Goal: Task Accomplishment & Management: Complete application form

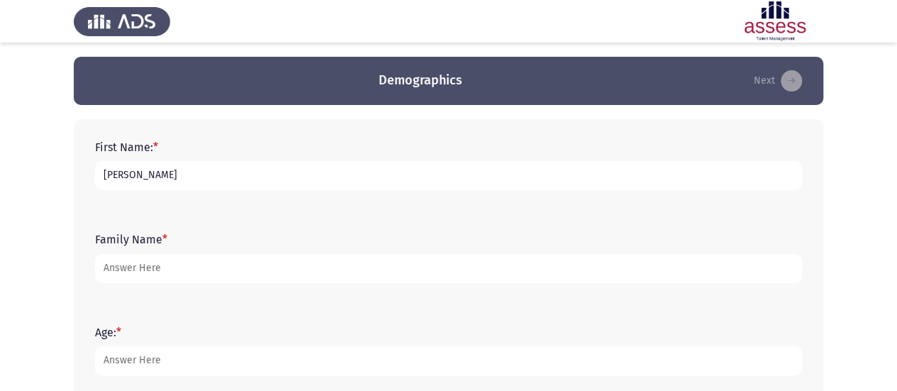
type input "[PERSON_NAME]"
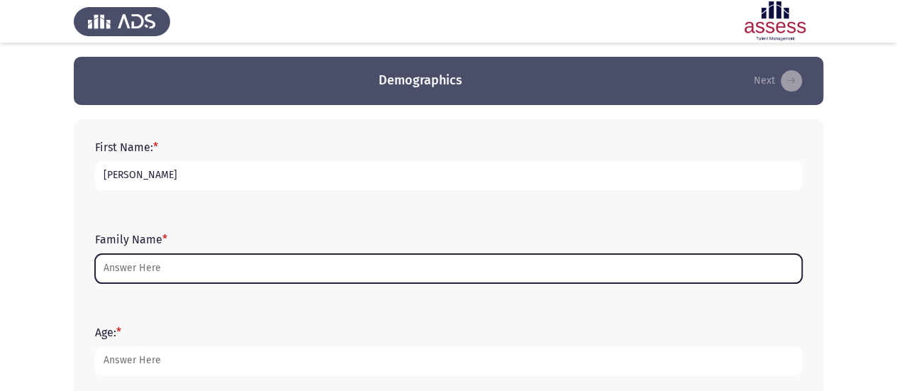
click at [381, 272] on input "Family Name *" at bounding box center [448, 268] width 707 height 29
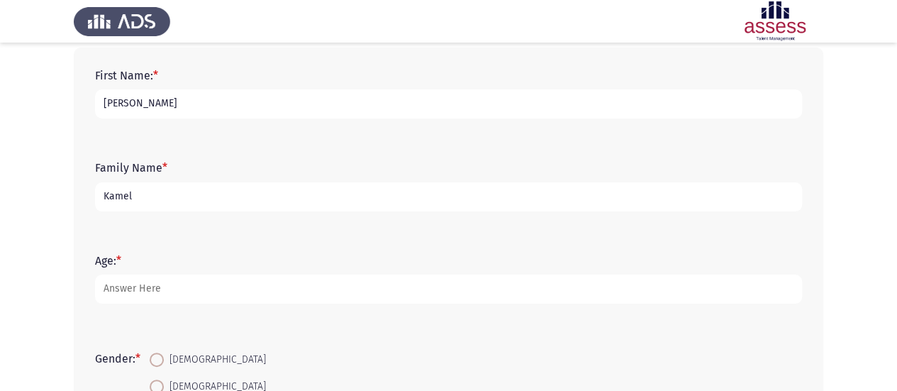
scroll to position [142, 0]
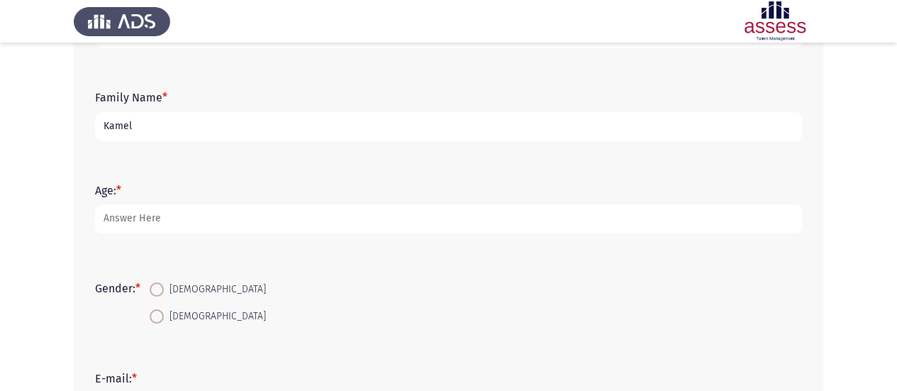
type input "Kamel"
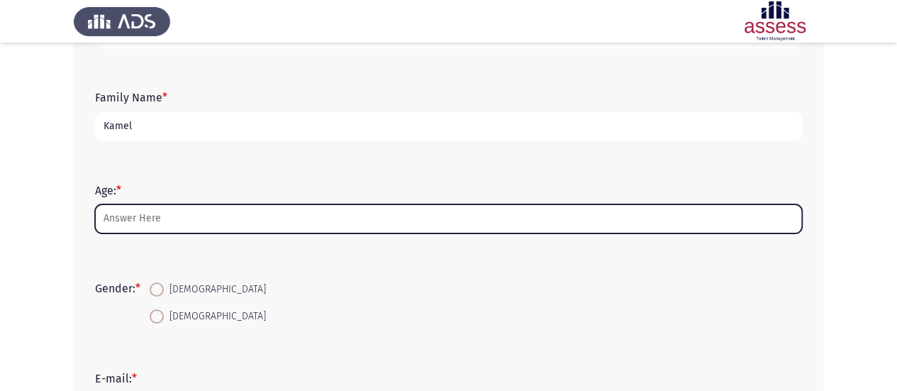
click at [231, 206] on input "Age: *" at bounding box center [448, 218] width 707 height 29
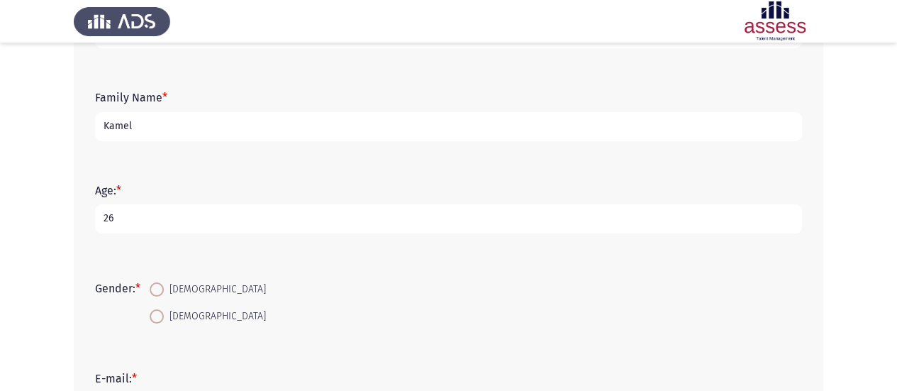
type input "26"
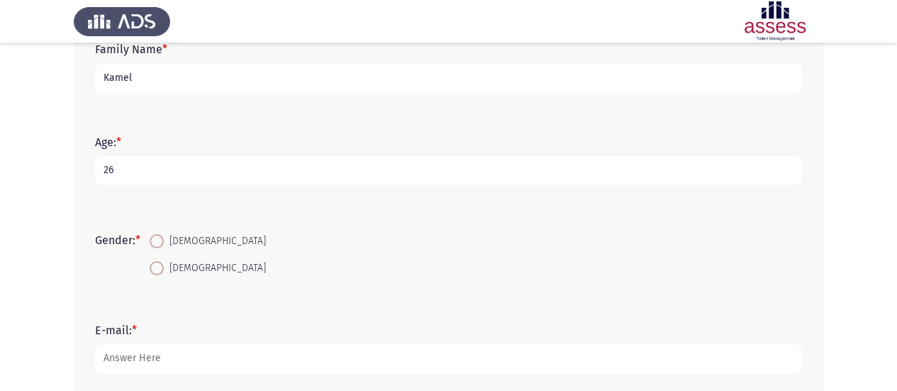
scroll to position [213, 0]
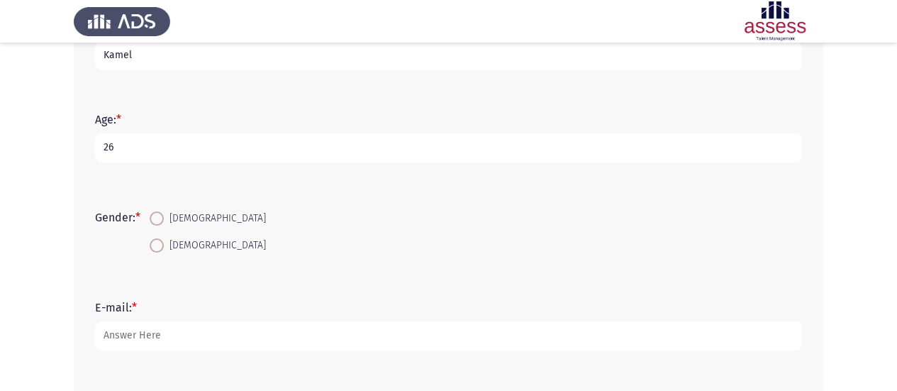
drag, startPoint x: 149, startPoint y: 209, endPoint x: 163, endPoint y: 220, distance: 18.2
click at [149, 210] on mat-radio-button "[DEMOGRAPHIC_DATA]" at bounding box center [207, 218] width 135 height 26
click at [163, 220] on span at bounding box center [157, 218] width 14 height 14
click at [163, 220] on input "[DEMOGRAPHIC_DATA]" at bounding box center [157, 218] width 14 height 14
radio input "true"
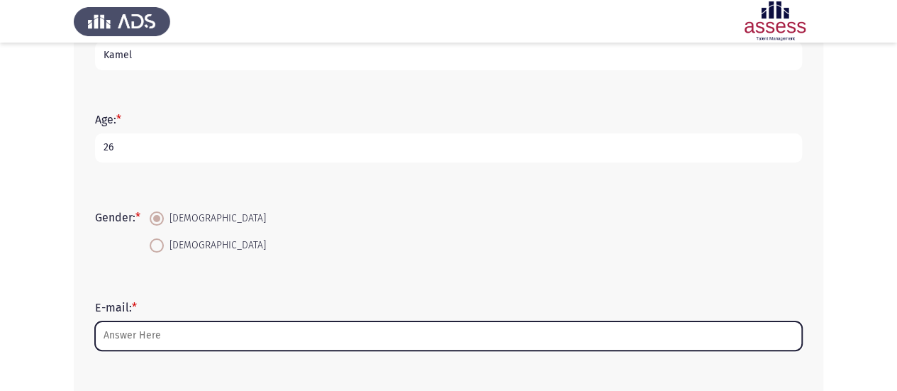
click at [174, 333] on input "E-mail: *" at bounding box center [448, 335] width 707 height 29
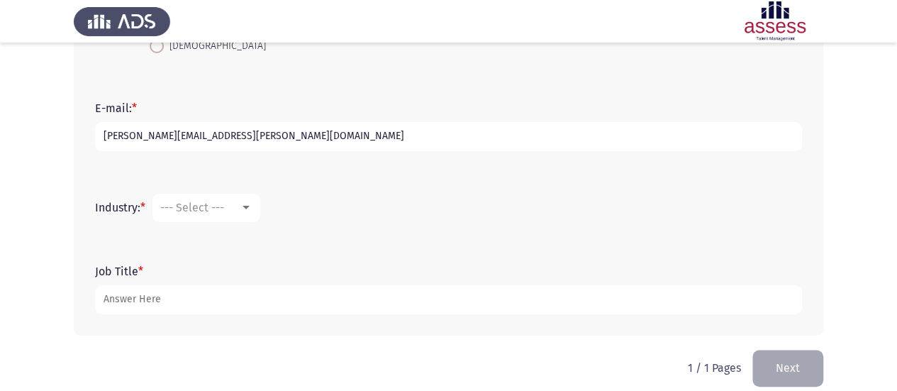
scroll to position [425, 0]
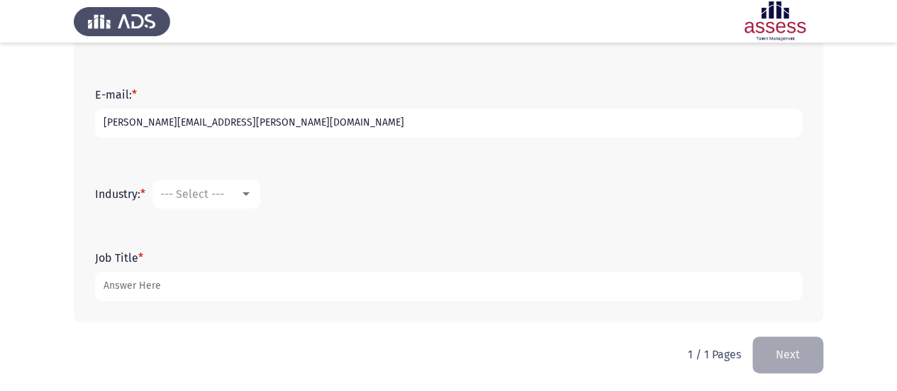
type input "[PERSON_NAME][EMAIL_ADDRESS][PERSON_NAME][DOMAIN_NAME]"
click at [221, 191] on span "--- Select ---" at bounding box center [192, 193] width 64 height 13
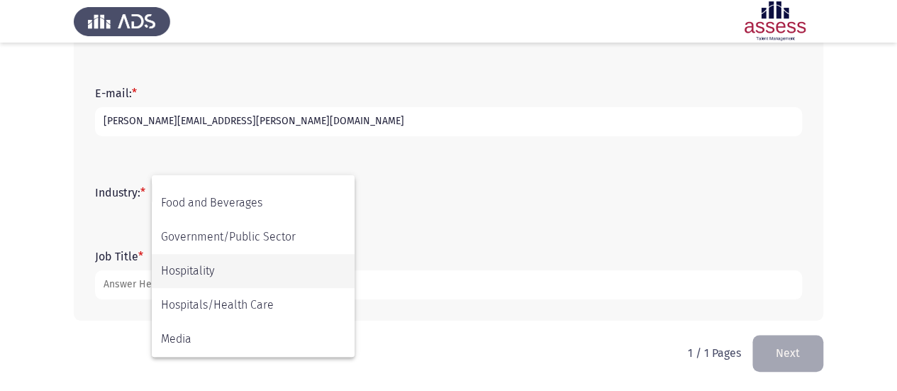
scroll to position [284, 0]
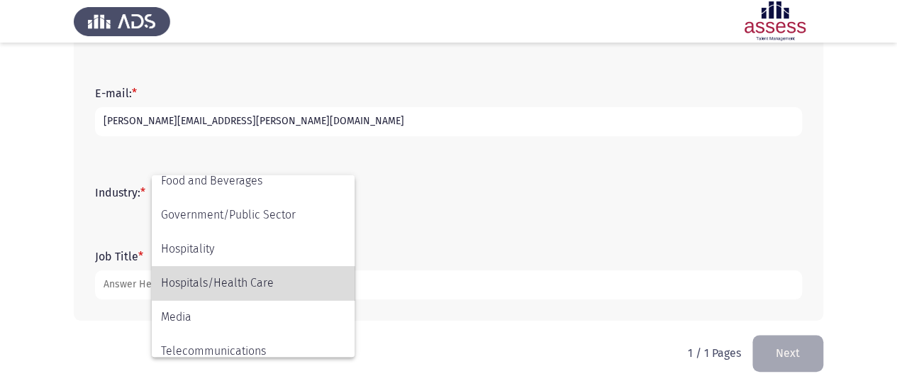
click at [274, 281] on span "Hospitals/Health Care" at bounding box center [253, 283] width 184 height 34
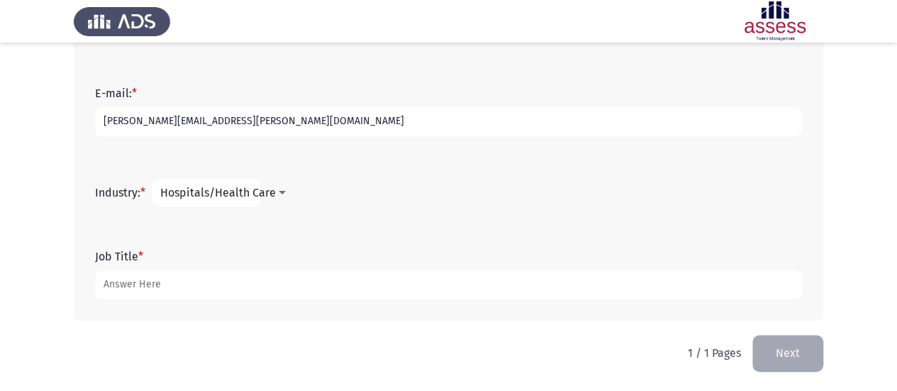
click at [266, 195] on span "Hospitals/Health Care" at bounding box center [218, 192] width 116 height 13
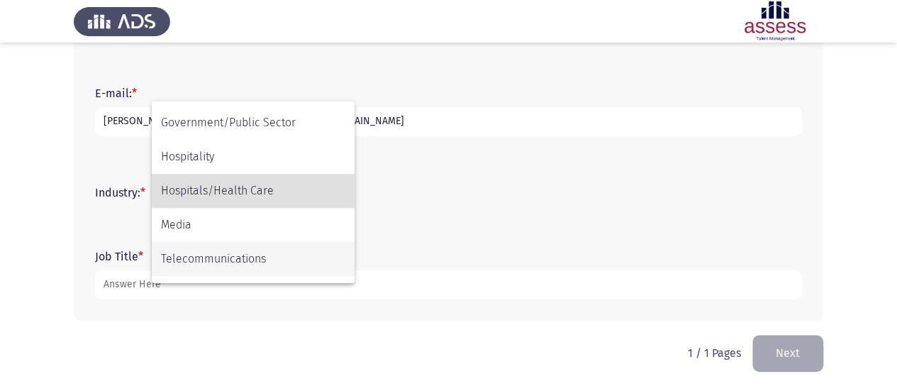
scroll to position [323, 0]
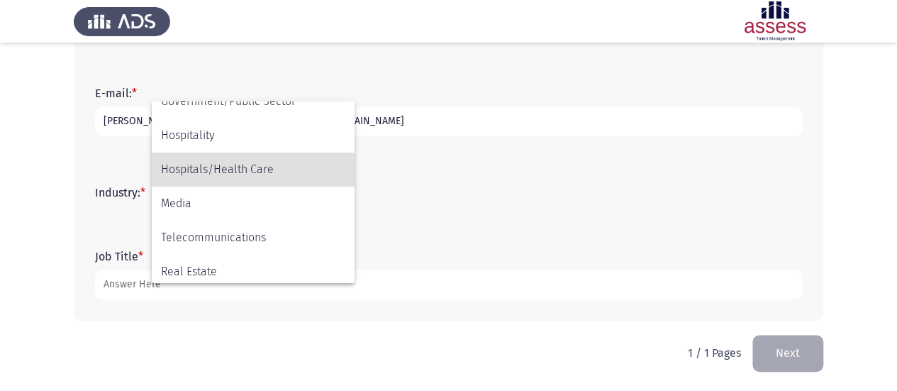
click at [262, 169] on span "Hospitals/Health Care" at bounding box center [253, 169] width 184 height 34
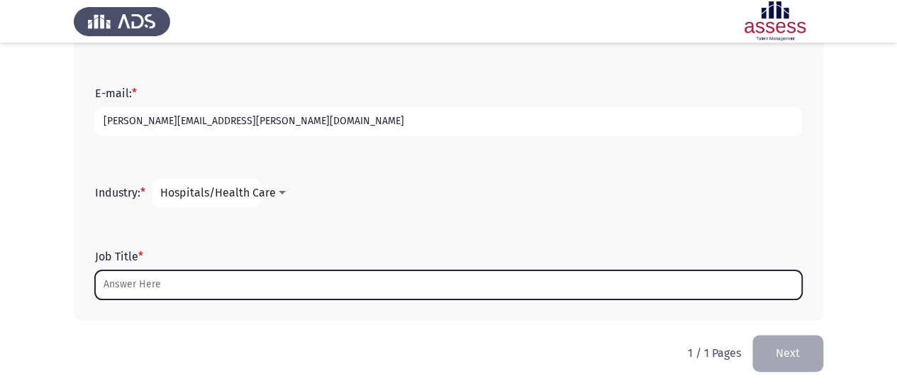
click at [204, 284] on input "Job Title *" at bounding box center [448, 284] width 707 height 29
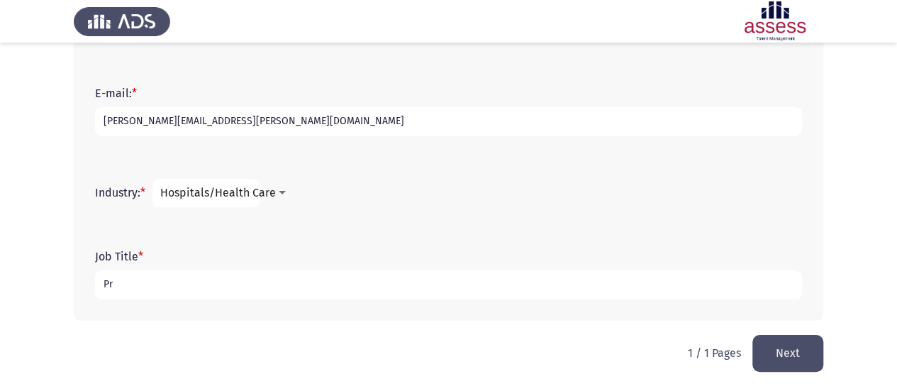
type input "P"
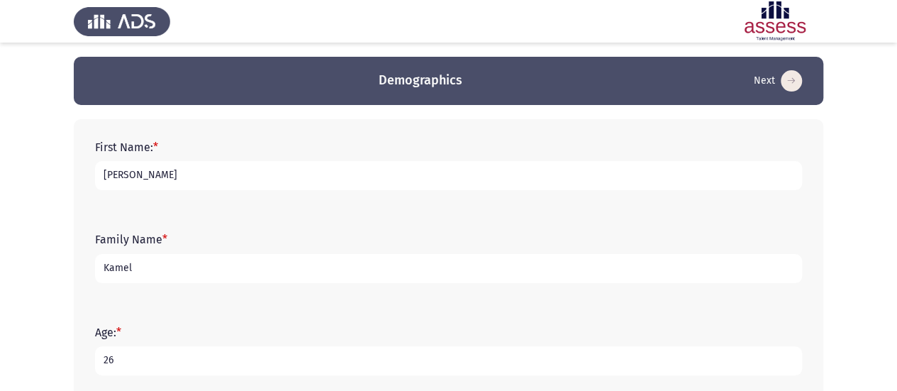
scroll to position [427, 0]
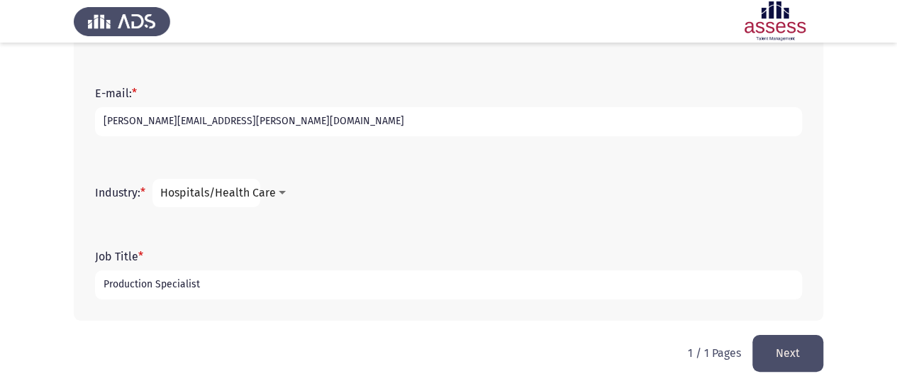
type input "Production Specialist"
click at [784, 351] on button "Next" at bounding box center [787, 353] width 71 height 36
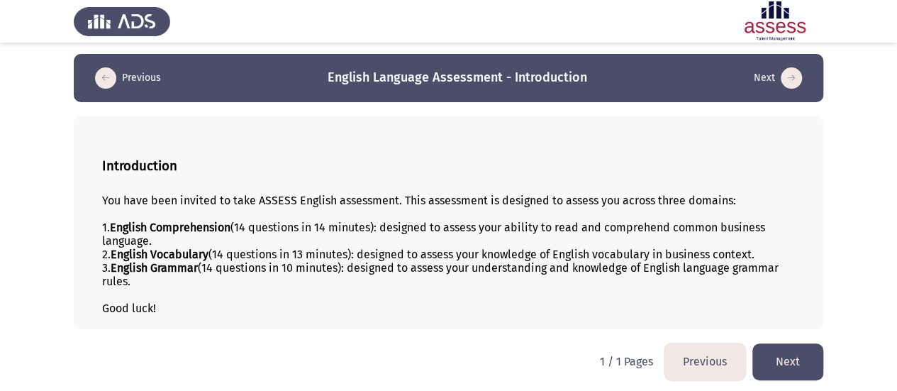
scroll to position [4, 0]
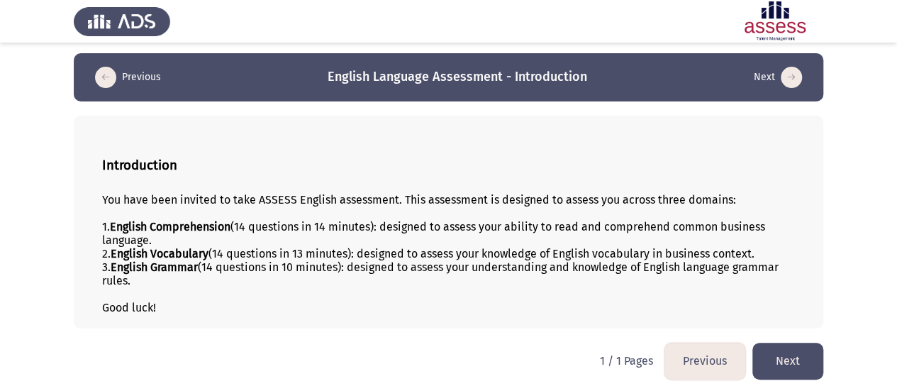
click at [777, 354] on button "Next" at bounding box center [787, 360] width 71 height 36
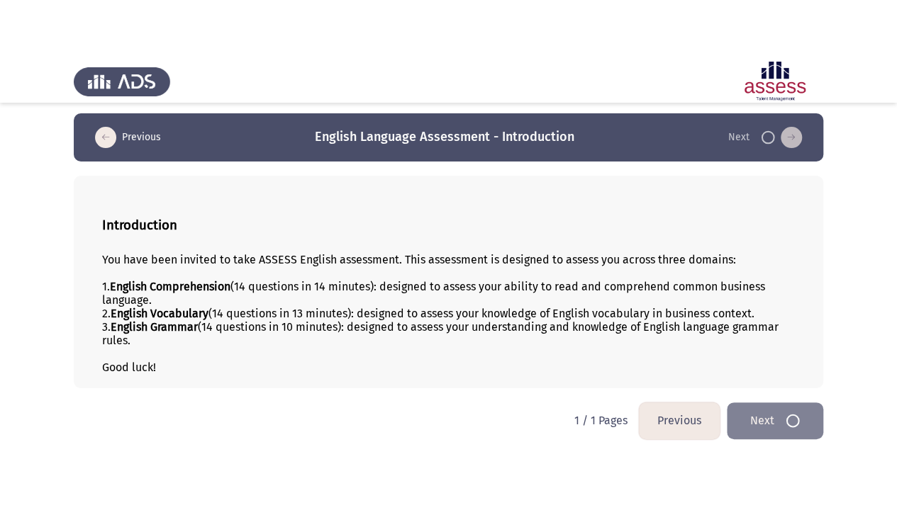
scroll to position [0, 0]
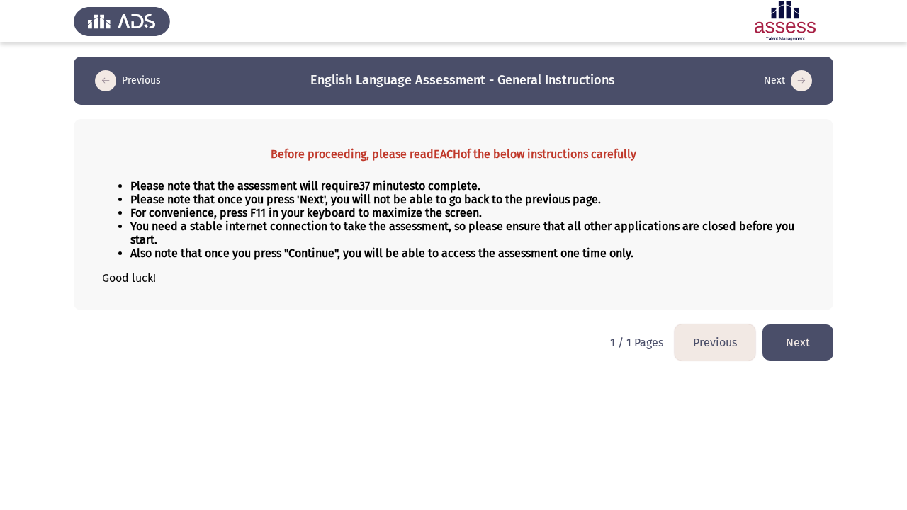
click at [808, 338] on button "Next" at bounding box center [798, 343] width 71 height 36
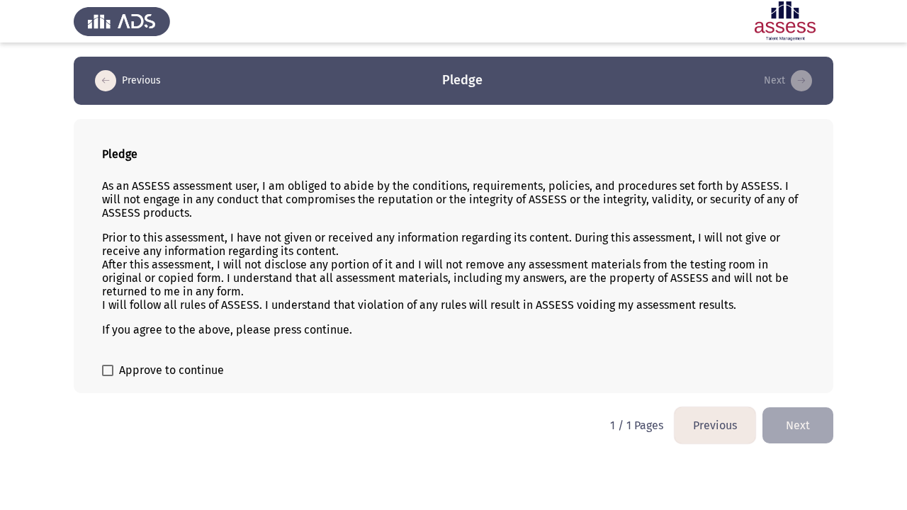
click at [111, 366] on span at bounding box center [107, 370] width 11 height 11
click at [108, 376] on input "Approve to continue" at bounding box center [107, 376] width 1 height 1
checkbox input "true"
click at [791, 390] on button "Next" at bounding box center [798, 426] width 71 height 36
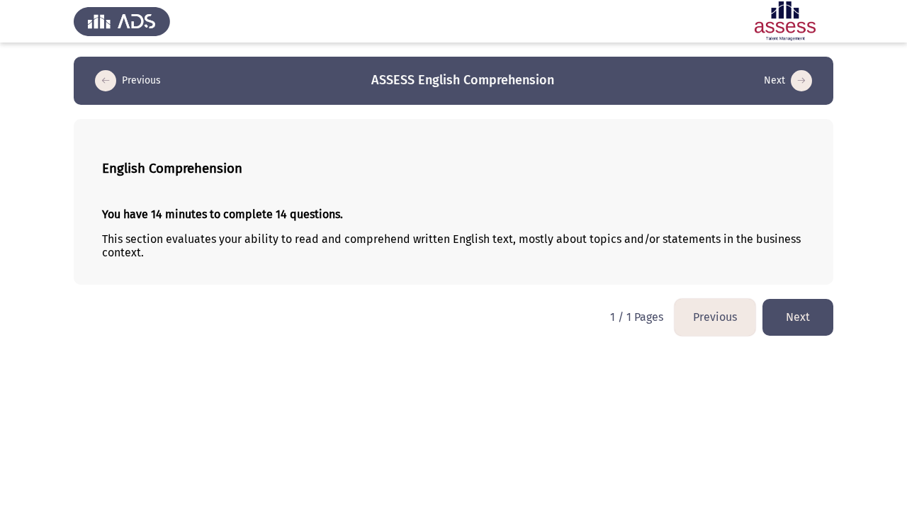
click at [806, 318] on button "Next" at bounding box center [798, 317] width 71 height 36
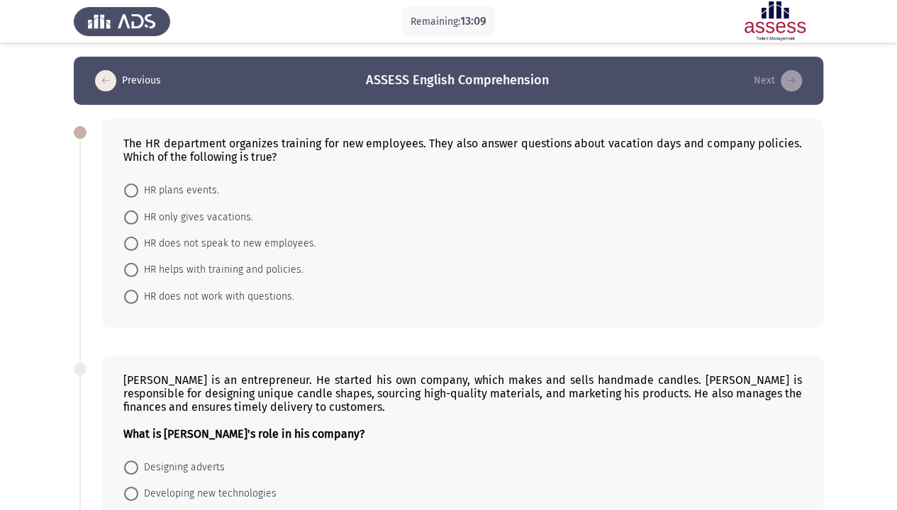
click at [206, 272] on span "HR helps with training and policies." at bounding box center [220, 270] width 165 height 17
click at [138, 272] on input "HR helps with training and policies." at bounding box center [131, 270] width 14 height 14
radio input "true"
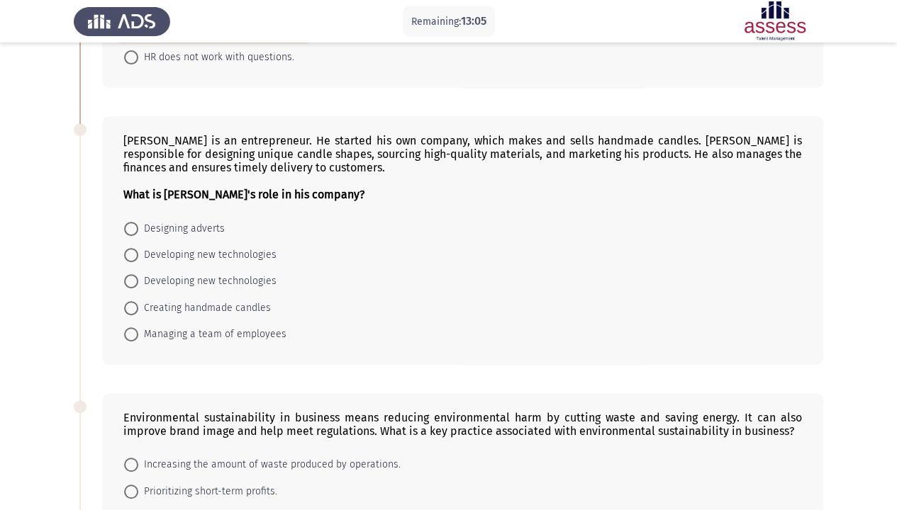
scroll to position [284, 0]
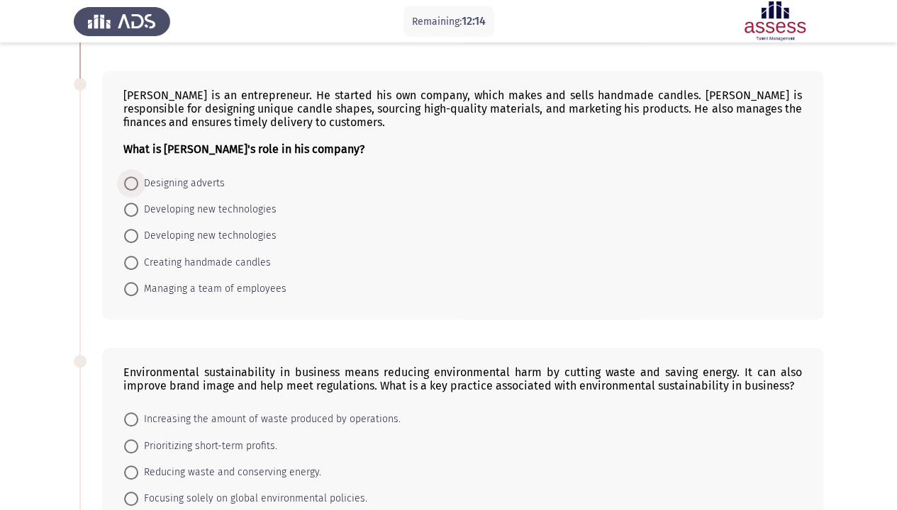
click at [210, 183] on span "Designing adverts" at bounding box center [181, 183] width 86 height 17
click at [138, 183] on input "Designing adverts" at bounding box center [131, 184] width 14 height 14
radio input "true"
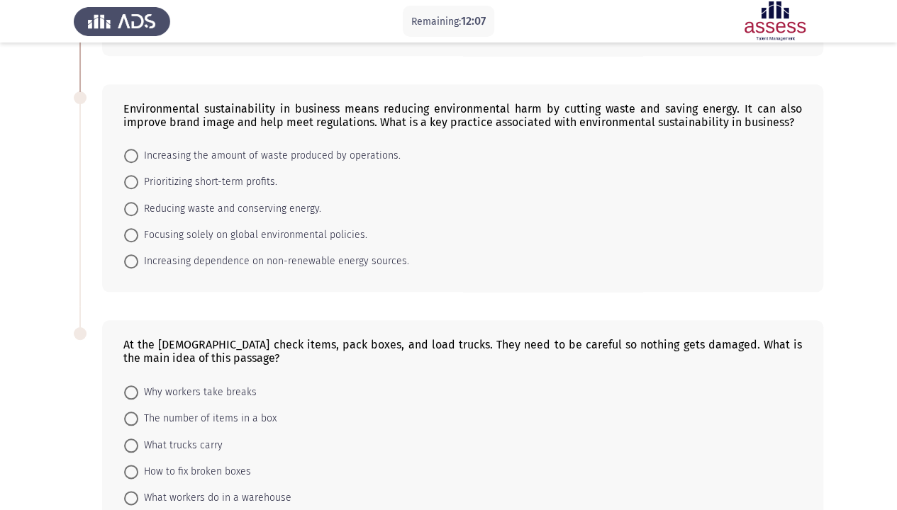
scroll to position [567, 0]
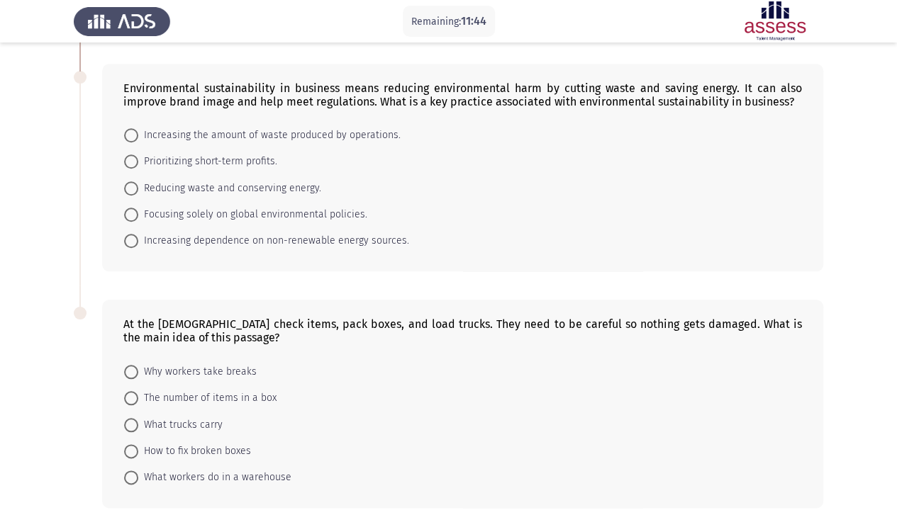
click at [230, 184] on span "Reducing waste and conserving energy." at bounding box center [229, 188] width 183 height 17
click at [138, 184] on input "Reducing waste and conserving energy." at bounding box center [131, 188] width 14 height 14
radio input "true"
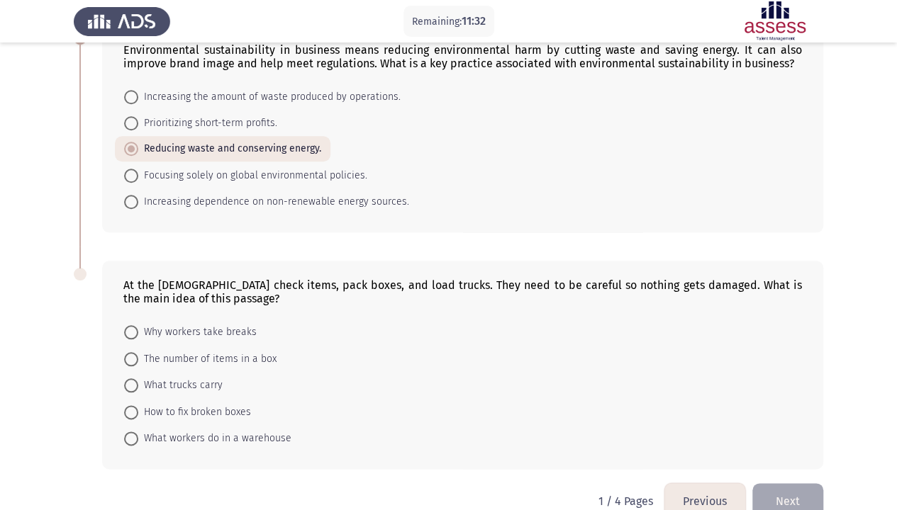
scroll to position [628, 0]
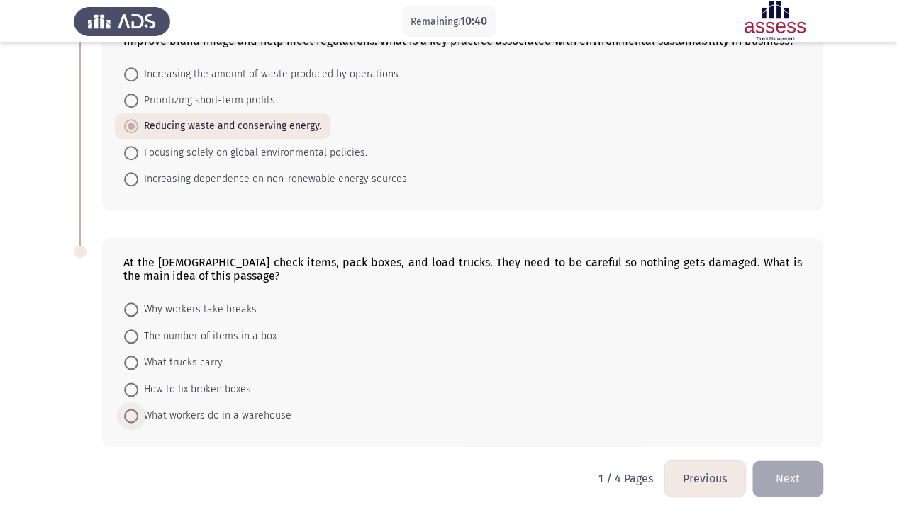
click at [213, 390] on span "What workers do in a warehouse" at bounding box center [214, 416] width 153 height 17
click at [138, 390] on input "What workers do in a warehouse" at bounding box center [131, 416] width 14 height 14
radio input "true"
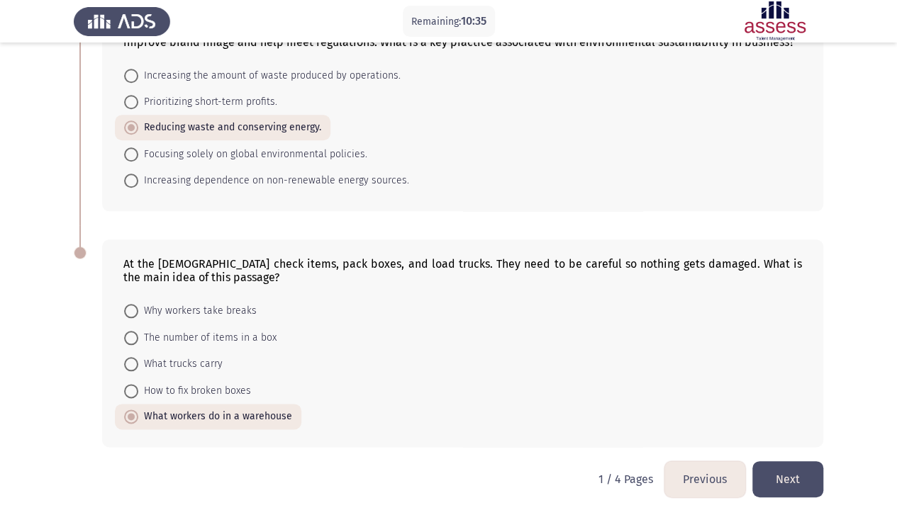
click at [782, 390] on button "Next" at bounding box center [787, 480] width 71 height 36
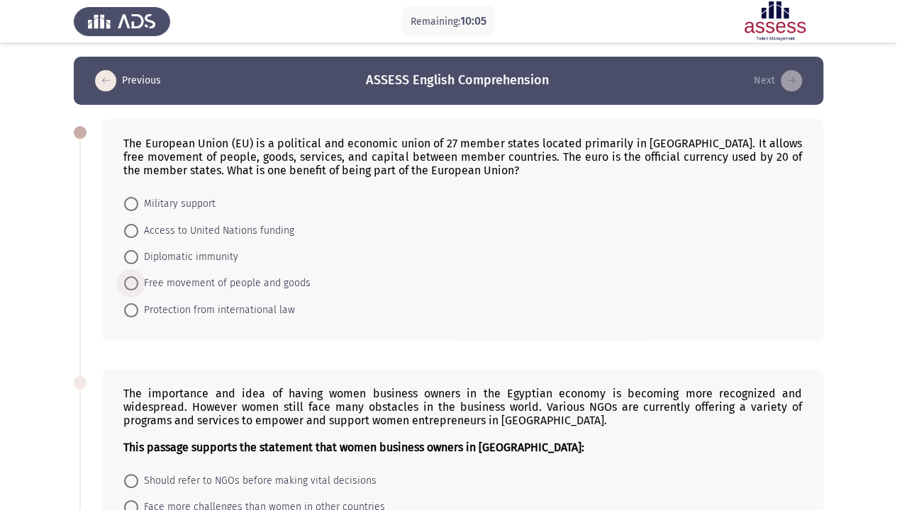
click at [196, 282] on span "Free movement of people and goods" at bounding box center [224, 283] width 172 height 17
click at [138, 282] on input "Free movement of people and goods" at bounding box center [131, 283] width 14 height 14
radio input "true"
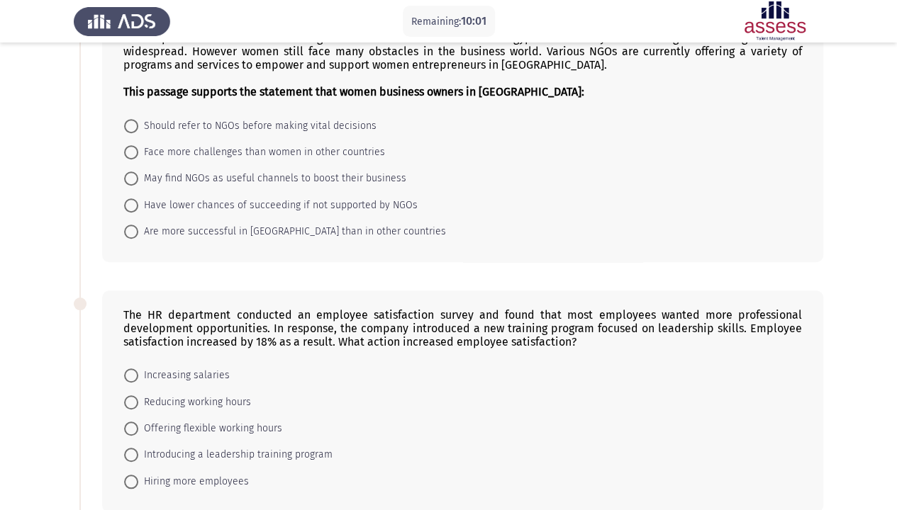
scroll to position [284, 0]
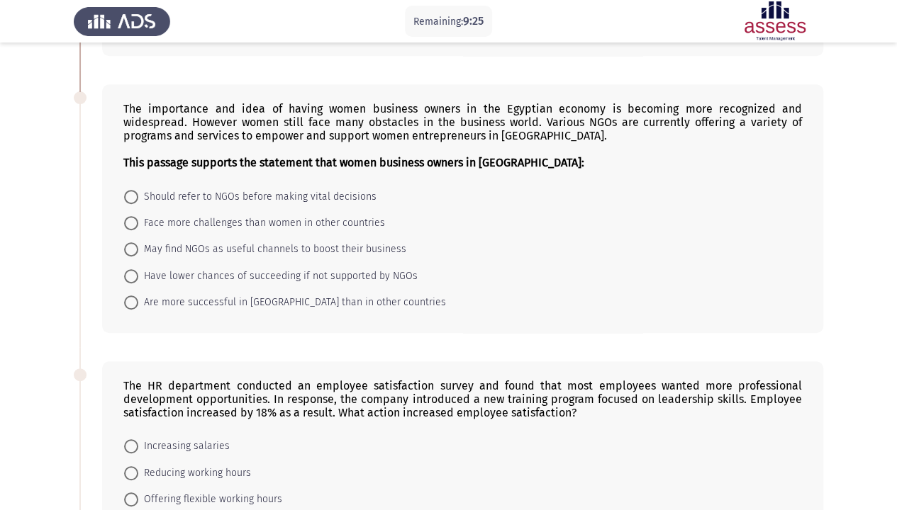
click at [225, 227] on span "Face more challenges than women in other countries" at bounding box center [261, 223] width 247 height 17
click at [138, 227] on input "Face more challenges than women in other countries" at bounding box center [131, 223] width 14 height 14
radio input "true"
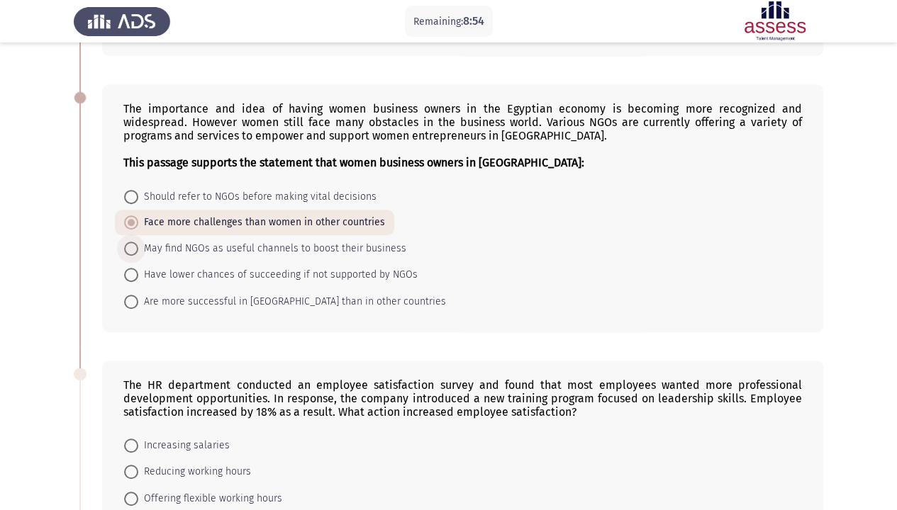
click at [193, 249] on span "May find NGOs as useful channels to boost their business" at bounding box center [272, 248] width 268 height 17
click at [138, 249] on input "May find NGOs as useful channels to boost their business" at bounding box center [131, 249] width 14 height 14
radio input "true"
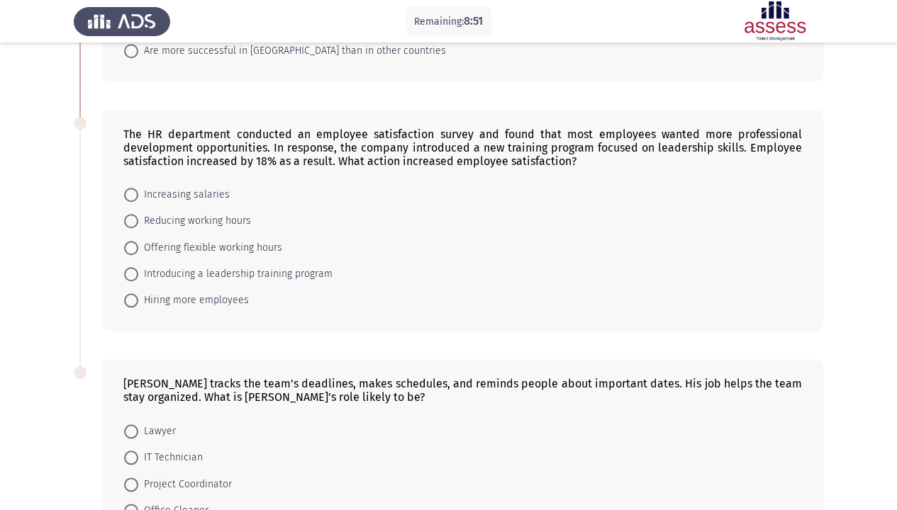
scroll to position [567, 0]
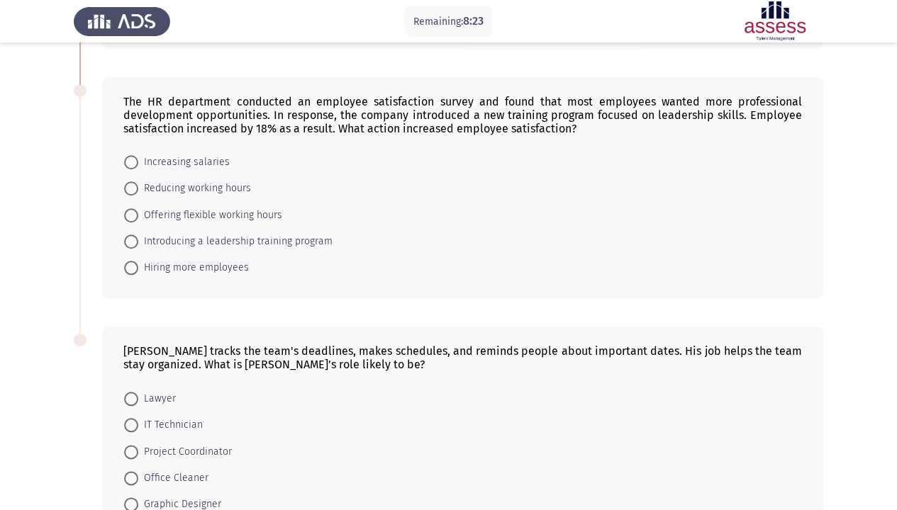
click at [229, 235] on span "Introducing a leadership training program" at bounding box center [235, 241] width 194 height 17
click at [138, 235] on input "Introducing a leadership training program" at bounding box center [131, 242] width 14 height 14
radio input "true"
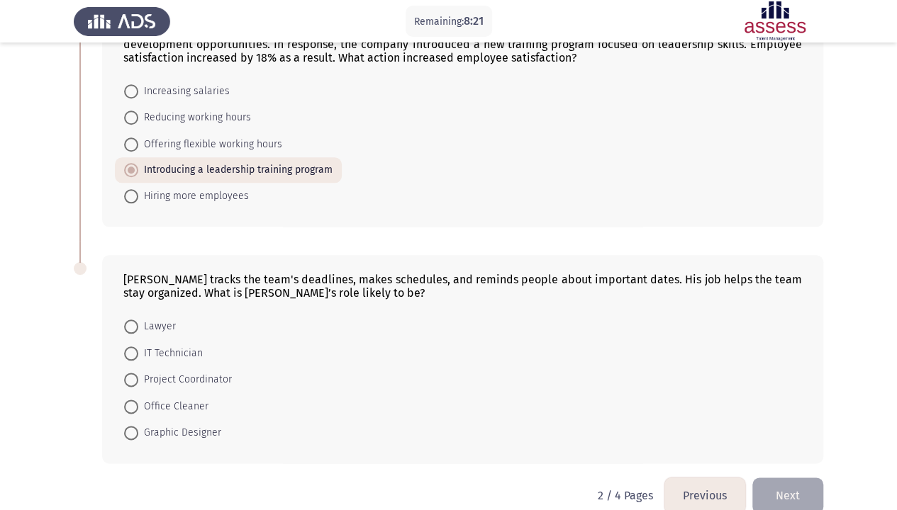
scroll to position [654, 0]
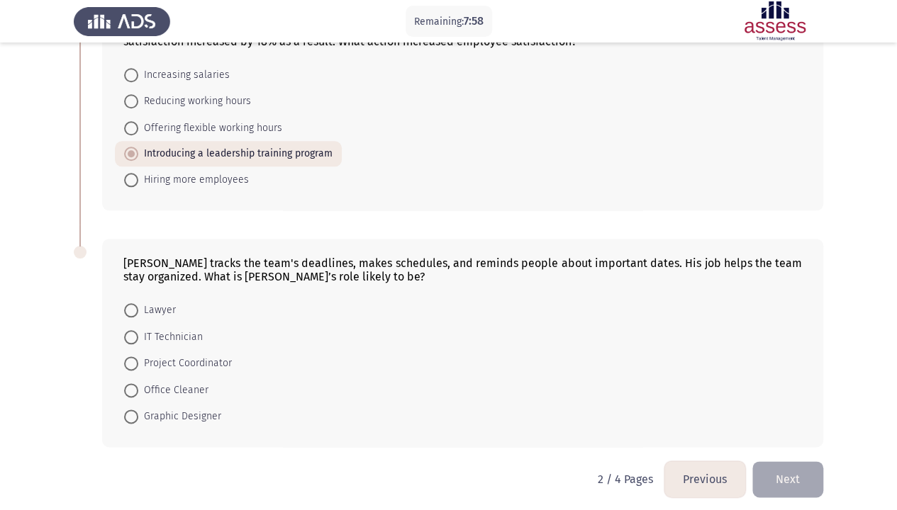
click at [220, 358] on span "Project Coordinator" at bounding box center [185, 363] width 94 height 17
click at [138, 358] on input "Project Coordinator" at bounding box center [131, 364] width 14 height 14
radio input "true"
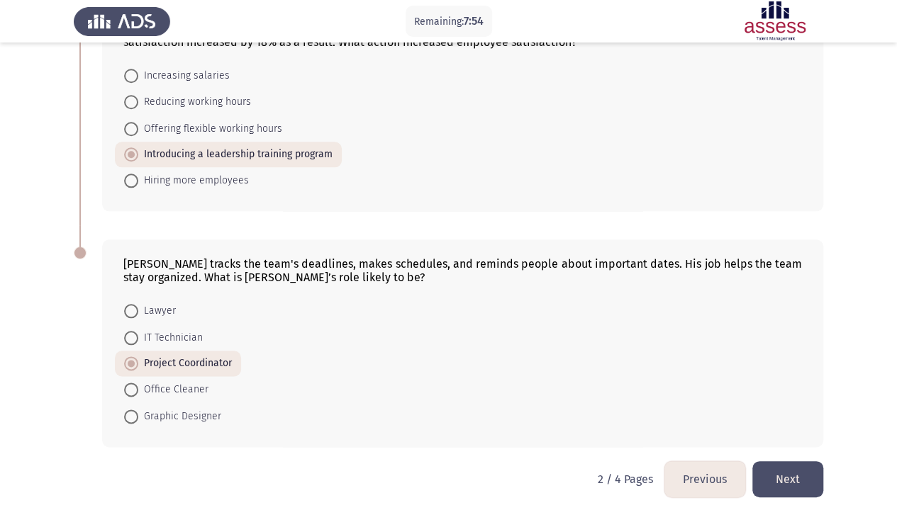
click at [784, 390] on button "Next" at bounding box center [787, 480] width 71 height 36
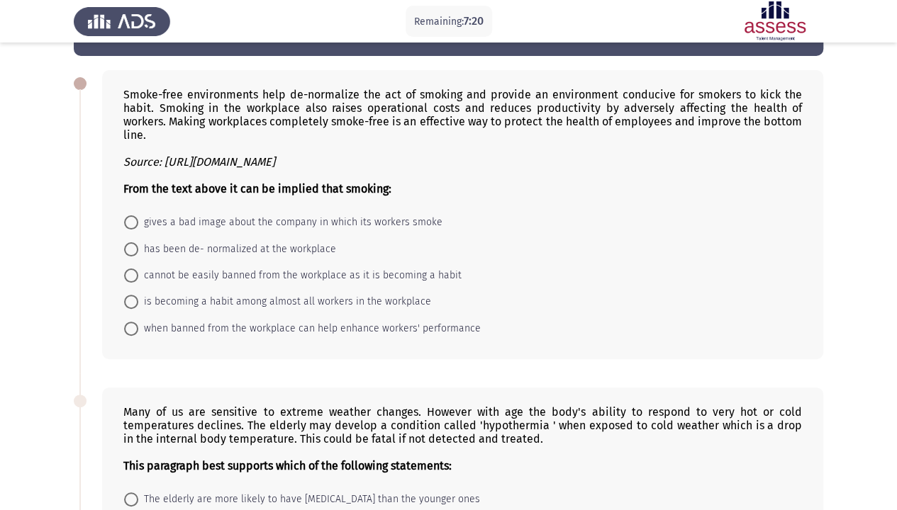
scroll to position [71, 0]
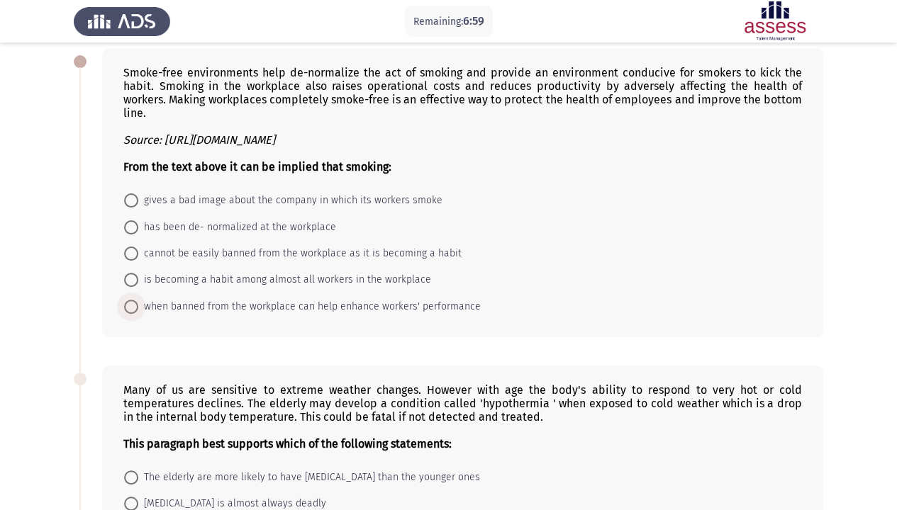
click at [267, 298] on span "when banned from the workplace can help enhance workers' performance" at bounding box center [309, 306] width 342 height 17
click at [138, 300] on input "when banned from the workplace can help enhance workers' performance" at bounding box center [131, 307] width 14 height 14
radio input "true"
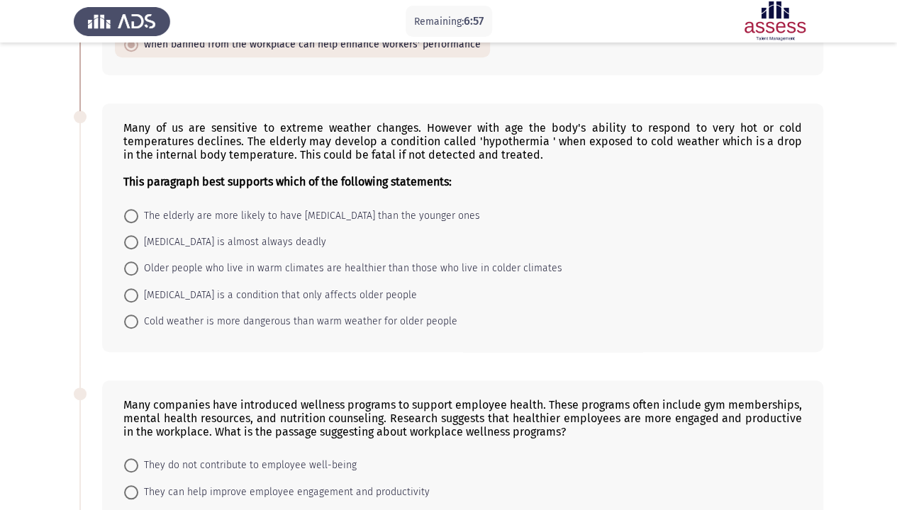
scroll to position [354, 0]
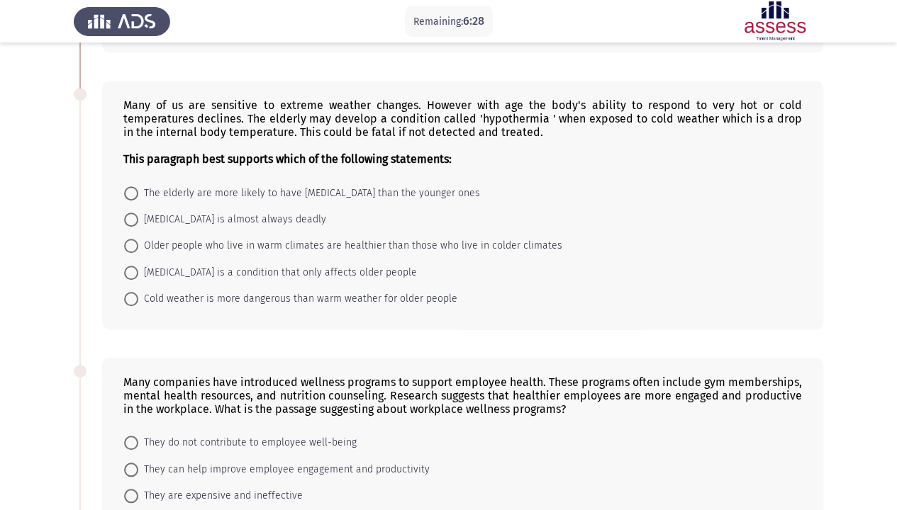
click at [418, 185] on span "The elderly are more likely to have hypothermia than the younger ones" at bounding box center [309, 193] width 342 height 17
click at [138, 186] on input "The elderly are more likely to have hypothermia than the younger ones" at bounding box center [131, 193] width 14 height 14
radio input "true"
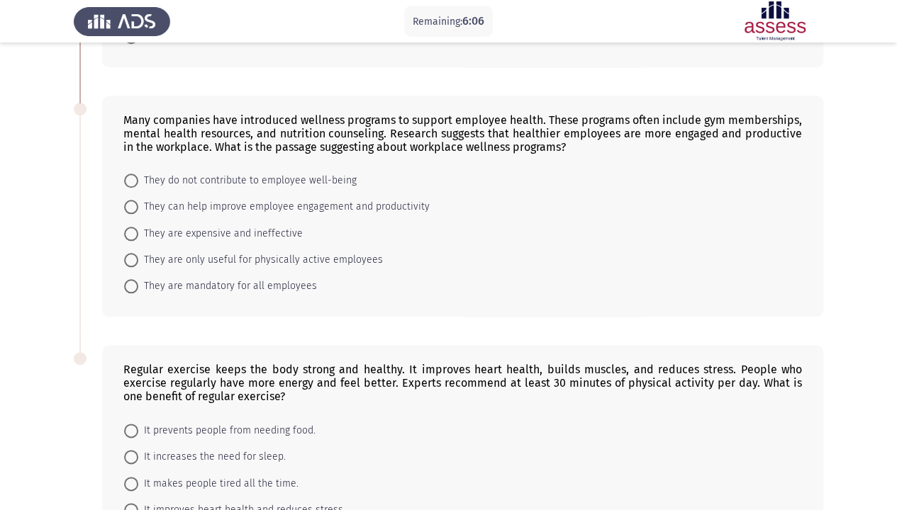
scroll to position [638, 0]
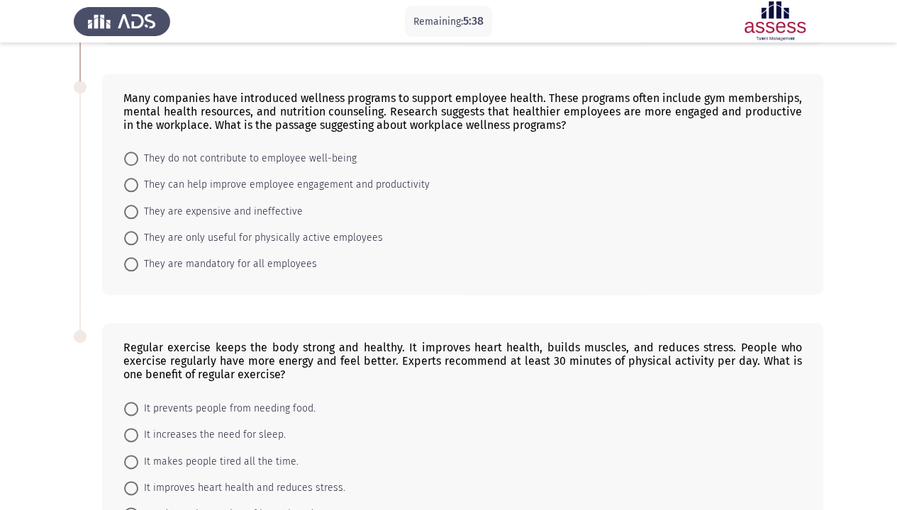
click at [245, 177] on span "They can help improve employee engagement and productivity" at bounding box center [283, 185] width 291 height 17
click at [138, 178] on input "They can help improve employee engagement and productivity" at bounding box center [131, 185] width 14 height 14
radio input "true"
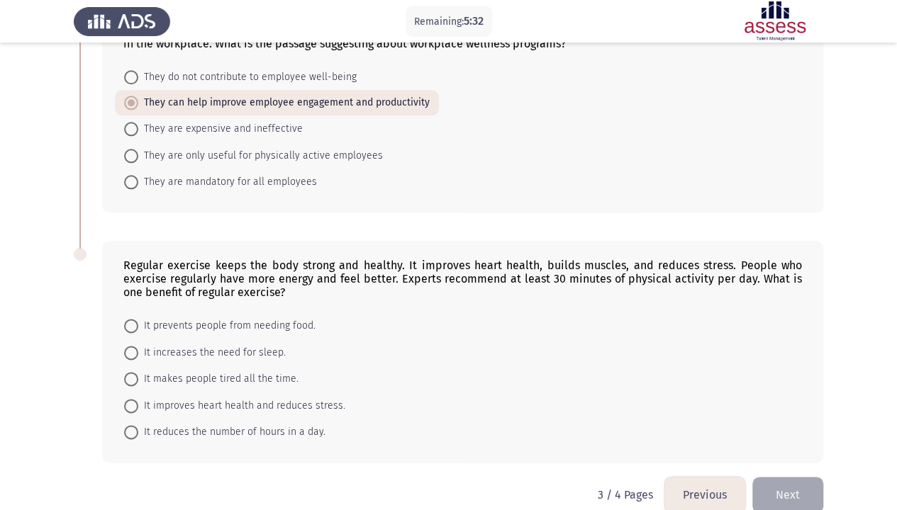
scroll to position [720, 0]
click at [204, 390] on span "It improves heart health and reduces stress." at bounding box center [241, 405] width 207 height 17
click at [138, 390] on input "It improves heart health and reduces stress." at bounding box center [131, 405] width 14 height 14
radio input "true"
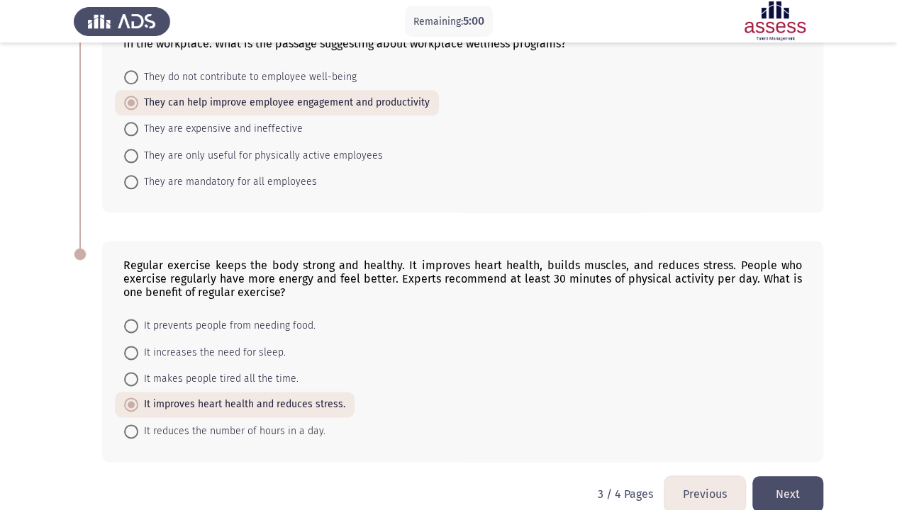
click at [776, 390] on button "Next" at bounding box center [787, 494] width 71 height 36
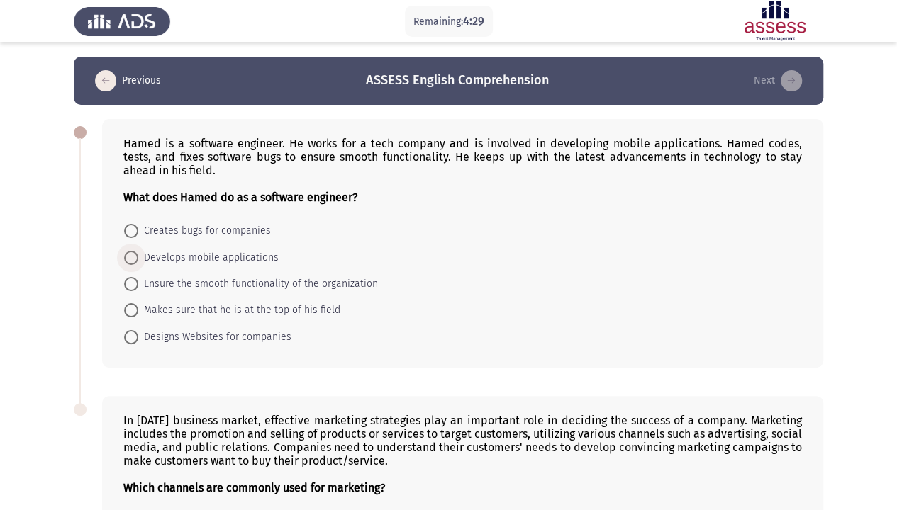
click at [220, 258] on span "Develops mobile applications" at bounding box center [208, 258] width 140 height 17
click at [138, 258] on input "Develops mobile applications" at bounding box center [131, 258] width 14 height 14
radio input "true"
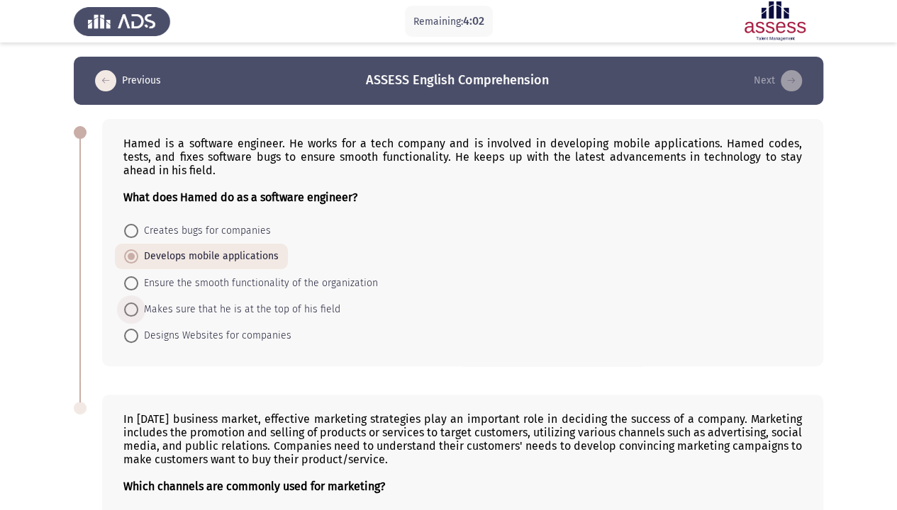
click at [203, 308] on span "Makes sure that he is at the top of his field" at bounding box center [239, 309] width 202 height 17
click at [138, 308] on input "Makes sure that he is at the top of his field" at bounding box center [131, 310] width 14 height 14
radio input "true"
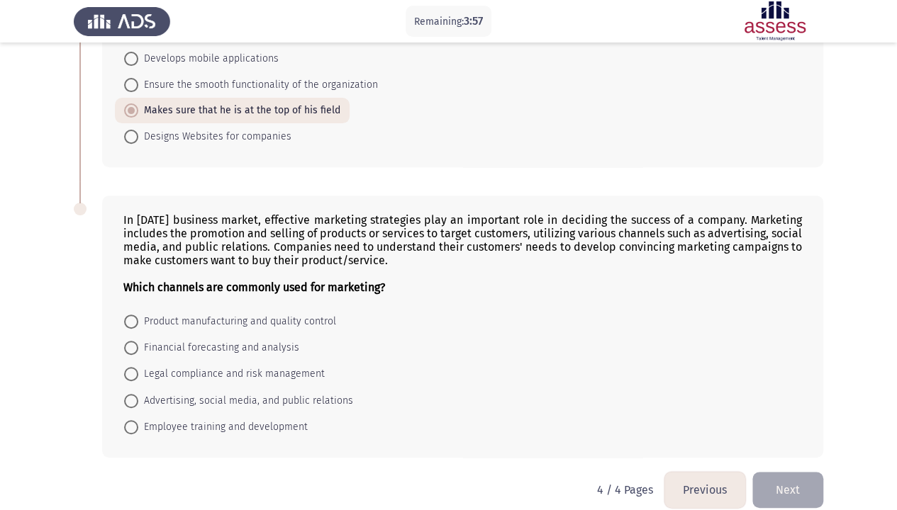
scroll to position [213, 0]
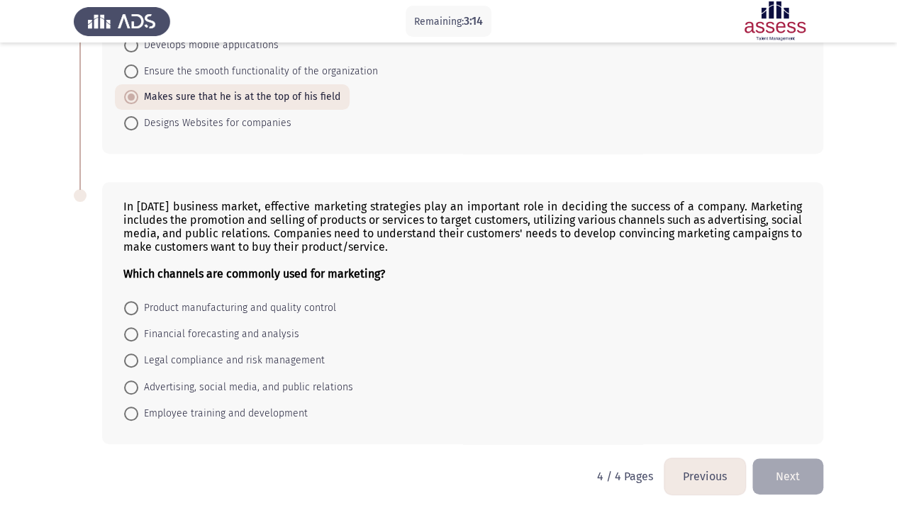
click at [149, 379] on span "Advertising, social media, and public relations" at bounding box center [245, 387] width 215 height 17
click at [138, 381] on input "Advertising, social media, and public relations" at bounding box center [131, 388] width 14 height 14
radio input "true"
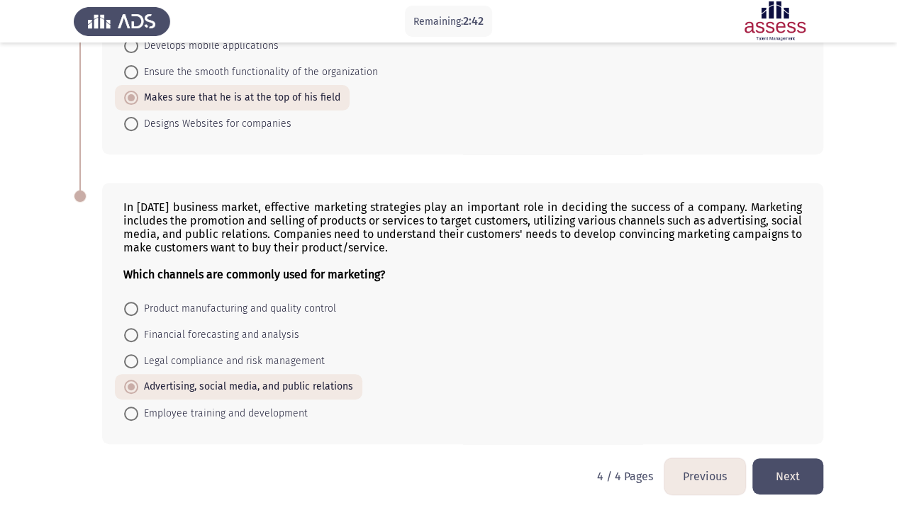
click at [803, 390] on button "Next" at bounding box center [787, 477] width 71 height 36
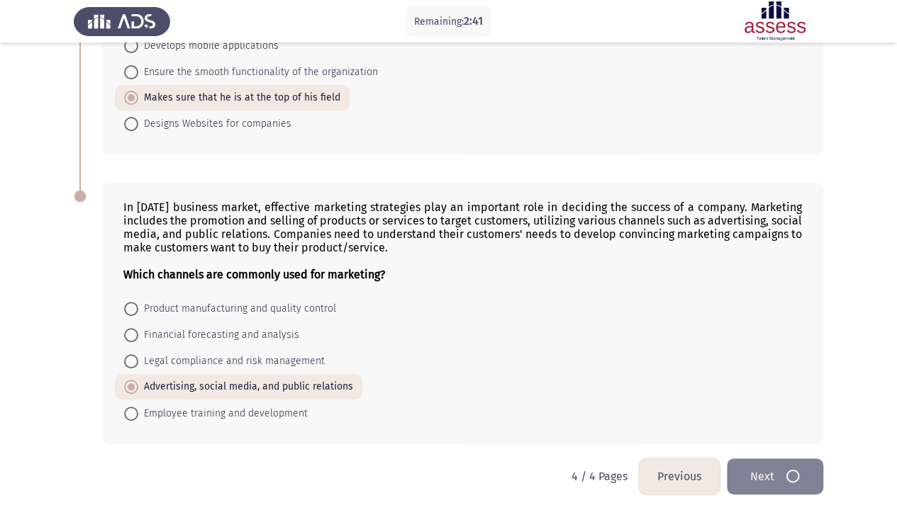
scroll to position [0, 0]
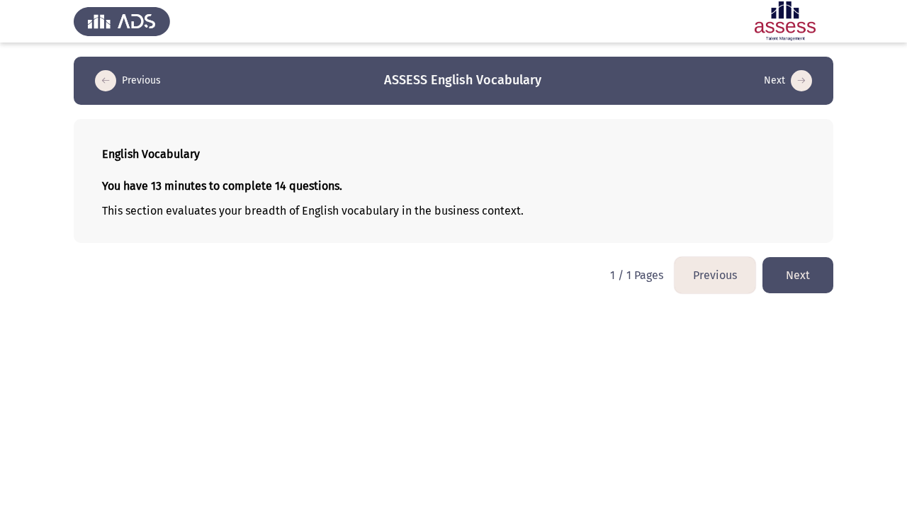
click at [789, 272] on button "Next" at bounding box center [798, 275] width 71 height 36
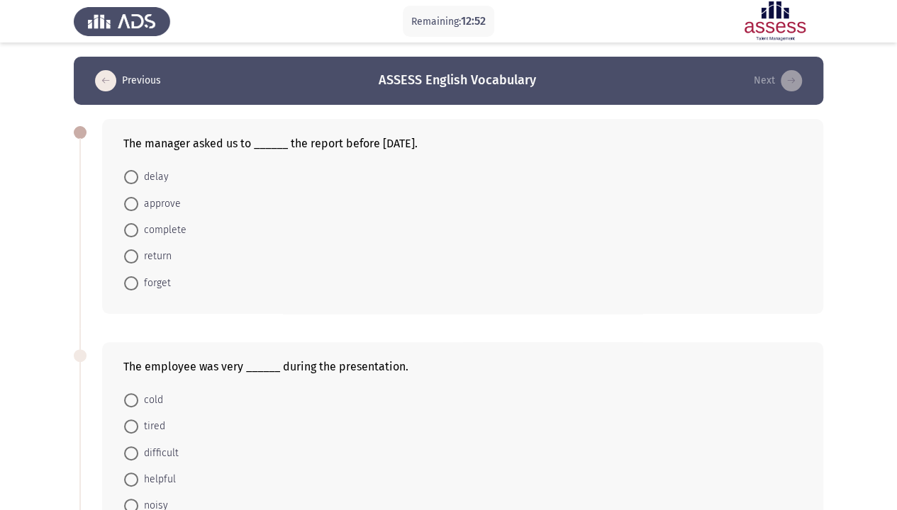
click at [160, 228] on span "complete" at bounding box center [162, 230] width 48 height 17
click at [138, 228] on input "complete" at bounding box center [131, 230] width 14 height 14
radio input "true"
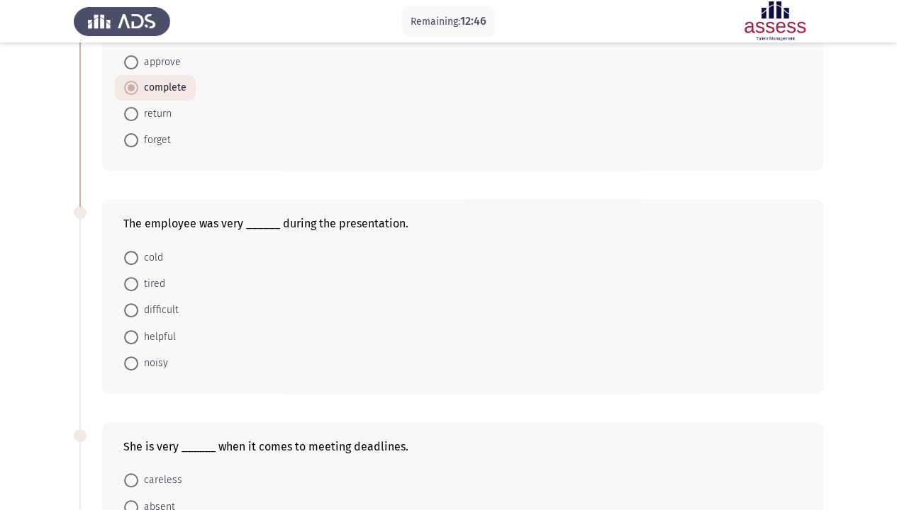
scroll to position [213, 0]
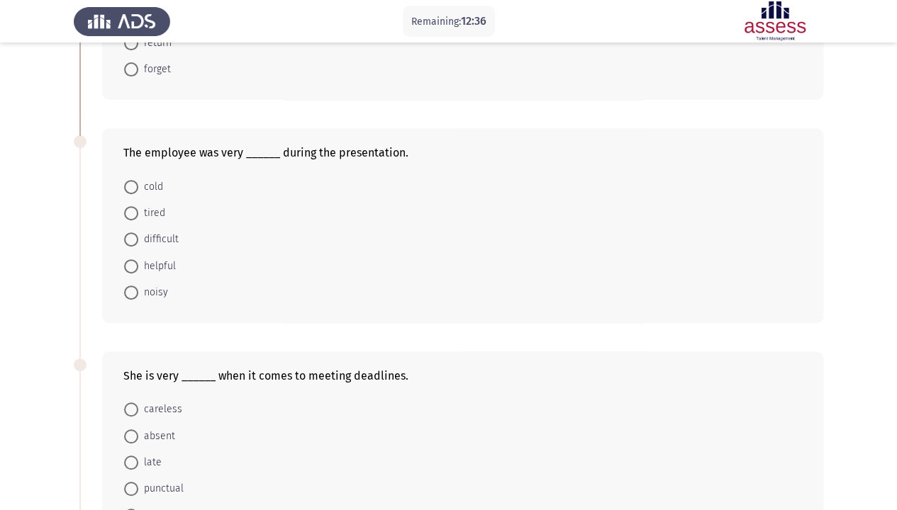
click at [158, 264] on span "helpful" at bounding box center [157, 266] width 38 height 17
click at [138, 264] on input "helpful" at bounding box center [131, 266] width 14 height 14
radio input "true"
click at [136, 284] on label "noisy" at bounding box center [146, 292] width 44 height 17
click at [136, 285] on input "noisy" at bounding box center [131, 292] width 14 height 14
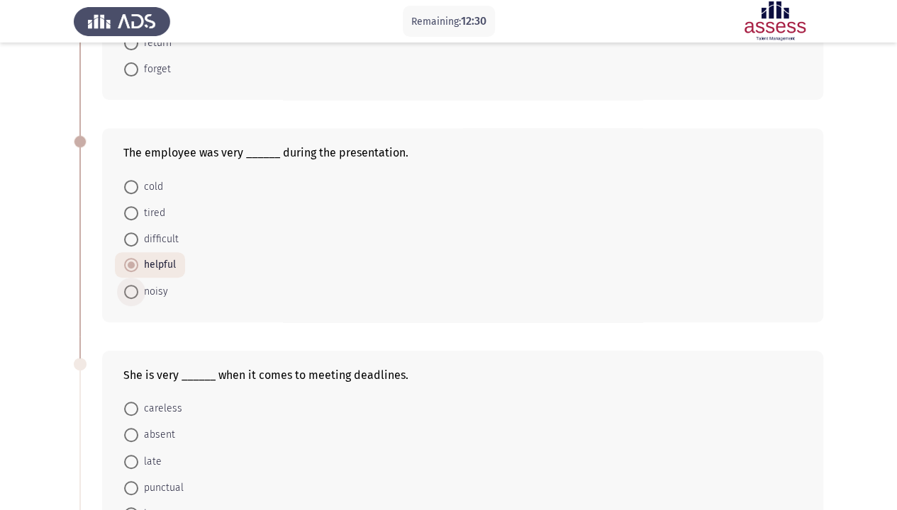
radio input "true"
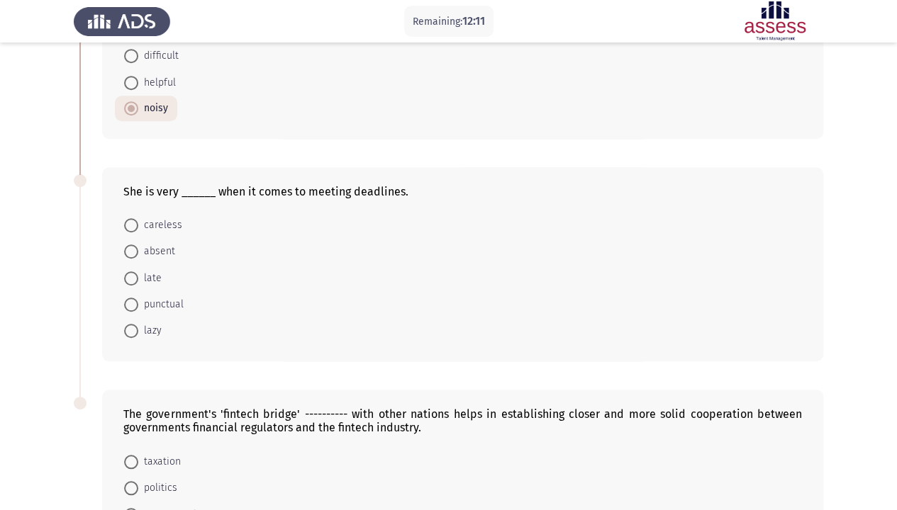
scroll to position [425, 0]
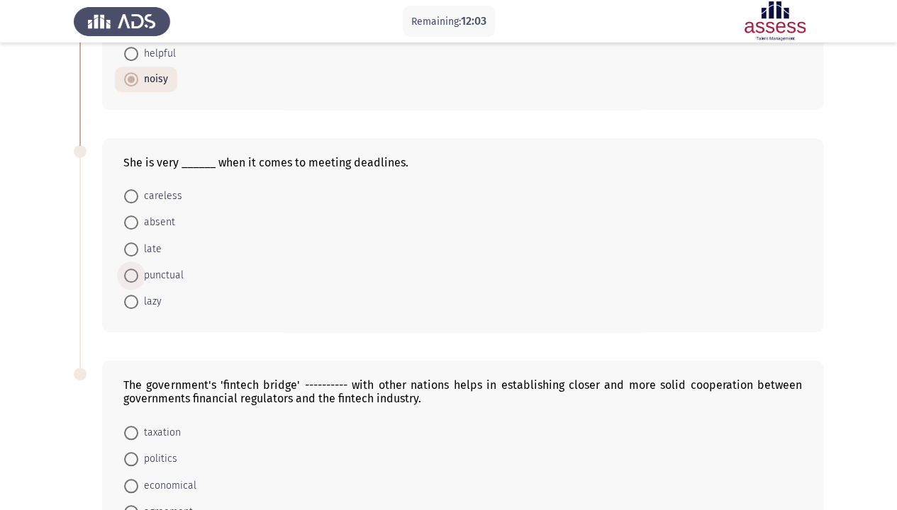
click at [171, 276] on span "punctual" at bounding box center [160, 275] width 45 height 17
click at [138, 276] on input "punctual" at bounding box center [131, 276] width 14 height 14
radio input "true"
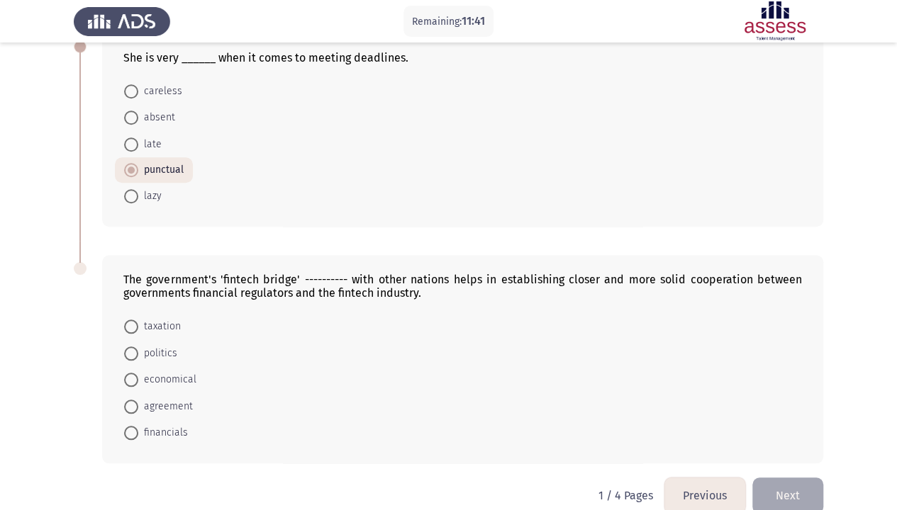
scroll to position [549, 0]
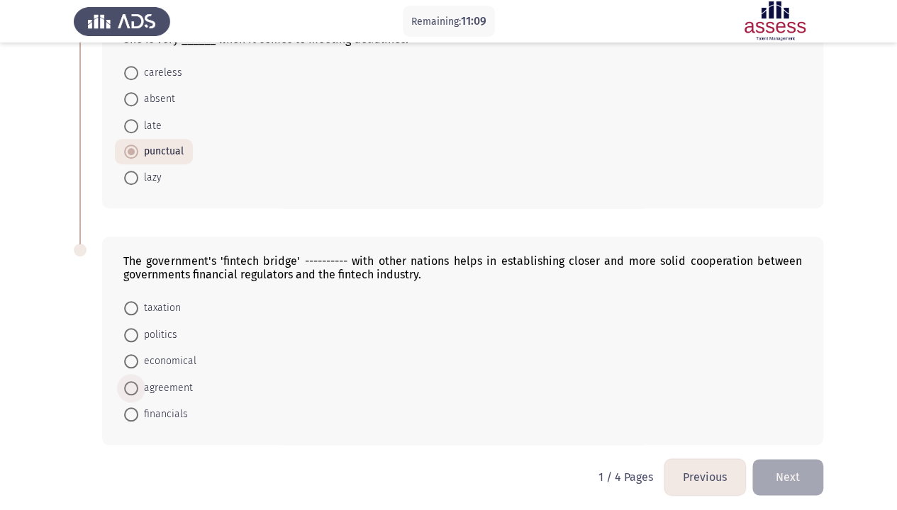
click at [177, 386] on span "agreement" at bounding box center [165, 388] width 55 height 17
click at [138, 386] on input "agreement" at bounding box center [131, 388] width 14 height 14
radio input "true"
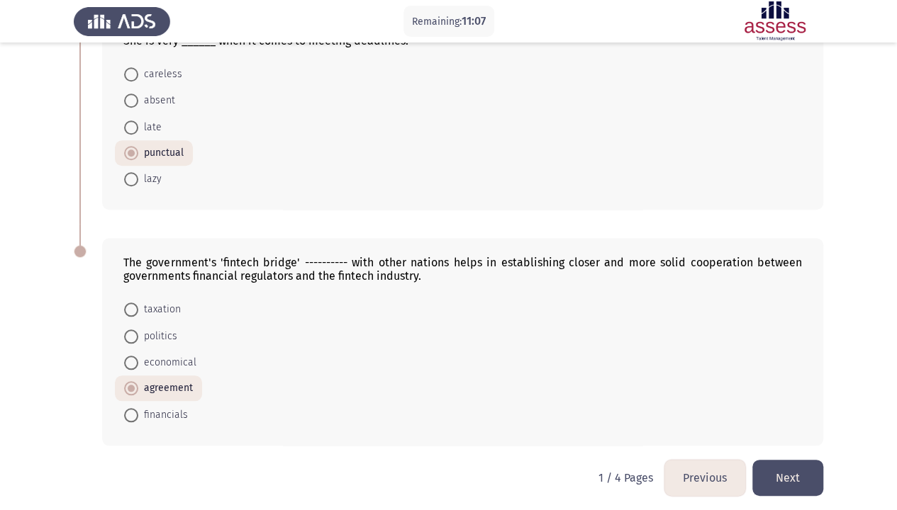
click at [797, 390] on button "Next" at bounding box center [787, 478] width 71 height 36
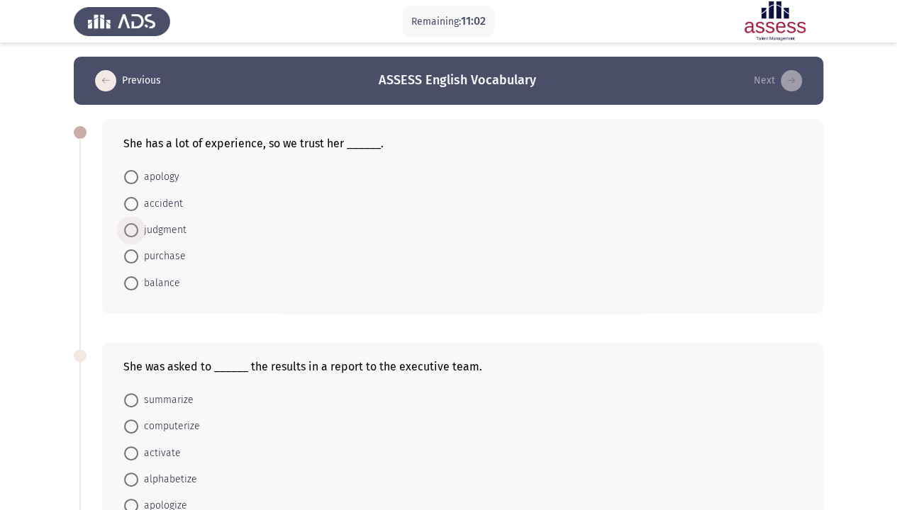
click at [178, 229] on span "judgment" at bounding box center [162, 230] width 48 height 17
click at [138, 229] on input "judgment" at bounding box center [131, 230] width 14 height 14
radio input "true"
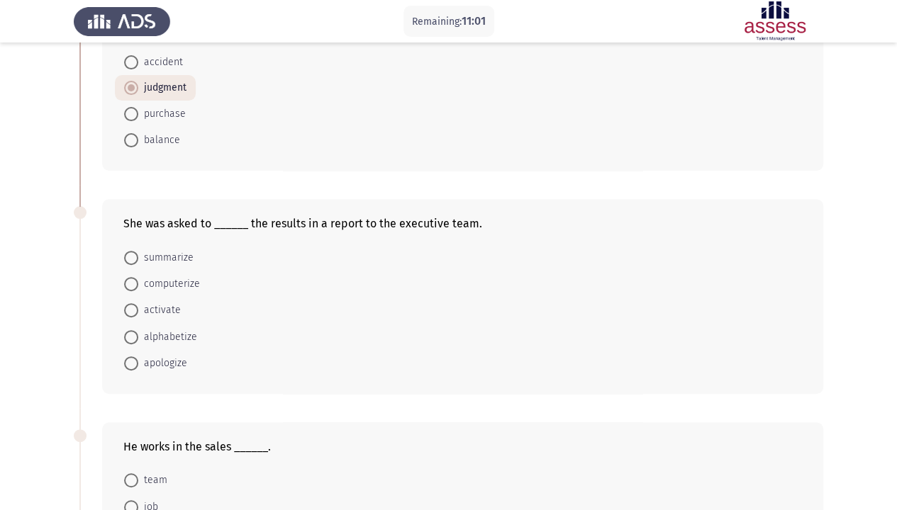
scroll to position [213, 0]
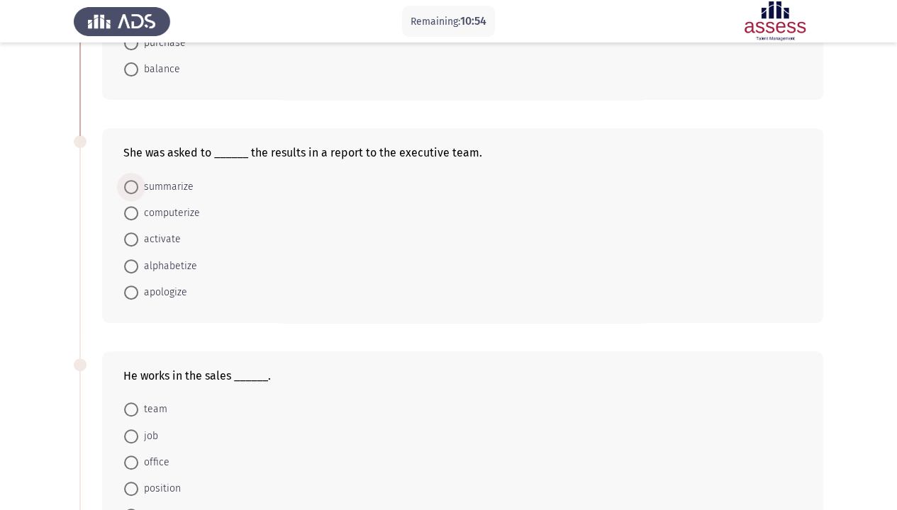
click at [156, 180] on span "summarize" at bounding box center [165, 187] width 55 height 17
click at [138, 180] on input "summarize" at bounding box center [131, 187] width 14 height 14
radio input "true"
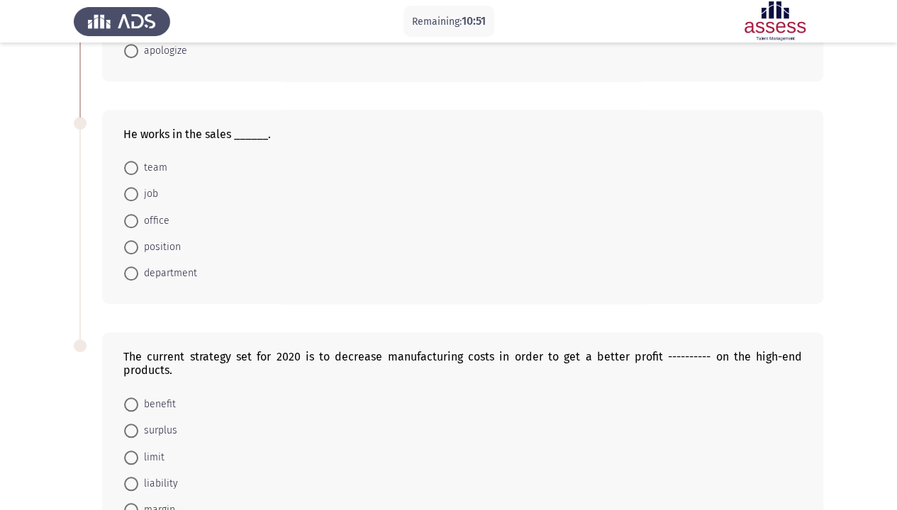
scroll to position [496, 0]
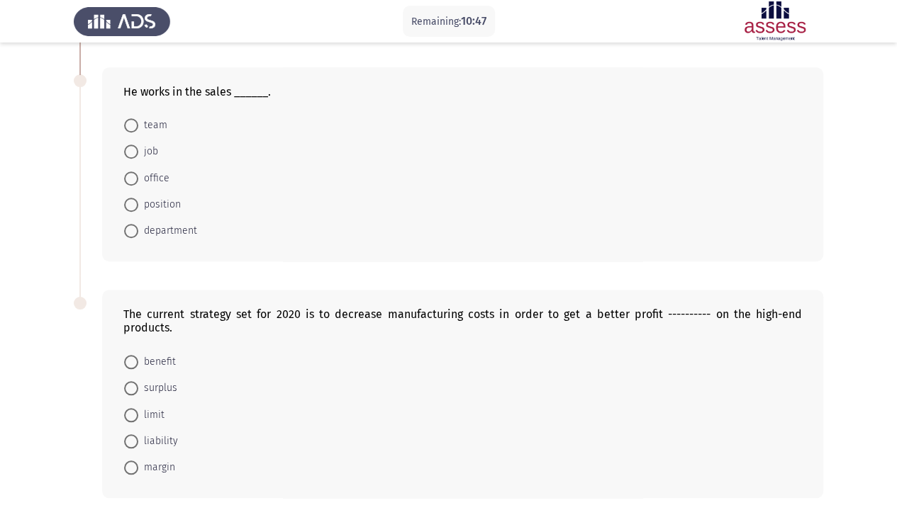
click at [174, 228] on span "department" at bounding box center [167, 231] width 59 height 17
click at [138, 228] on input "department" at bounding box center [131, 231] width 14 height 14
radio input "true"
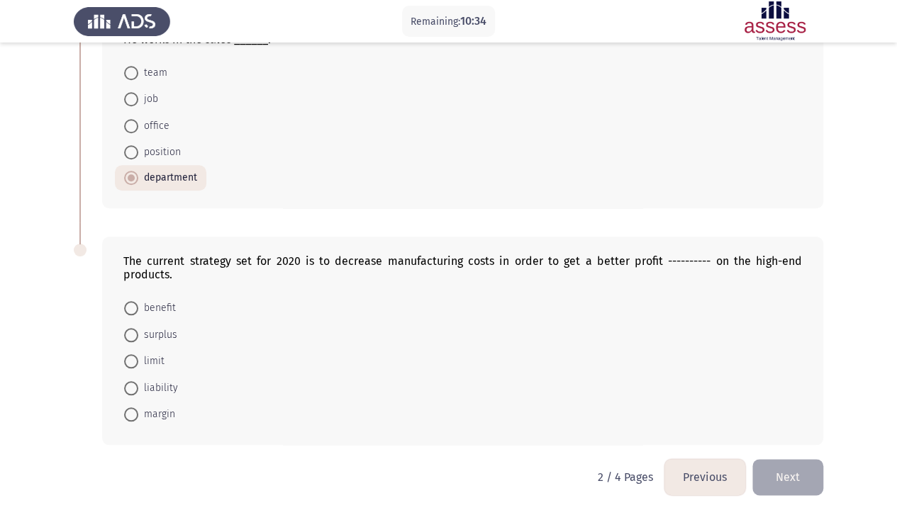
click at [152, 390] on span "margin" at bounding box center [156, 414] width 37 height 17
click at [138, 390] on input "margin" at bounding box center [131, 415] width 14 height 14
radio input "true"
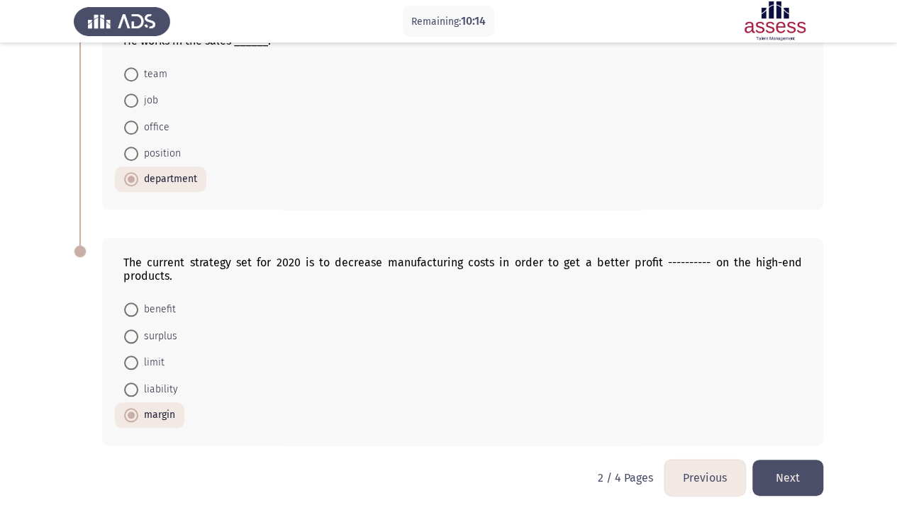
click at [781, 390] on button "Next" at bounding box center [787, 478] width 71 height 36
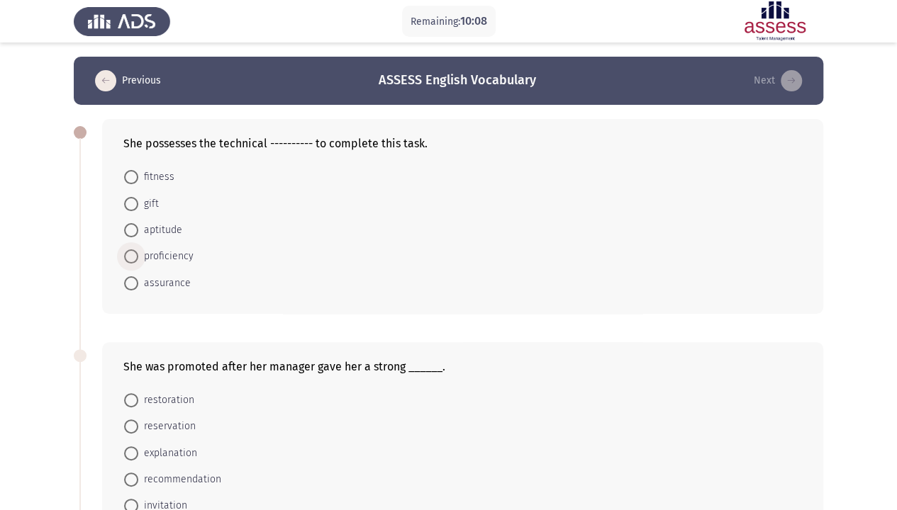
click at [176, 257] on span "proficiency" at bounding box center [165, 256] width 55 height 17
click at [138, 257] on input "proficiency" at bounding box center [131, 257] width 14 height 14
radio input "true"
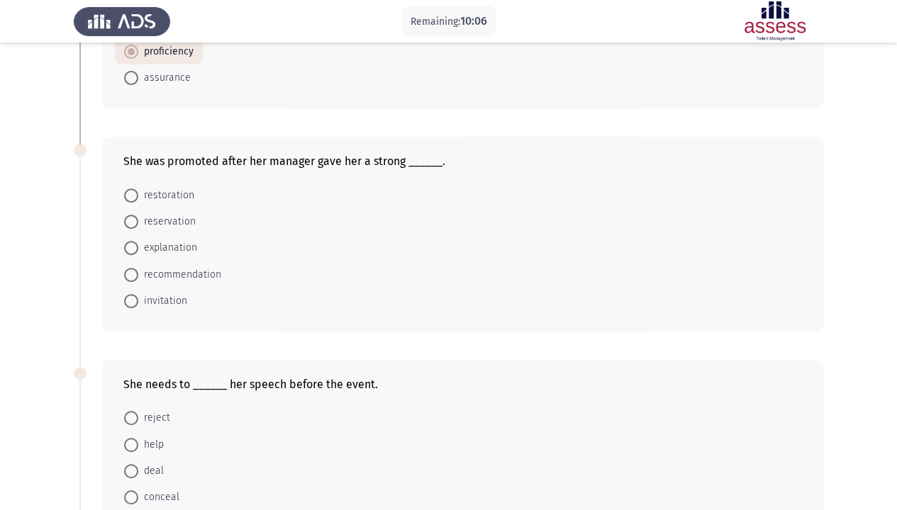
scroll to position [213, 0]
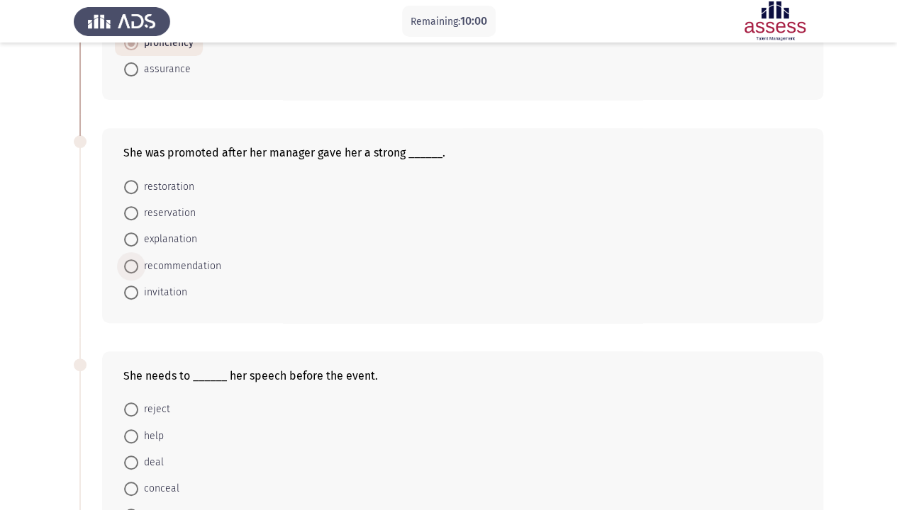
click at [181, 263] on span "recommendation" at bounding box center [179, 266] width 83 height 17
click at [138, 263] on input "recommendation" at bounding box center [131, 266] width 14 height 14
radio input "true"
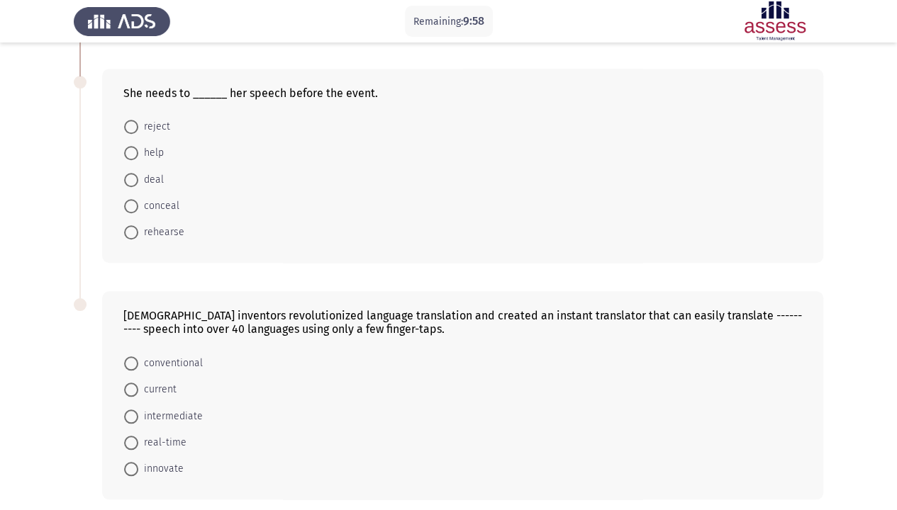
scroll to position [496, 0]
click at [164, 229] on span "rehearse" at bounding box center [161, 231] width 46 height 17
click at [138, 229] on input "rehearse" at bounding box center [131, 231] width 14 height 14
radio input "true"
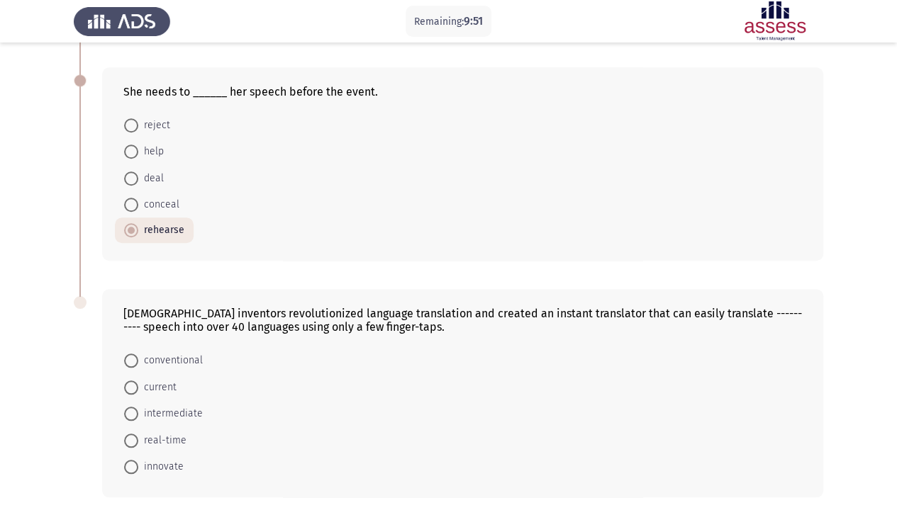
scroll to position [549, 0]
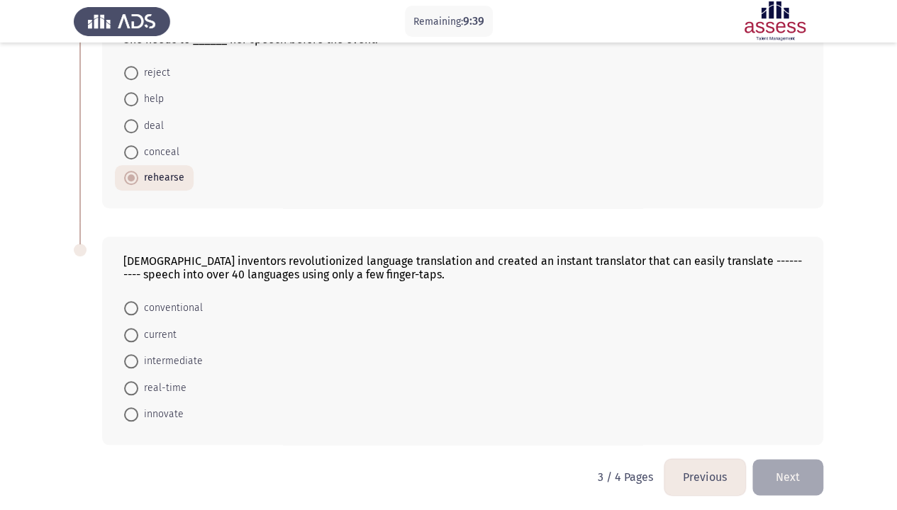
click at [174, 384] on span "real-time" at bounding box center [162, 388] width 48 height 17
click at [138, 384] on input "real-time" at bounding box center [131, 388] width 14 height 14
radio input "true"
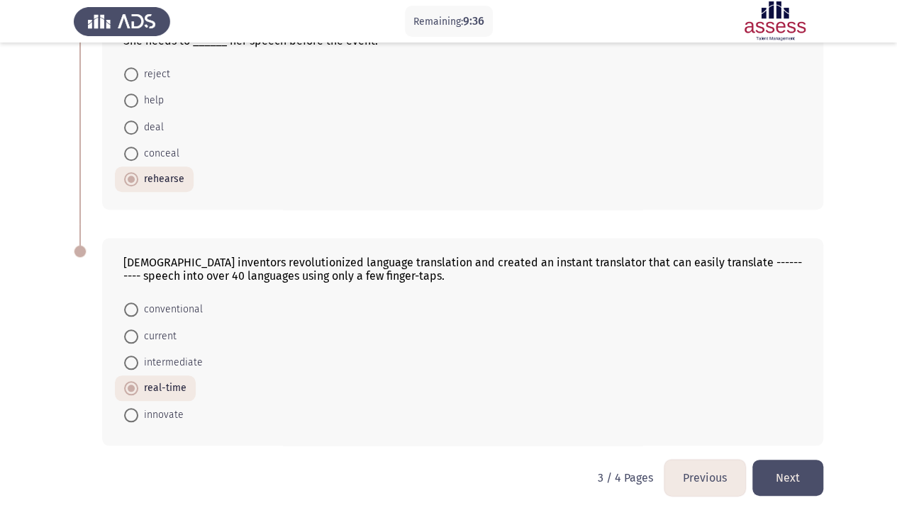
click at [771, 390] on button "Next" at bounding box center [787, 478] width 71 height 36
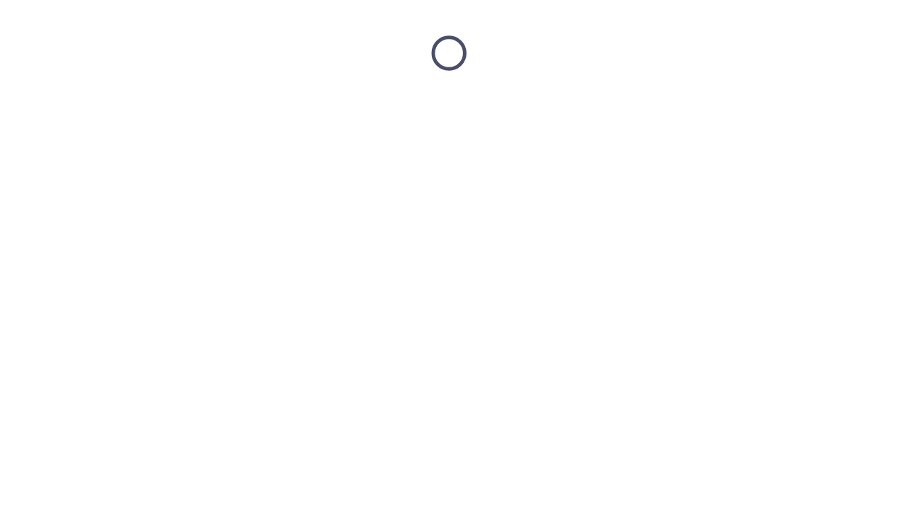
scroll to position [0, 0]
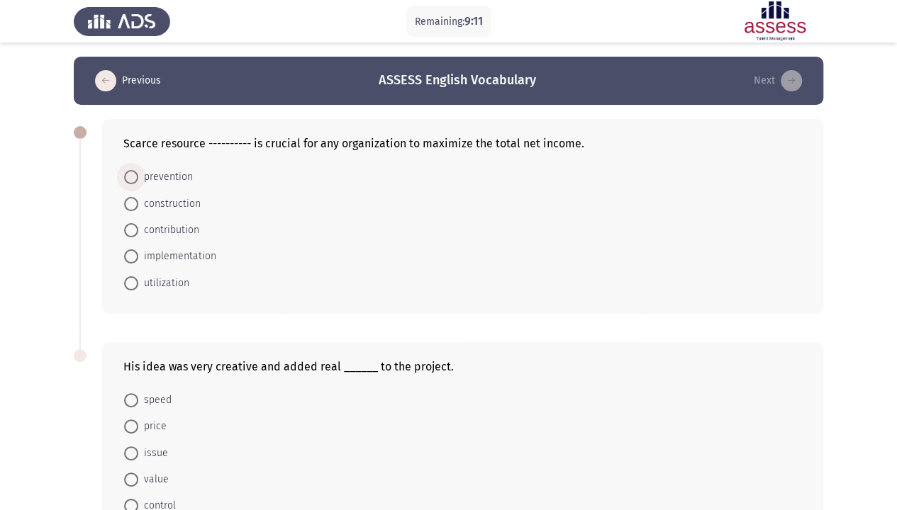
click at [184, 175] on span "prevention" at bounding box center [165, 177] width 55 height 17
click at [138, 175] on input "prevention" at bounding box center [131, 177] width 14 height 14
radio input "true"
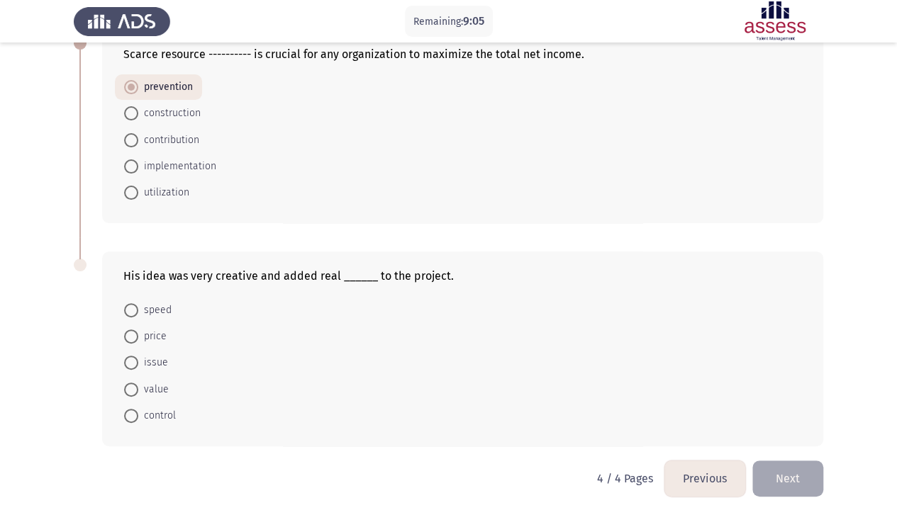
scroll to position [94, 0]
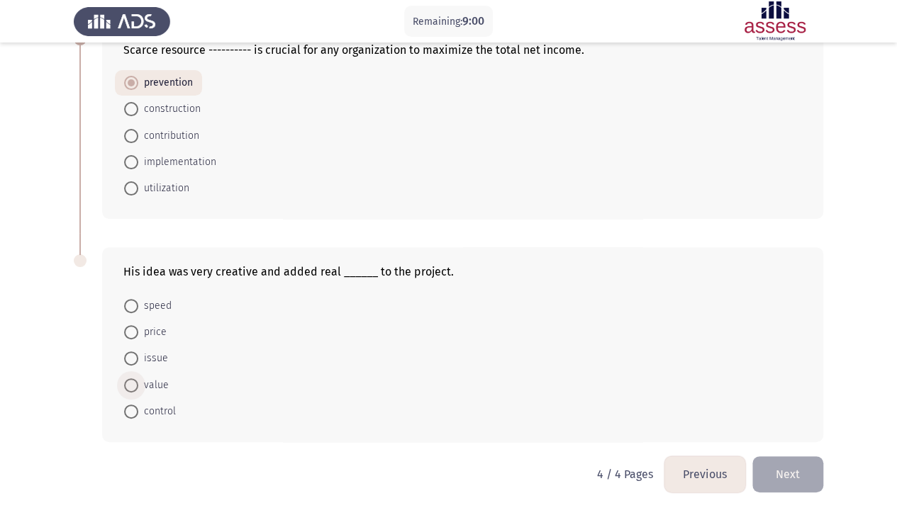
click at [156, 381] on span "value" at bounding box center [153, 385] width 30 height 17
click at [138, 381] on input "value" at bounding box center [131, 386] width 14 height 14
radio input "true"
click at [790, 390] on button "Next" at bounding box center [787, 475] width 71 height 36
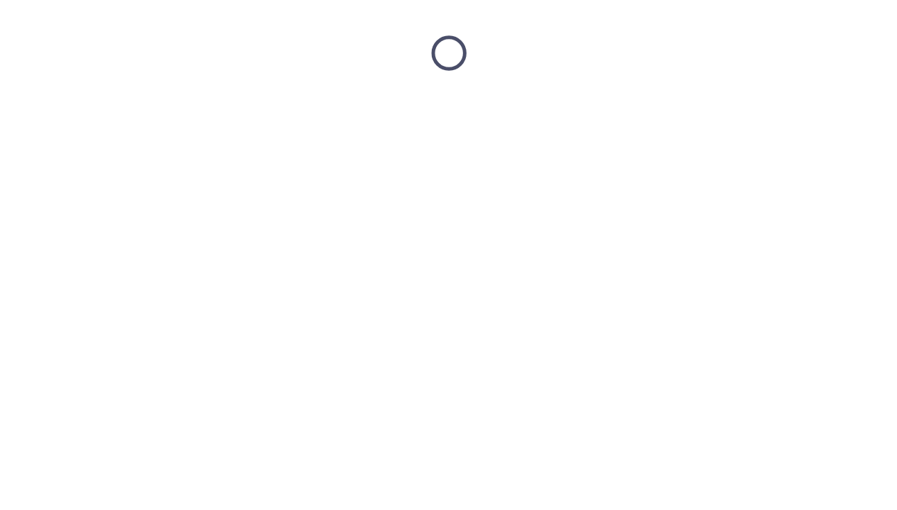
scroll to position [0, 0]
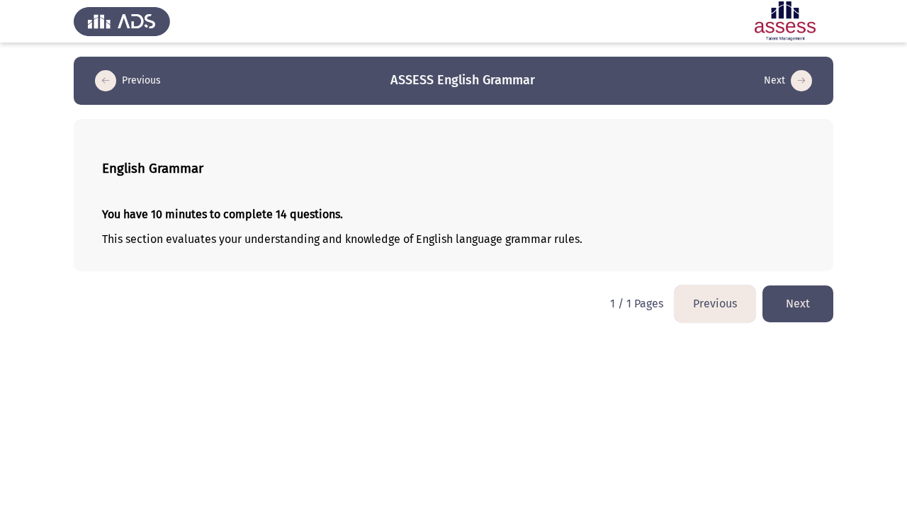
click at [781, 304] on button "Next" at bounding box center [798, 304] width 71 height 36
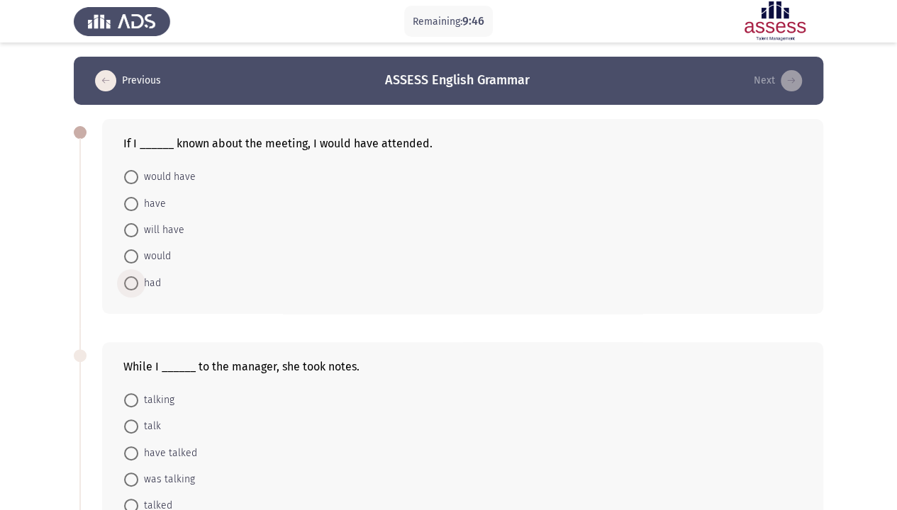
click at [156, 279] on span "had" at bounding box center [149, 283] width 23 height 17
click at [138, 279] on input "had" at bounding box center [131, 283] width 14 height 14
radio input "true"
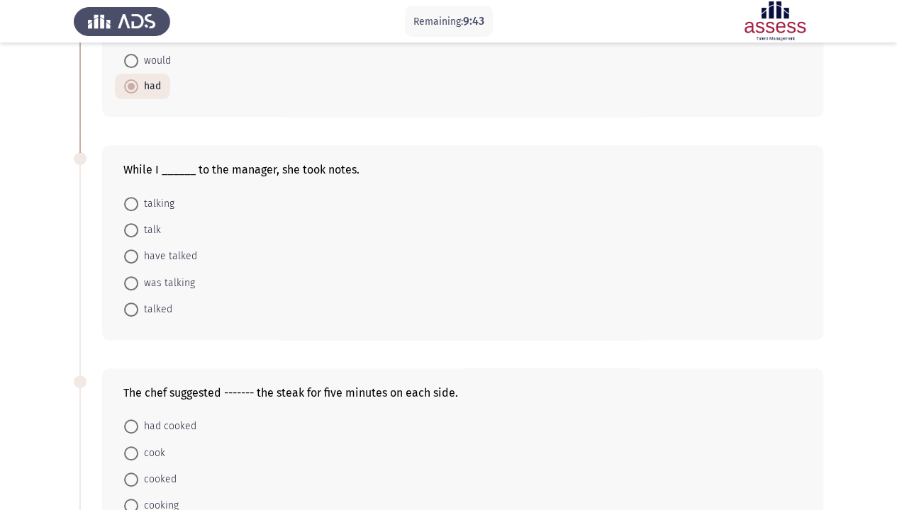
scroll to position [213, 0]
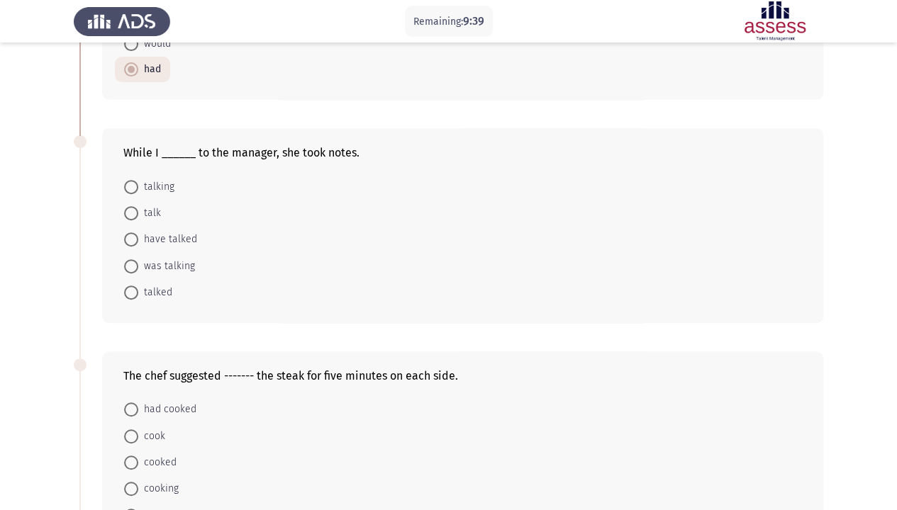
click at [189, 265] on span "was talking" at bounding box center [166, 266] width 57 height 17
click at [138, 265] on input "was talking" at bounding box center [131, 266] width 14 height 14
radio input "true"
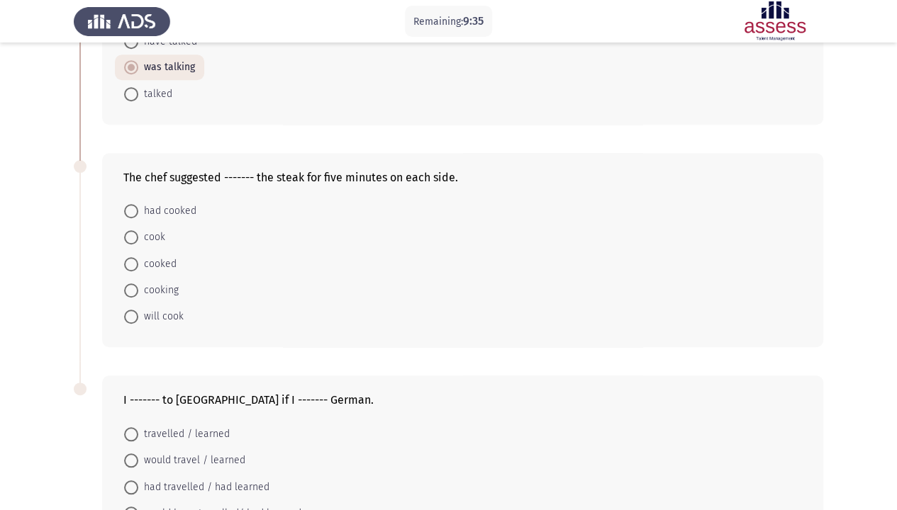
scroll to position [425, 0]
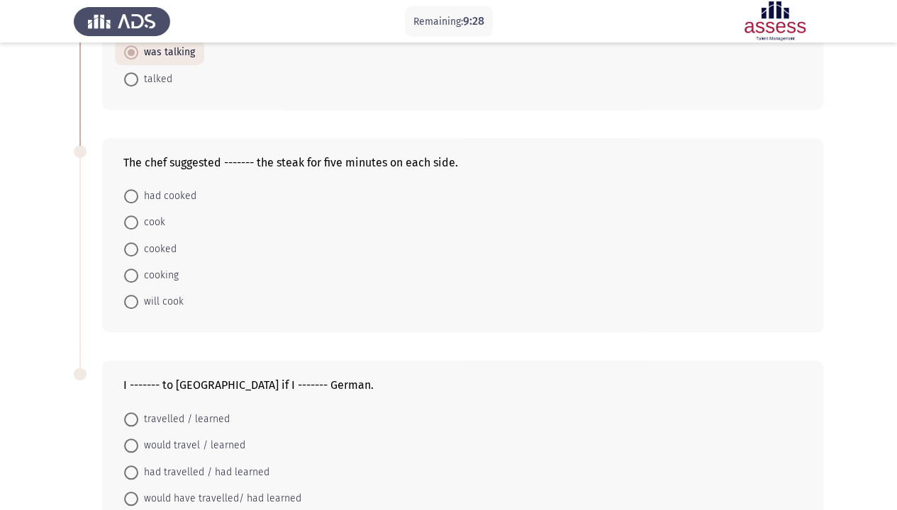
click at [171, 271] on span "cooking" at bounding box center [158, 275] width 40 height 17
click at [138, 271] on input "cooking" at bounding box center [131, 276] width 14 height 14
radio input "true"
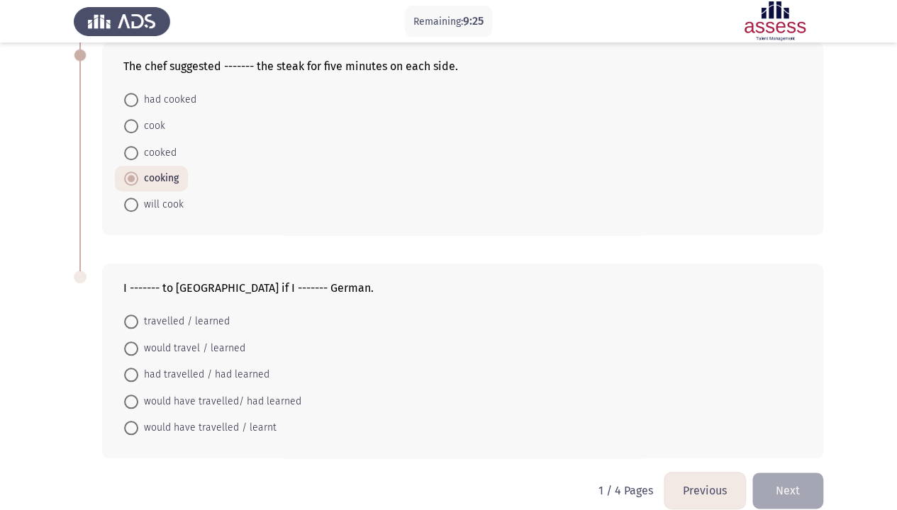
scroll to position [535, 0]
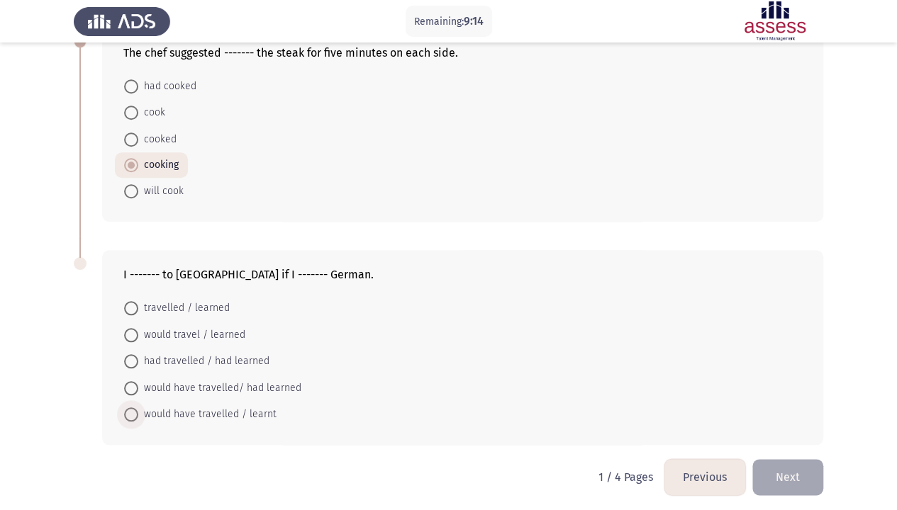
click at [203, 390] on span "would have travelled / learnt" at bounding box center [207, 414] width 138 height 17
click at [138, 390] on input "would have travelled / learnt" at bounding box center [131, 415] width 14 height 14
radio input "true"
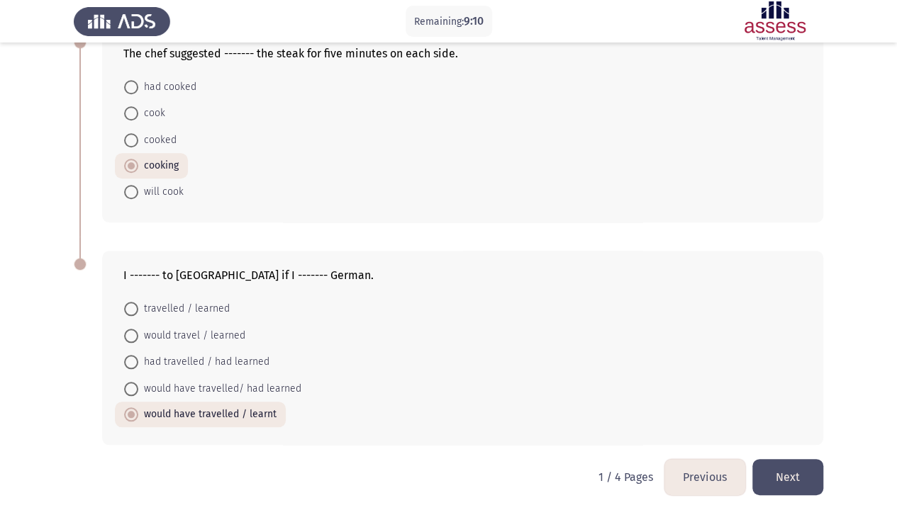
click at [247, 386] on span "would have travelled/ had learned" at bounding box center [219, 389] width 163 height 17
click at [138, 386] on input "would have travelled/ had learned" at bounding box center [131, 389] width 14 height 14
radio input "true"
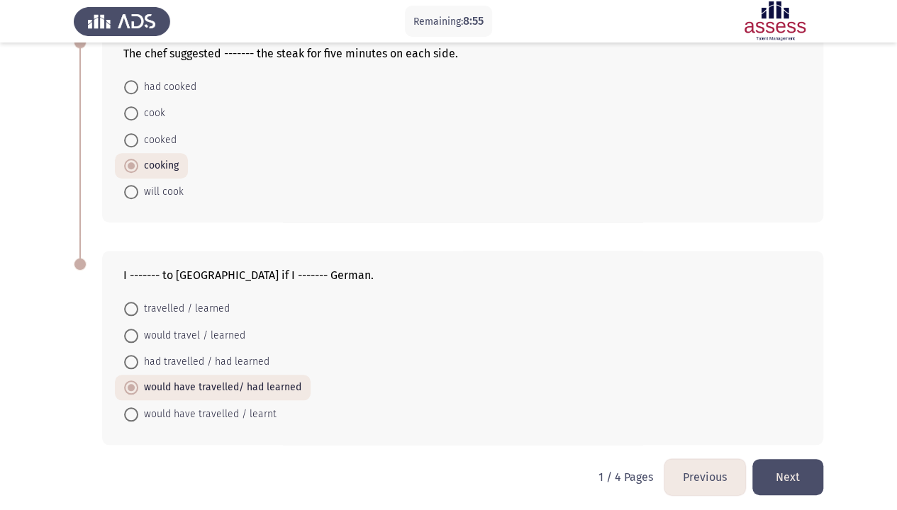
click at [771, 390] on button "Next" at bounding box center [787, 477] width 71 height 36
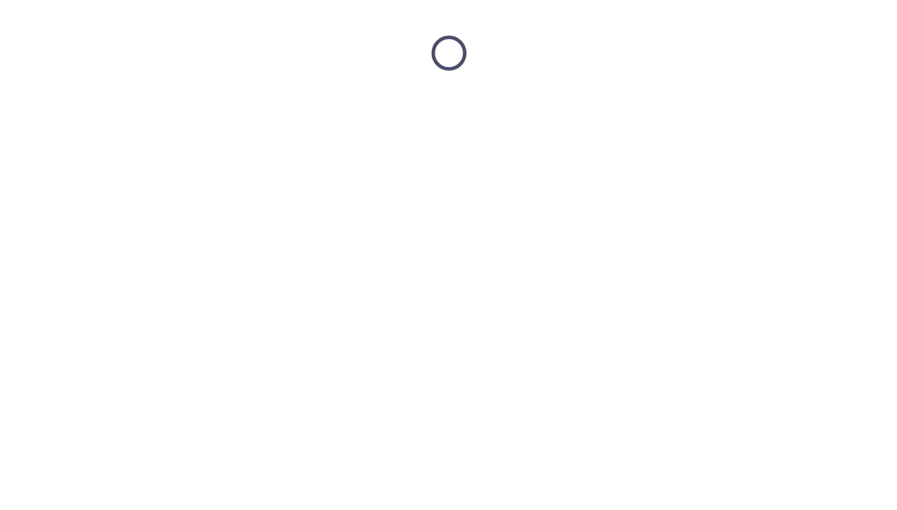
scroll to position [0, 0]
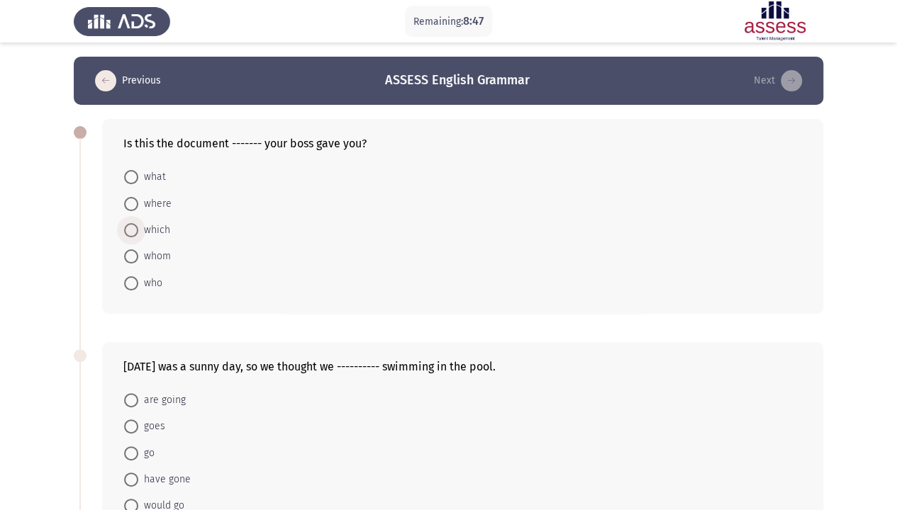
click at [160, 230] on span "which" at bounding box center [154, 230] width 32 height 17
click at [138, 230] on input "which" at bounding box center [131, 230] width 14 height 14
radio input "true"
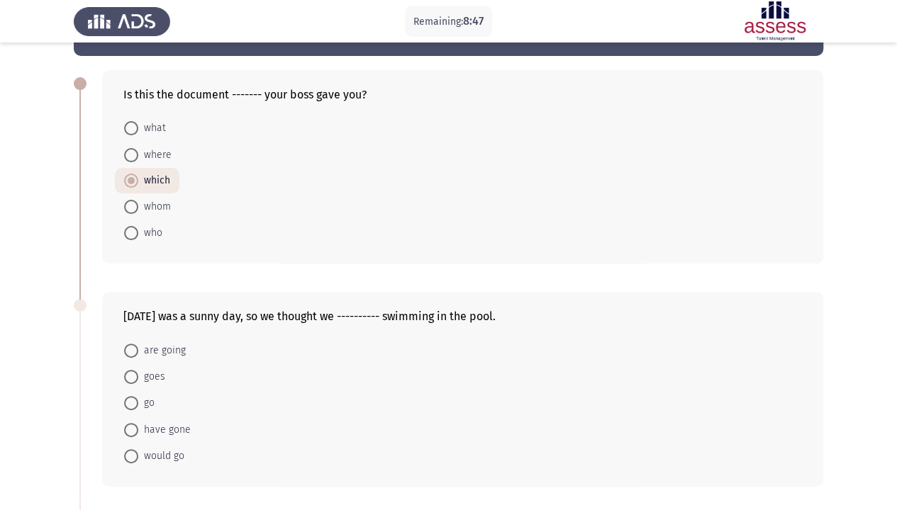
scroll to position [142, 0]
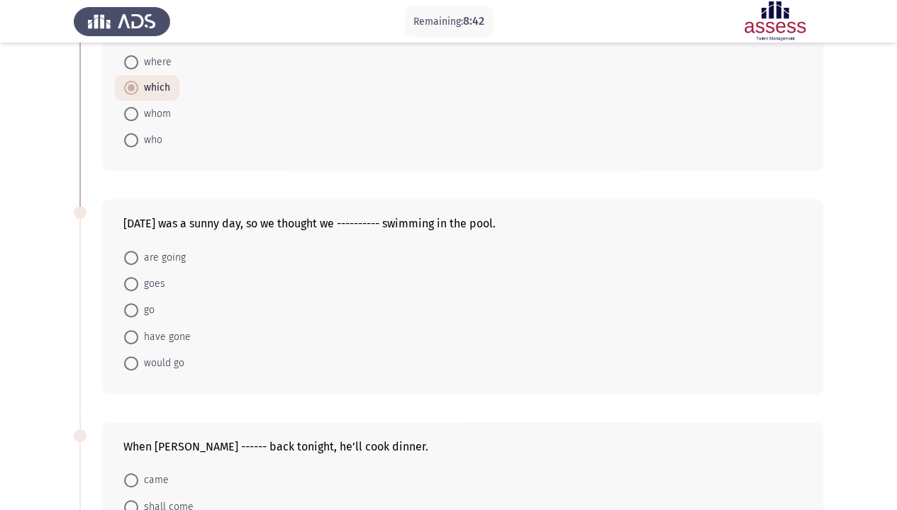
click at [163, 360] on span "would go" at bounding box center [161, 363] width 46 height 17
click at [138, 360] on input "would go" at bounding box center [131, 364] width 14 height 14
radio input "true"
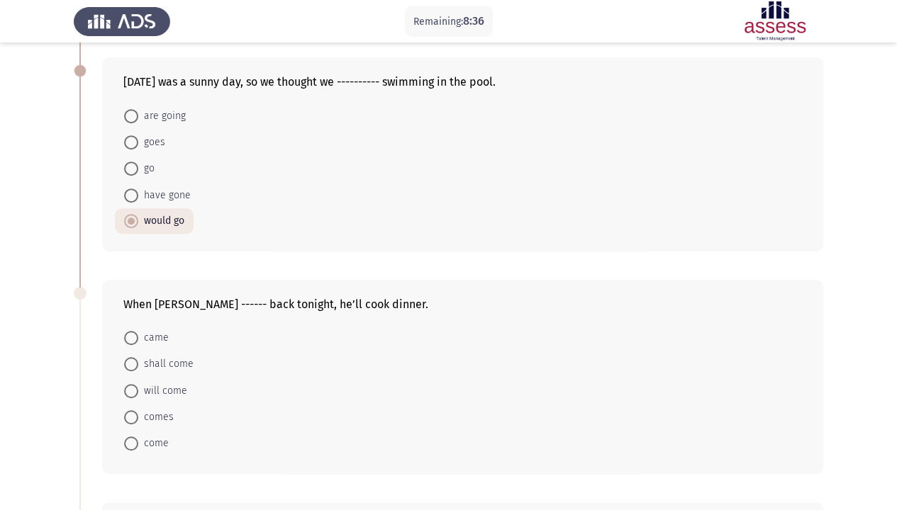
scroll to position [354, 0]
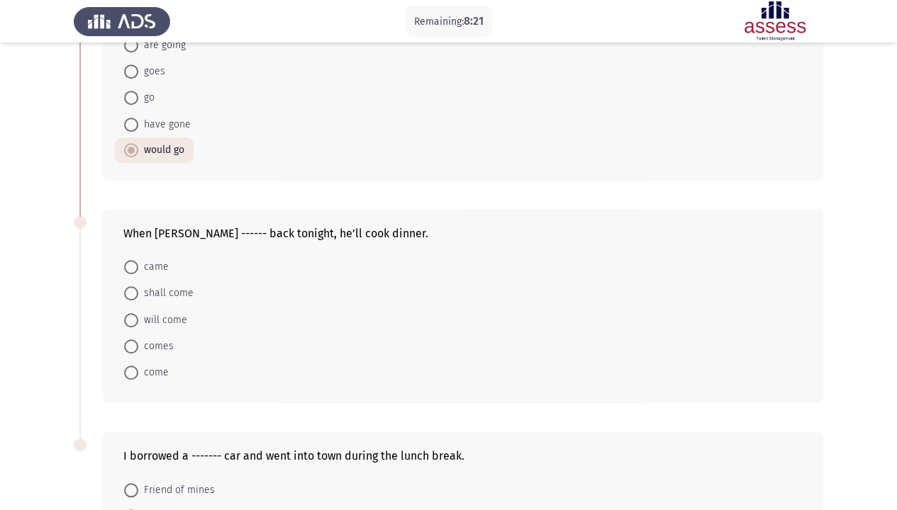
click at [164, 339] on span "comes" at bounding box center [155, 346] width 35 height 17
click at [138, 340] on input "comes" at bounding box center [131, 347] width 14 height 14
radio input "true"
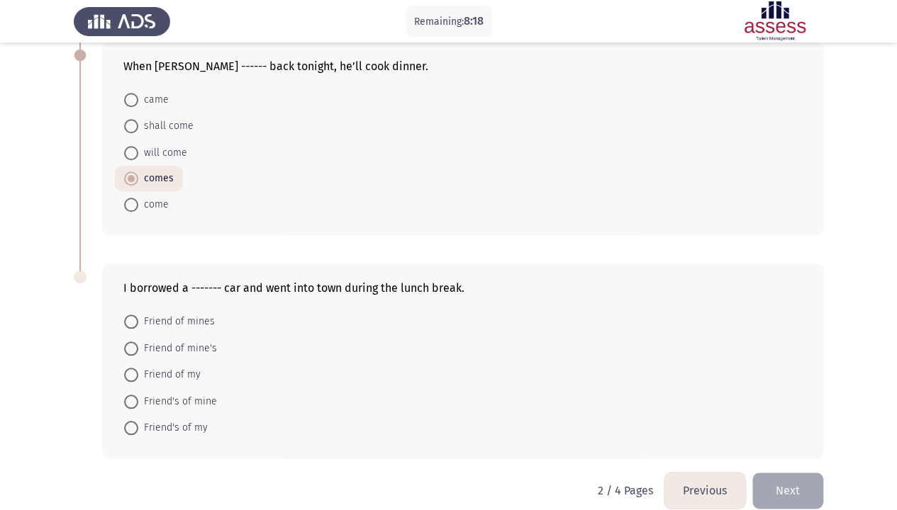
scroll to position [535, 0]
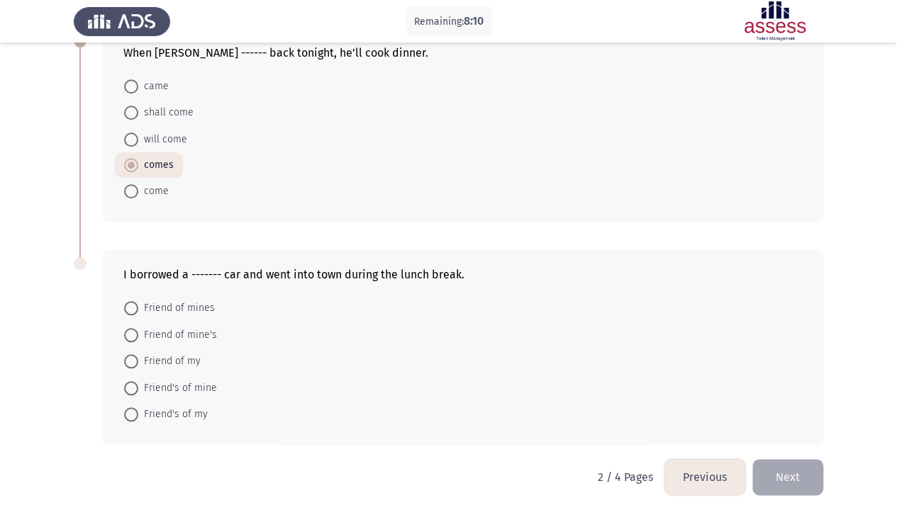
click at [199, 334] on span "Friend of mine's" at bounding box center [177, 335] width 79 height 17
click at [138, 334] on input "Friend of mine's" at bounding box center [131, 335] width 14 height 14
radio input "true"
click at [776, 390] on button "Next" at bounding box center [787, 477] width 71 height 36
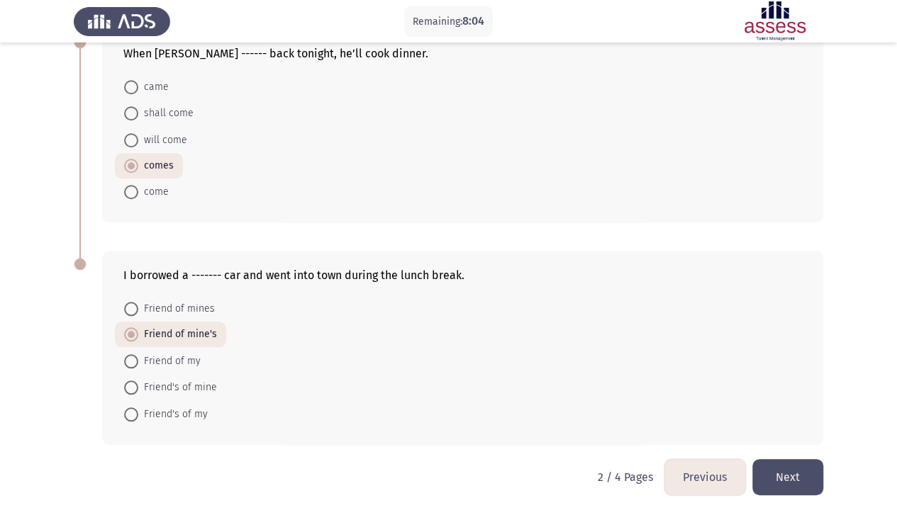
scroll to position [0, 0]
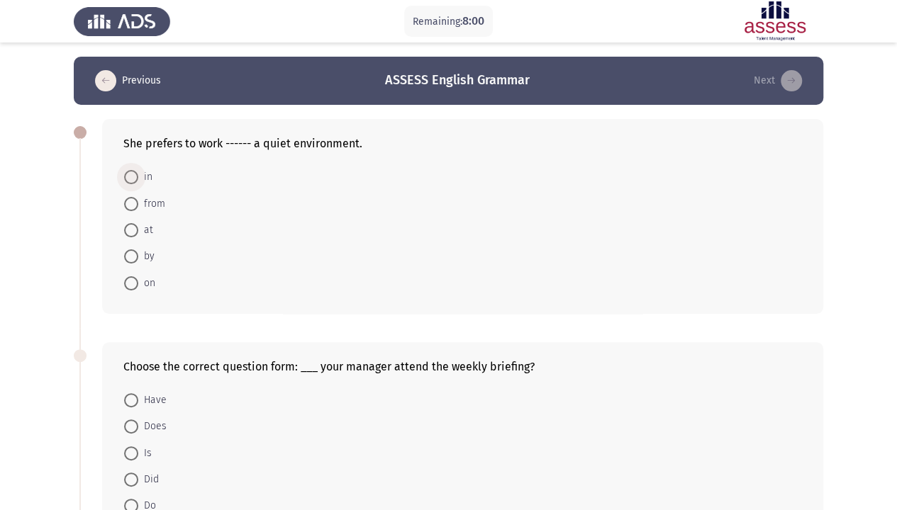
click at [149, 181] on span "in" at bounding box center [145, 177] width 14 height 17
click at [138, 181] on input "in" at bounding box center [131, 177] width 14 height 14
radio input "true"
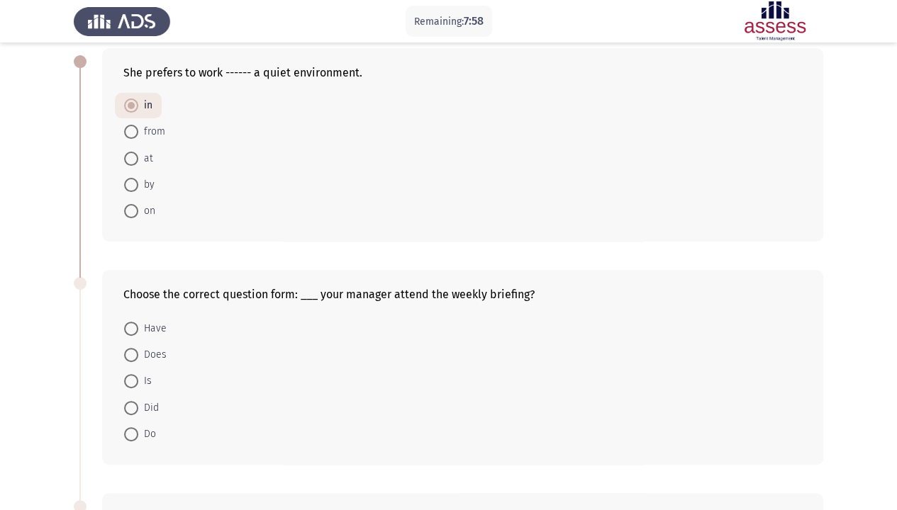
scroll to position [142, 0]
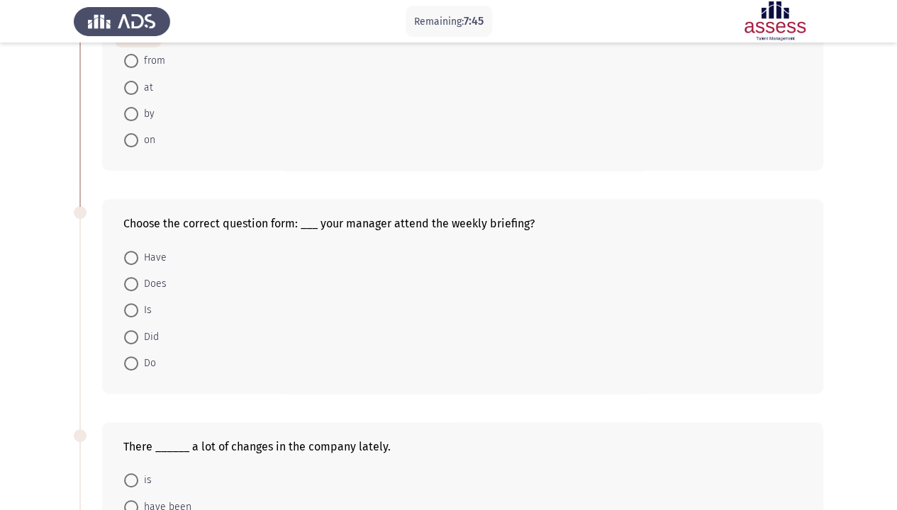
click at [155, 281] on span "Does" at bounding box center [152, 284] width 28 height 17
click at [138, 281] on input "Does" at bounding box center [131, 284] width 14 height 14
radio input "true"
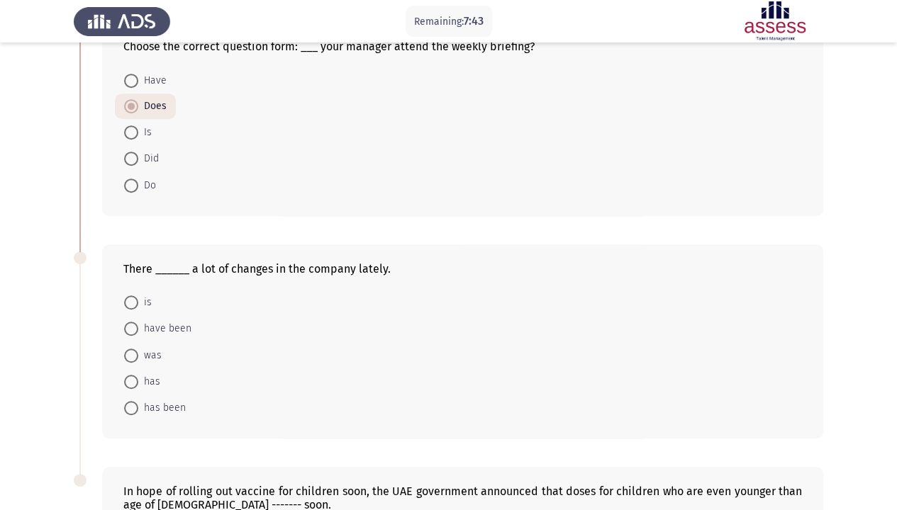
scroll to position [354, 0]
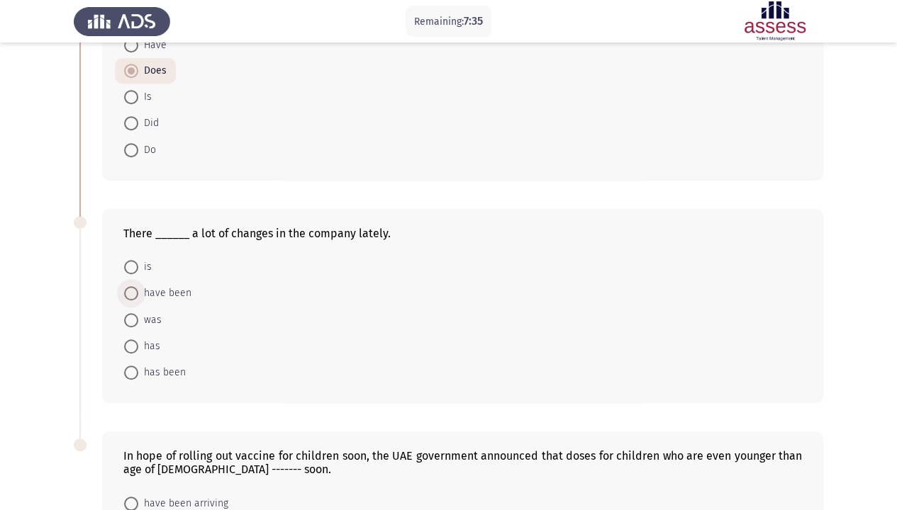
click at [163, 288] on span "have been" at bounding box center [164, 293] width 53 height 17
click at [138, 288] on input "have been" at bounding box center [131, 293] width 14 height 14
radio input "true"
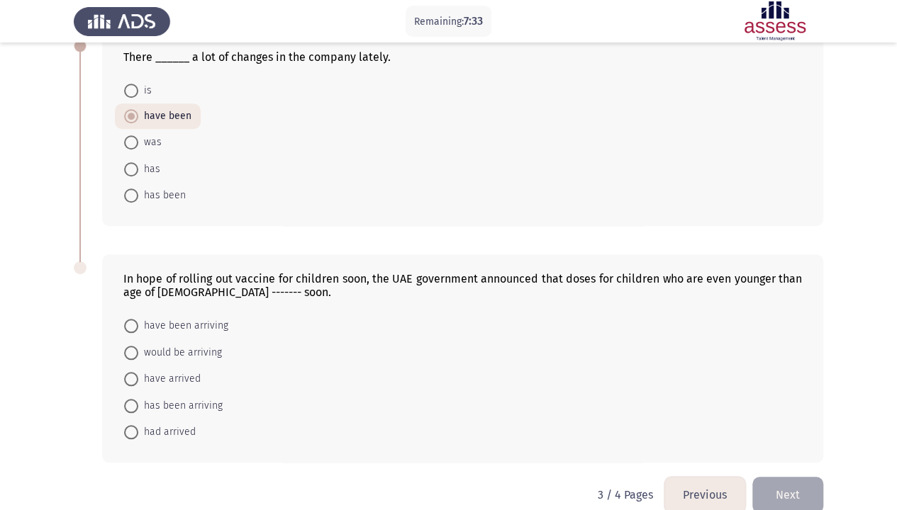
scroll to position [549, 0]
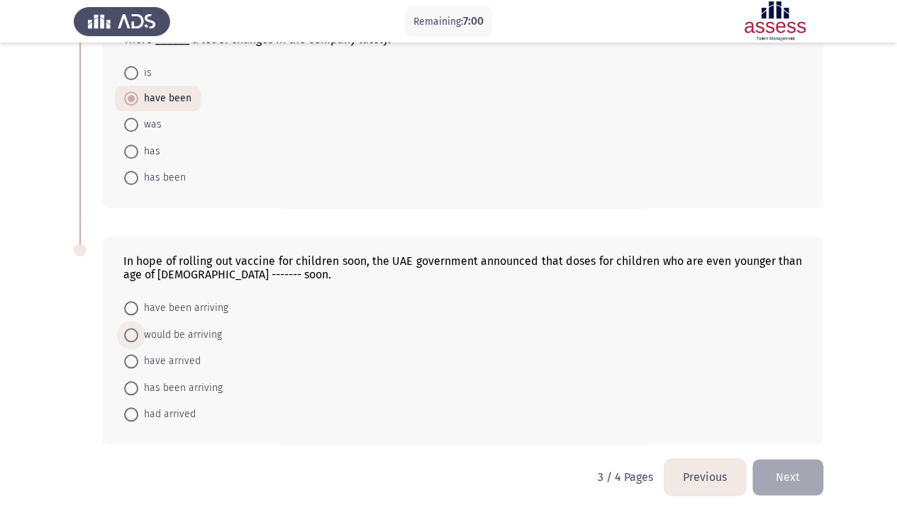
click at [203, 332] on span "would be arriving" at bounding box center [180, 335] width 84 height 17
click at [138, 332] on input "would be arriving" at bounding box center [131, 335] width 14 height 14
radio input "true"
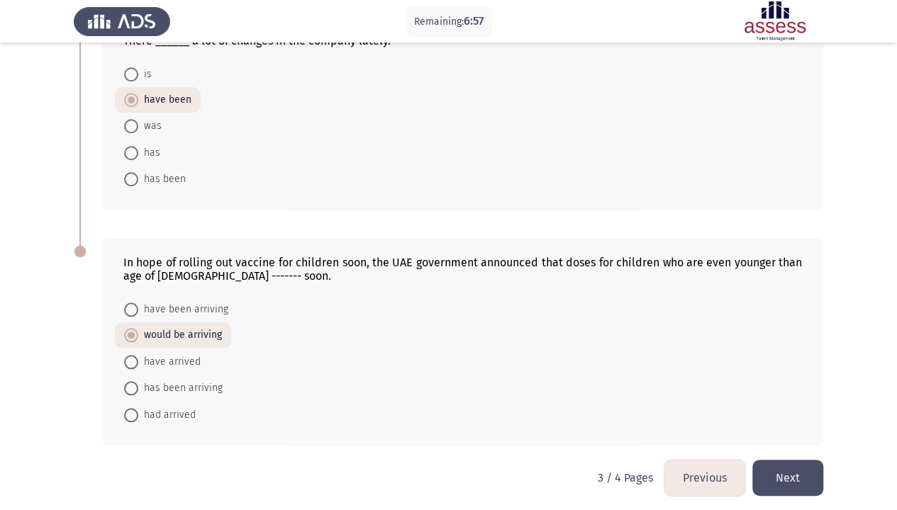
click at [783, 390] on button "Next" at bounding box center [787, 478] width 71 height 36
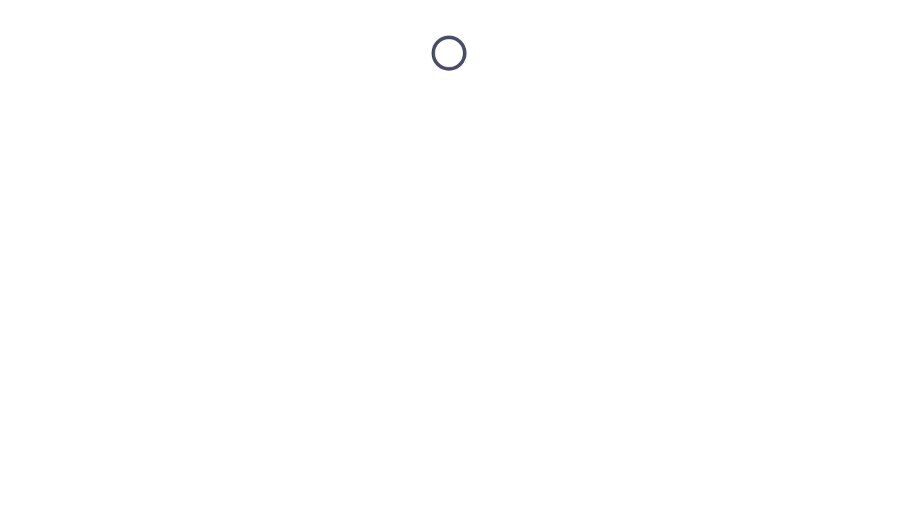
scroll to position [0, 0]
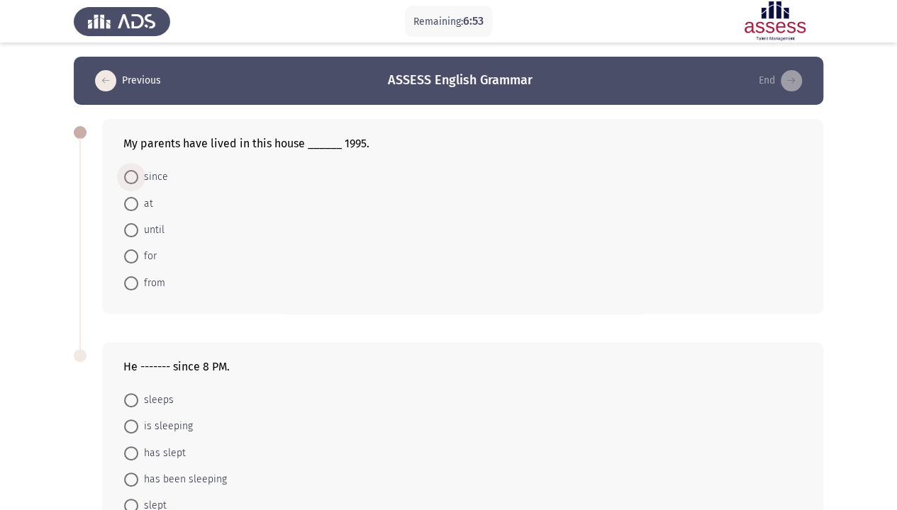
click at [147, 181] on span "since" at bounding box center [153, 177] width 30 height 17
click at [138, 181] on input "since" at bounding box center [131, 177] width 14 height 14
radio input "true"
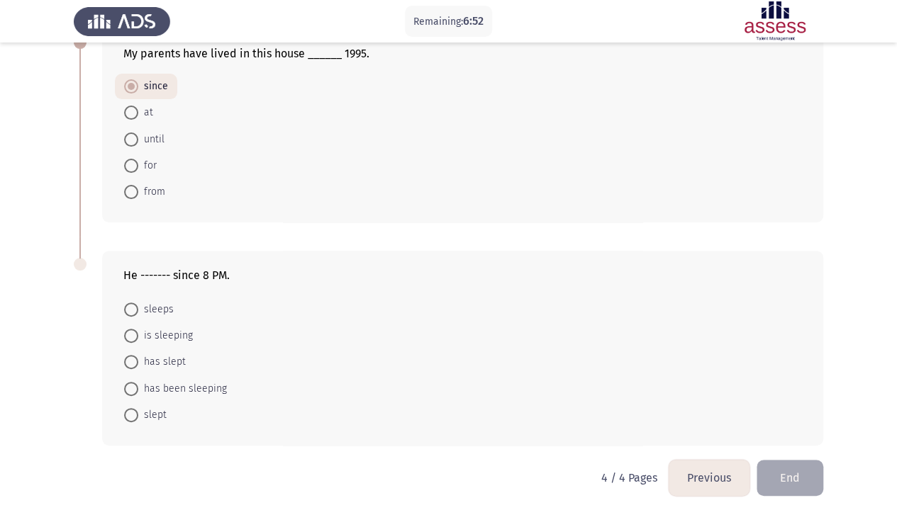
scroll to position [94, 0]
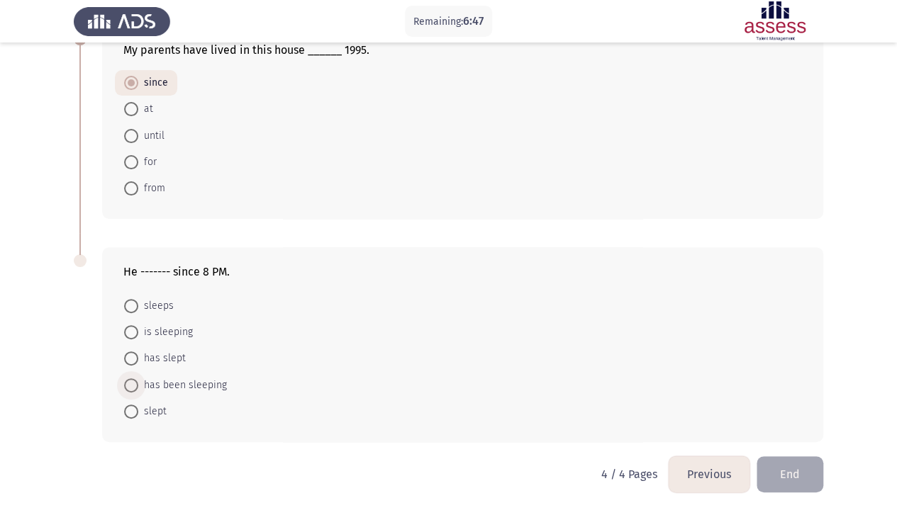
click at [169, 386] on span "has been sleeping" at bounding box center [182, 385] width 89 height 17
click at [138, 386] on input "has been sleeping" at bounding box center [131, 386] width 14 height 14
radio input "true"
click at [811, 390] on button "End" at bounding box center [789, 475] width 67 height 36
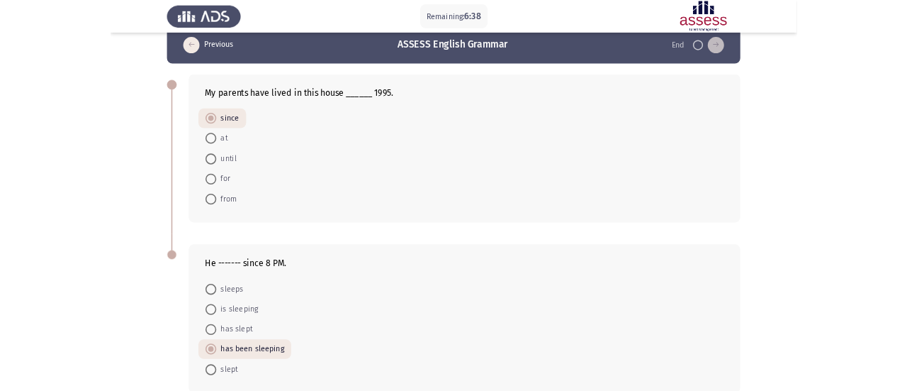
scroll to position [0, 0]
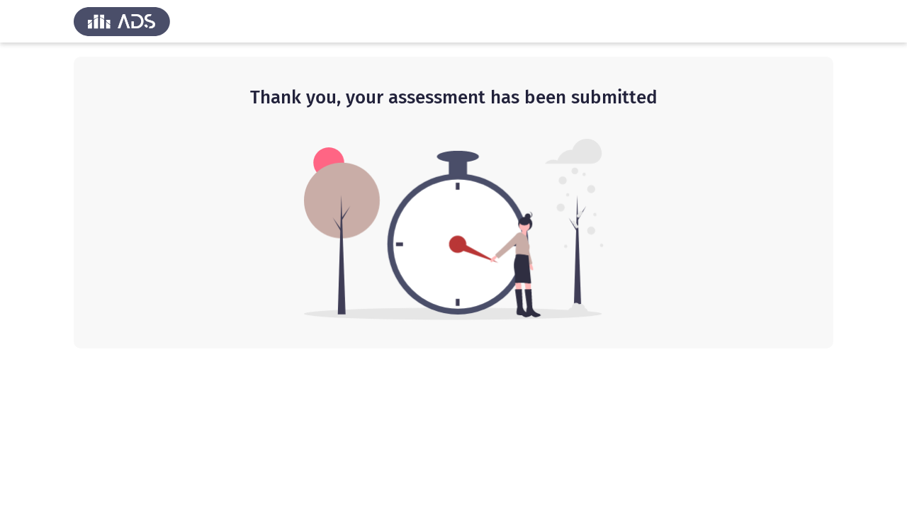
click at [723, 349] on html "Thank you, your assessment has been submitted" at bounding box center [453, 174] width 907 height 349
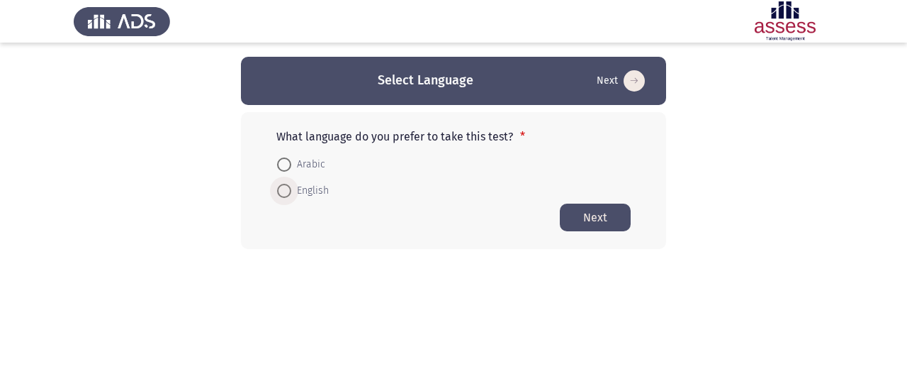
click at [320, 191] on span "English" at bounding box center [310, 190] width 38 height 17
click at [291, 191] on input "English" at bounding box center [284, 191] width 14 height 14
radio input "true"
click at [592, 213] on button "Next" at bounding box center [595, 217] width 71 height 28
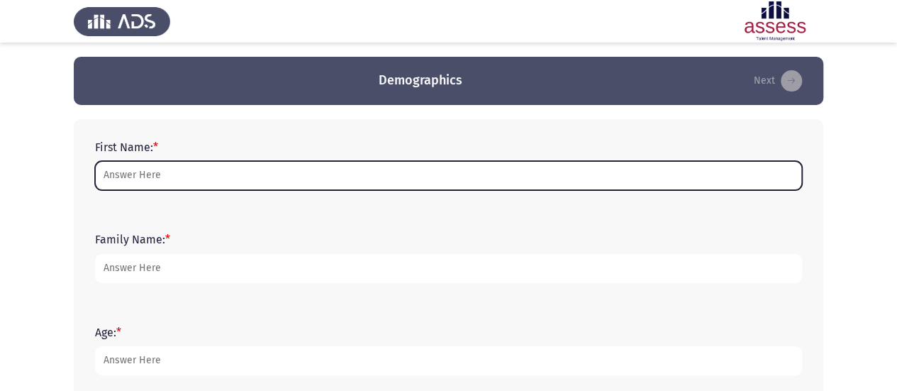
click at [294, 170] on input "First Name: *" at bounding box center [448, 175] width 707 height 29
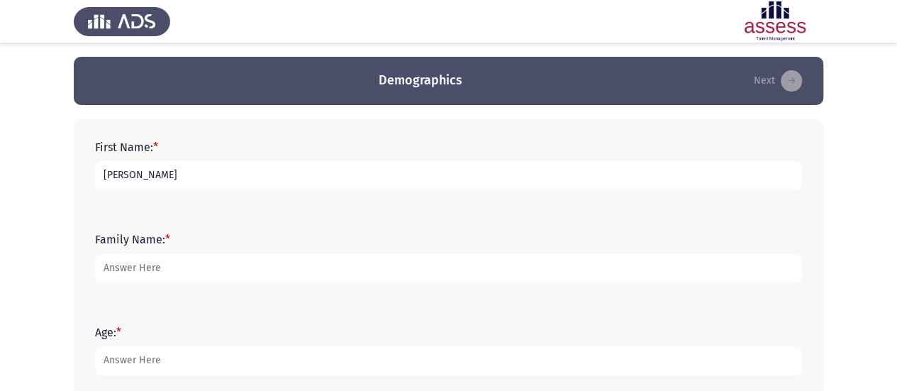
type input "[PERSON_NAME]"
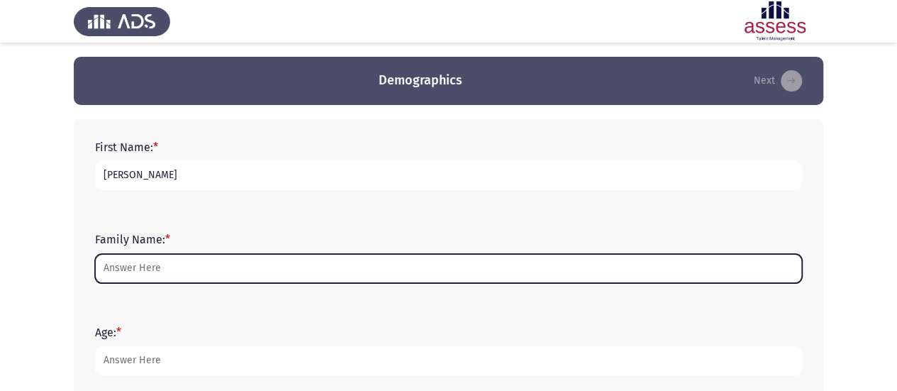
click at [248, 269] on input "Family Name: *" at bounding box center [448, 268] width 707 height 29
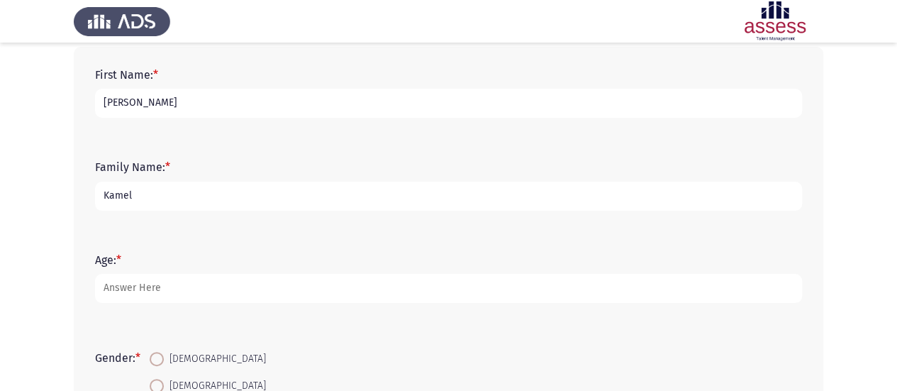
scroll to position [142, 0]
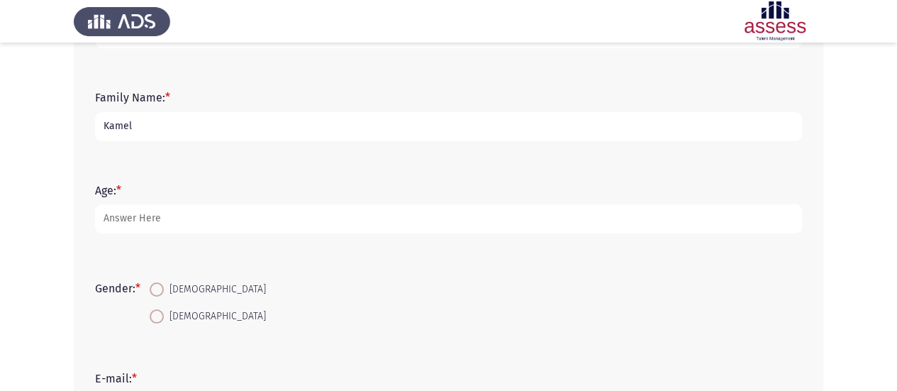
type input "Kamel"
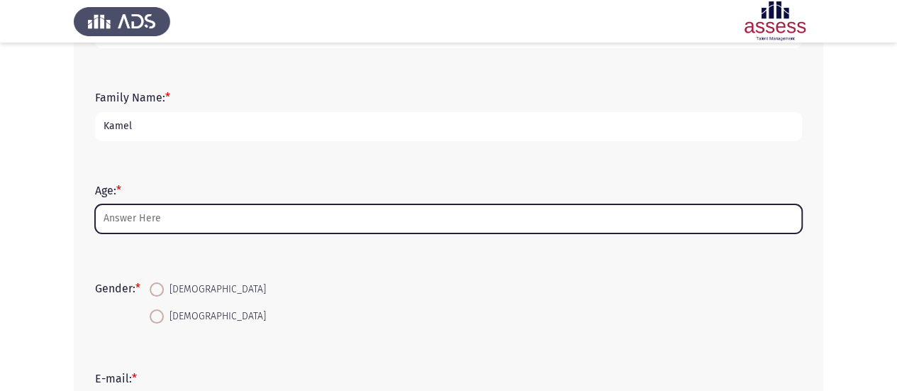
click at [157, 213] on input "Age: *" at bounding box center [448, 218] width 707 height 29
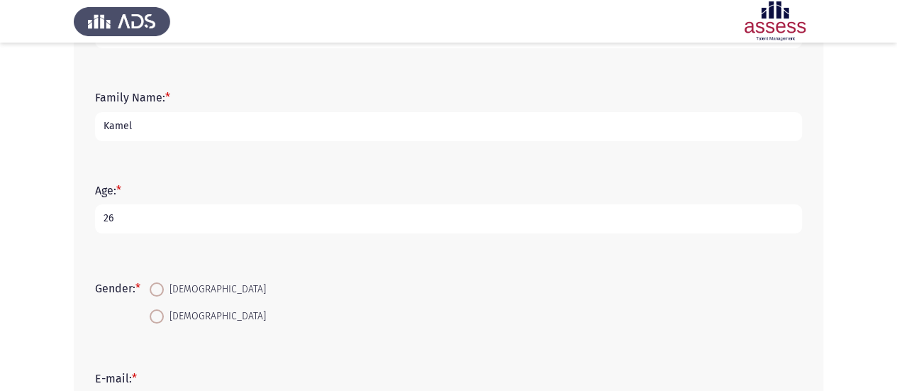
type input "26"
click at [163, 290] on span at bounding box center [157, 289] width 14 height 14
click at [163, 290] on input "[DEMOGRAPHIC_DATA]" at bounding box center [157, 289] width 14 height 14
radio input "true"
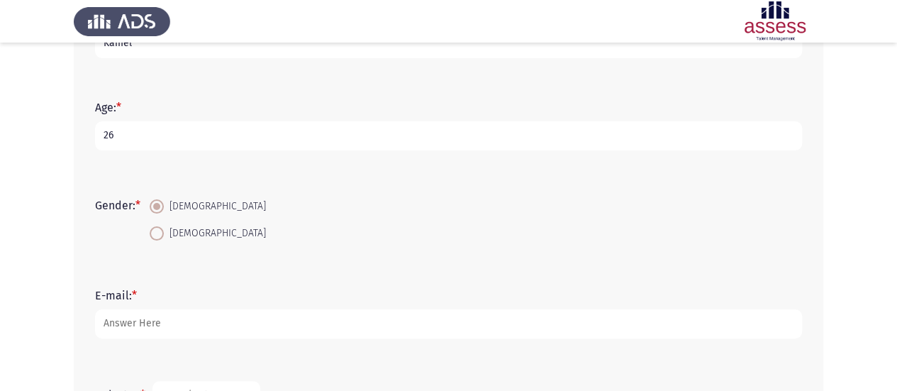
scroll to position [284, 0]
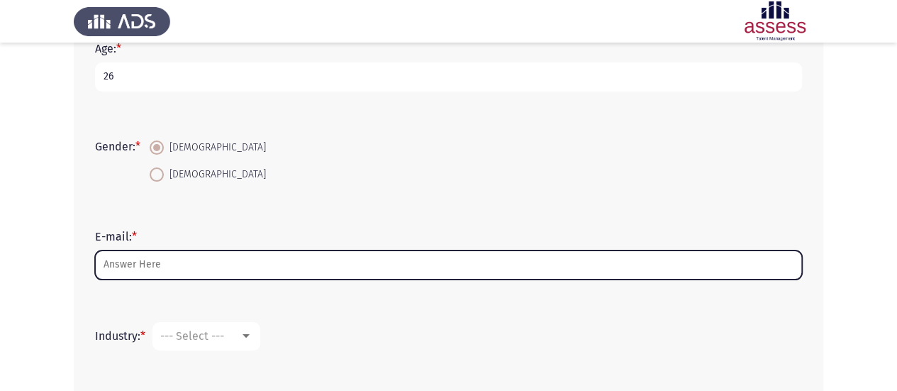
click at [191, 258] on input "E-mail: *" at bounding box center [448, 264] width 707 height 29
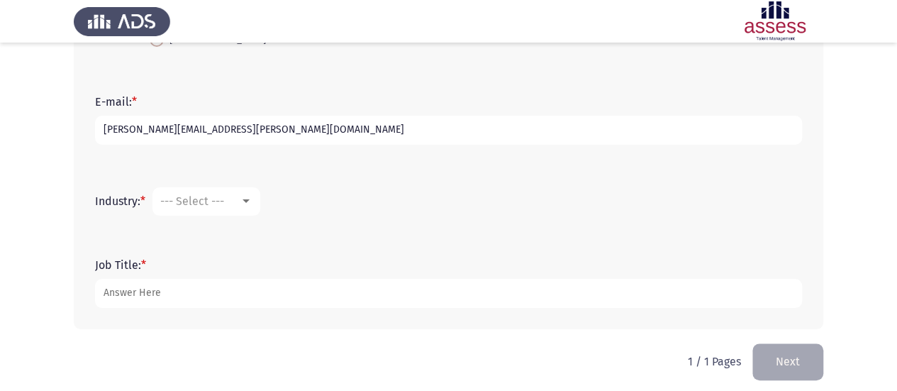
scroll to position [425, 0]
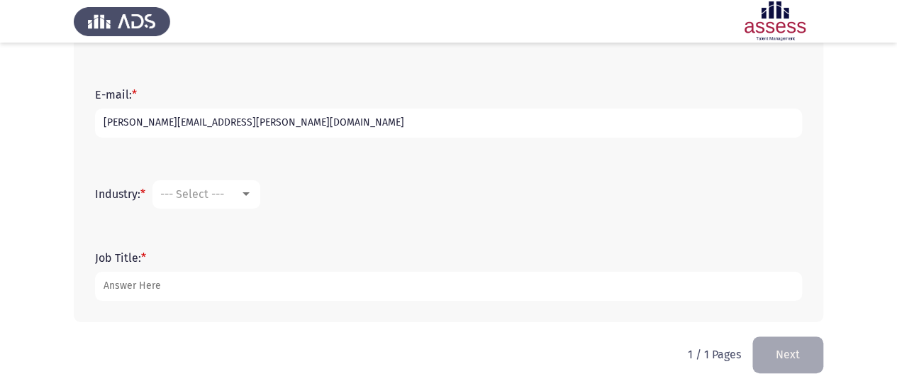
type input "[PERSON_NAME][EMAIL_ADDRESS][PERSON_NAME][DOMAIN_NAME]"
click at [215, 199] on span "--- Select ---" at bounding box center [192, 193] width 64 height 13
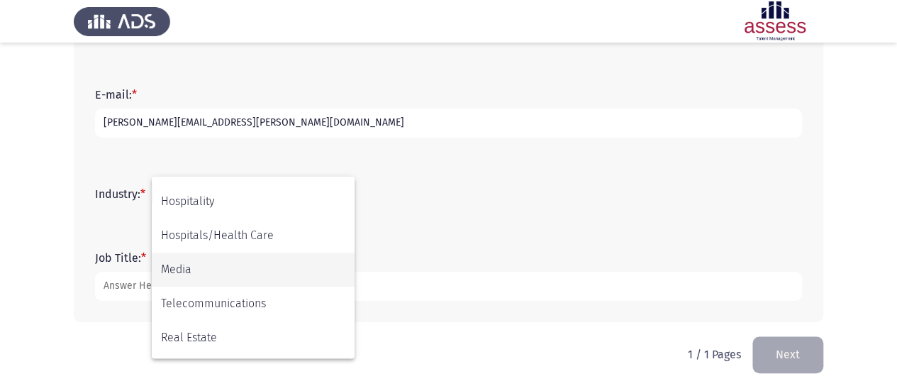
scroll to position [354, 0]
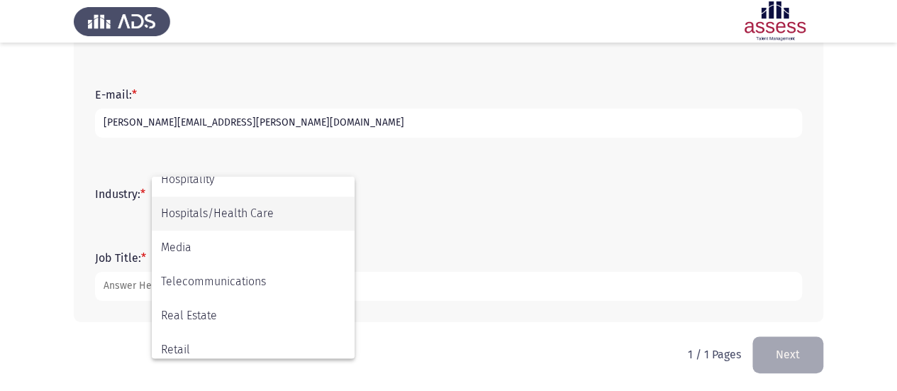
click at [219, 218] on span "Hospitals/Health Care" at bounding box center [253, 213] width 184 height 34
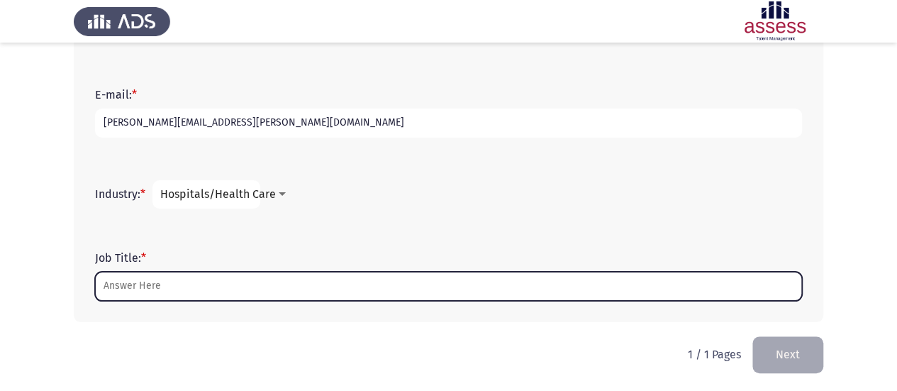
click at [179, 281] on input "Job Title: *" at bounding box center [448, 286] width 707 height 29
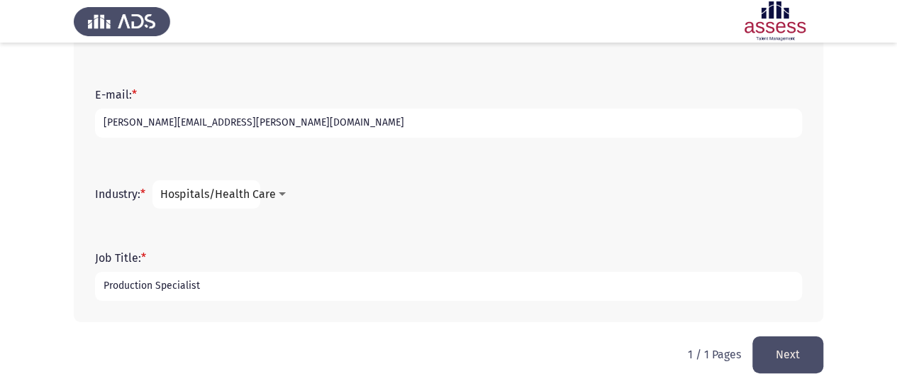
type input "Production Specialist"
click at [794, 352] on button "Next" at bounding box center [787, 354] width 71 height 36
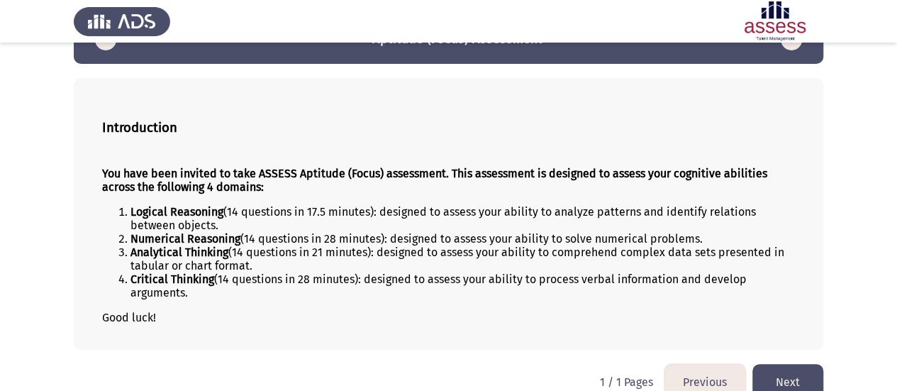
scroll to position [62, 0]
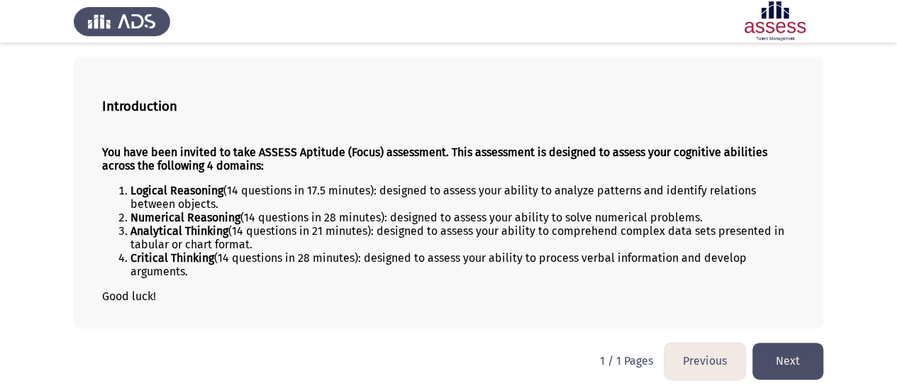
click at [786, 357] on button "Next" at bounding box center [787, 360] width 71 height 36
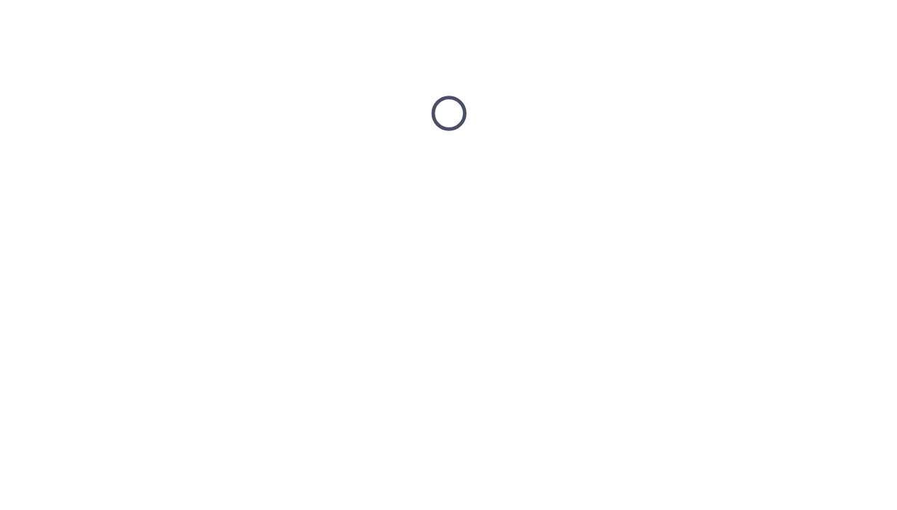
scroll to position [0, 0]
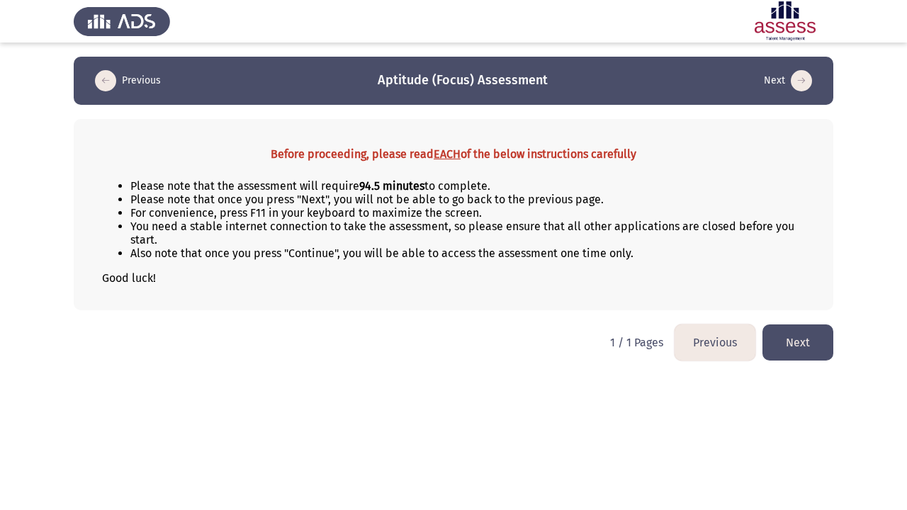
click at [800, 337] on button "Next" at bounding box center [798, 343] width 71 height 36
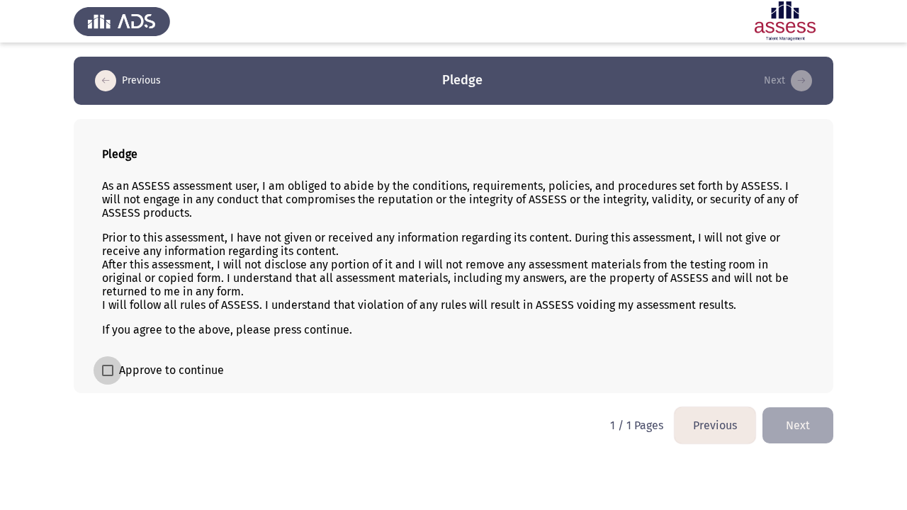
click at [121, 366] on span "Approve to continue" at bounding box center [171, 370] width 105 height 17
click at [108, 376] on input "Approve to continue" at bounding box center [107, 376] width 1 height 1
checkbox input "true"
click at [781, 390] on button "Next" at bounding box center [798, 426] width 71 height 36
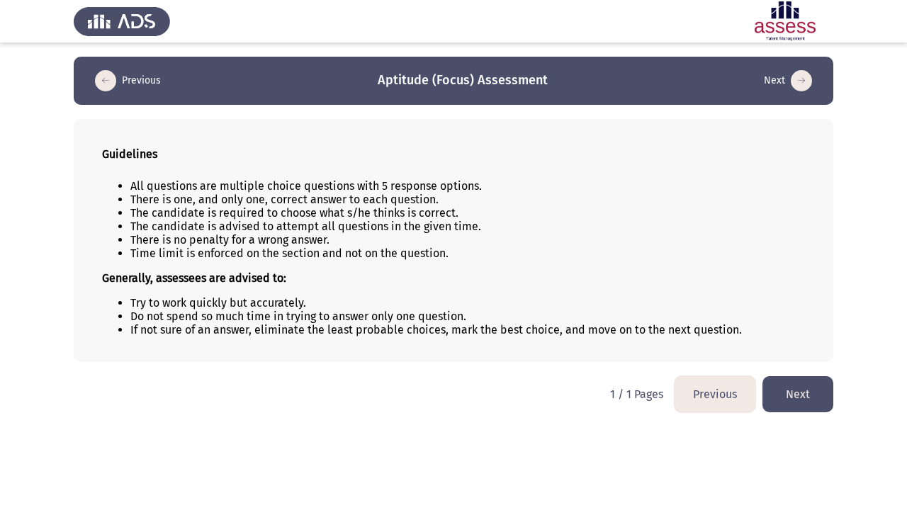
click at [793, 390] on button "Next" at bounding box center [798, 394] width 71 height 36
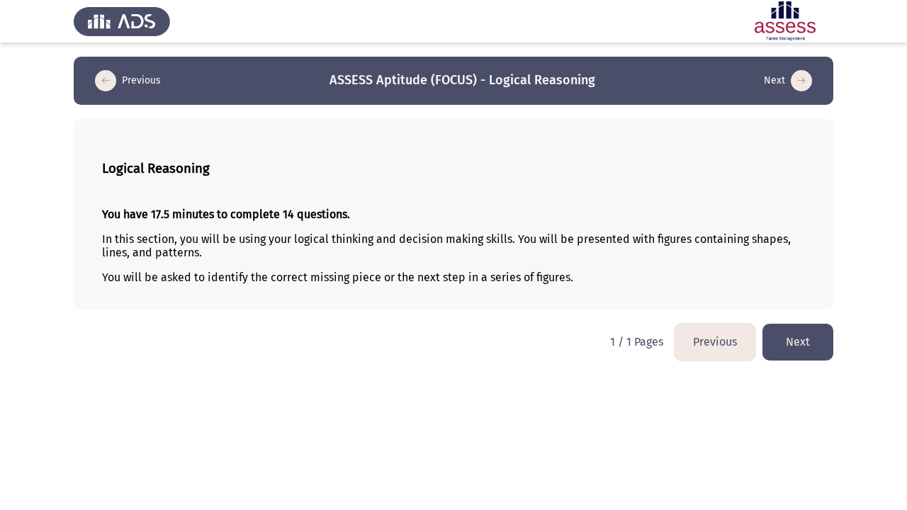
click at [807, 340] on button "Next" at bounding box center [798, 342] width 71 height 36
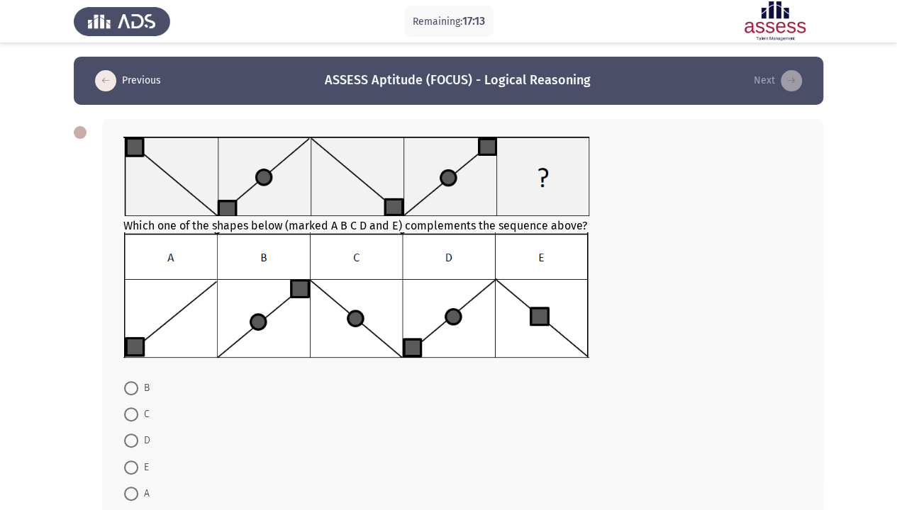
click at [178, 311] on img at bounding box center [356, 295] width 466 height 125
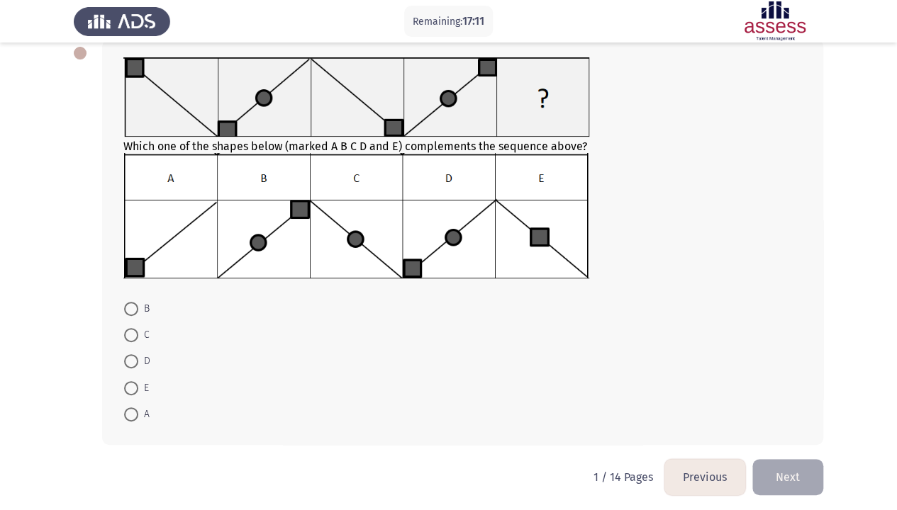
scroll to position [84, 0]
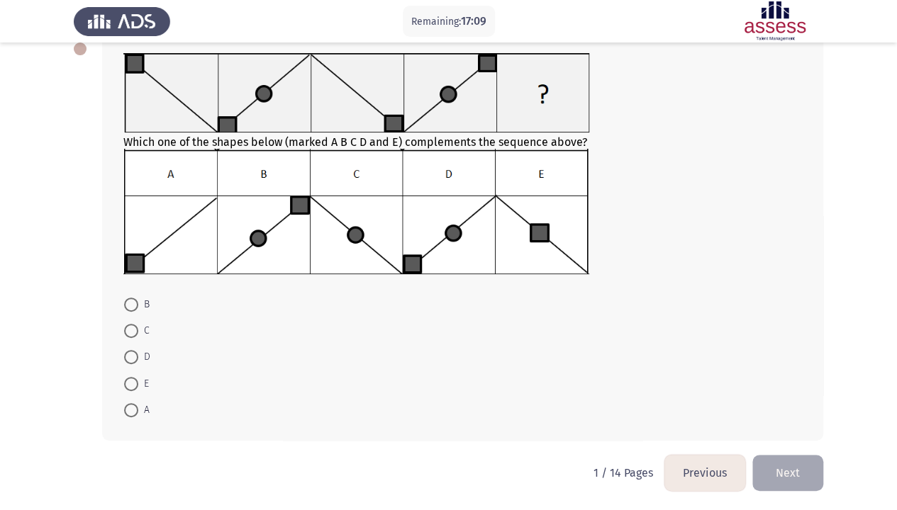
click at [135, 390] on span at bounding box center [131, 410] width 14 height 14
click at [135, 390] on input "A" at bounding box center [131, 410] width 14 height 14
radio input "true"
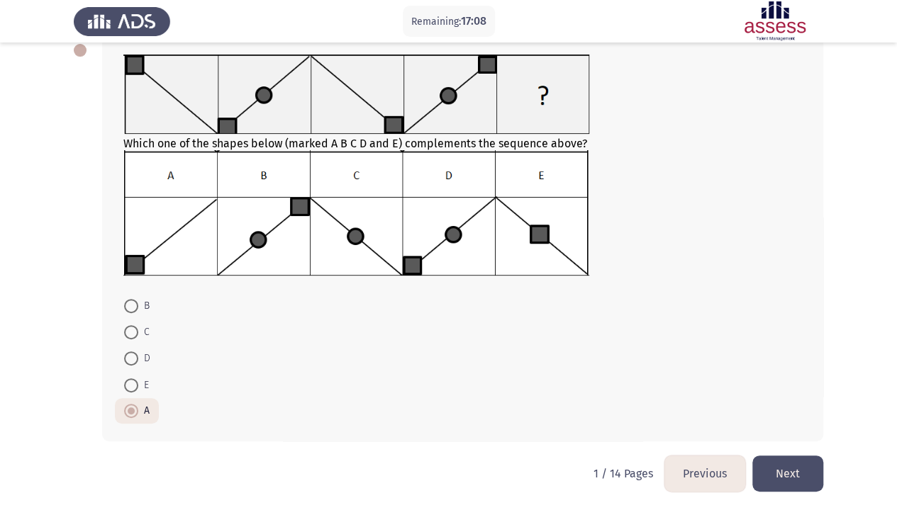
scroll to position [11, 0]
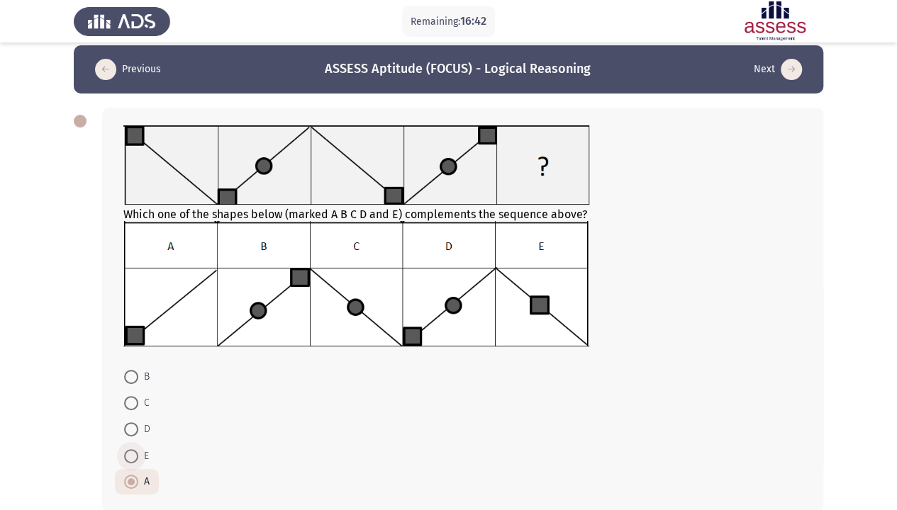
click at [133, 390] on span at bounding box center [131, 456] width 14 height 14
click at [133, 390] on input "E" at bounding box center [131, 456] width 14 height 14
radio input "true"
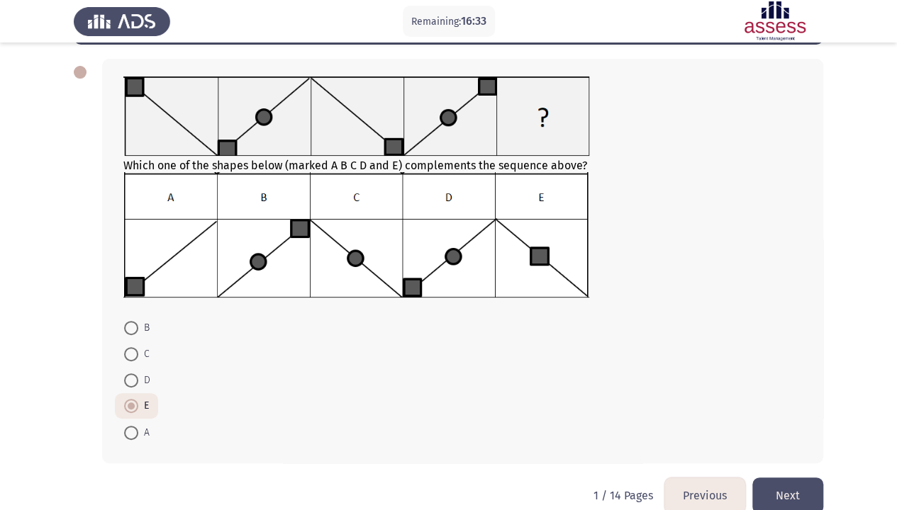
scroll to position [82, 0]
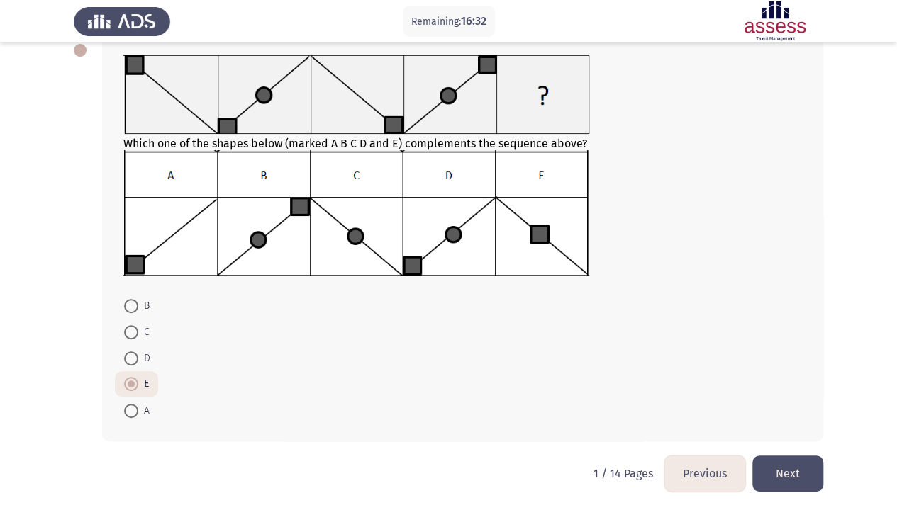
click at [770, 390] on button "Next" at bounding box center [787, 474] width 71 height 36
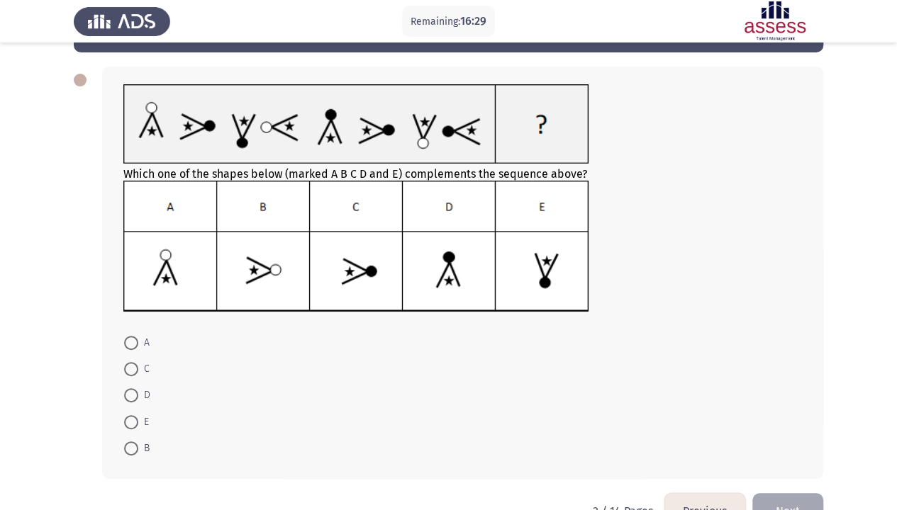
scroll to position [71, 0]
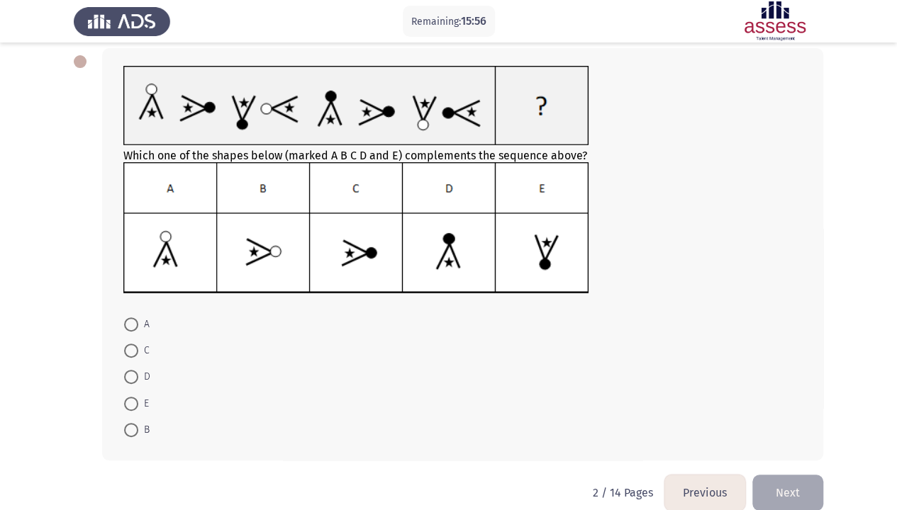
click at [134, 376] on span at bounding box center [131, 377] width 14 height 14
click at [134, 376] on input "D" at bounding box center [131, 377] width 14 height 14
radio input "true"
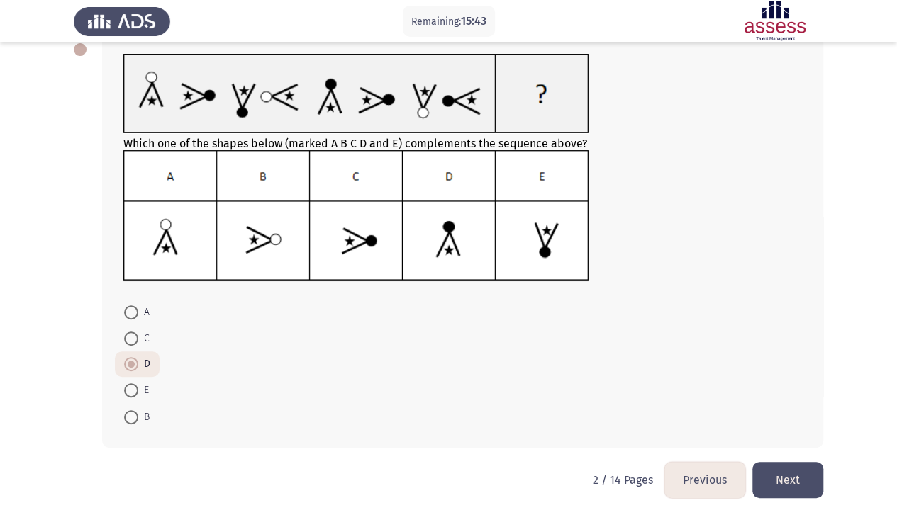
scroll to position [89, 0]
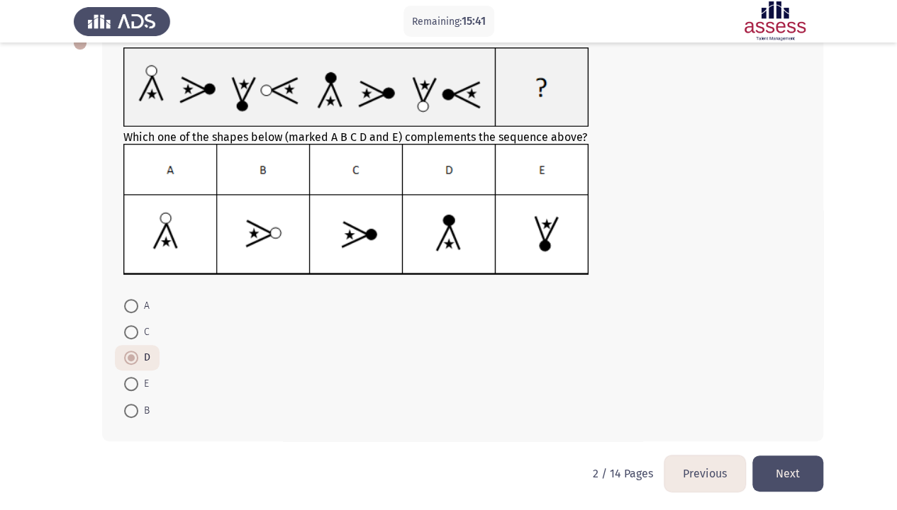
click at [793, 390] on button "Next" at bounding box center [787, 474] width 71 height 36
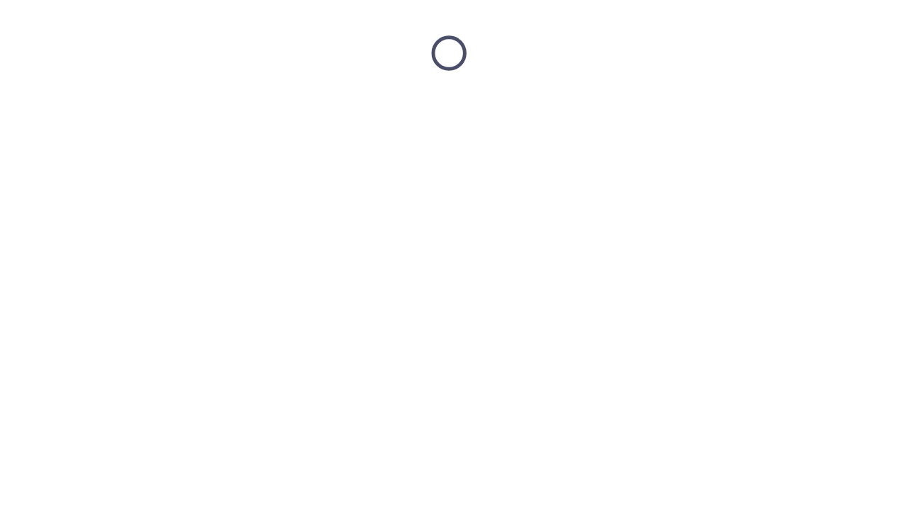
scroll to position [0, 0]
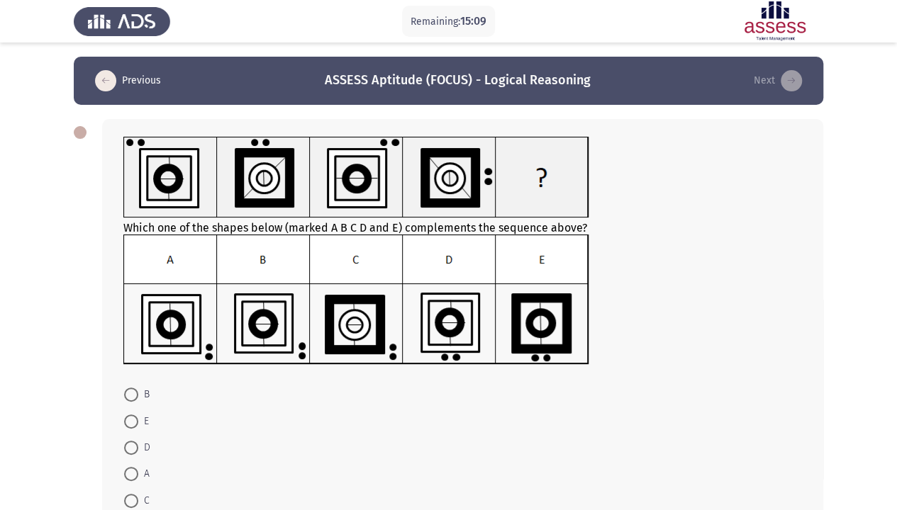
click at [250, 320] on img at bounding box center [356, 300] width 466 height 130
click at [133, 390] on span at bounding box center [131, 395] width 14 height 14
click at [133, 390] on input "B" at bounding box center [131, 395] width 14 height 14
radio input "true"
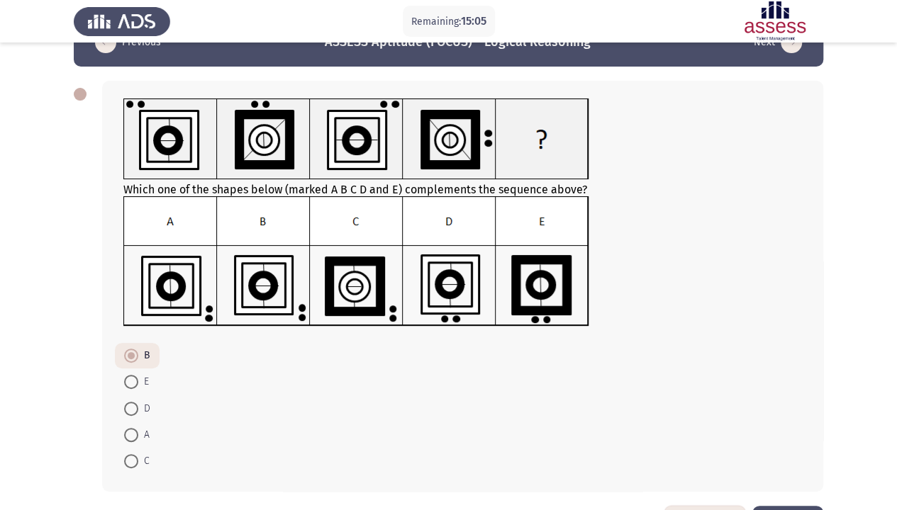
scroll to position [71, 0]
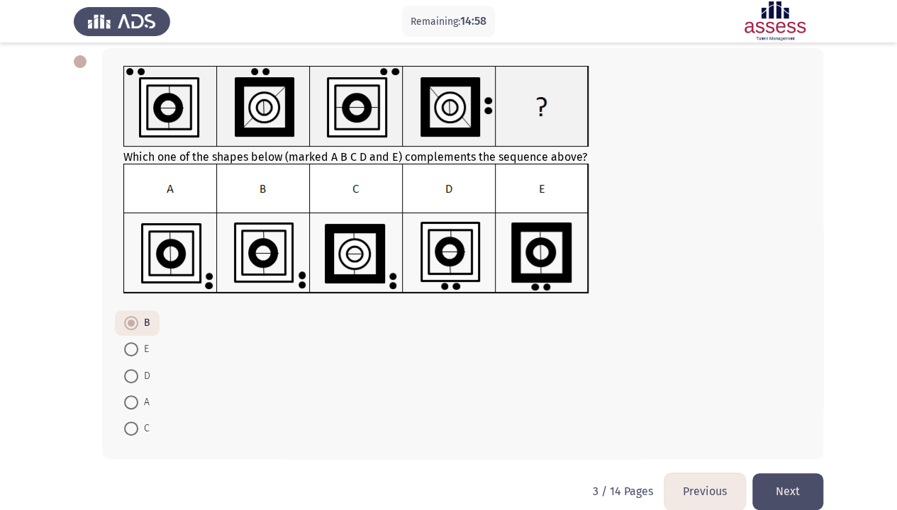
click at [780, 390] on button "Next" at bounding box center [787, 492] width 71 height 36
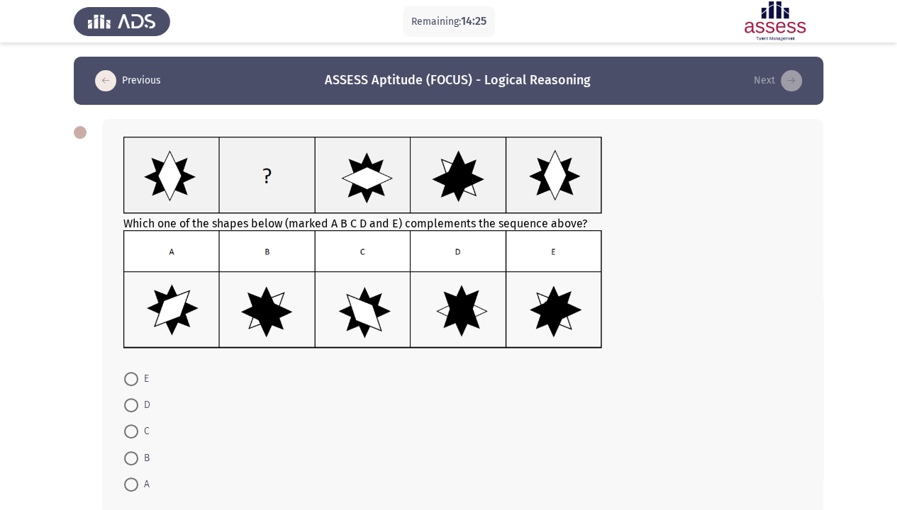
click at [276, 301] on img at bounding box center [362, 289] width 479 height 118
click at [129, 390] on span at bounding box center [131, 459] width 14 height 14
click at [129, 390] on input "B" at bounding box center [131, 459] width 14 height 14
radio input "true"
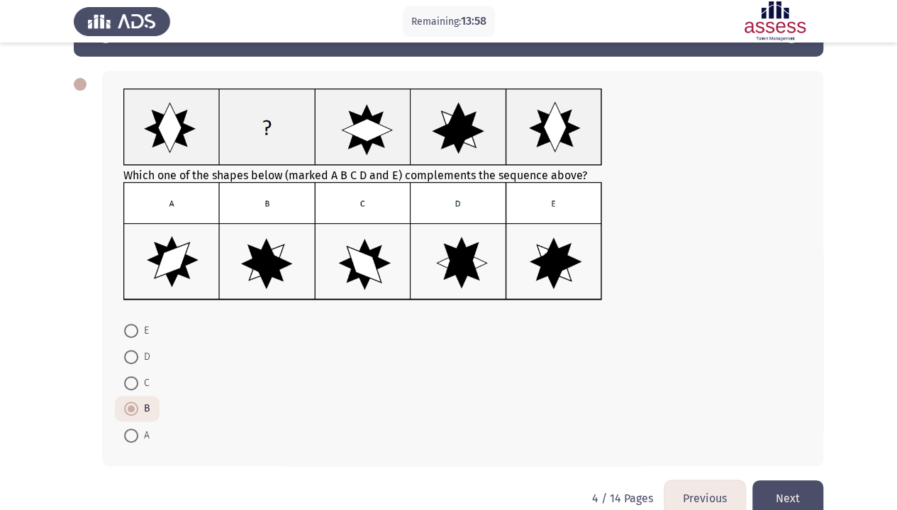
scroll to position [74, 0]
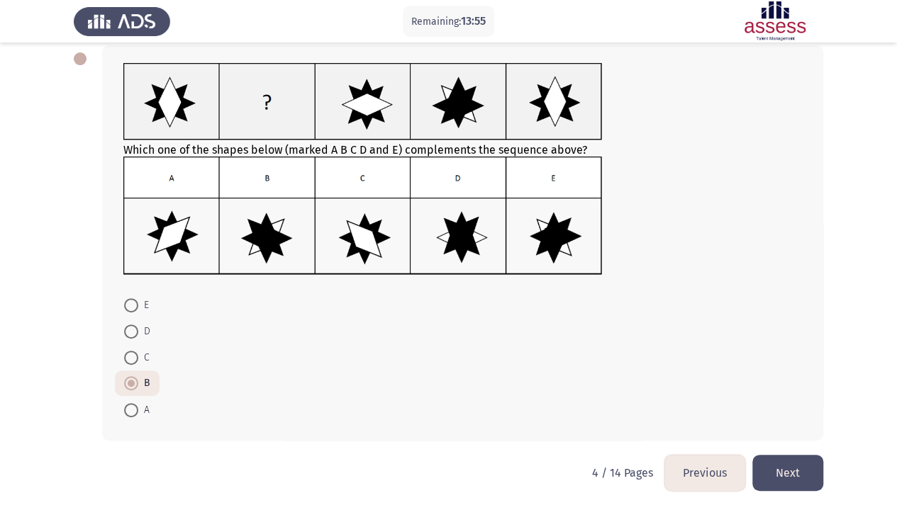
click at [797, 390] on button "Next" at bounding box center [787, 473] width 71 height 36
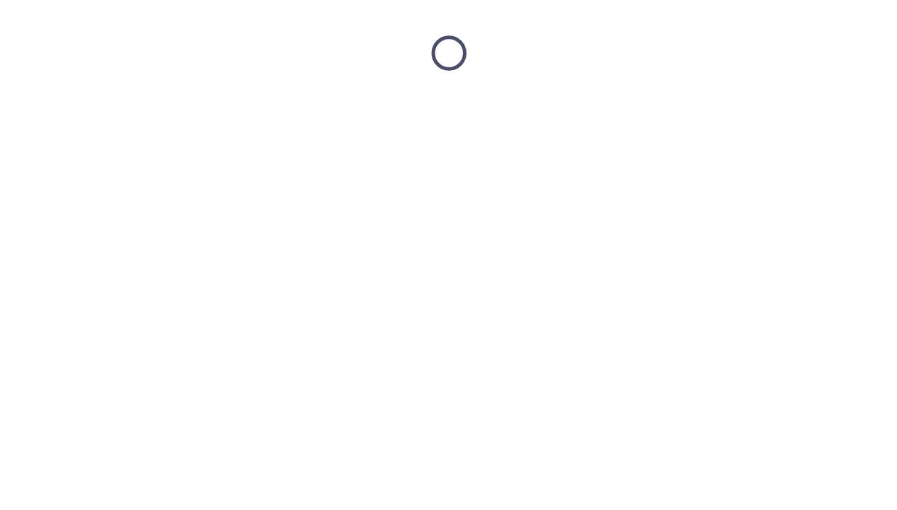
scroll to position [0, 0]
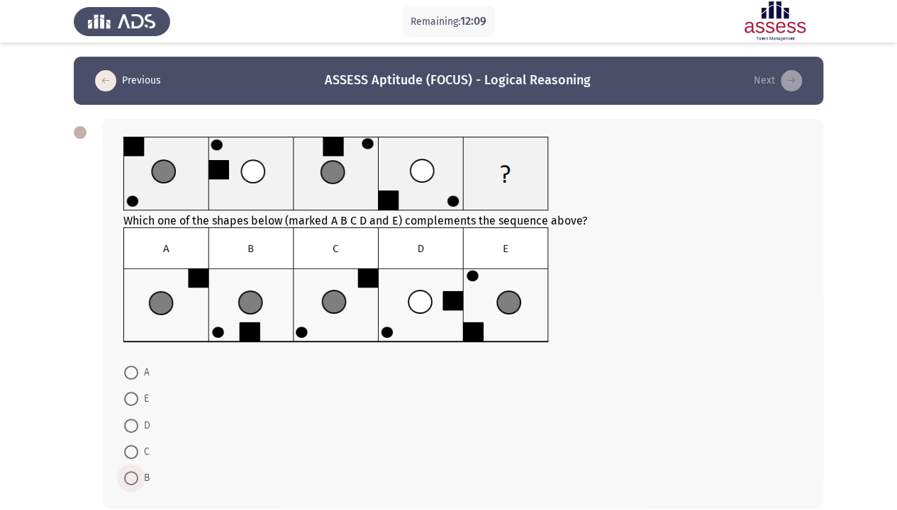
click at [128, 390] on span at bounding box center [131, 478] width 14 height 14
click at [128, 390] on input "B" at bounding box center [131, 478] width 14 height 14
radio input "true"
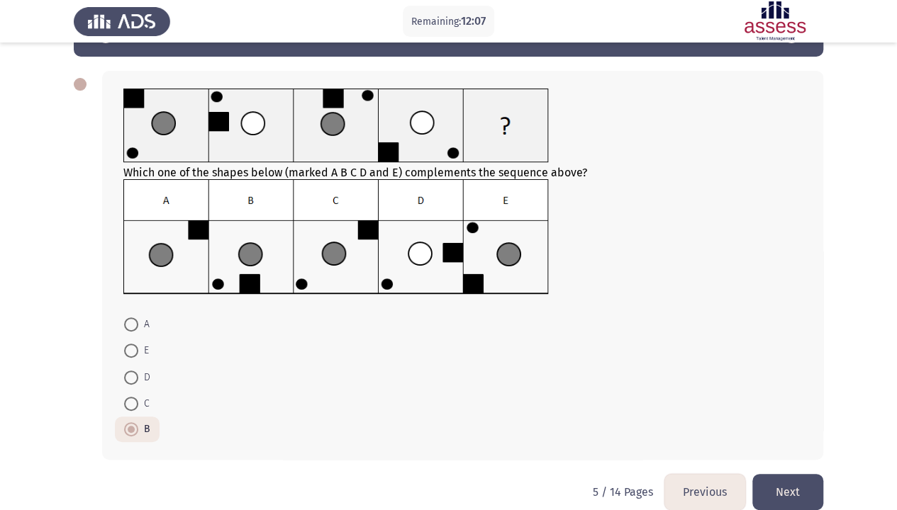
scroll to position [67, 0]
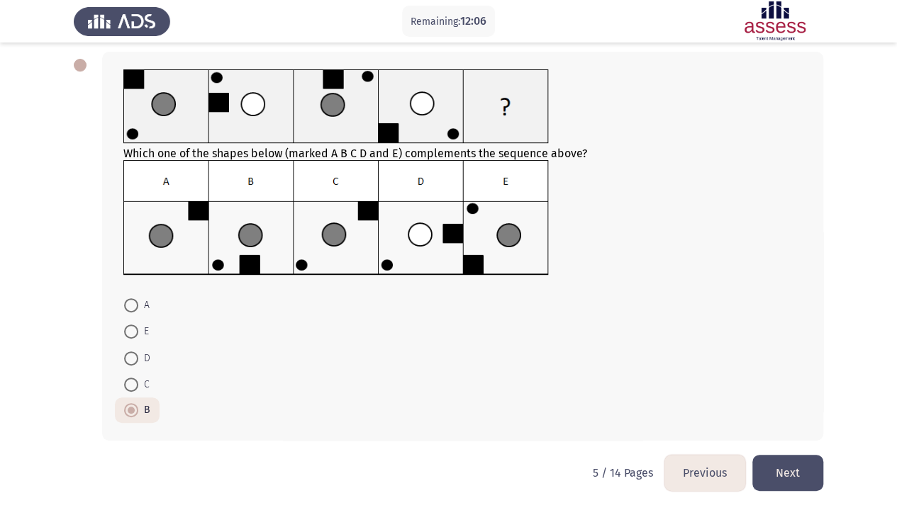
click at [797, 390] on button "Next" at bounding box center [787, 473] width 71 height 36
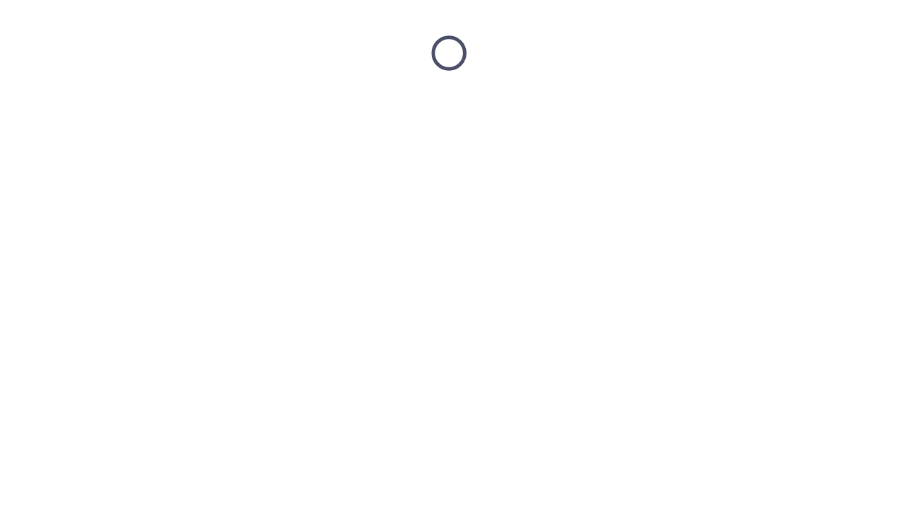
scroll to position [0, 0]
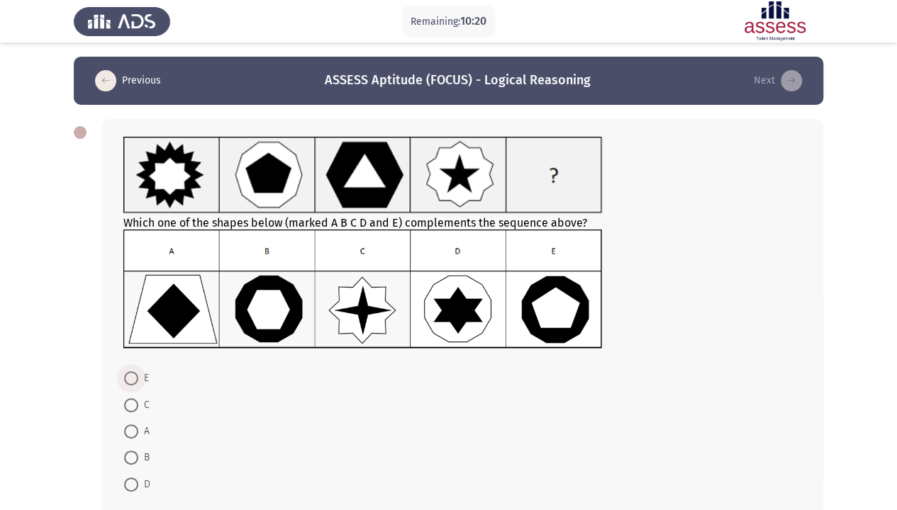
click at [128, 377] on span at bounding box center [131, 378] width 14 height 14
click at [128, 377] on input "E" at bounding box center [131, 378] width 14 height 14
radio input "true"
click at [135, 390] on span at bounding box center [131, 457] width 14 height 14
click at [135, 390] on input "B" at bounding box center [131, 457] width 14 height 14
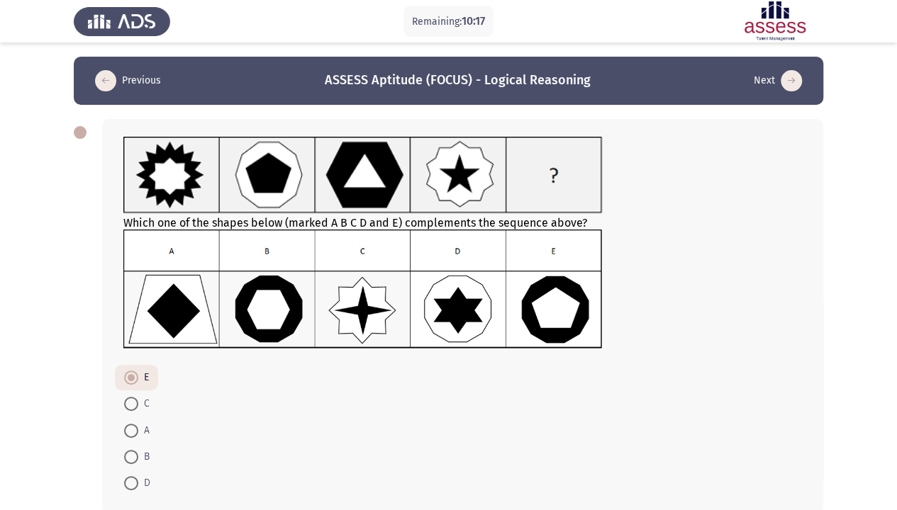
radio input "true"
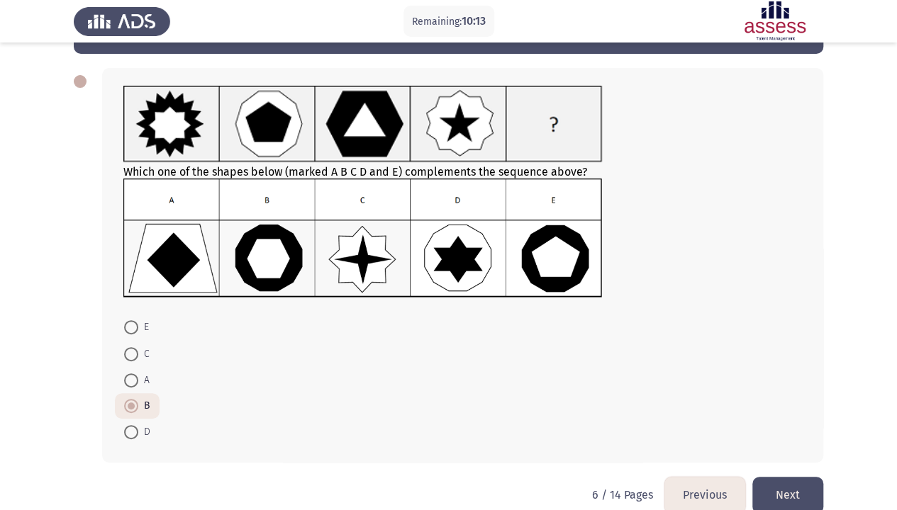
scroll to position [73, 0]
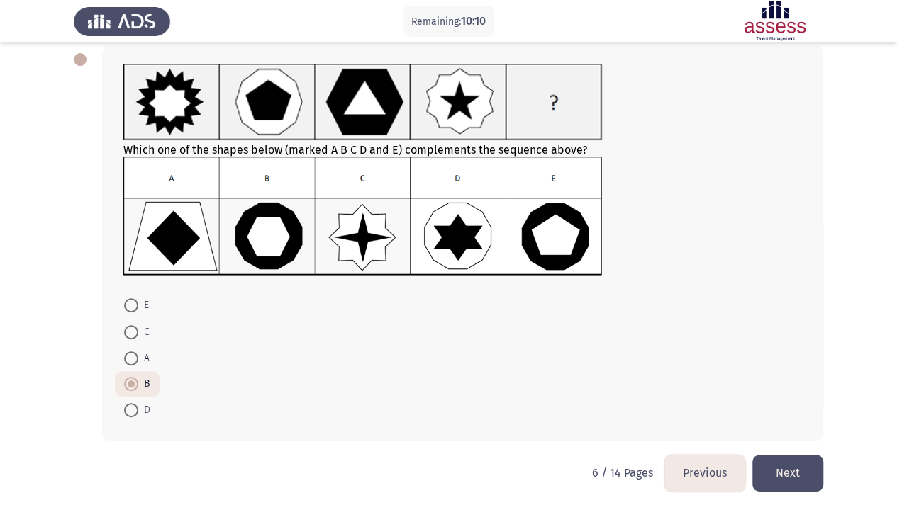
click at [773, 390] on button "Next" at bounding box center [787, 473] width 71 height 36
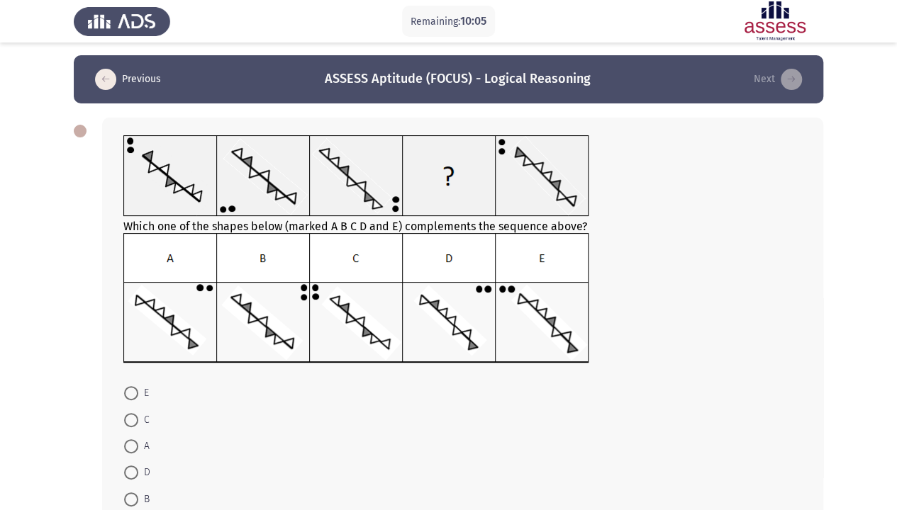
scroll to position [0, 0]
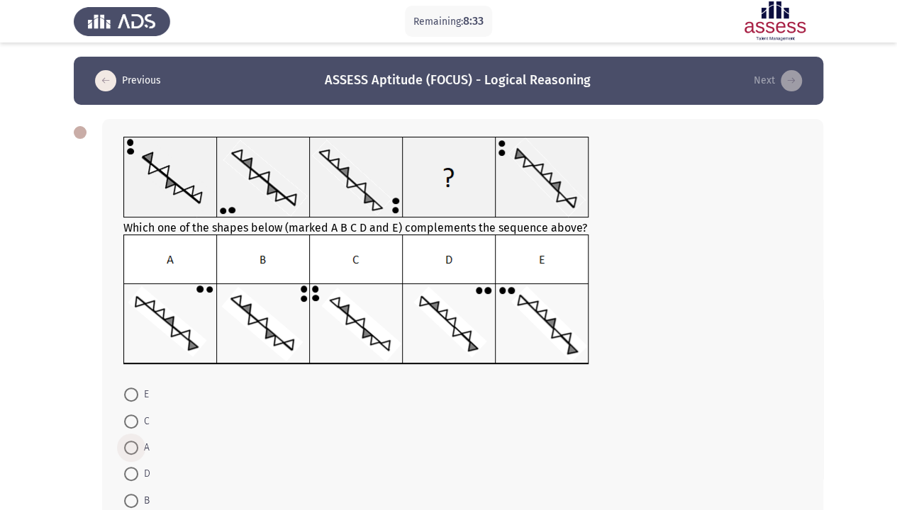
click at [136, 390] on span at bounding box center [131, 448] width 14 height 14
click at [136, 390] on input "A" at bounding box center [131, 448] width 14 height 14
radio input "true"
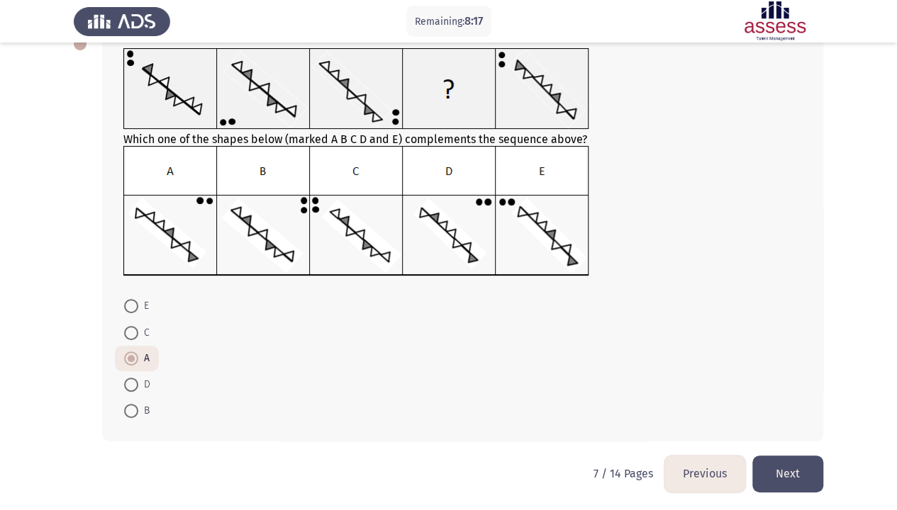
scroll to position [89, 0]
click at [779, 390] on button "Next" at bounding box center [787, 473] width 71 height 36
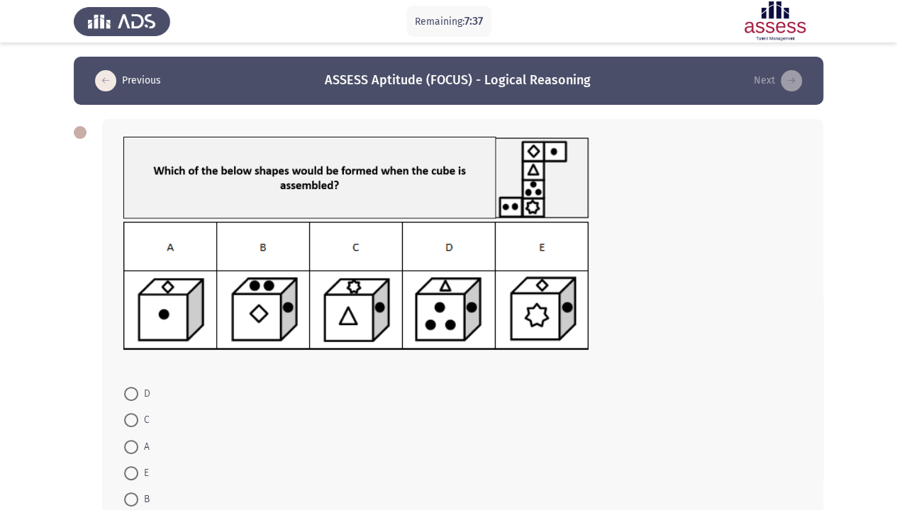
click at [463, 296] on img at bounding box center [356, 286] width 466 height 129
click at [133, 390] on span at bounding box center [131, 394] width 14 height 14
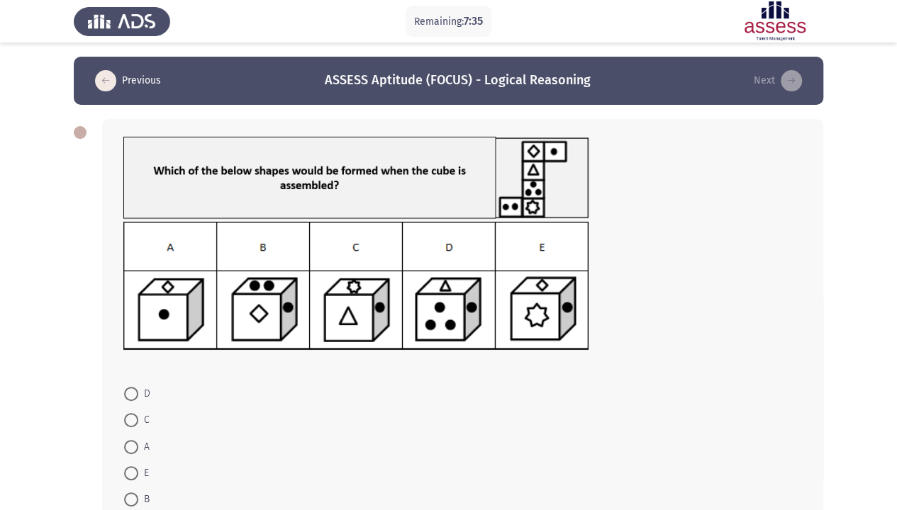
click at [133, 390] on input "D" at bounding box center [131, 394] width 14 height 14
radio input "true"
click at [536, 152] on img at bounding box center [356, 178] width 466 height 82
click at [556, 152] on img at bounding box center [356, 178] width 466 height 82
click at [476, 317] on img at bounding box center [356, 286] width 466 height 129
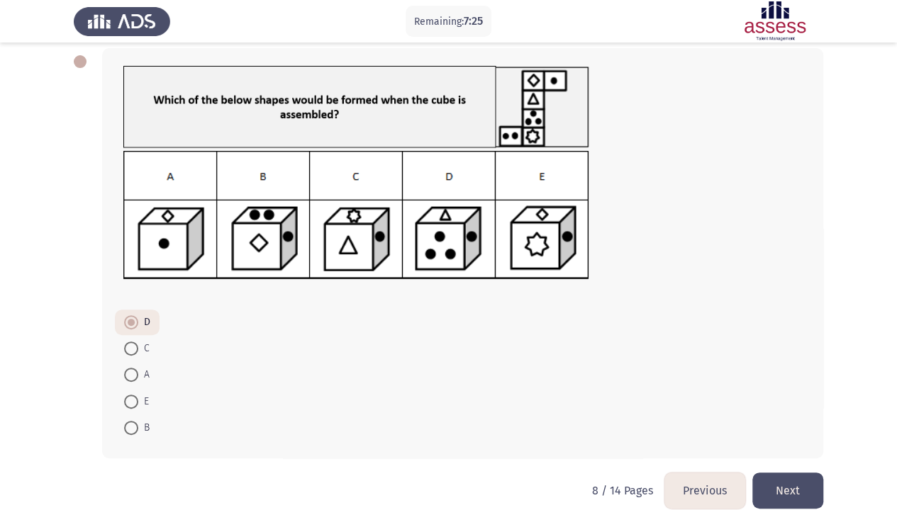
scroll to position [89, 0]
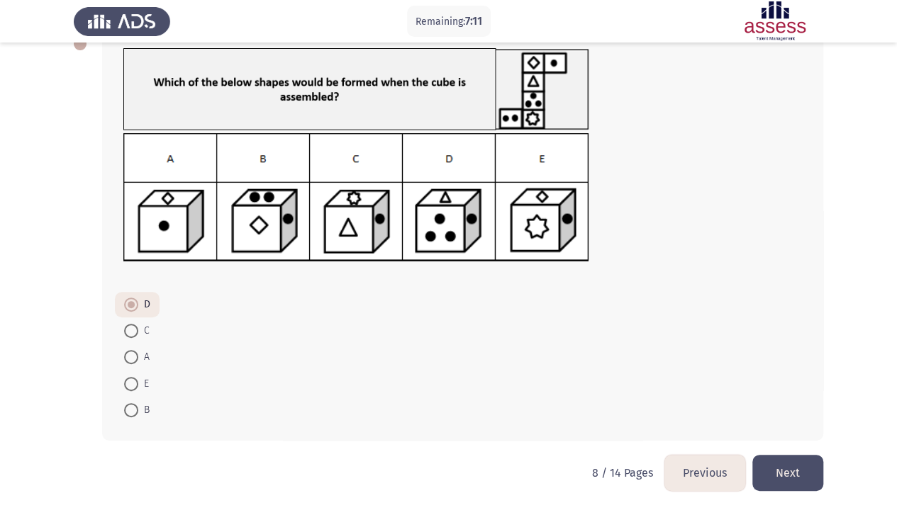
click at [780, 390] on button "Next" at bounding box center [787, 473] width 71 height 36
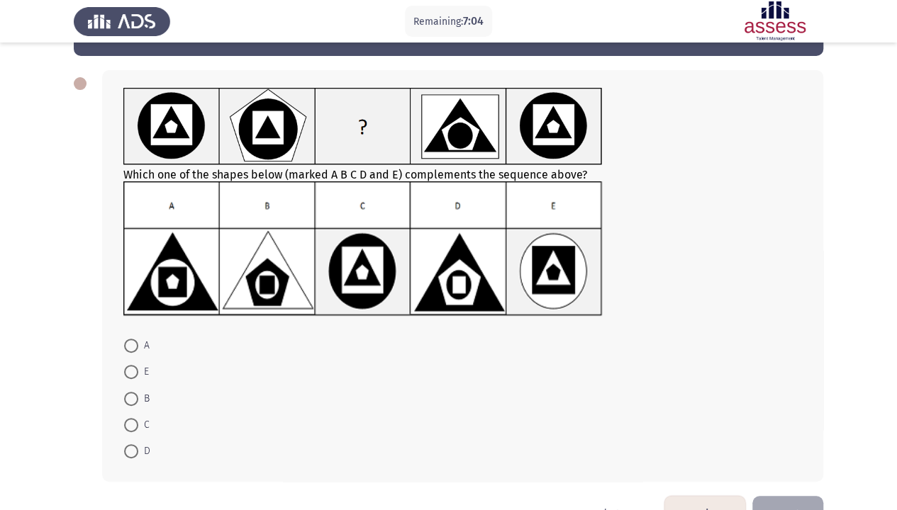
scroll to position [19, 0]
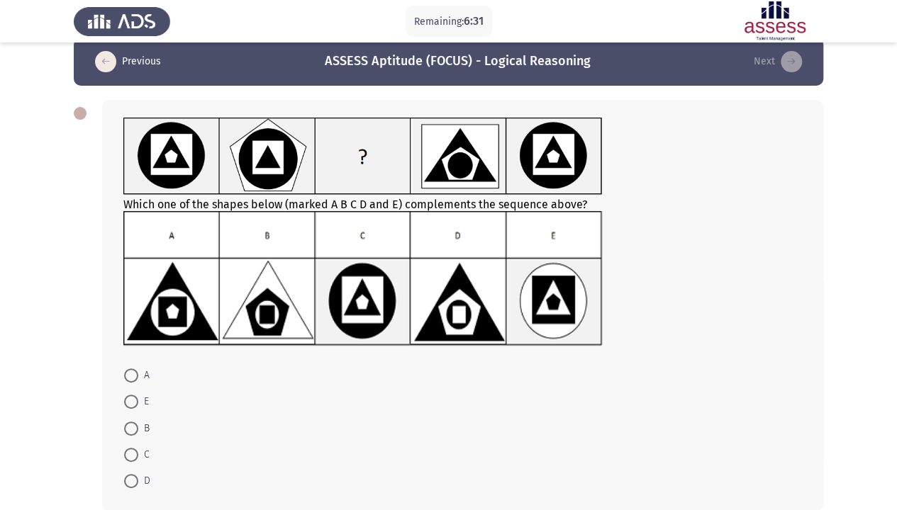
click at [469, 311] on img at bounding box center [362, 278] width 479 height 135
click at [132, 390] on span at bounding box center [131, 481] width 14 height 14
click at [132, 390] on input "D" at bounding box center [131, 481] width 14 height 14
radio input "true"
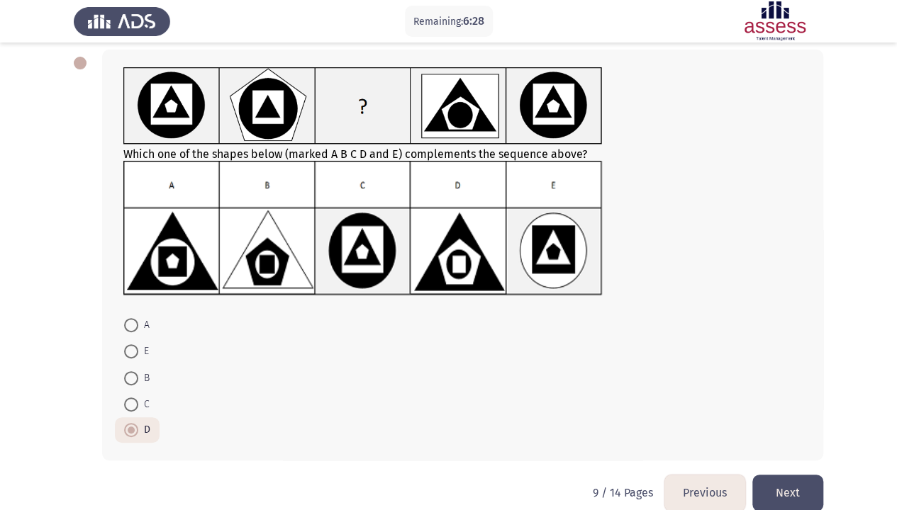
scroll to position [89, 0]
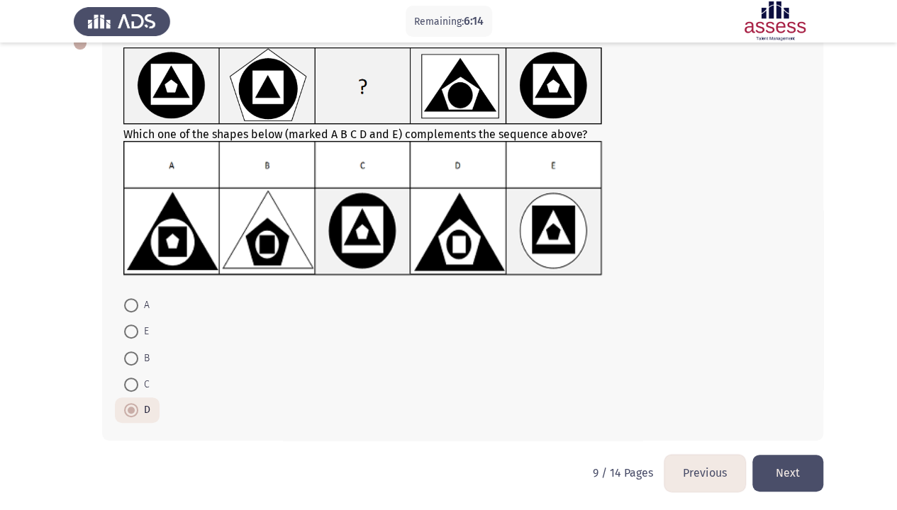
click at [781, 390] on button "Next" at bounding box center [787, 473] width 71 height 36
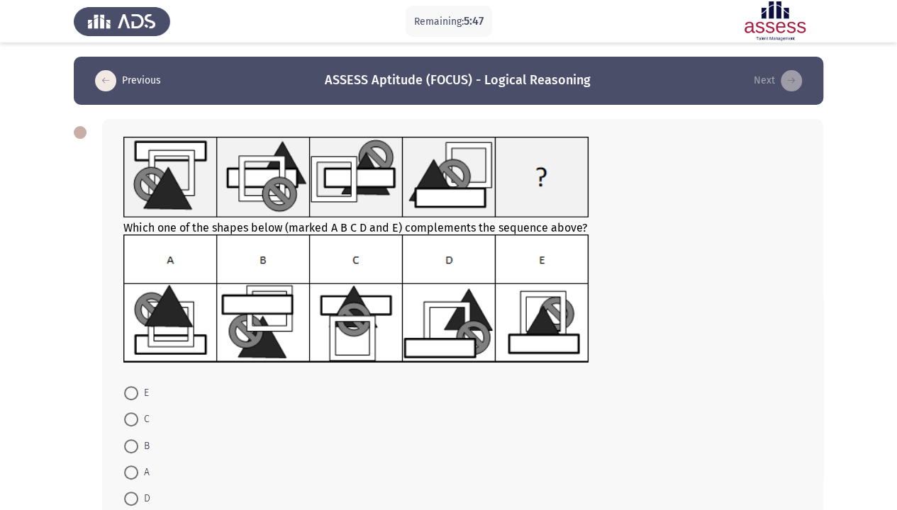
click at [150, 336] on img at bounding box center [356, 299] width 466 height 129
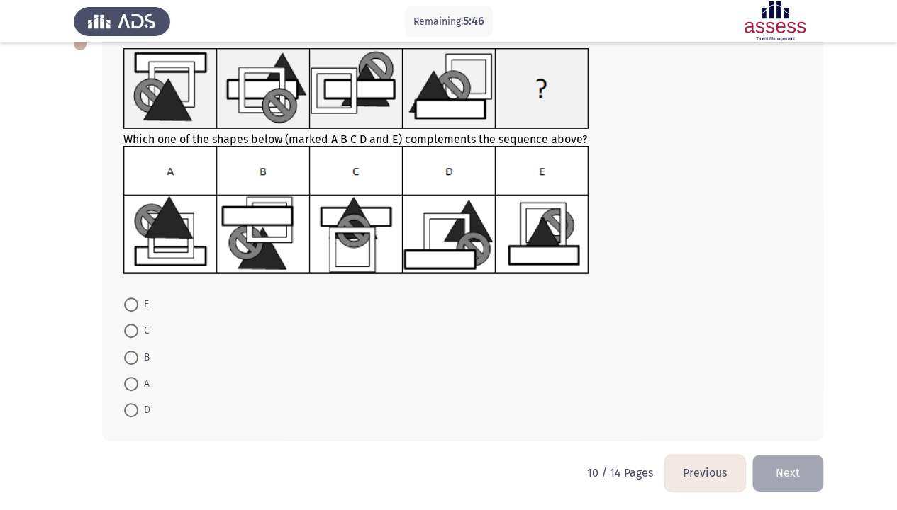
click at [129, 380] on span at bounding box center [131, 384] width 14 height 14
click at [129, 380] on input "A" at bounding box center [131, 384] width 14 height 14
radio input "true"
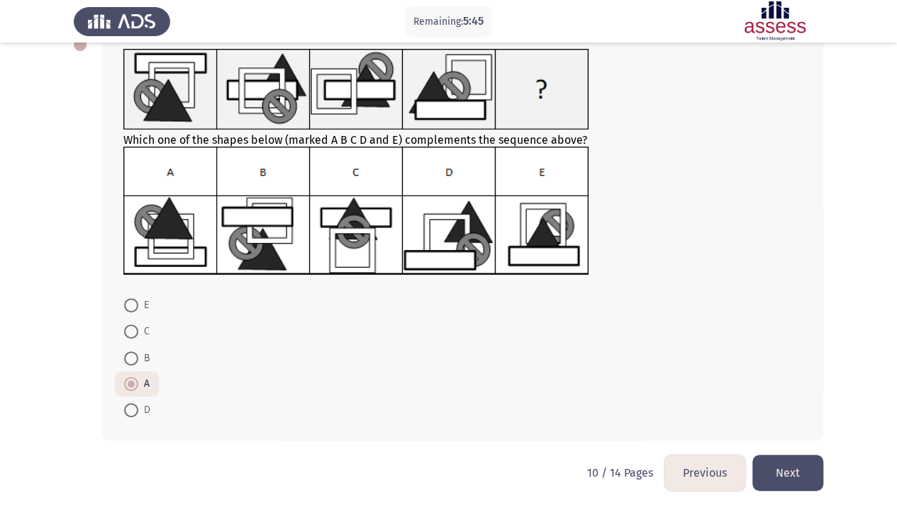
click at [797, 390] on button "Next" at bounding box center [787, 473] width 71 height 36
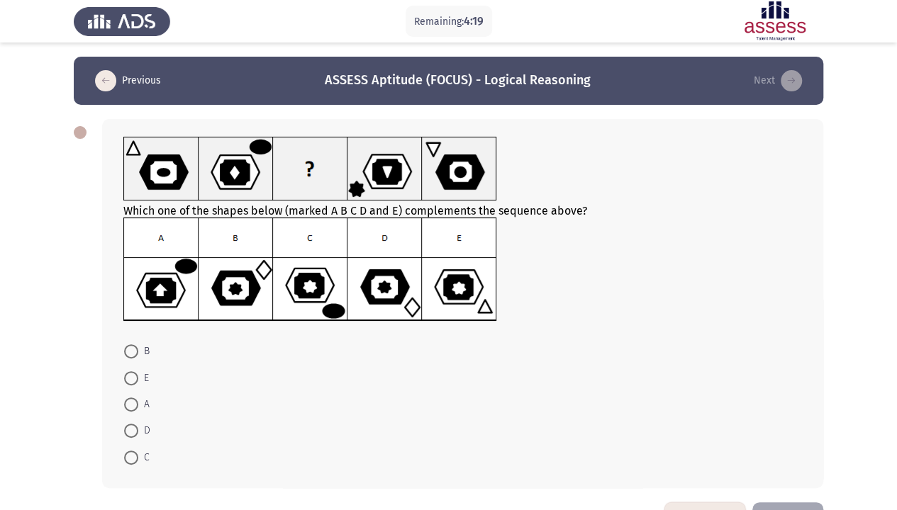
click at [408, 295] on img at bounding box center [310, 270] width 374 height 104
click at [133, 390] on span at bounding box center [131, 431] width 14 height 14
click at [133, 390] on input "D" at bounding box center [131, 431] width 14 height 14
radio input "true"
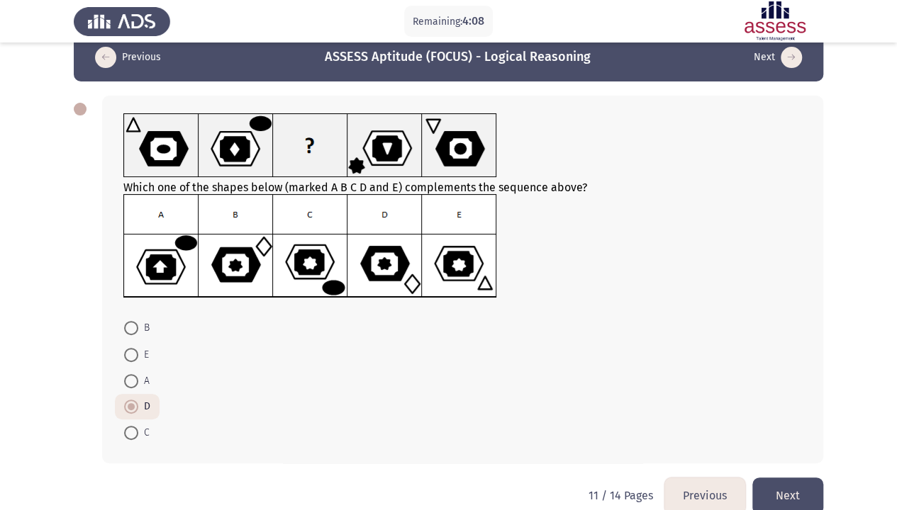
scroll to position [46, 0]
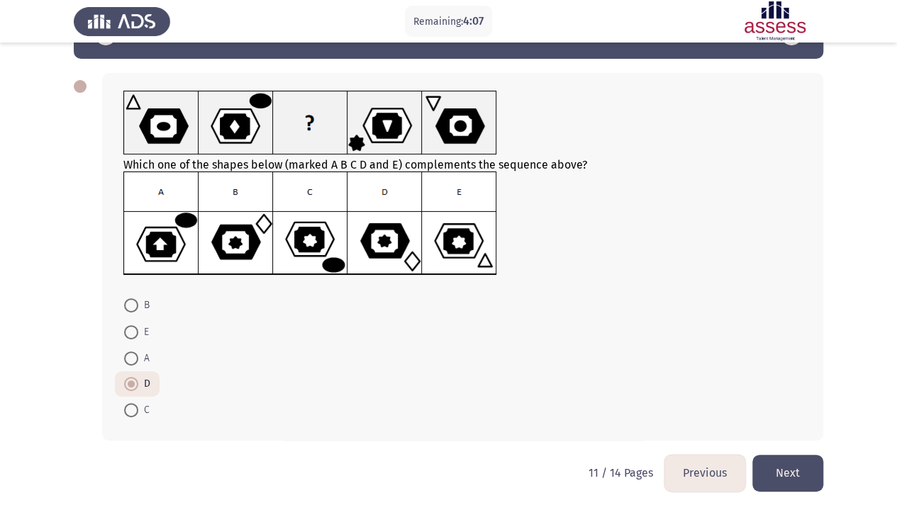
click at [764, 390] on button "Next" at bounding box center [787, 473] width 71 height 36
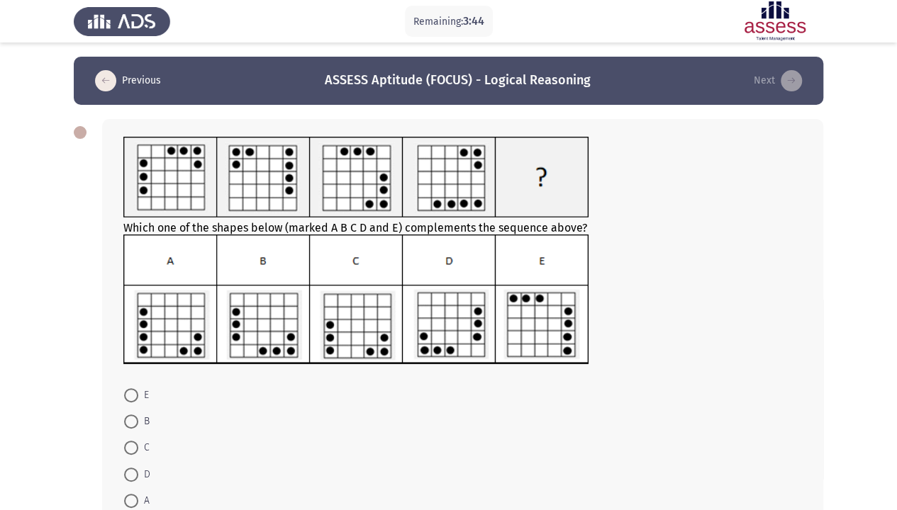
click at [129, 390] on span at bounding box center [131, 475] width 14 height 14
click at [129, 390] on input "D" at bounding box center [131, 475] width 14 height 14
radio input "true"
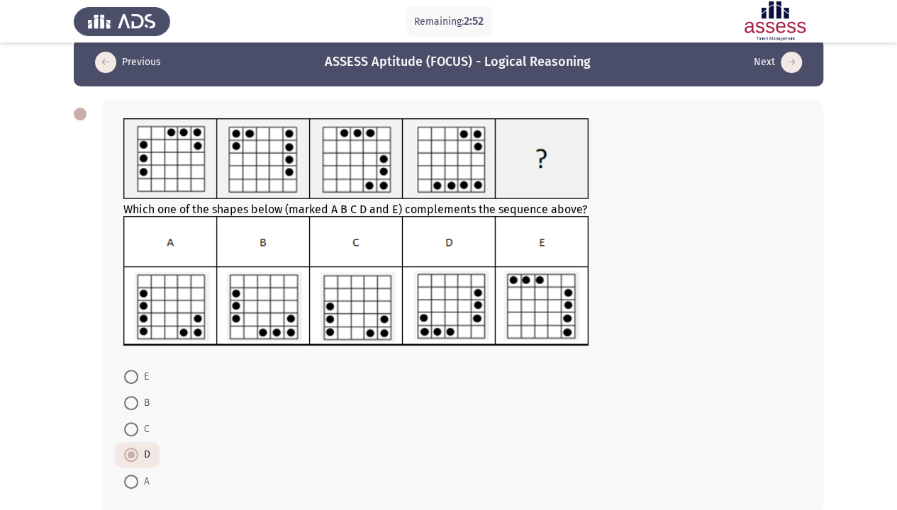
scroll to position [89, 0]
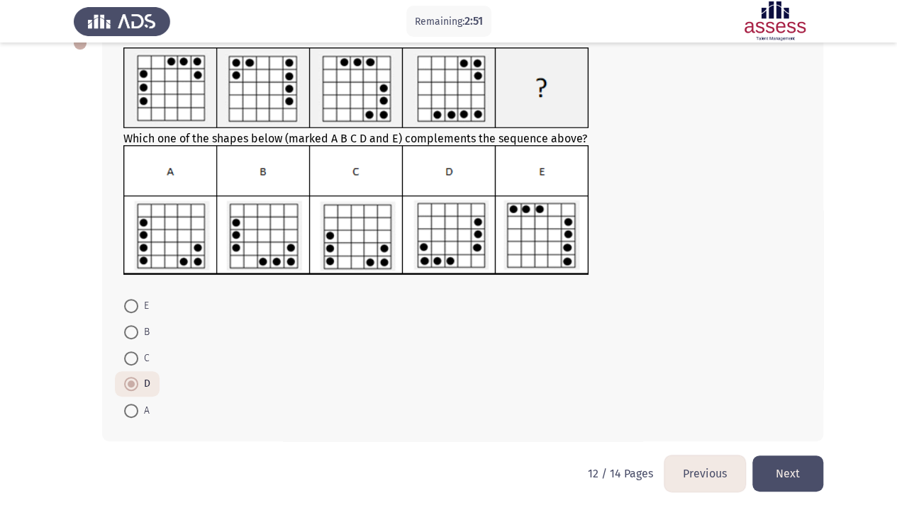
click at [793, 390] on button "Next" at bounding box center [787, 474] width 71 height 36
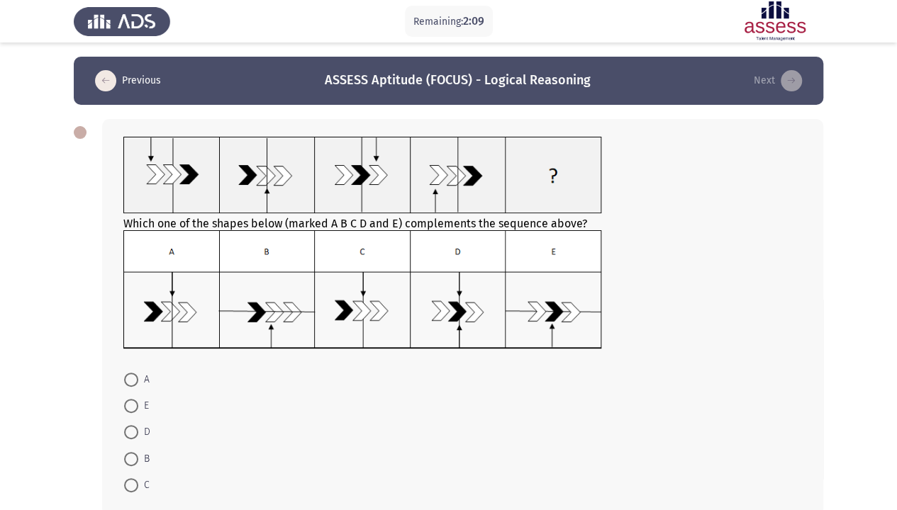
click at [361, 280] on img at bounding box center [362, 290] width 479 height 120
click at [144, 390] on span "C" at bounding box center [143, 485] width 11 height 17
click at [138, 390] on input "C" at bounding box center [131, 486] width 14 height 14
radio input "true"
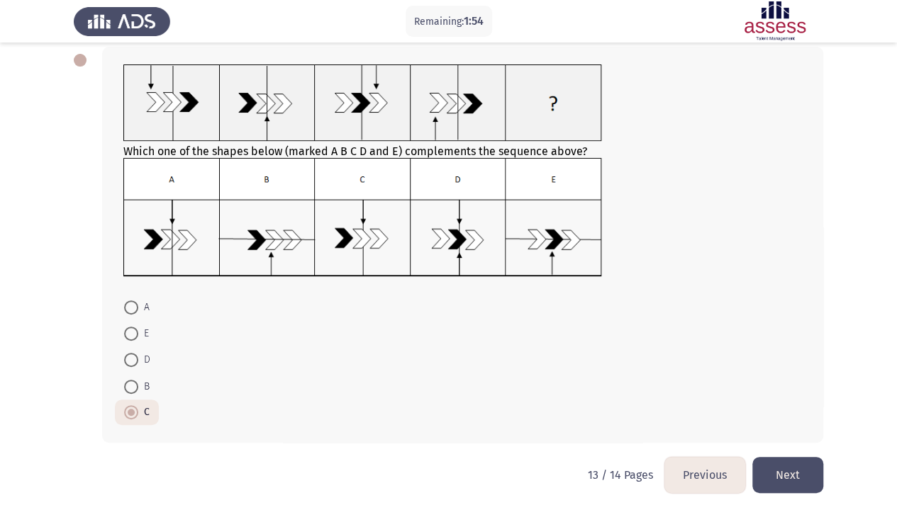
scroll to position [74, 0]
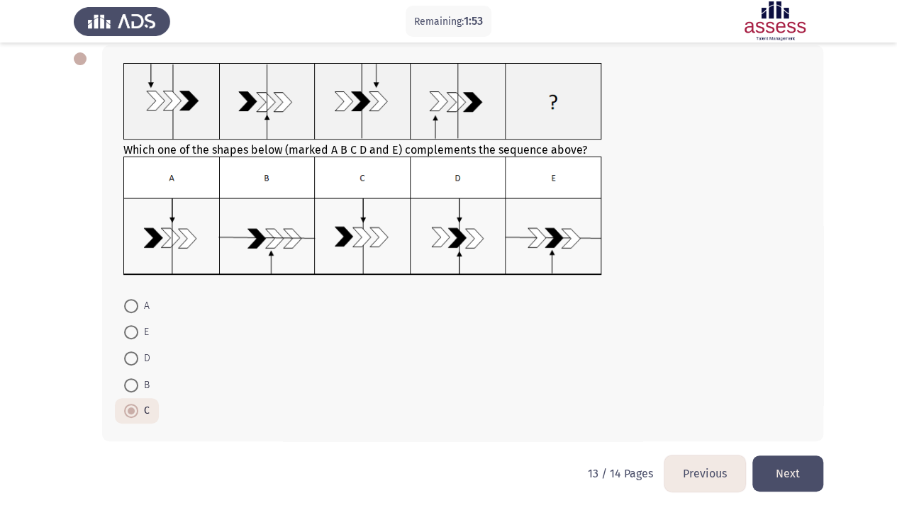
click at [774, 390] on button "Next" at bounding box center [787, 474] width 71 height 36
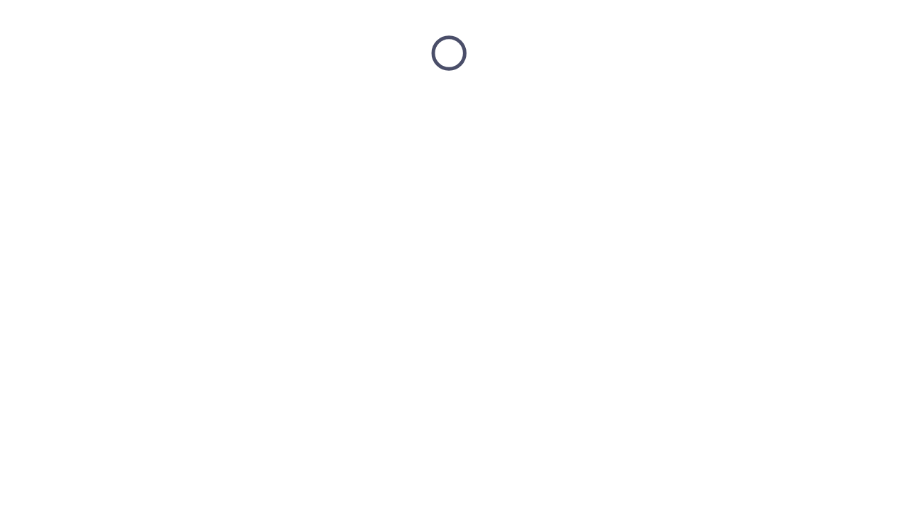
scroll to position [0, 0]
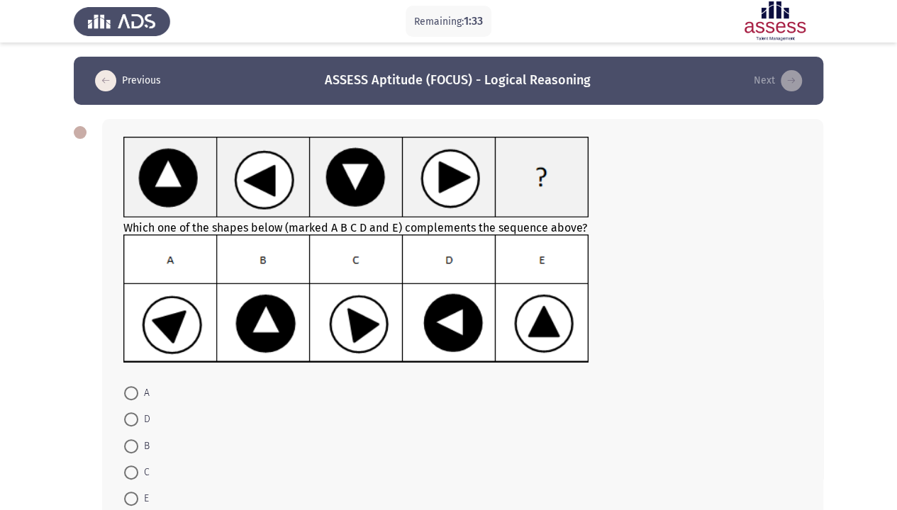
click at [279, 323] on img at bounding box center [356, 299] width 466 height 129
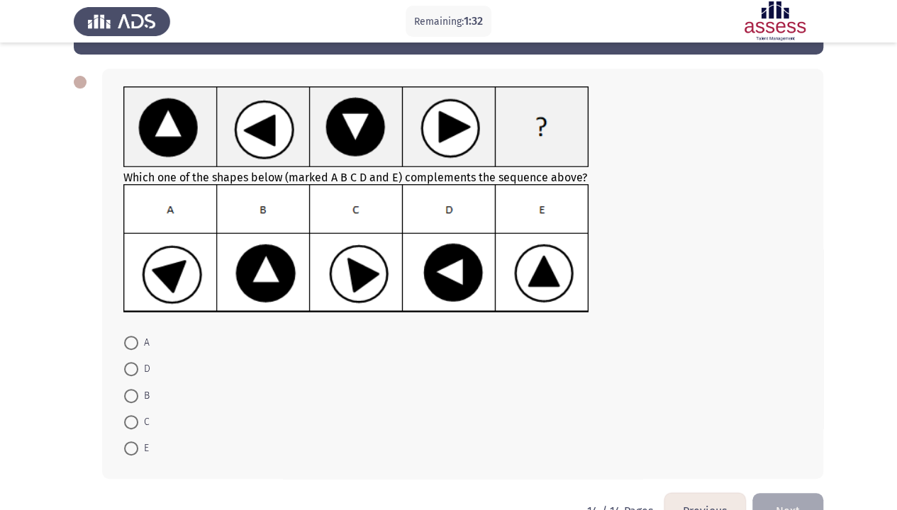
scroll to position [71, 0]
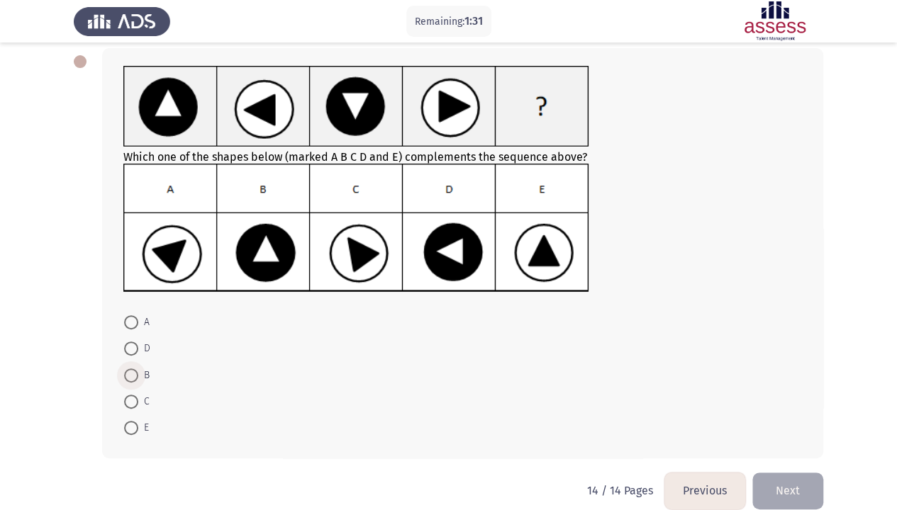
click at [136, 371] on span at bounding box center [131, 376] width 14 height 14
click at [136, 371] on input "B" at bounding box center [131, 376] width 14 height 14
radio input "true"
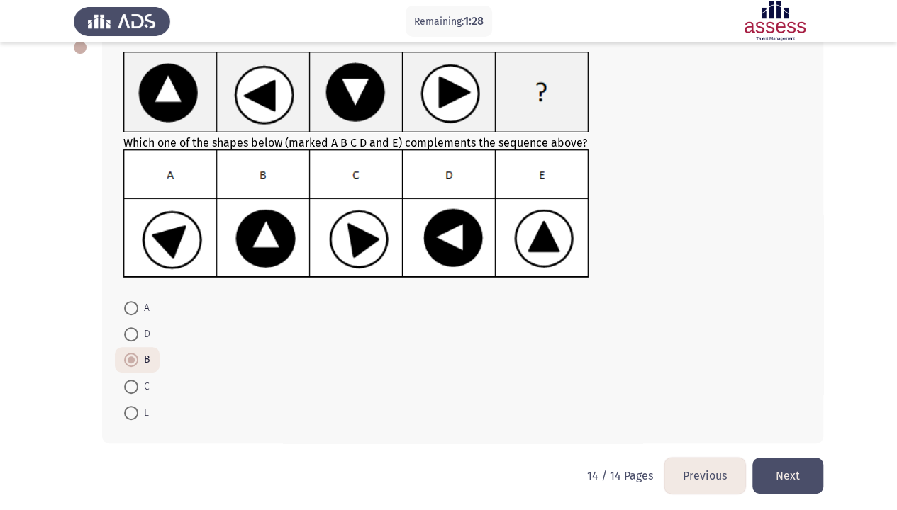
scroll to position [88, 0]
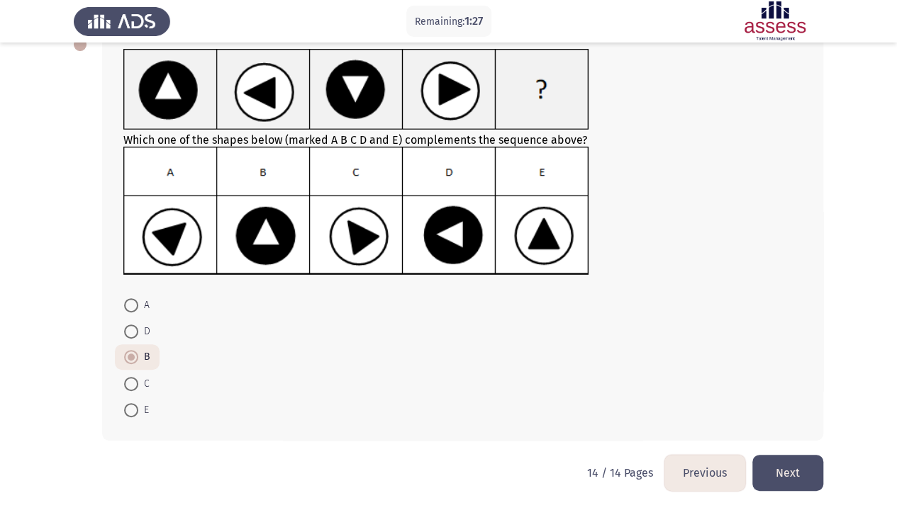
click at [797, 390] on button "Next" at bounding box center [787, 473] width 71 height 36
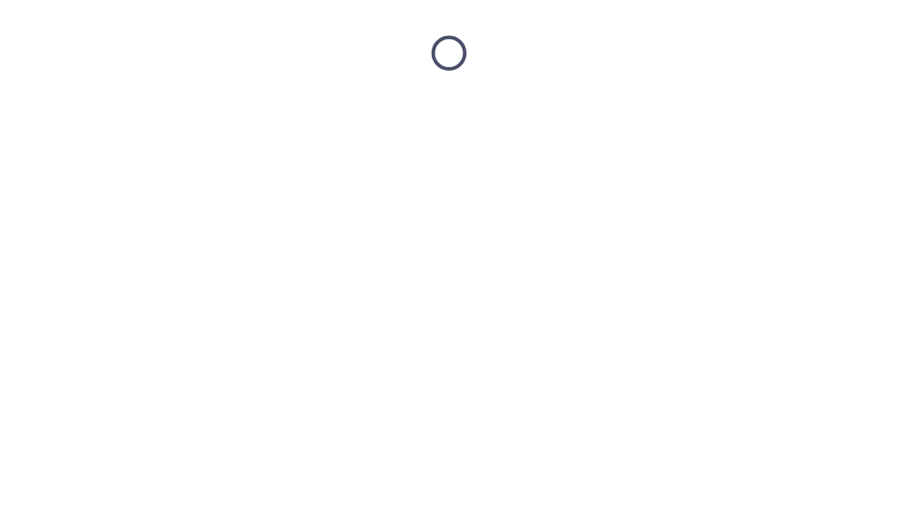
scroll to position [0, 0]
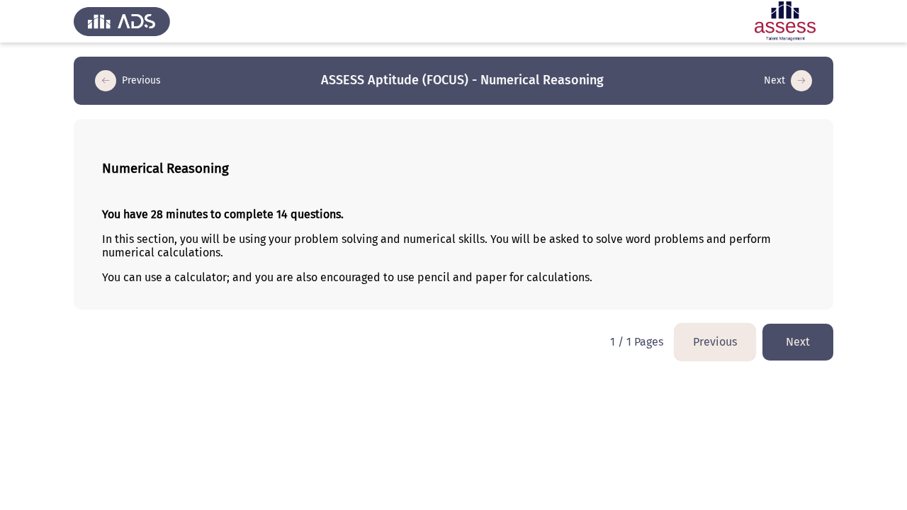
click at [821, 345] on button "Next" at bounding box center [798, 342] width 71 height 36
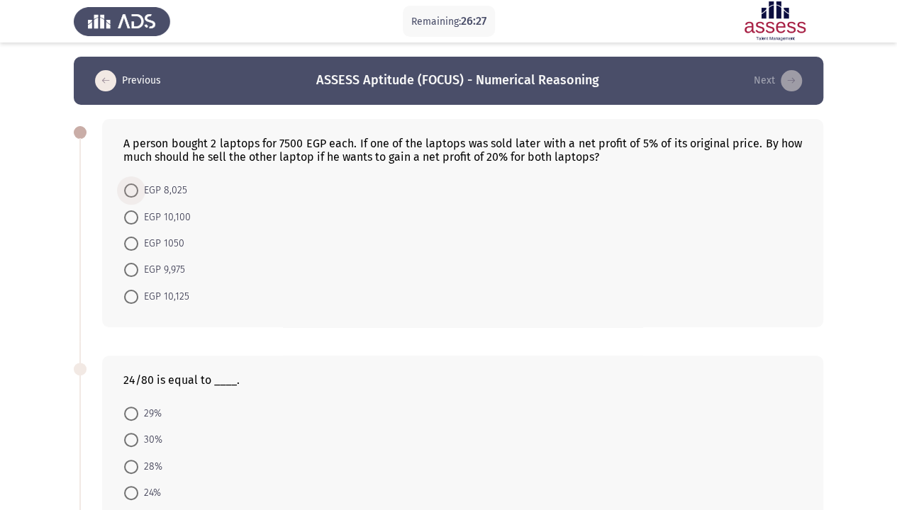
click at [173, 189] on span "EGP 8,025" at bounding box center [162, 190] width 49 height 17
click at [138, 189] on input "EGP 8,025" at bounding box center [131, 191] width 14 height 14
radio input "true"
click at [171, 289] on span "EGP 10,125" at bounding box center [163, 295] width 51 height 17
click at [138, 289] on input "EGP 10,125" at bounding box center [131, 296] width 14 height 14
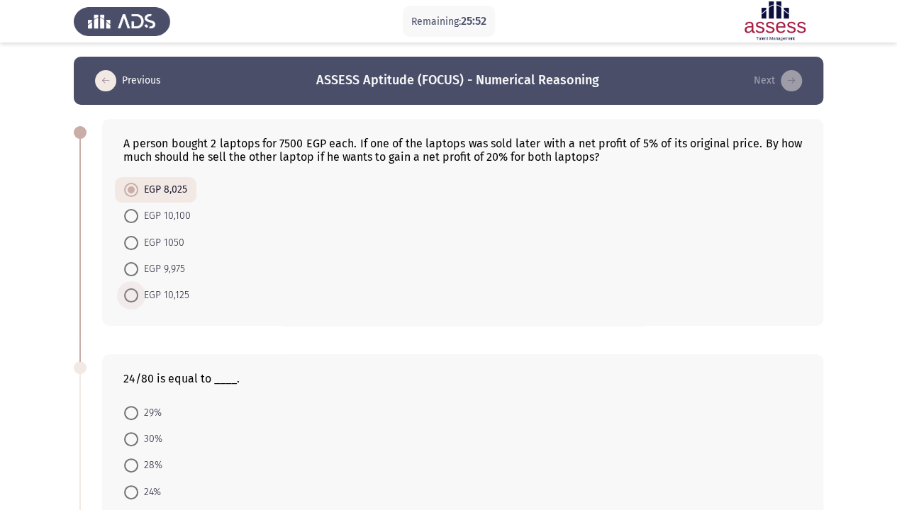
radio input "true"
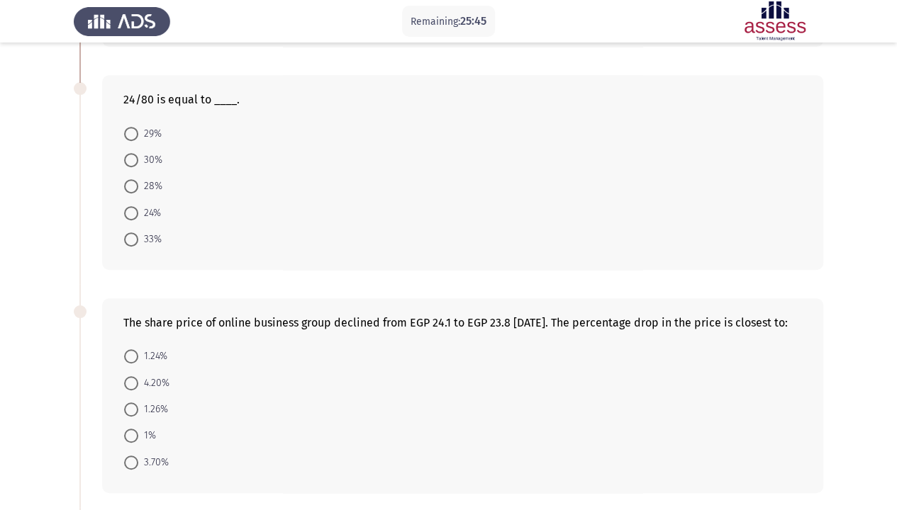
scroll to position [284, 0]
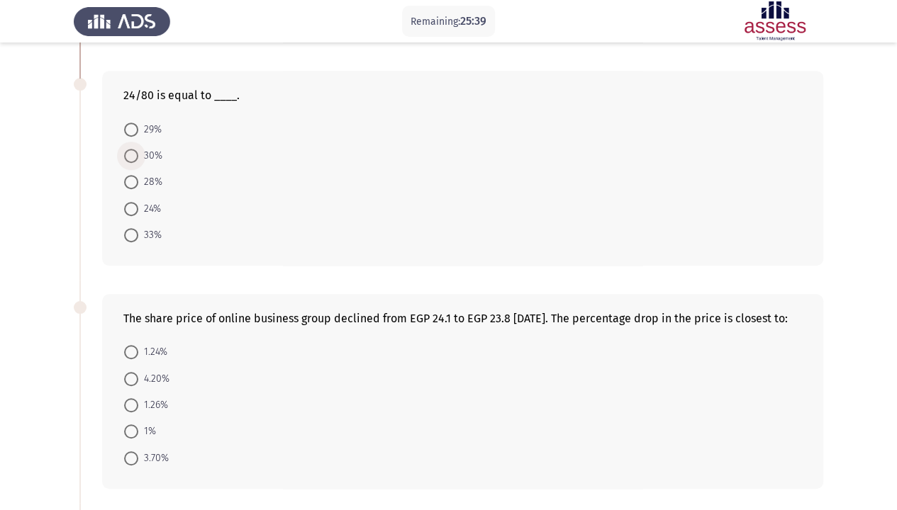
click at [140, 147] on span "30%" at bounding box center [150, 155] width 24 height 17
click at [138, 149] on input "30%" at bounding box center [131, 156] width 14 height 14
radio input "true"
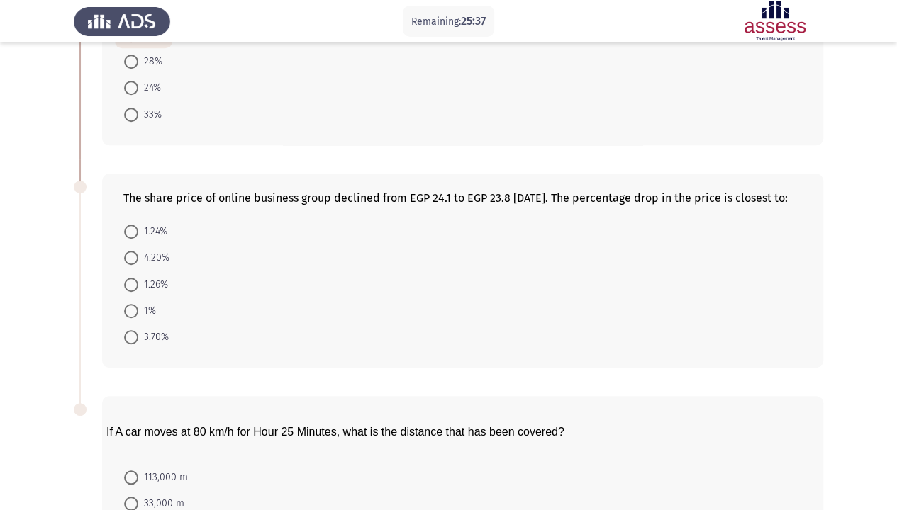
scroll to position [425, 0]
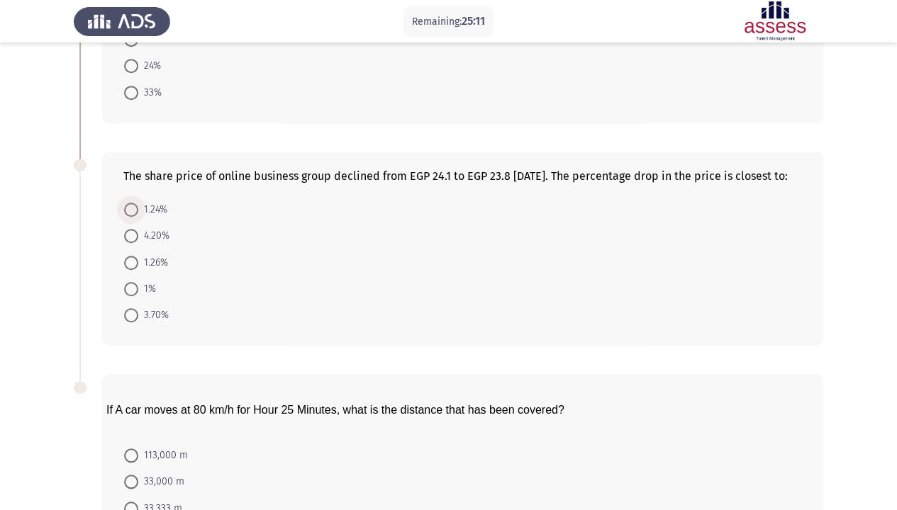
click at [143, 218] on span "1.24%" at bounding box center [152, 209] width 29 height 17
click at [138, 217] on input "1.24%" at bounding box center [131, 210] width 14 height 14
radio input "true"
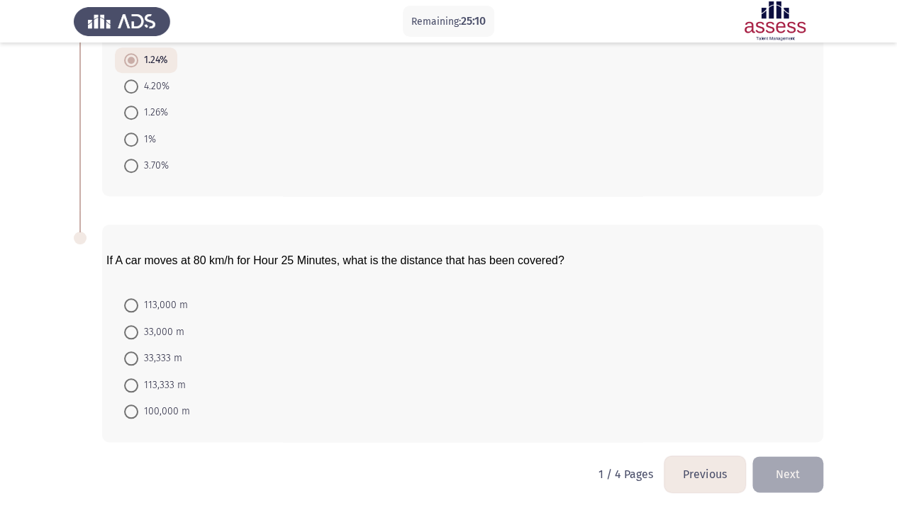
scroll to position [584, 0]
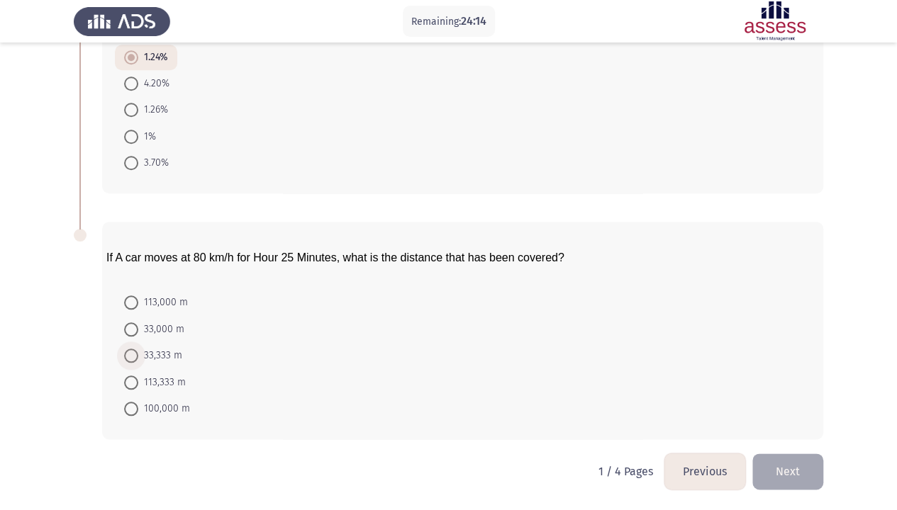
click at [164, 350] on span "33,333 m" at bounding box center [160, 355] width 44 height 17
click at [138, 350] on input "33,333 m" at bounding box center [131, 356] width 14 height 14
radio input "true"
click at [790, 390] on button "Next" at bounding box center [787, 472] width 71 height 36
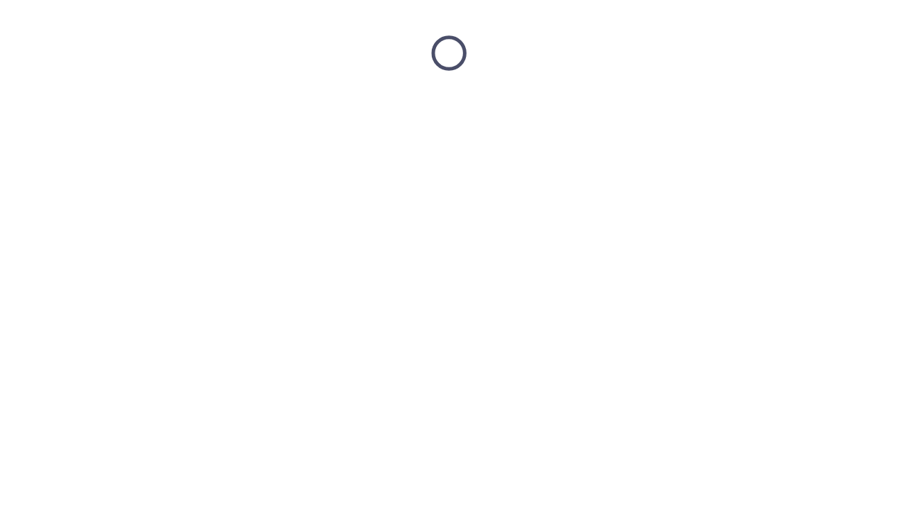
scroll to position [0, 0]
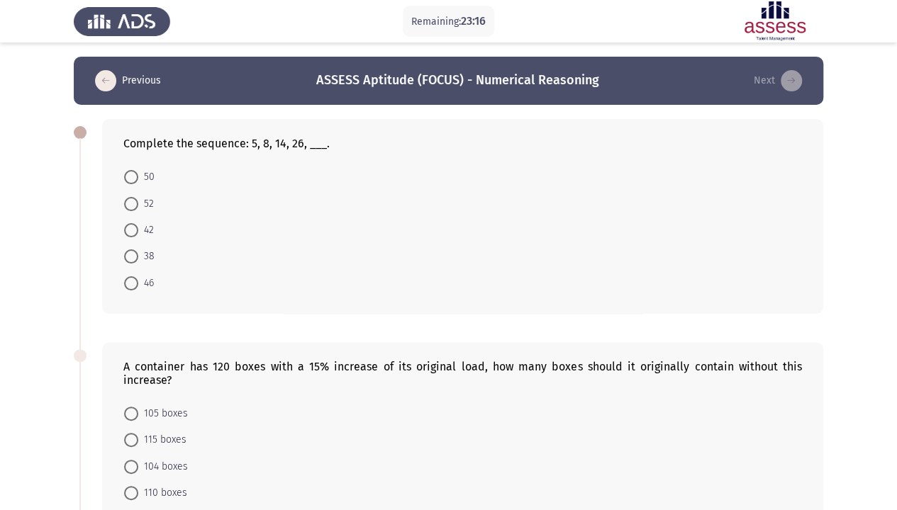
click at [131, 170] on span at bounding box center [131, 177] width 14 height 14
click at [131, 170] on input "50" at bounding box center [131, 177] width 14 height 14
radio input "true"
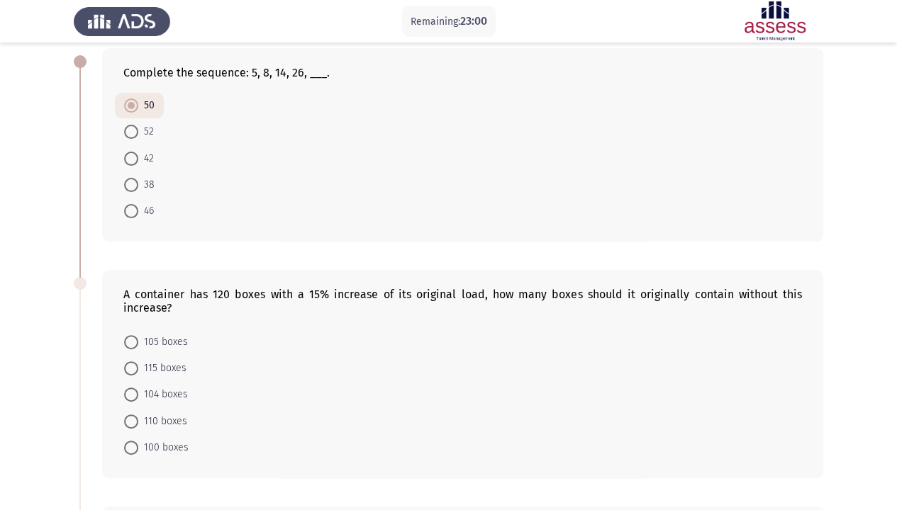
scroll to position [142, 0]
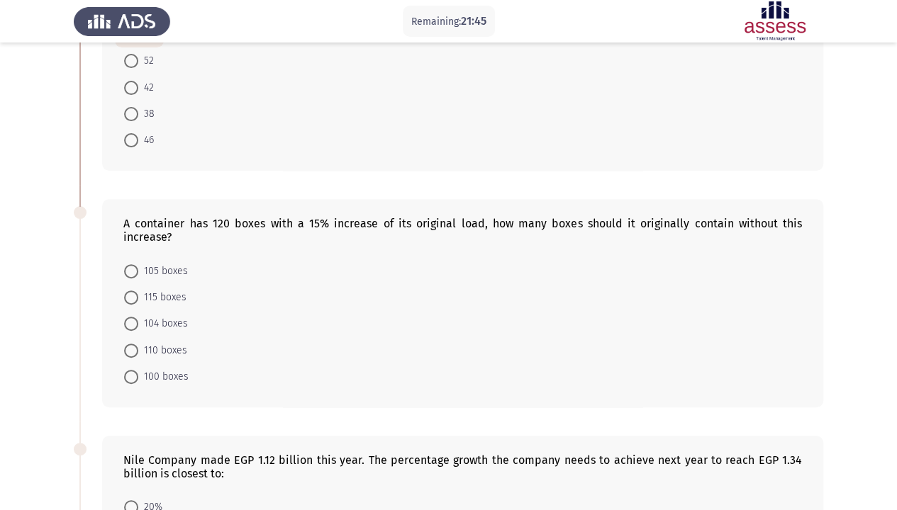
click at [169, 324] on span "104 boxes" at bounding box center [163, 323] width 50 height 17
click at [138, 324] on input "104 boxes" at bounding box center [131, 324] width 14 height 14
radio input "true"
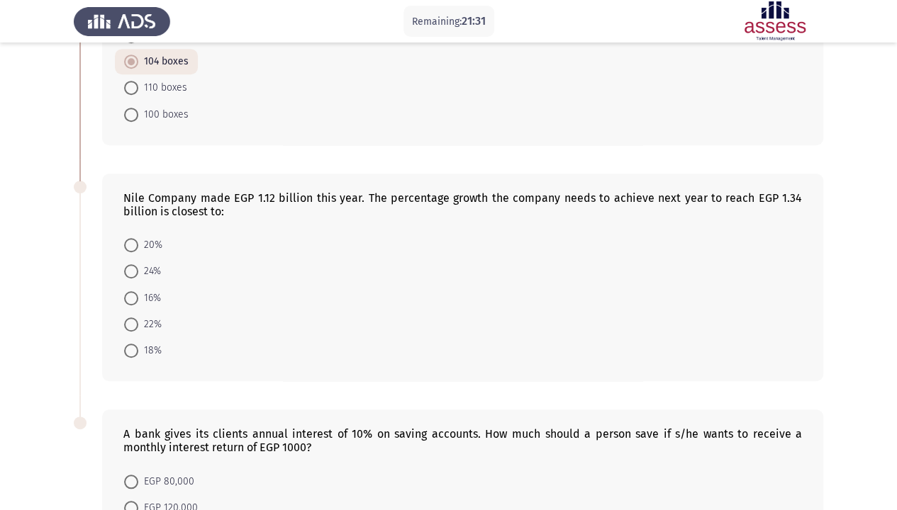
scroll to position [425, 0]
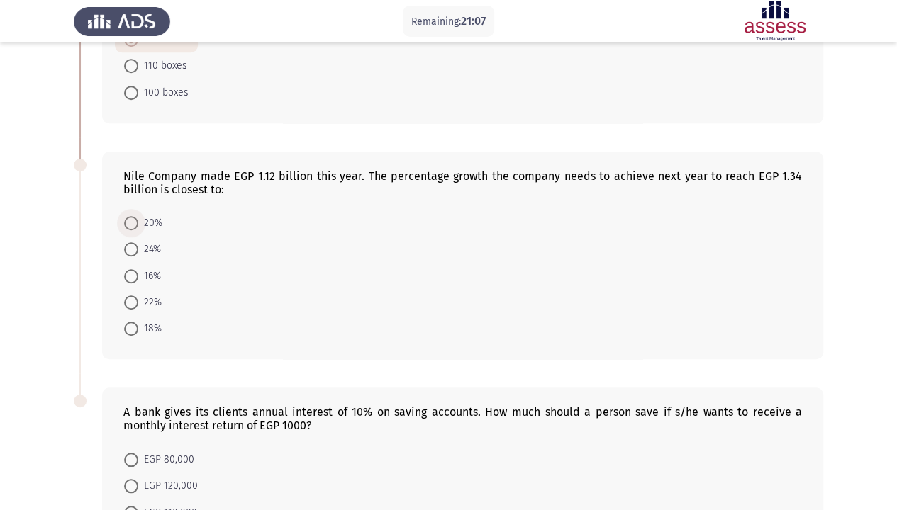
click at [145, 216] on span "20%" at bounding box center [150, 223] width 24 height 17
click at [138, 216] on input "20%" at bounding box center [131, 223] width 14 height 14
radio input "true"
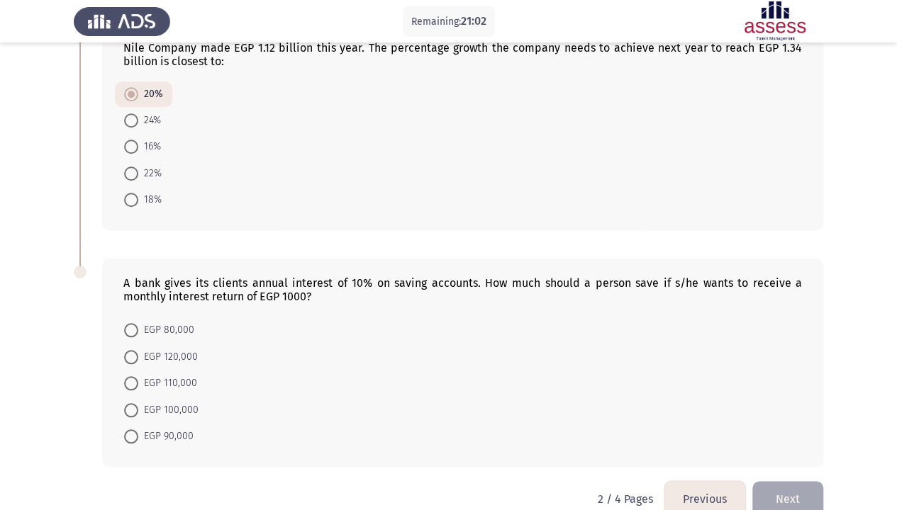
scroll to position [575, 0]
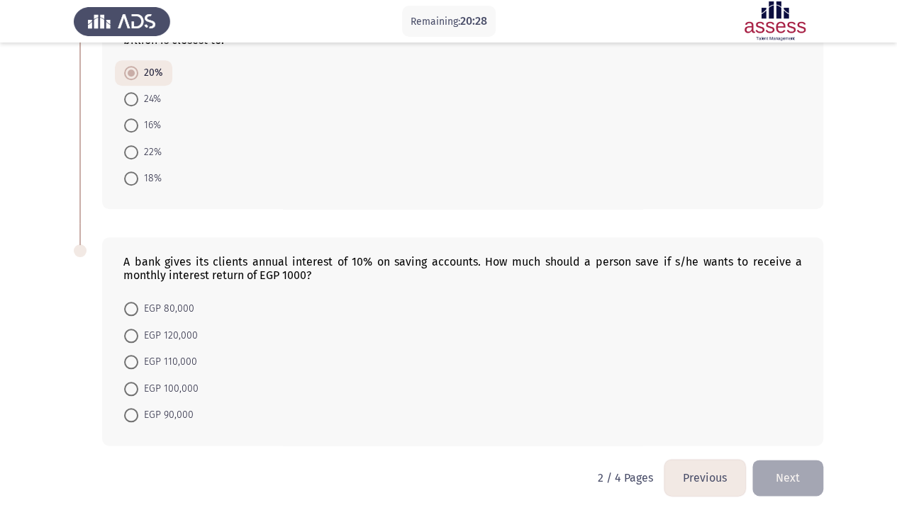
click at [181, 328] on span "EGP 120,000" at bounding box center [168, 336] width 60 height 17
click at [138, 329] on input "EGP 120,000" at bounding box center [131, 336] width 14 height 14
radio input "true"
click at [794, 390] on button "Next" at bounding box center [787, 478] width 71 height 36
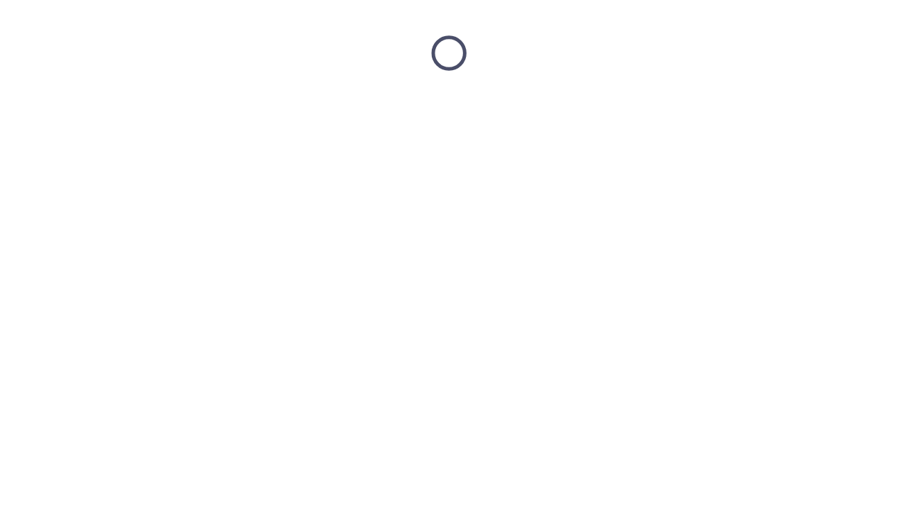
scroll to position [0, 0]
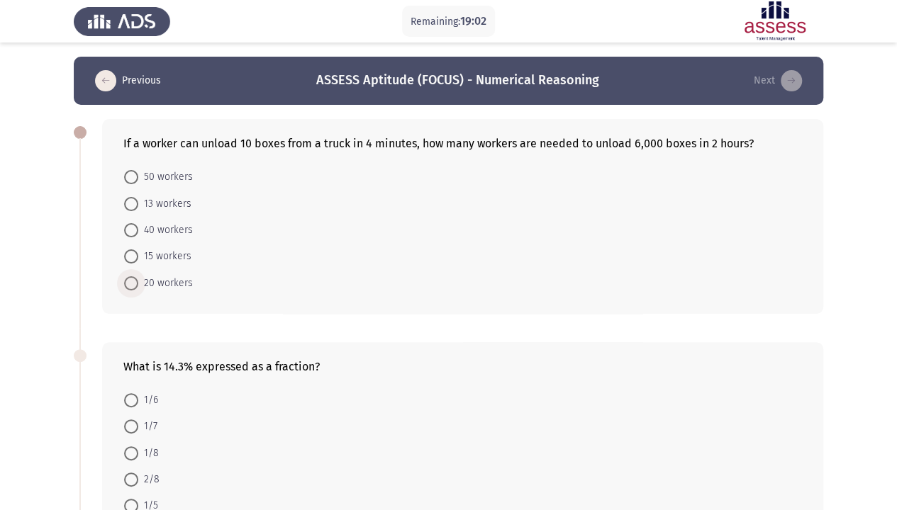
click at [141, 277] on span "20 workers" at bounding box center [165, 283] width 55 height 17
click at [138, 277] on input "20 workers" at bounding box center [131, 283] width 14 height 14
radio input "true"
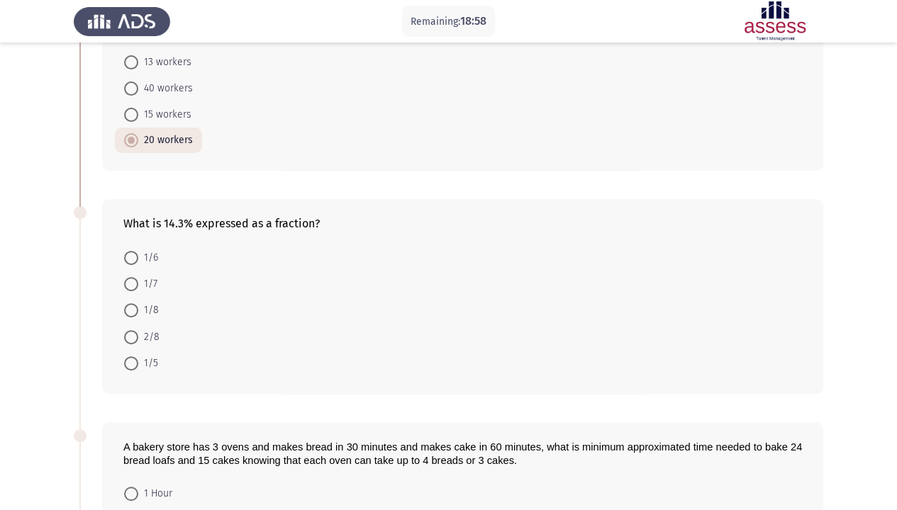
scroll to position [71, 0]
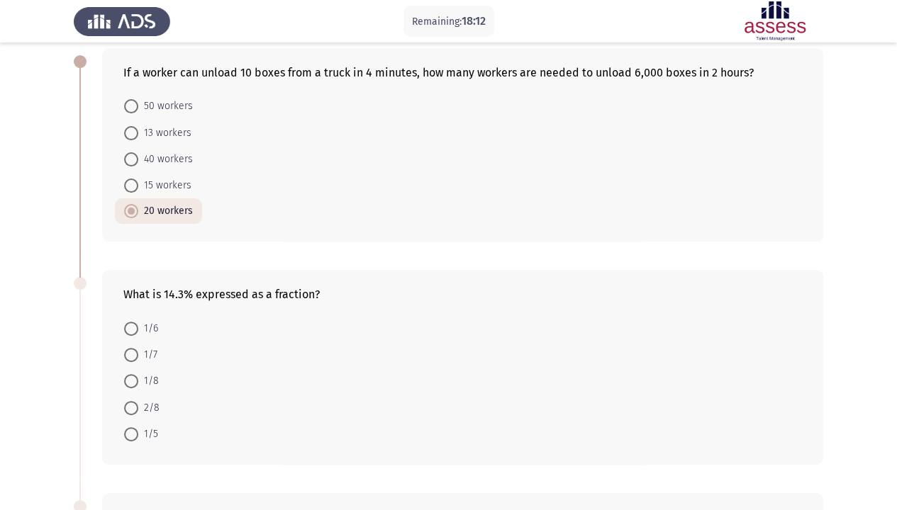
click at [158, 156] on span "40 workers" at bounding box center [165, 159] width 55 height 17
click at [138, 156] on input "40 workers" at bounding box center [131, 159] width 14 height 14
radio input "true"
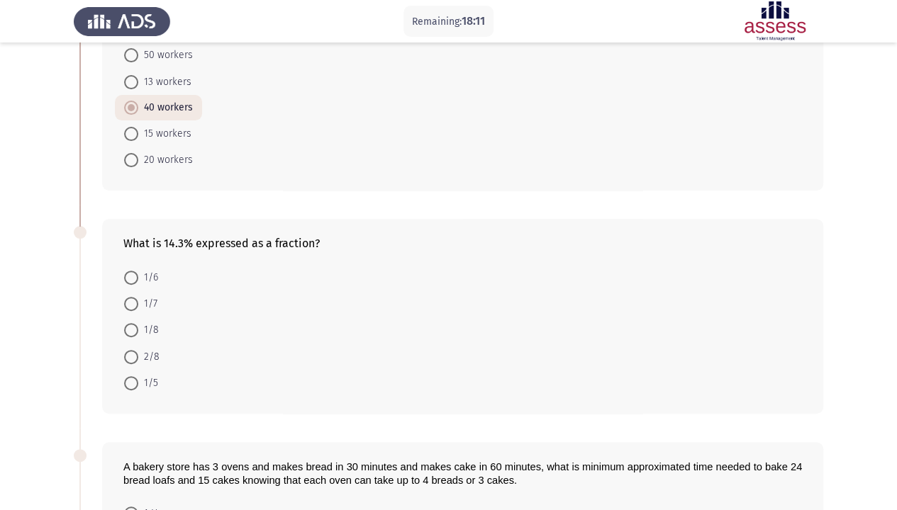
scroll to position [142, 0]
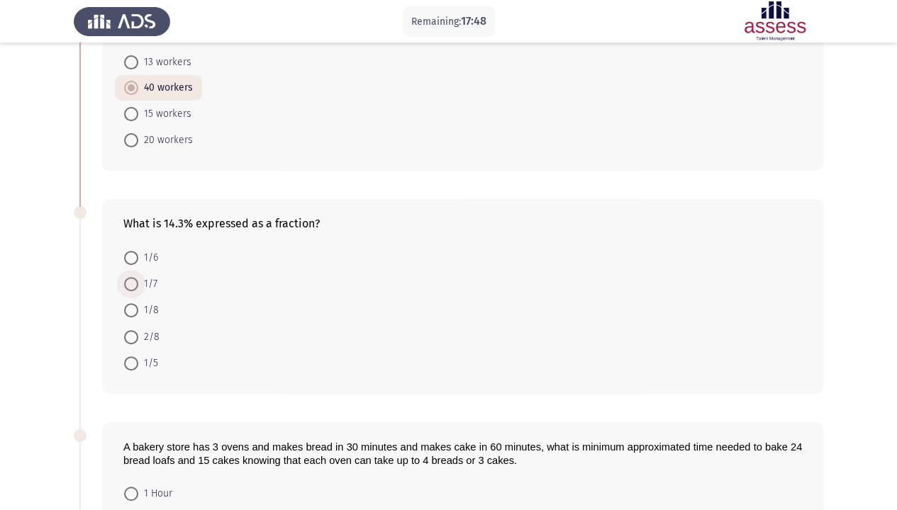
click at [142, 283] on span "1/7" at bounding box center [147, 284] width 19 height 17
click at [138, 283] on input "1/7" at bounding box center [131, 284] width 14 height 14
radio input "true"
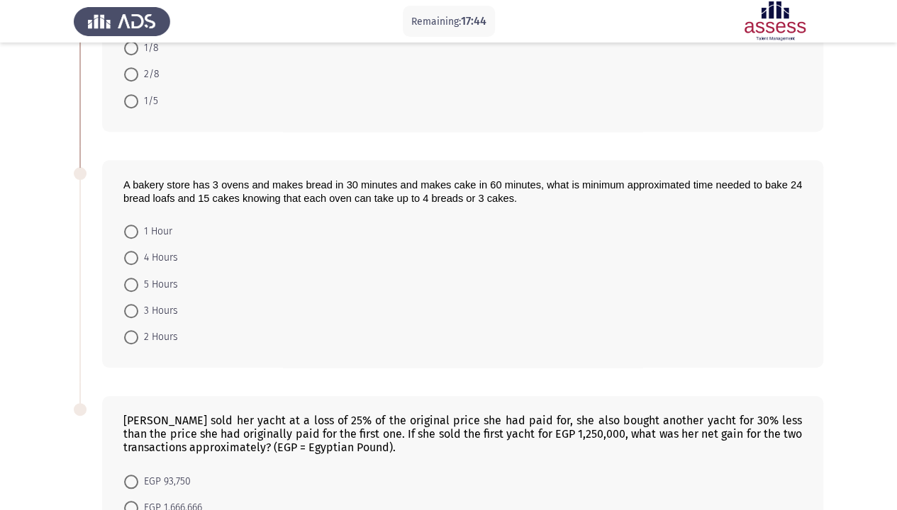
scroll to position [425, 0]
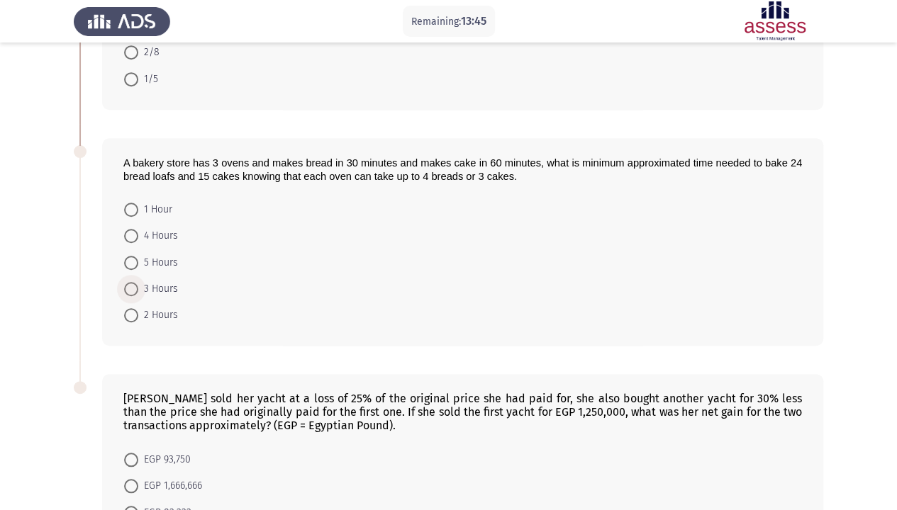
click at [135, 282] on span at bounding box center [131, 289] width 14 height 14
click at [135, 282] on input "3 Hours" at bounding box center [131, 289] width 14 height 14
radio input "true"
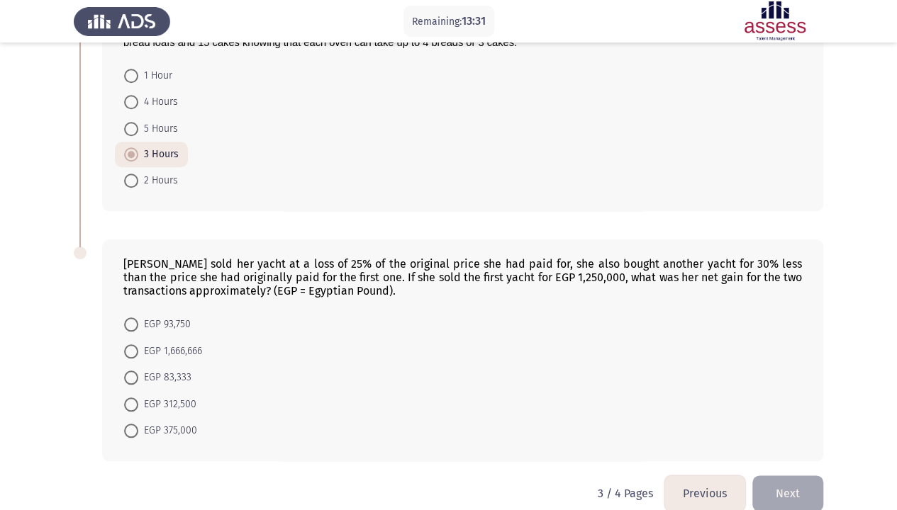
scroll to position [575, 0]
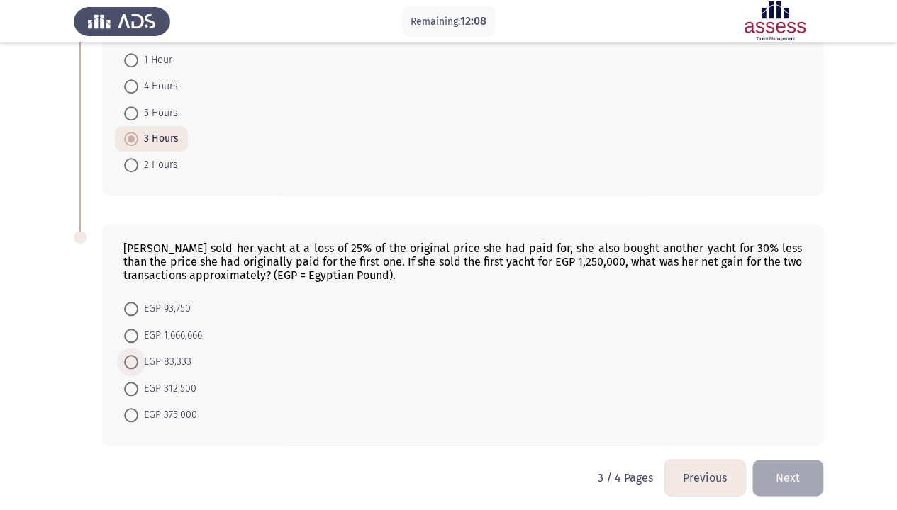
click at [174, 354] on span "EGP 83,333" at bounding box center [164, 362] width 53 height 17
click at [138, 355] on input "EGP 83,333" at bounding box center [131, 362] width 14 height 14
radio input "true"
click at [787, 390] on button "Next" at bounding box center [787, 478] width 71 height 36
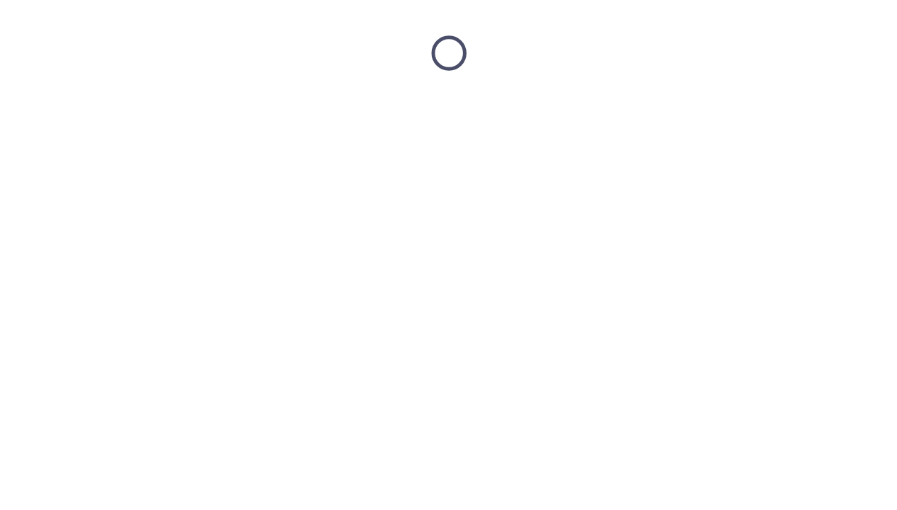
scroll to position [0, 0]
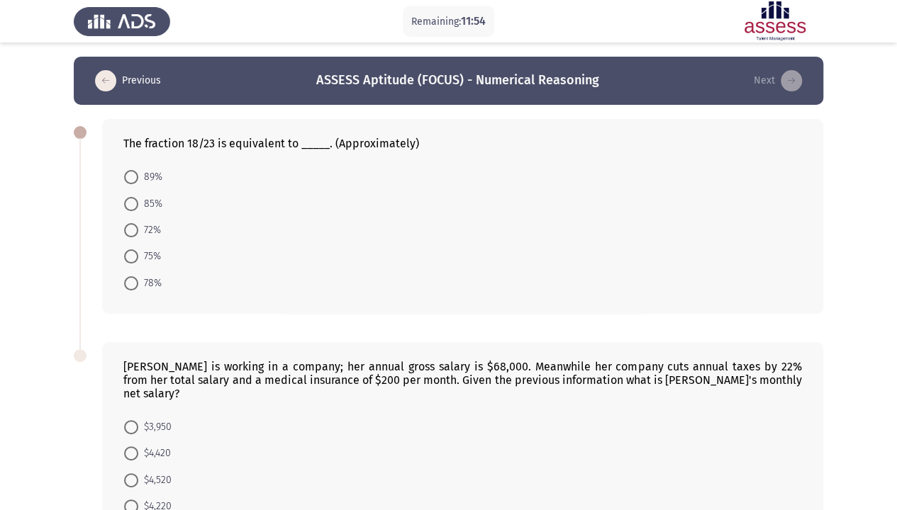
click at [155, 279] on span "78%" at bounding box center [149, 283] width 23 height 17
click at [138, 279] on input "78%" at bounding box center [131, 283] width 14 height 14
radio input "true"
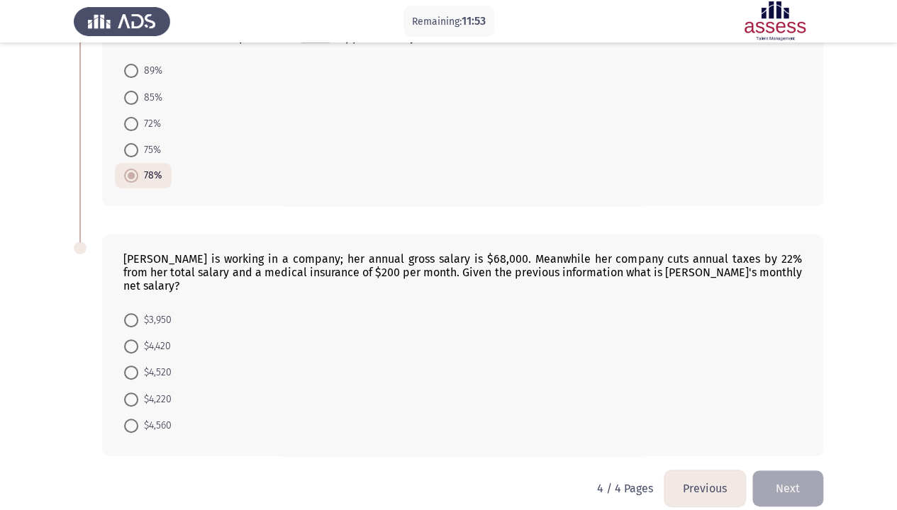
scroll to position [106, 0]
click at [162, 390] on span "$4,220" at bounding box center [154, 399] width 33 height 17
click at [138, 390] on input "$4,220" at bounding box center [131, 400] width 14 height 14
radio input "true"
click at [786, 390] on button "Next" at bounding box center [787, 488] width 71 height 36
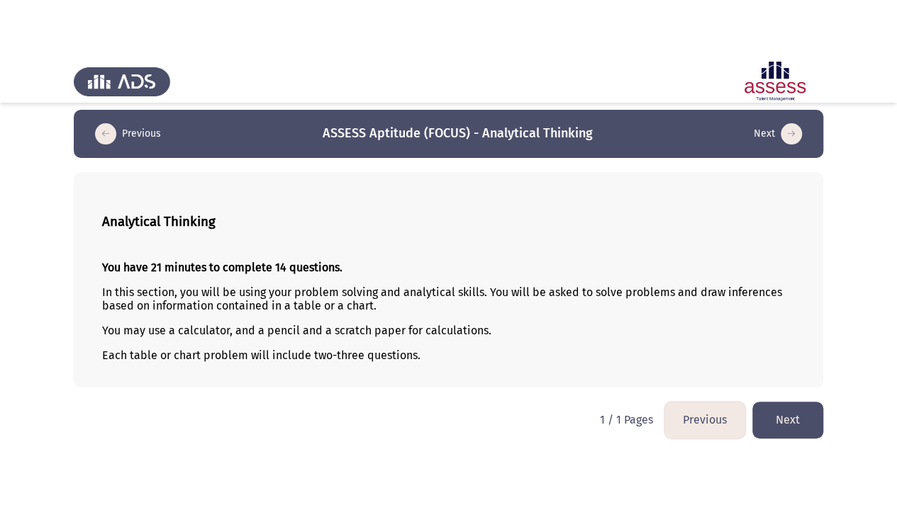
scroll to position [0, 0]
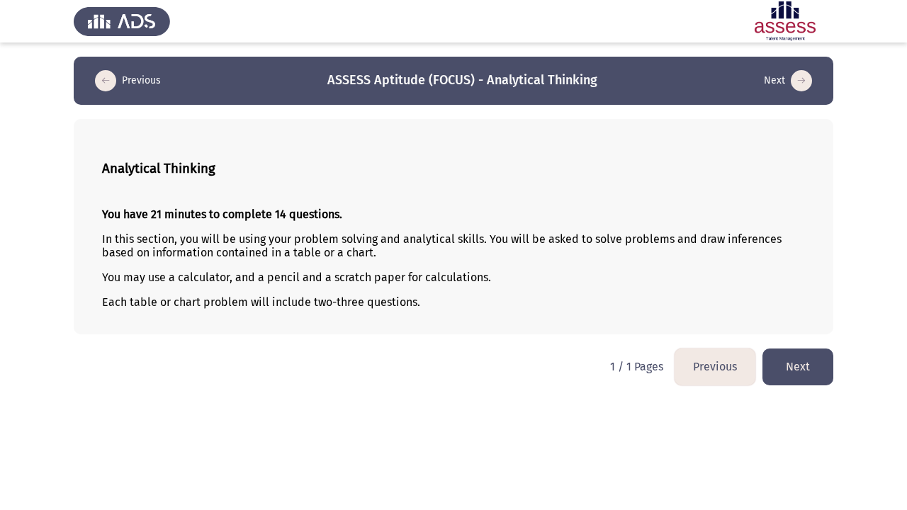
click at [780, 357] on button "Next" at bounding box center [798, 367] width 71 height 36
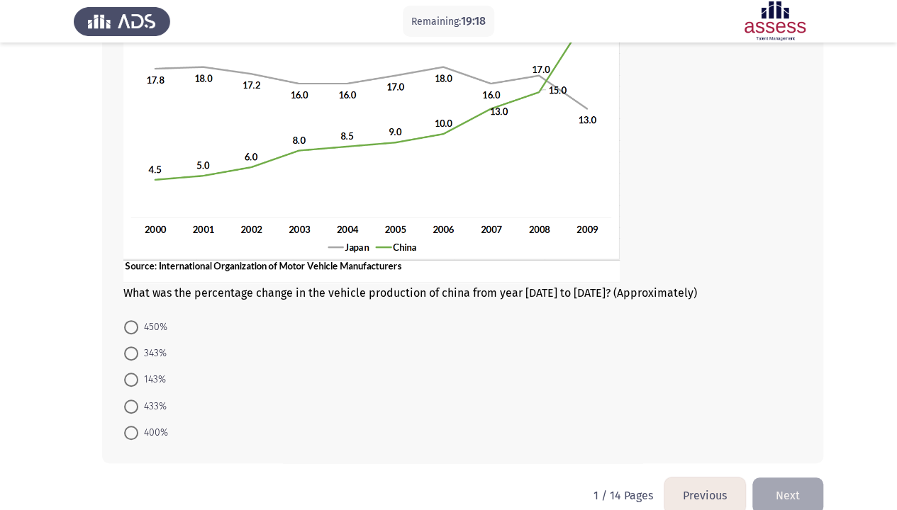
scroll to position [183, 0]
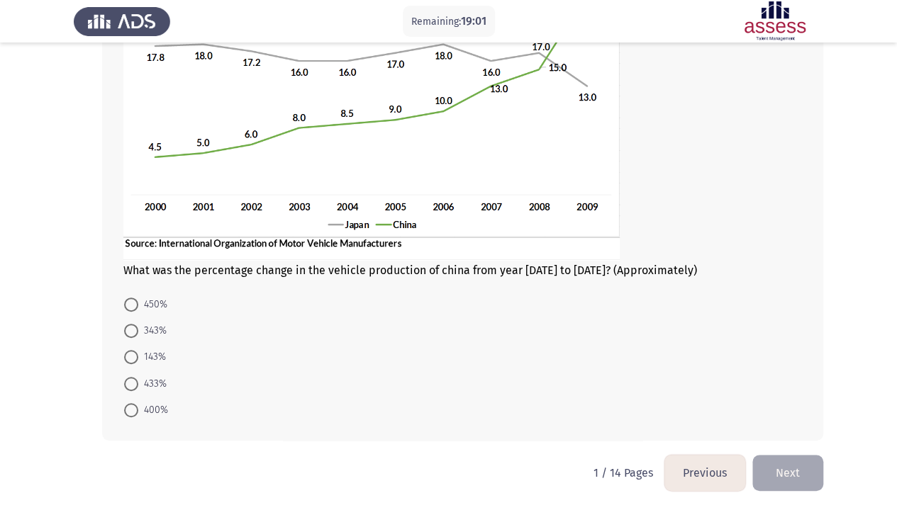
click at [151, 379] on span "433%" at bounding box center [152, 384] width 28 height 17
click at [138, 379] on input "433%" at bounding box center [131, 384] width 14 height 14
radio input "true"
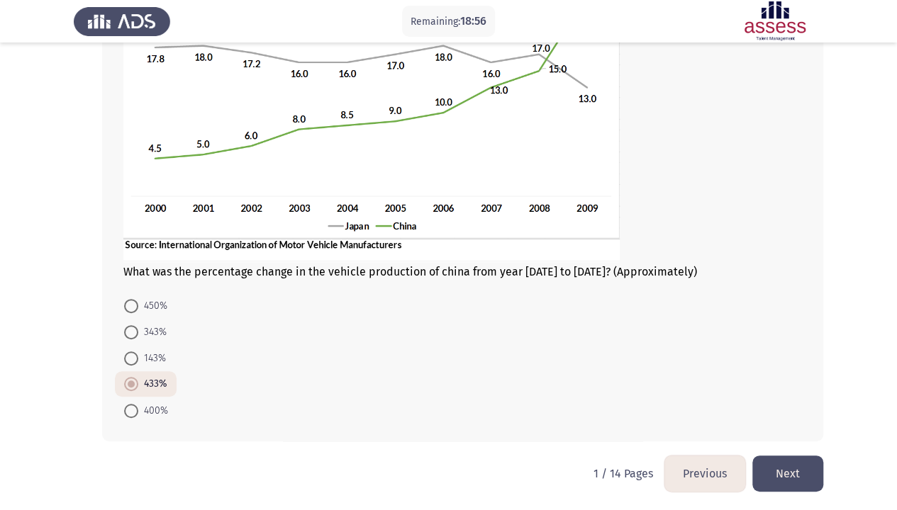
click at [783, 390] on button "Next" at bounding box center [787, 474] width 71 height 36
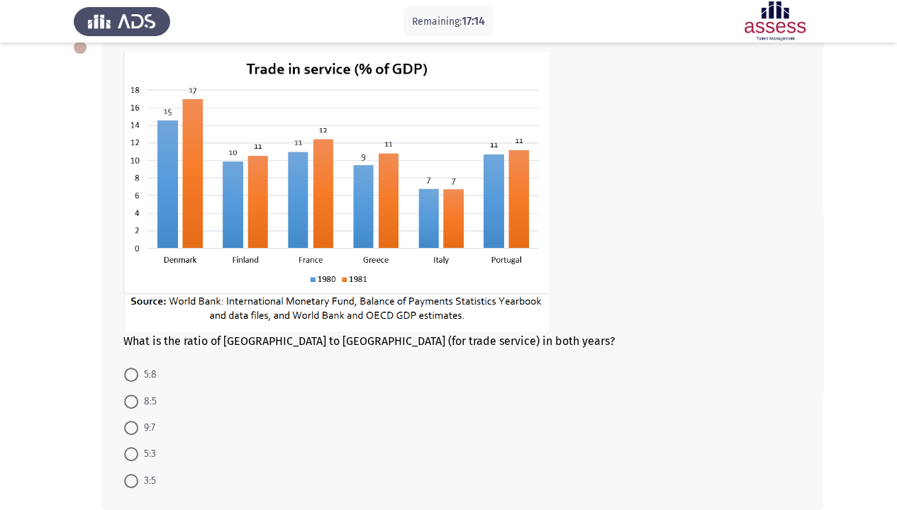
scroll to position [156, 0]
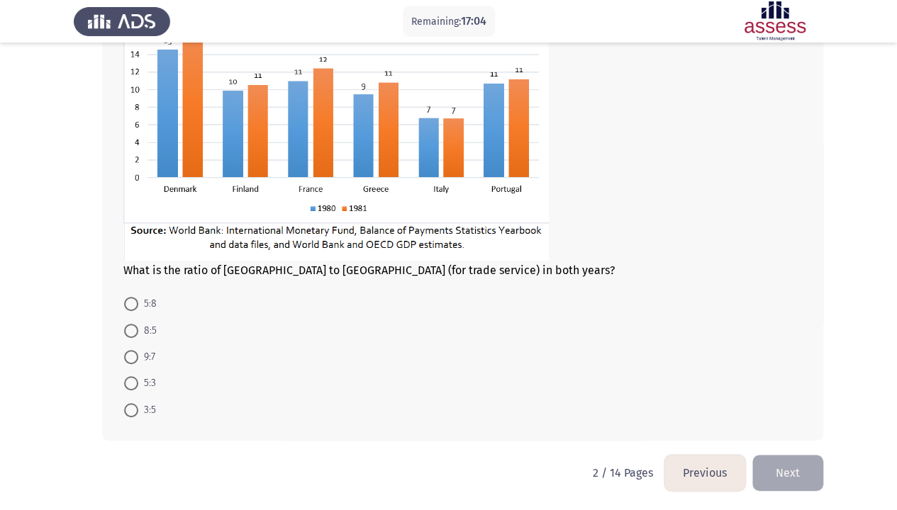
click at [138, 383] on span at bounding box center [131, 383] width 14 height 14
click at [138, 383] on input "5:3" at bounding box center [131, 383] width 14 height 14
radio input "true"
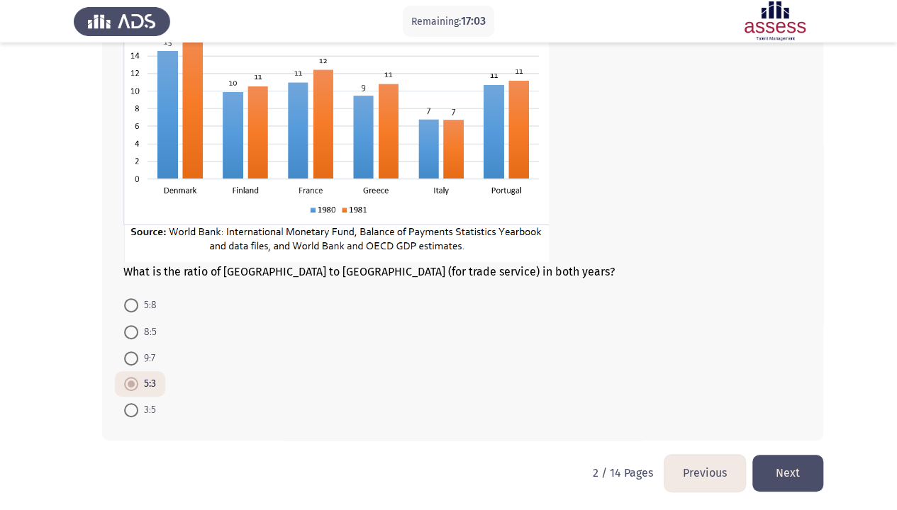
click at [767, 390] on button "Next" at bounding box center [787, 473] width 71 height 36
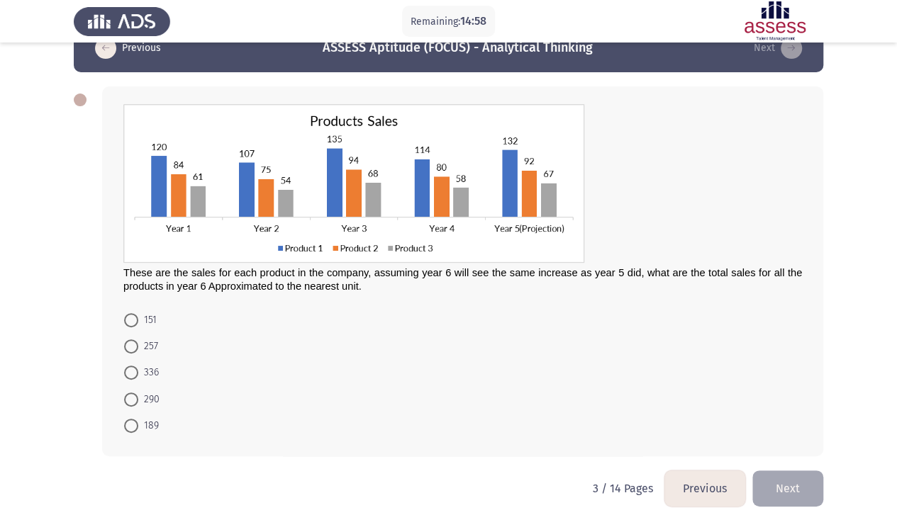
scroll to position [48, 0]
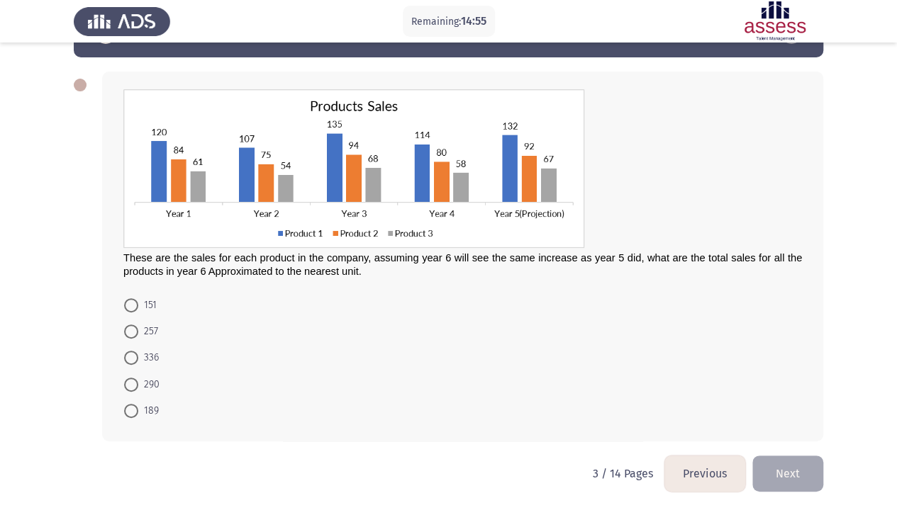
click at [154, 354] on span "336" at bounding box center [148, 358] width 21 height 17
click at [138, 354] on input "336" at bounding box center [131, 358] width 14 height 14
radio input "true"
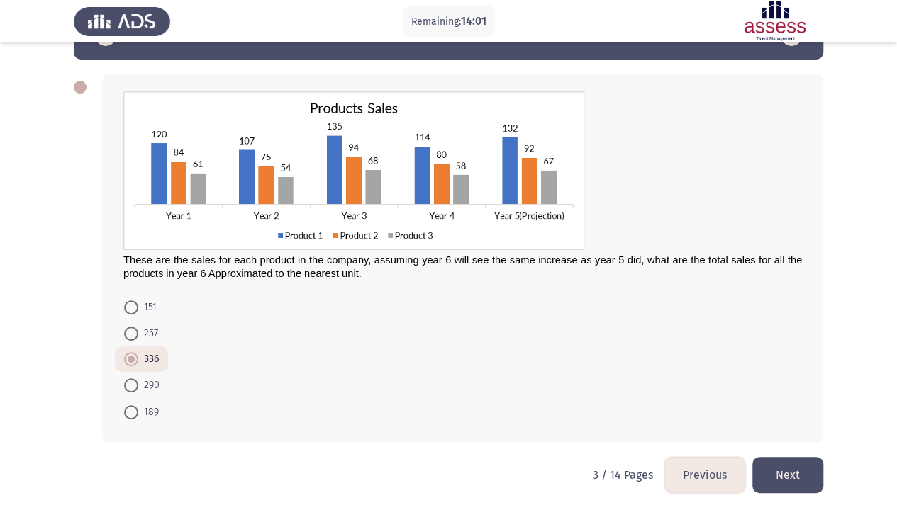
scroll to position [47, 0]
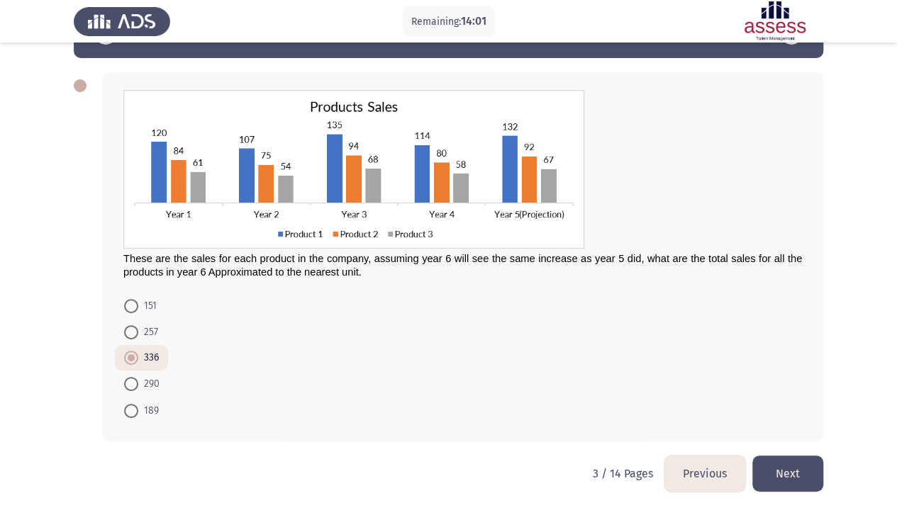
click at [128, 371] on mat-radio-button "290" at bounding box center [142, 384] width 54 height 26
click at [139, 381] on span "290" at bounding box center [148, 384] width 21 height 17
click at [138, 381] on input "290" at bounding box center [131, 384] width 14 height 14
radio input "true"
click at [786, 390] on button "Next" at bounding box center [787, 474] width 71 height 36
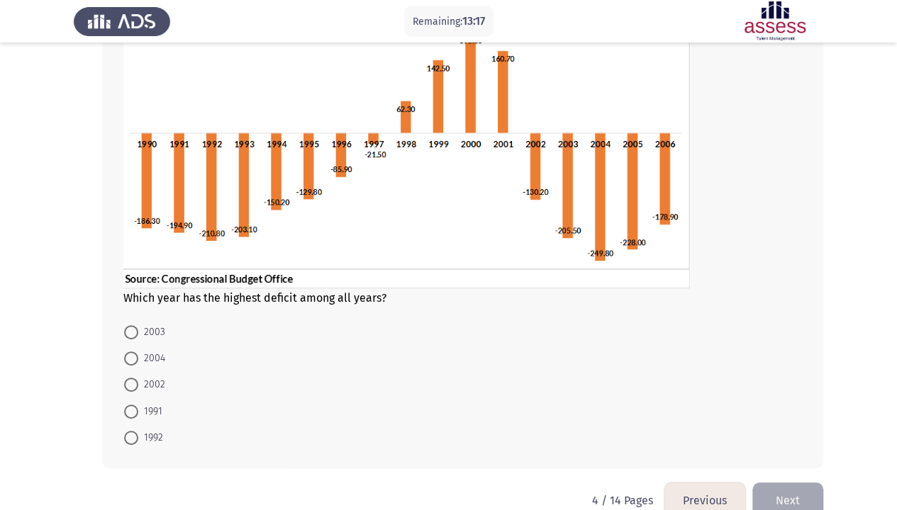
scroll to position [142, 0]
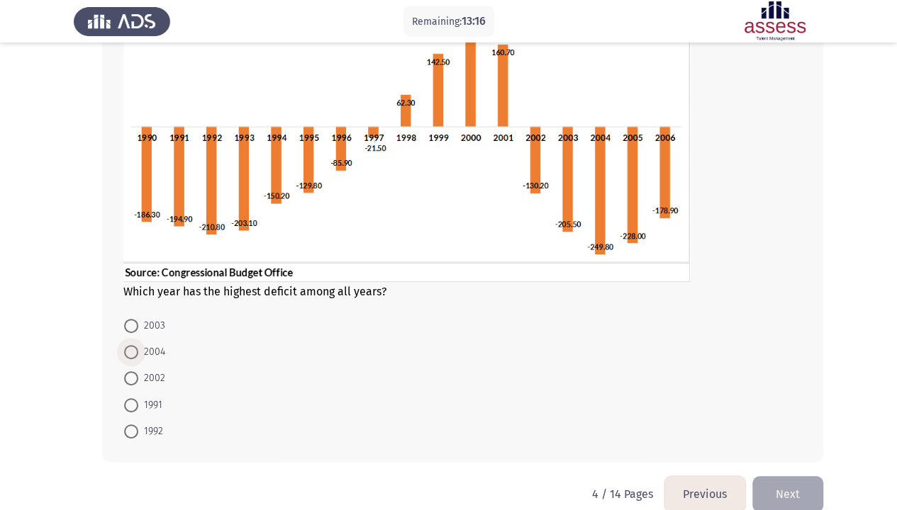
click at [136, 347] on span at bounding box center [131, 352] width 14 height 14
click at [136, 347] on input "2004" at bounding box center [131, 352] width 14 height 14
radio input "true"
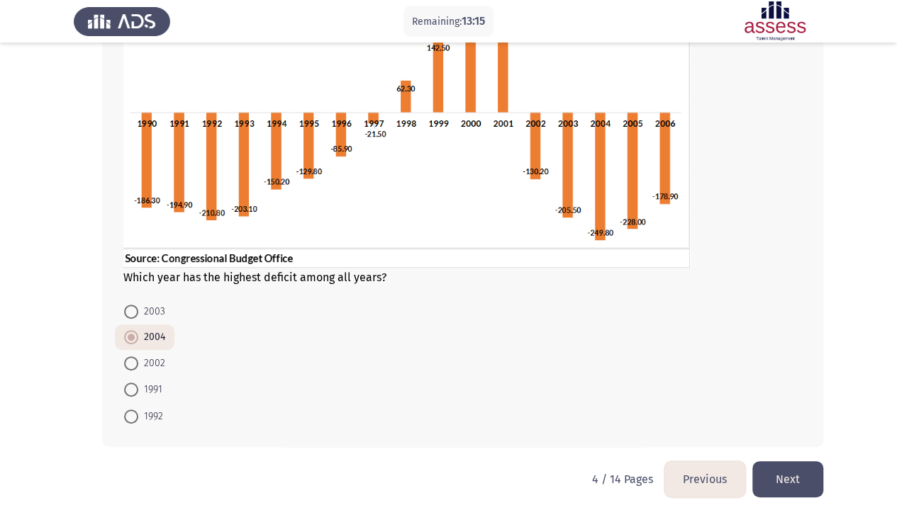
scroll to position [162, 0]
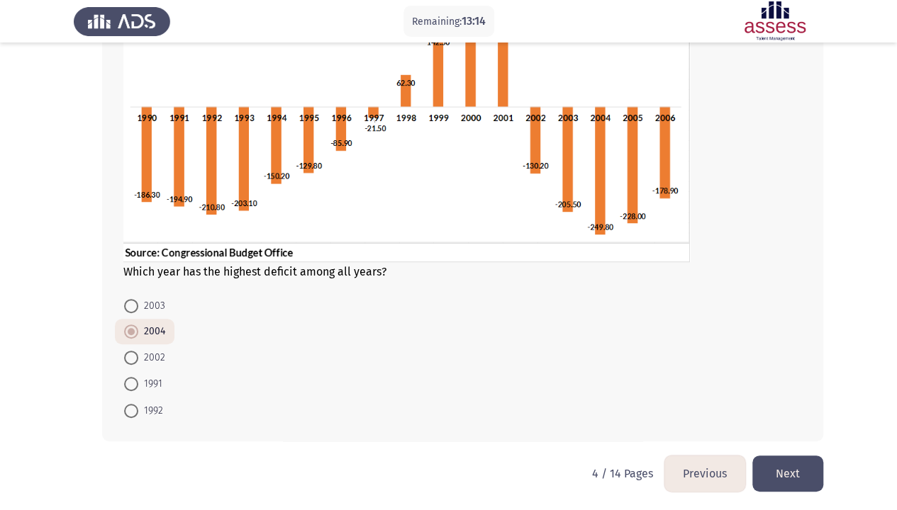
click at [801, 390] on button "Next" at bounding box center [787, 474] width 71 height 36
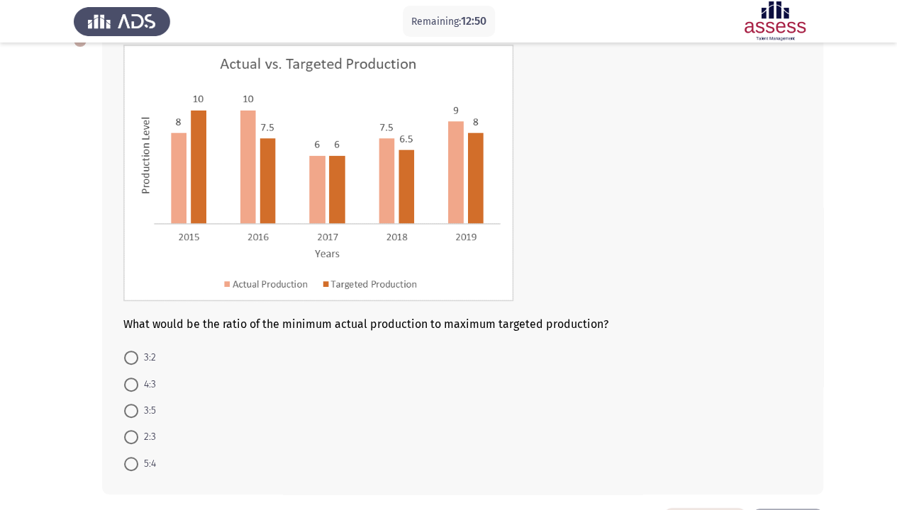
scroll to position [71, 0]
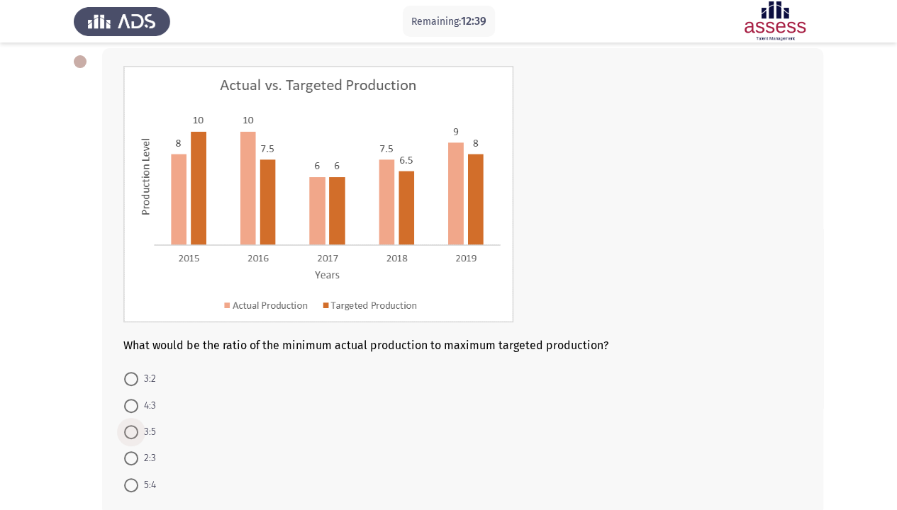
click at [140, 390] on span "3:5" at bounding box center [147, 432] width 18 height 17
click at [138, 390] on input "3:5" at bounding box center [131, 432] width 14 height 14
radio input "true"
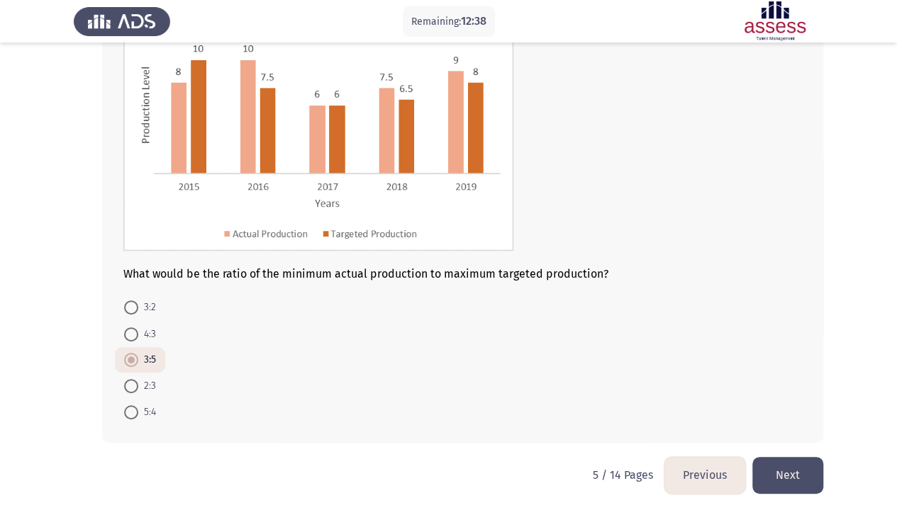
scroll to position [145, 0]
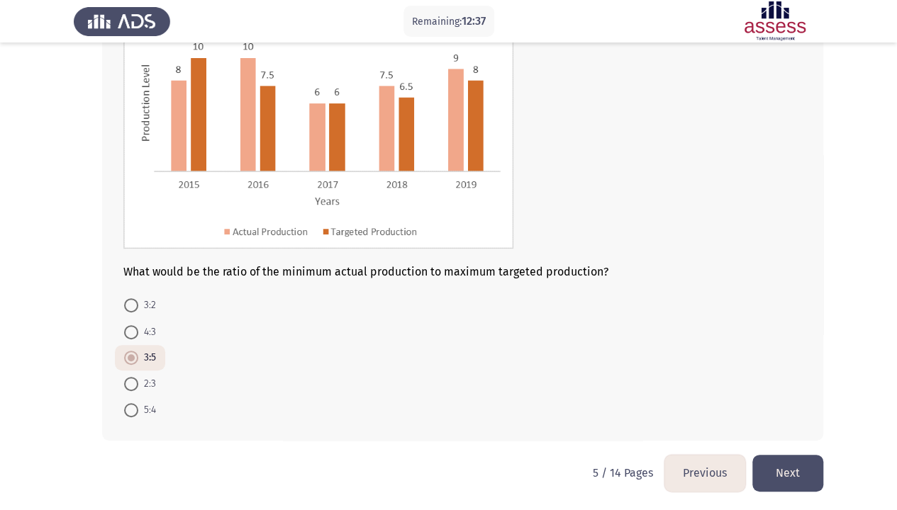
click at [800, 390] on button "Next" at bounding box center [787, 473] width 71 height 36
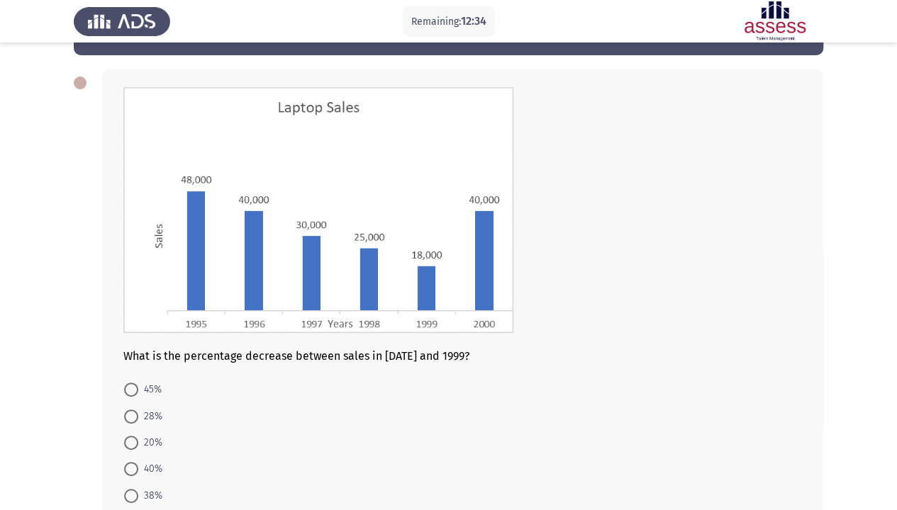
scroll to position [71, 0]
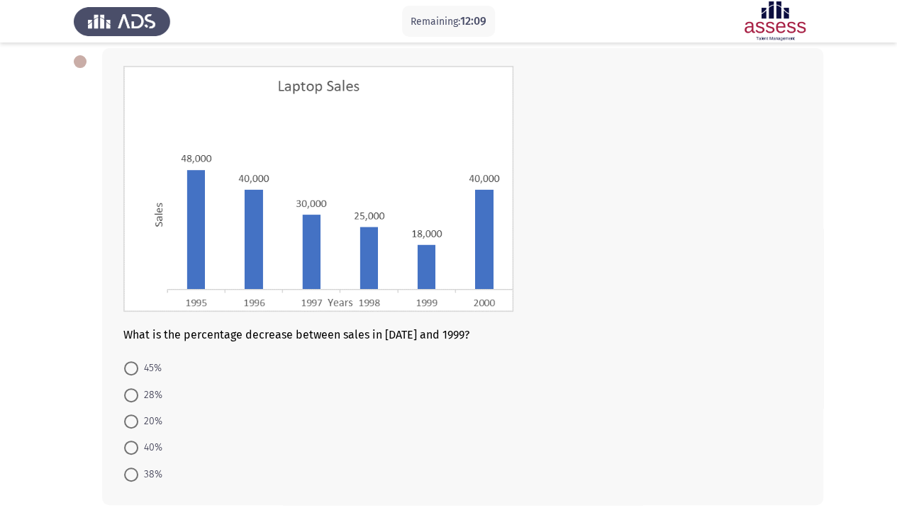
click at [142, 390] on span "40%" at bounding box center [150, 448] width 24 height 17
click at [138, 390] on input "40%" at bounding box center [131, 448] width 14 height 14
radio input "true"
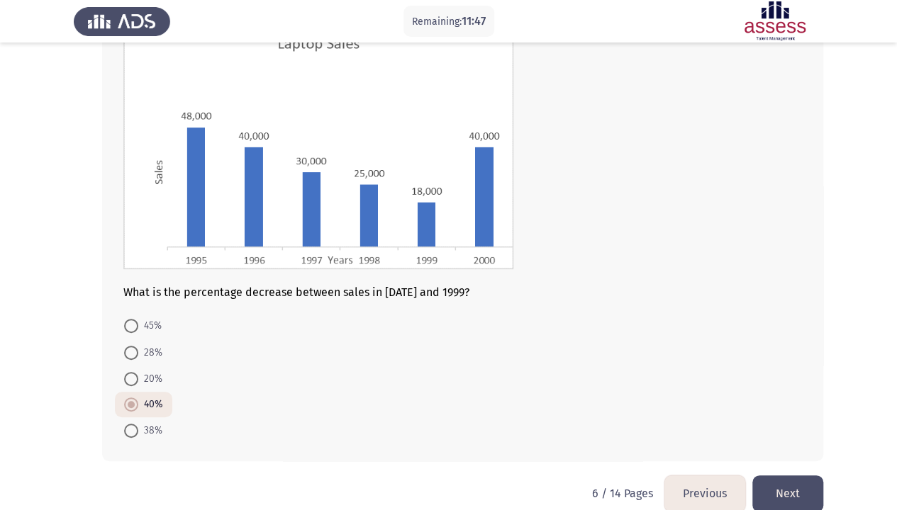
scroll to position [134, 0]
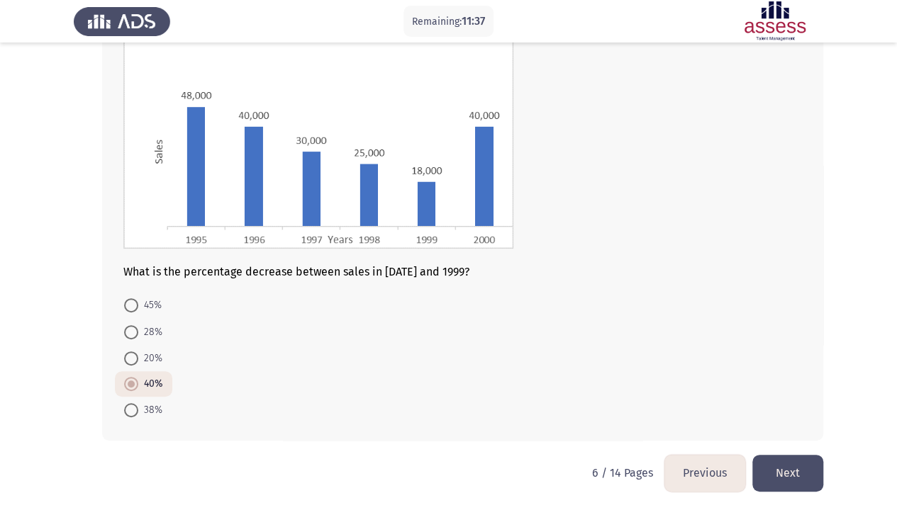
click at [786, 390] on button "Next" at bounding box center [787, 473] width 71 height 36
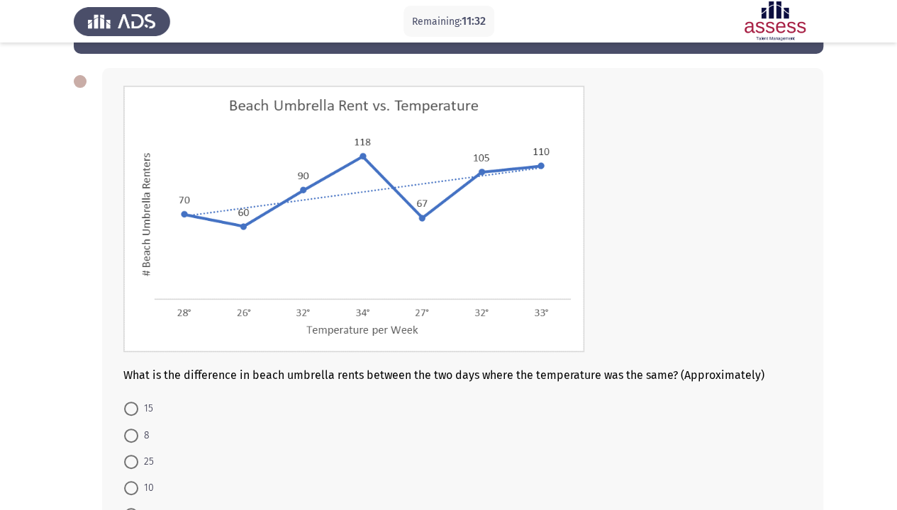
scroll to position [71, 0]
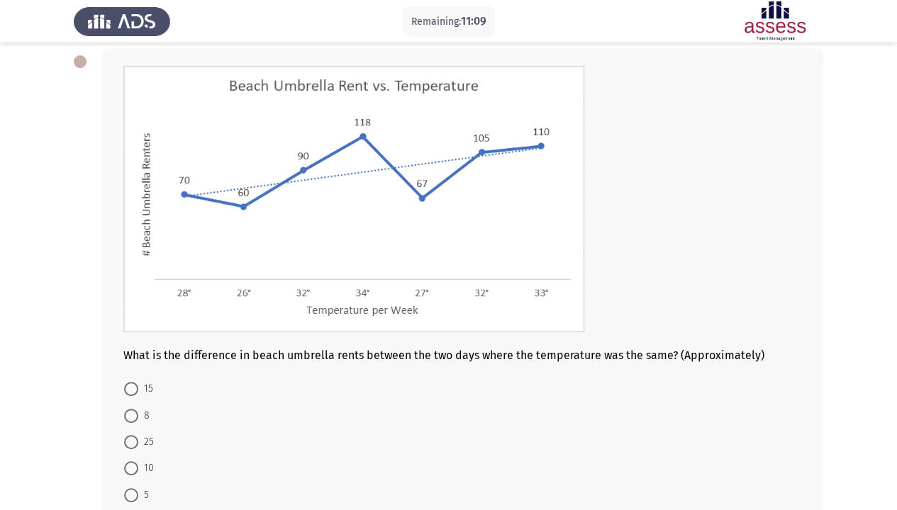
click at [486, 299] on img at bounding box center [353, 199] width 461 height 267
drag, startPoint x: 133, startPoint y: 386, endPoint x: 157, endPoint y: 379, distance: 25.8
click at [133, 386] on span at bounding box center [131, 389] width 14 height 14
click at [133, 386] on input "15" at bounding box center [131, 389] width 14 height 14
radio input "true"
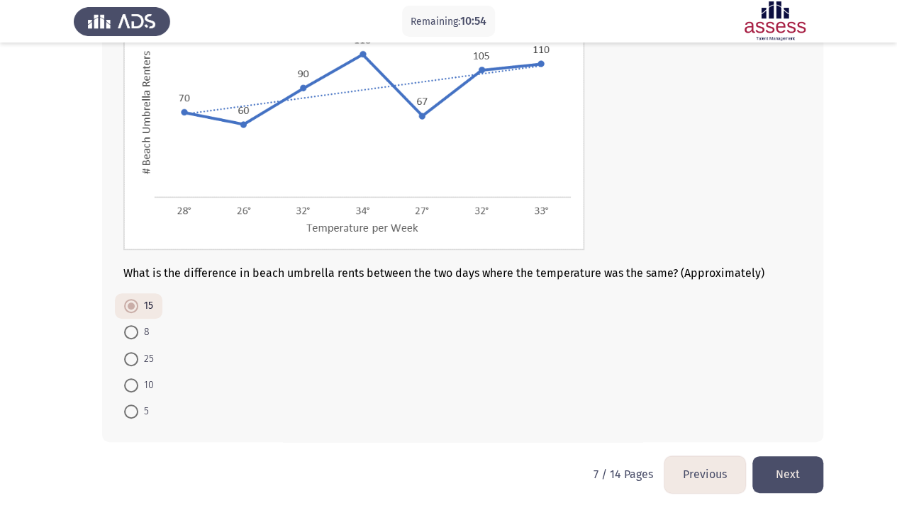
scroll to position [155, 0]
click at [780, 390] on button "Next" at bounding box center [787, 473] width 71 height 36
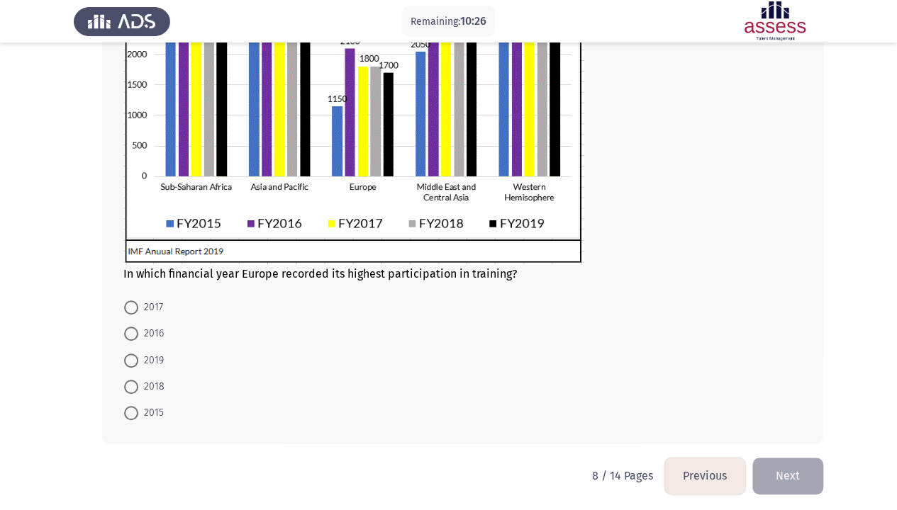
scroll to position [304, 0]
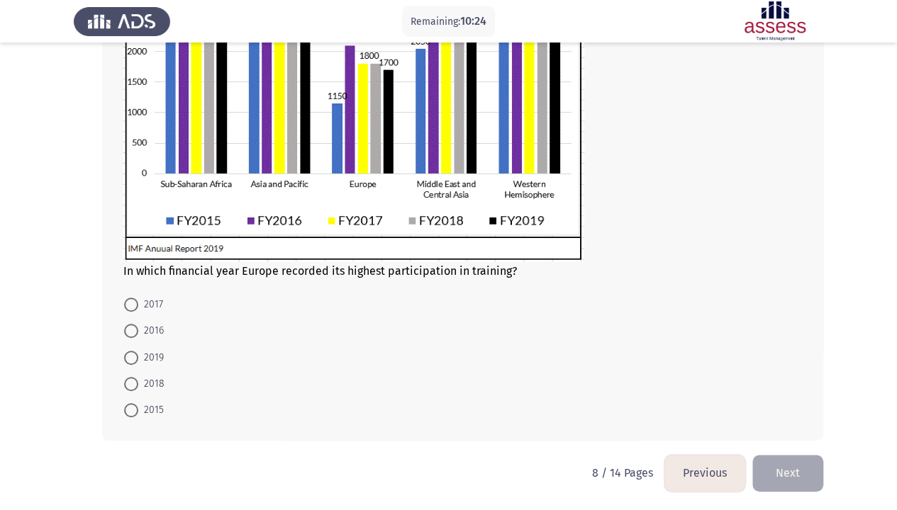
click at [149, 320] on mat-radio-button "2016" at bounding box center [144, 331] width 58 height 26
drag, startPoint x: 155, startPoint y: 326, endPoint x: 164, endPoint y: 322, distance: 10.2
click at [155, 328] on span "2016" at bounding box center [151, 331] width 26 height 17
click at [138, 328] on input "2016" at bounding box center [131, 331] width 14 height 14
radio input "true"
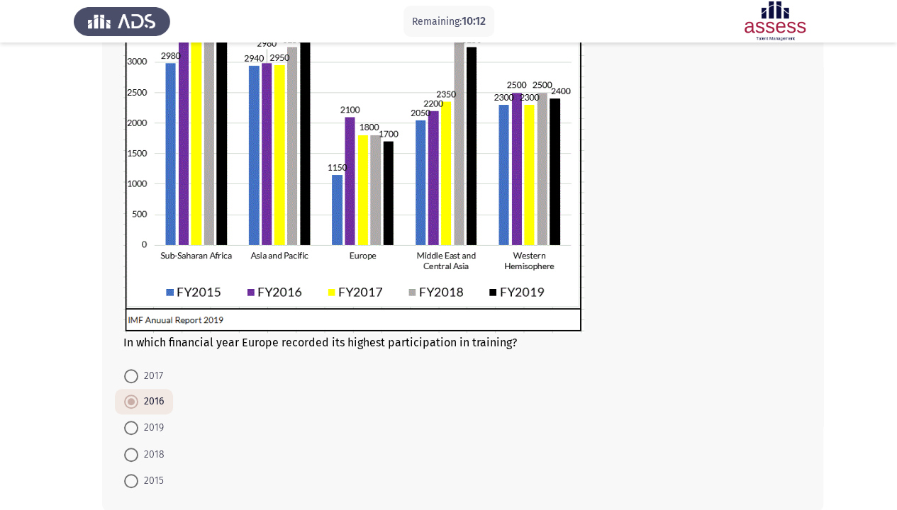
scroll to position [303, 0]
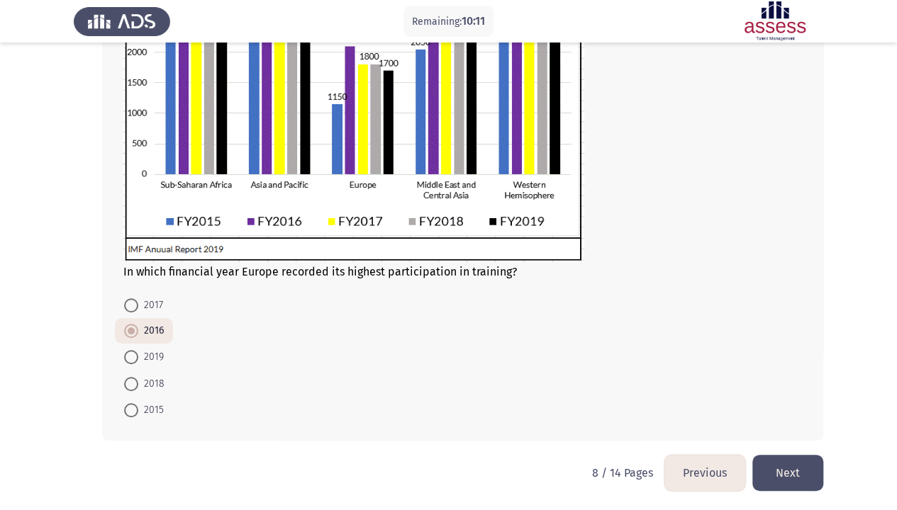
click at [790, 390] on button "Next" at bounding box center [787, 473] width 71 height 36
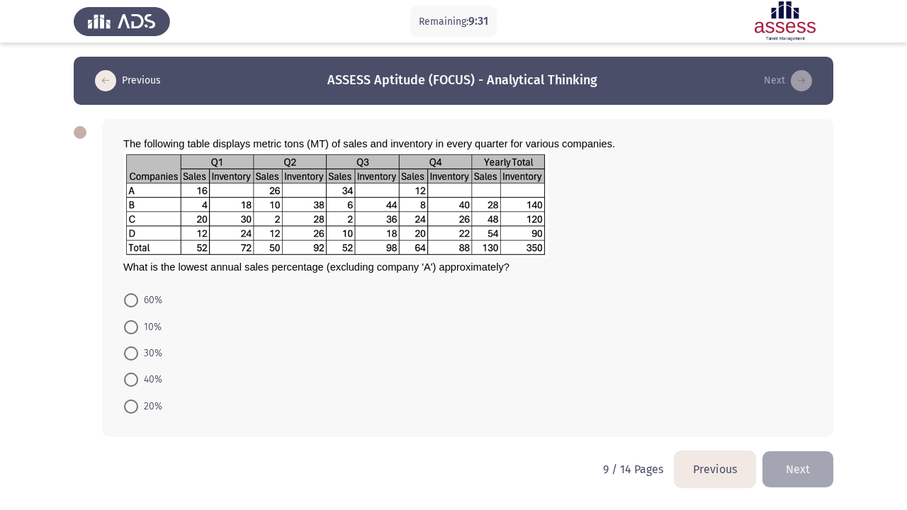
click at [493, 207] on img at bounding box center [335, 203] width 425 height 107
click at [151, 390] on span "20%" at bounding box center [150, 406] width 24 height 17
click at [138, 390] on input "20%" at bounding box center [131, 407] width 14 height 14
radio input "true"
click at [783, 390] on button "Next" at bounding box center [798, 468] width 71 height 36
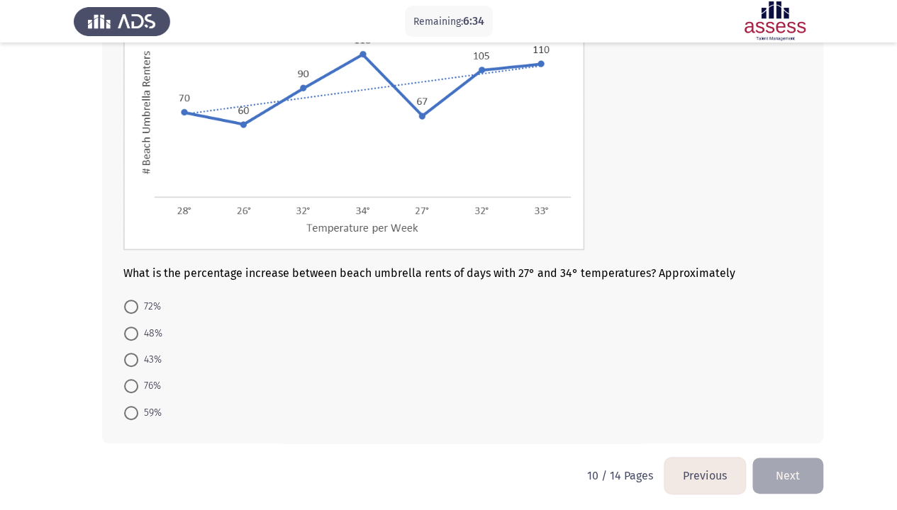
scroll to position [155, 0]
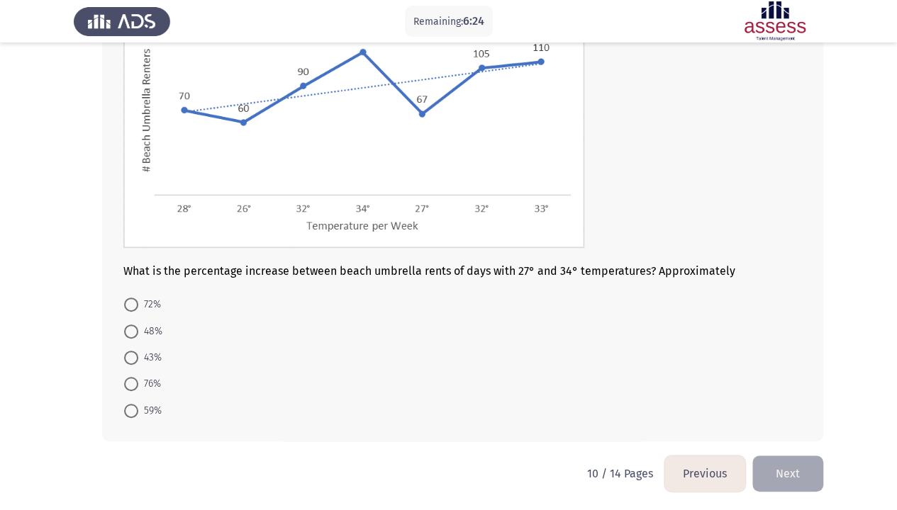
click at [147, 352] on span "43%" at bounding box center [149, 358] width 23 height 17
click at [138, 352] on input "43%" at bounding box center [131, 358] width 14 height 14
radio input "true"
click at [783, 390] on button "Next" at bounding box center [787, 473] width 71 height 36
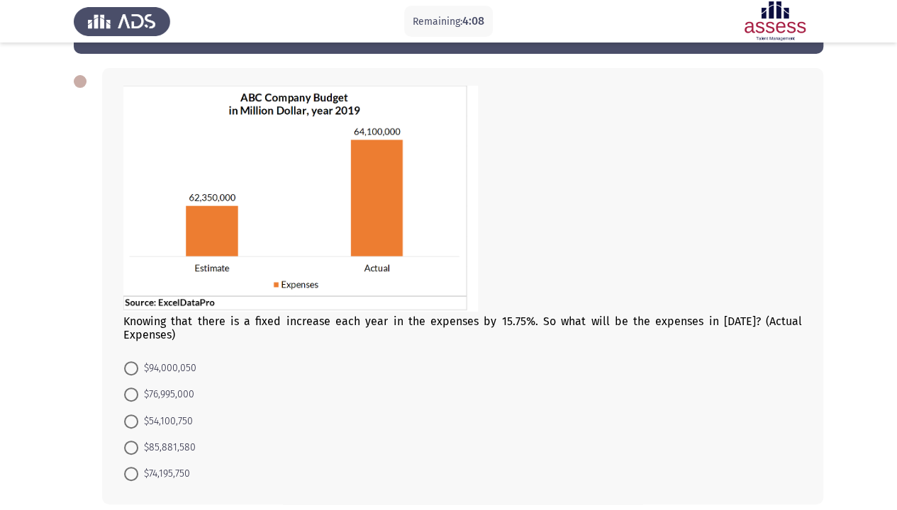
scroll to position [30, 0]
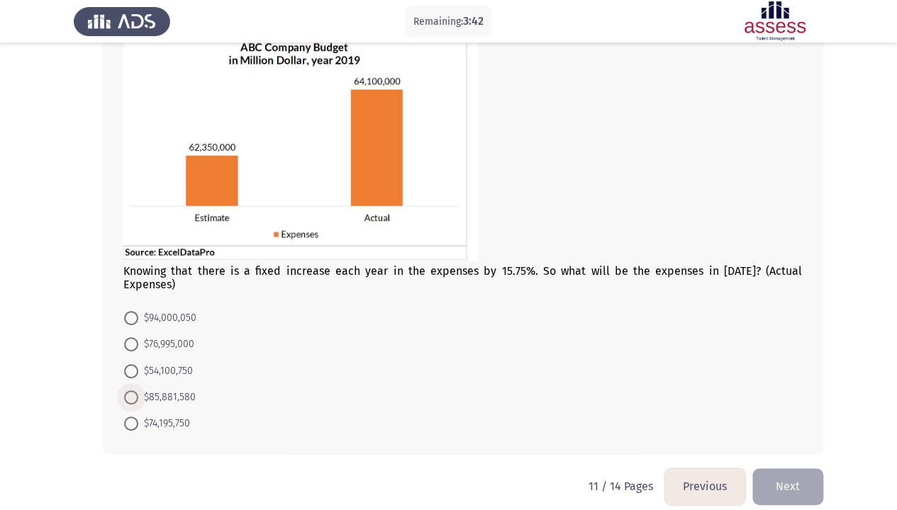
click at [181, 389] on span "$85,881,580" at bounding box center [166, 397] width 57 height 17
click at [138, 390] on input "$85,881,580" at bounding box center [131, 398] width 14 height 14
radio input "true"
click at [772, 390] on button "Next" at bounding box center [787, 487] width 71 height 36
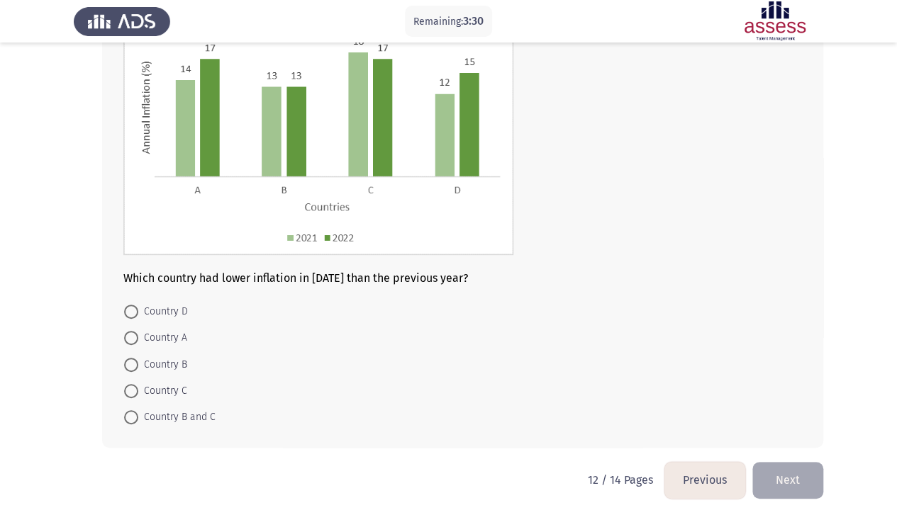
scroll to position [71, 0]
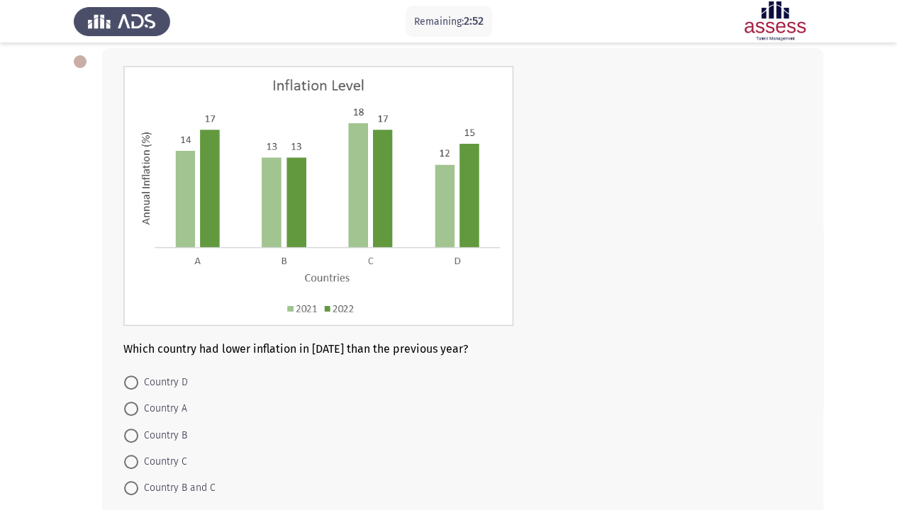
click at [174, 390] on span "Country C" at bounding box center [162, 462] width 49 height 17
click at [138, 390] on input "Country C" at bounding box center [131, 462] width 14 height 14
radio input "true"
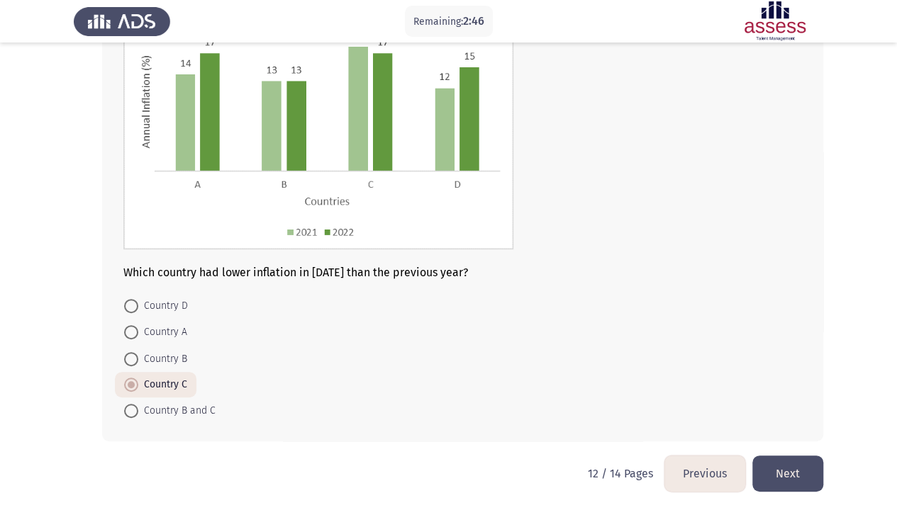
scroll to position [147, 0]
click at [800, 390] on button "Next" at bounding box center [787, 474] width 71 height 36
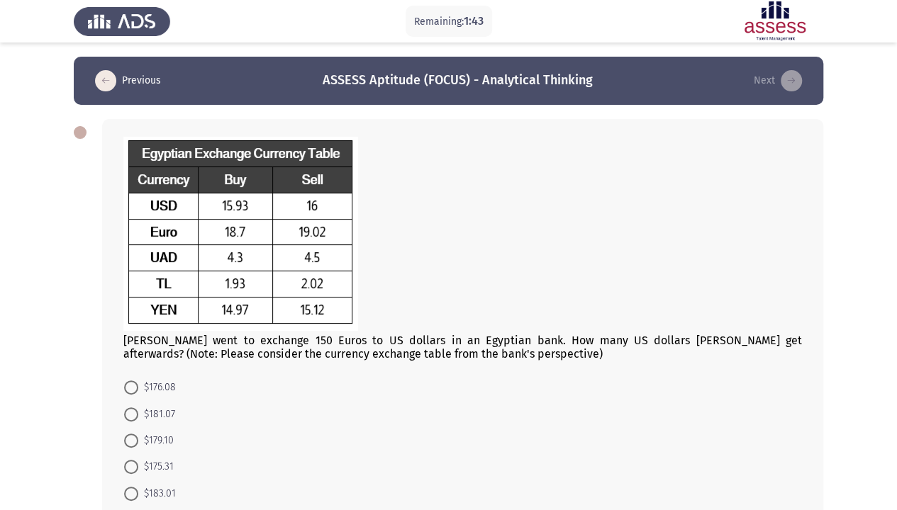
scroll to position [71, 0]
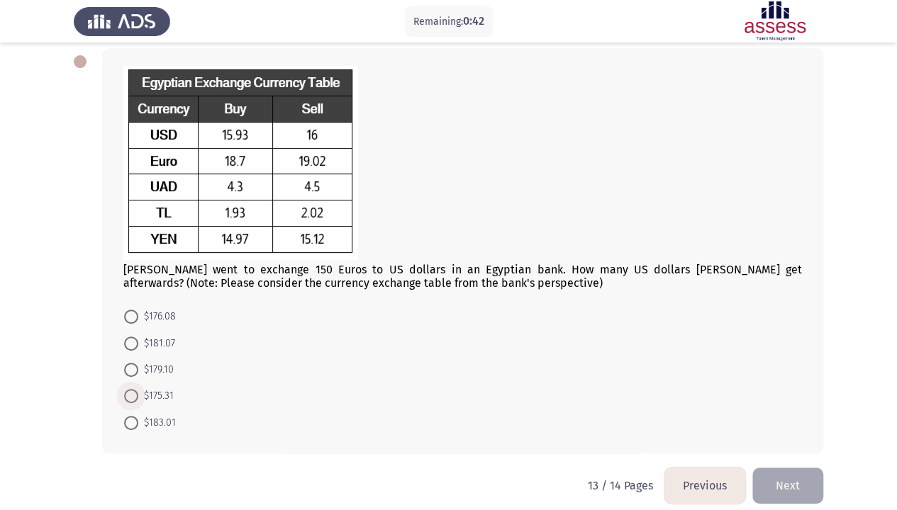
drag, startPoint x: 160, startPoint y: 393, endPoint x: 312, endPoint y: 406, distance: 152.3
click at [160, 390] on span "$175.31" at bounding box center [155, 396] width 35 height 17
click at [138, 390] on input "$175.31" at bounding box center [131, 396] width 14 height 14
radio input "true"
click at [769, 390] on button "Next" at bounding box center [787, 484] width 71 height 36
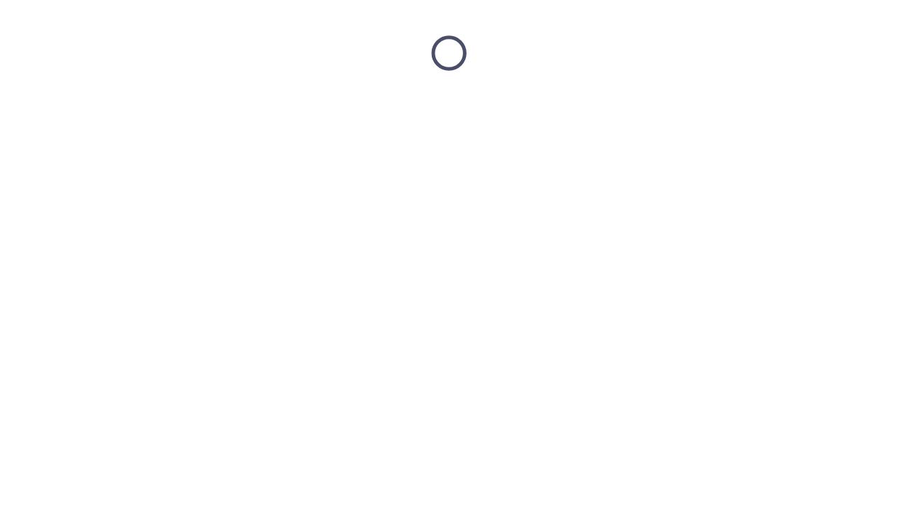
scroll to position [0, 0]
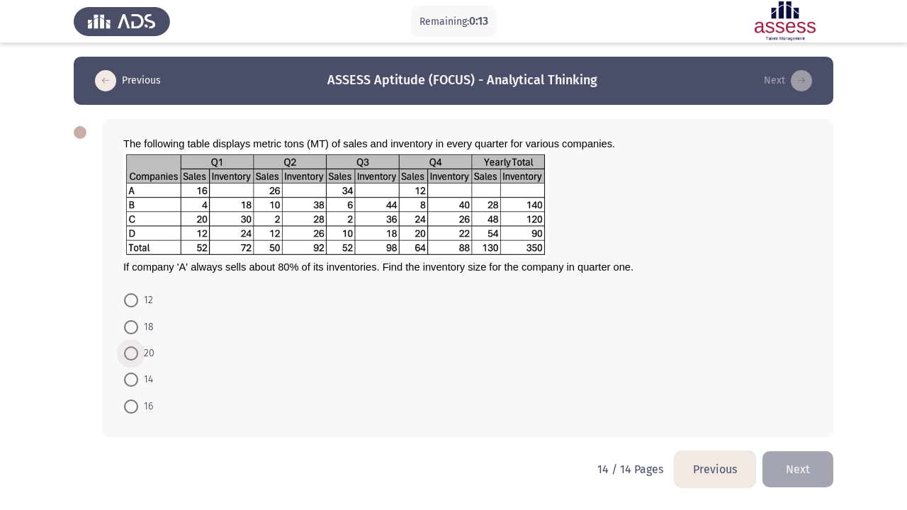
click at [135, 347] on span at bounding box center [131, 354] width 14 height 14
click at [135, 347] on input "20" at bounding box center [131, 354] width 14 height 14
radio input "true"
click at [784, 390] on button "Next" at bounding box center [798, 468] width 71 height 36
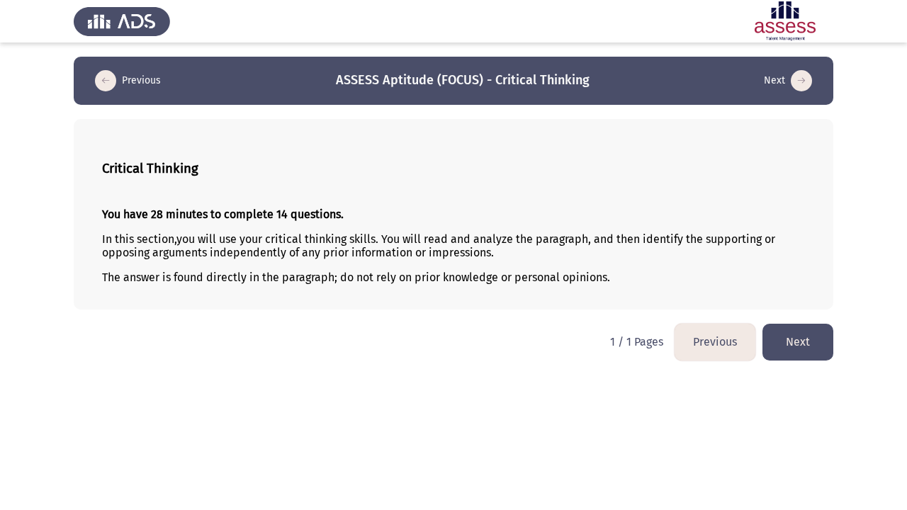
click at [795, 328] on button "Next" at bounding box center [798, 342] width 71 height 36
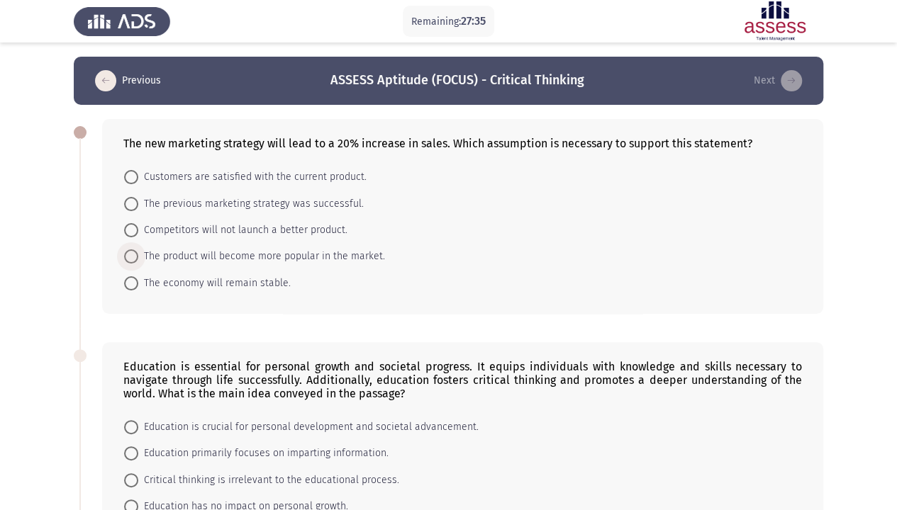
click at [286, 261] on span "The product will become more popular in the market." at bounding box center [261, 256] width 247 height 17
click at [138, 261] on input "The product will become more popular in the market." at bounding box center [131, 257] width 14 height 14
radio input "true"
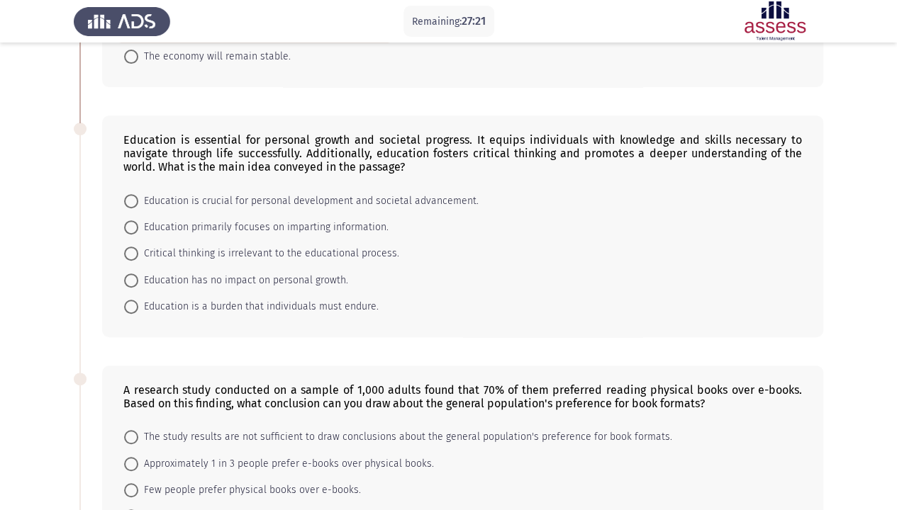
scroll to position [213, 0]
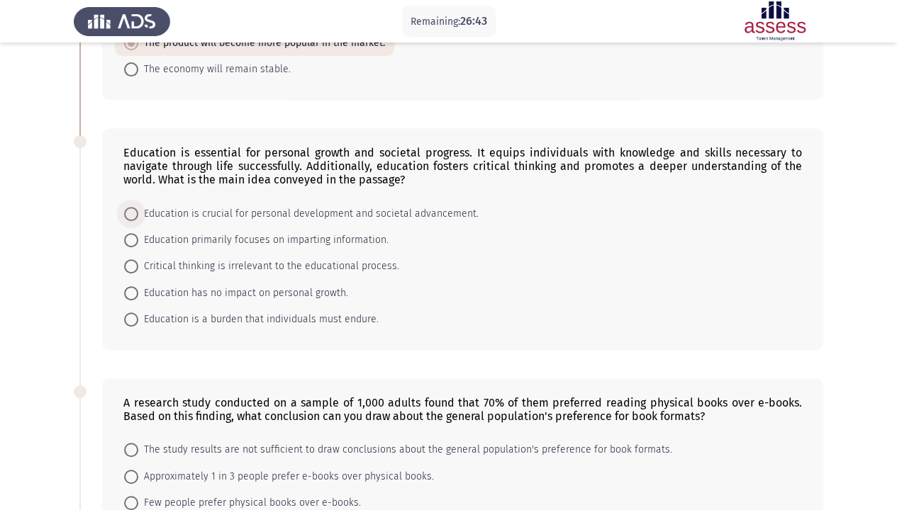
click at [297, 207] on span "Education is crucial for personal development and societal advancement." at bounding box center [308, 214] width 340 height 17
click at [138, 207] on input "Education is crucial for personal development and societal advancement." at bounding box center [131, 214] width 14 height 14
radio input "true"
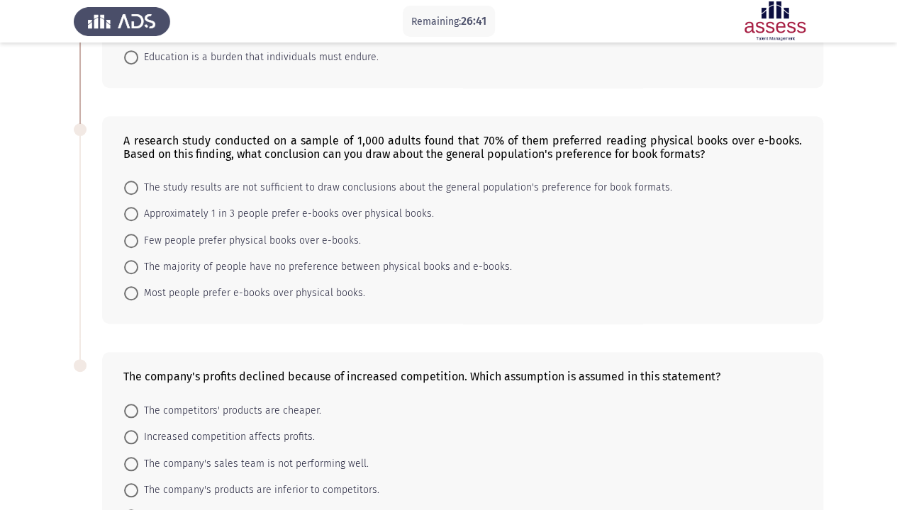
scroll to position [496, 0]
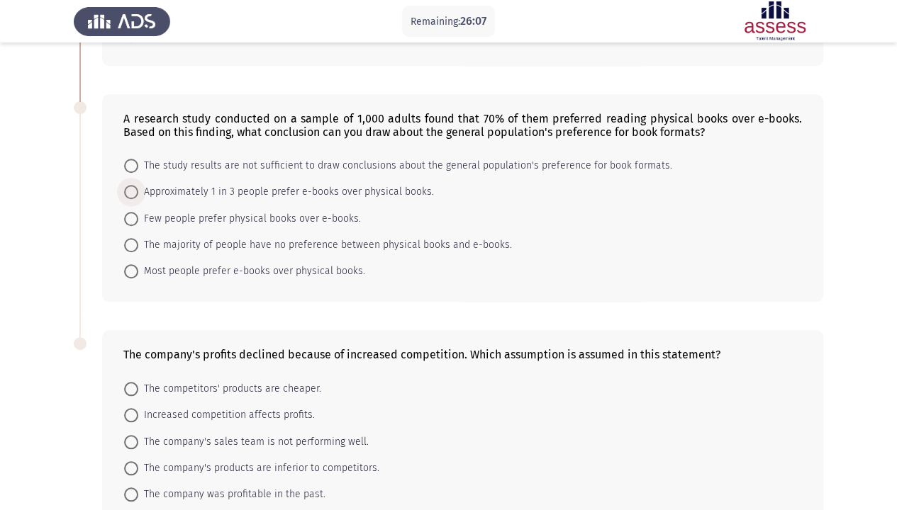
click at [227, 191] on span "Approximately 1 in 3 people prefer e-books over physical books." at bounding box center [286, 192] width 296 height 17
click at [138, 191] on input "Approximately 1 in 3 people prefer e-books over physical books." at bounding box center [131, 192] width 14 height 14
radio input "true"
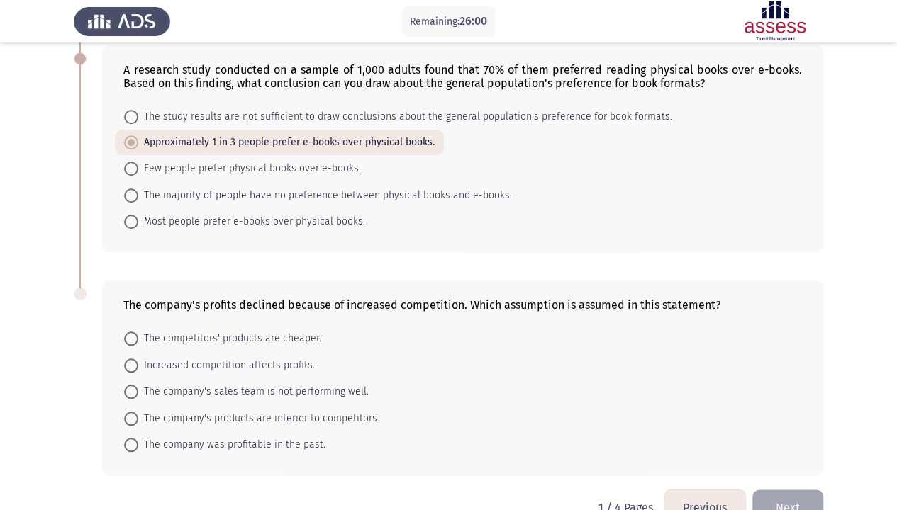
scroll to position [575, 0]
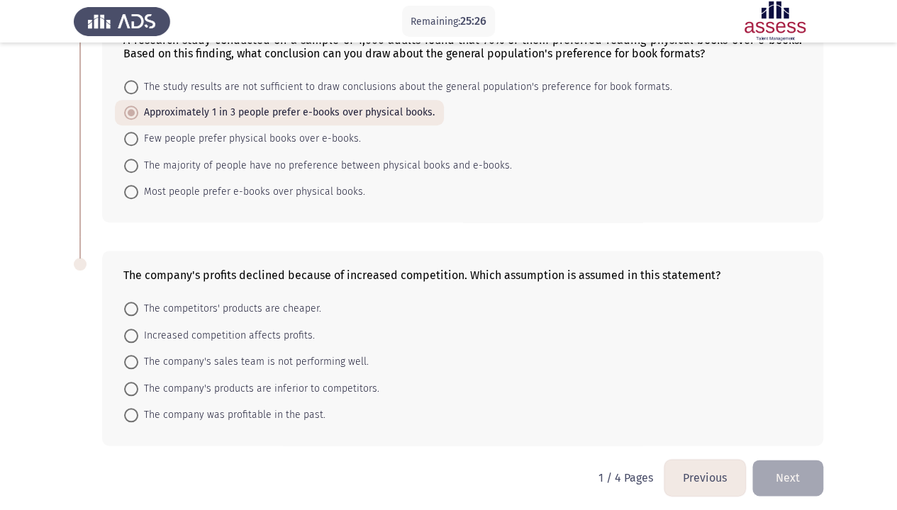
click at [289, 330] on span "Increased competition affects profits." at bounding box center [226, 336] width 177 height 17
click at [138, 330] on input "Increased competition affects profits." at bounding box center [131, 336] width 14 height 14
radio input "true"
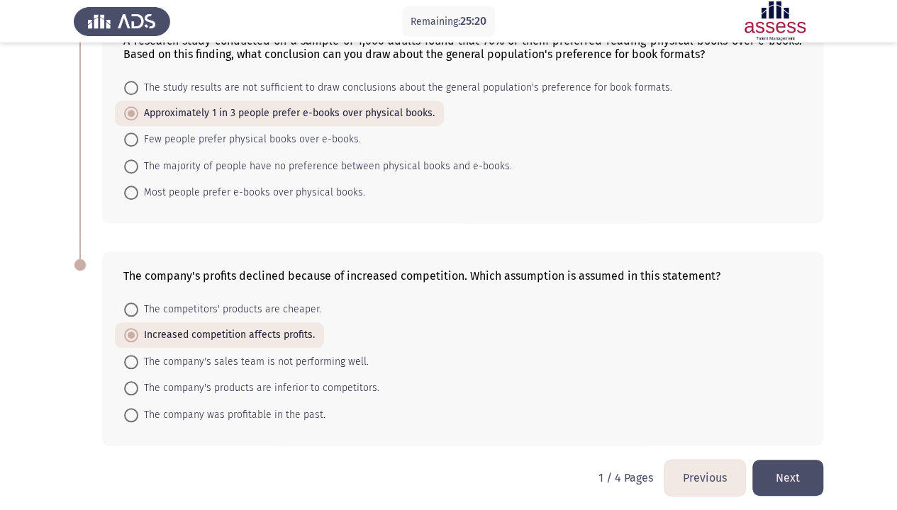
click at [776, 390] on button "Next" at bounding box center [787, 478] width 71 height 36
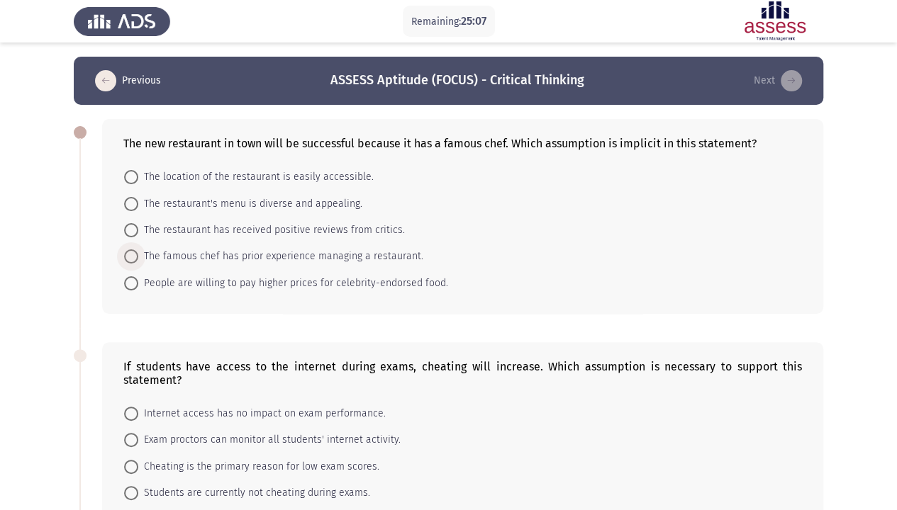
click at [257, 257] on span "The famous chef has prior experience managing a restaurant." at bounding box center [280, 256] width 285 height 17
click at [138, 257] on input "The famous chef has prior experience managing a restaurant." at bounding box center [131, 257] width 14 height 14
radio input "true"
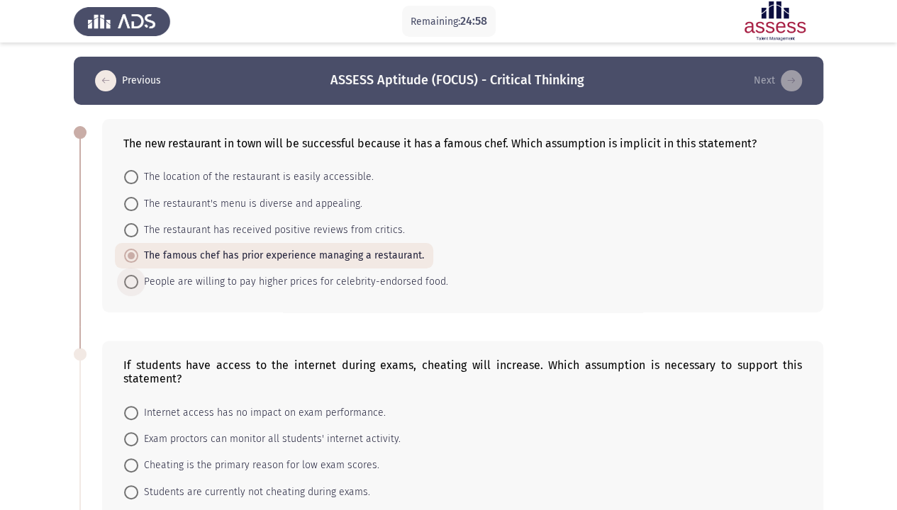
click at [391, 285] on span "People are willing to pay higher prices for celebrity-endorsed food." at bounding box center [293, 282] width 310 height 17
click at [138, 285] on input "People are willing to pay higher prices for celebrity-endorsed food." at bounding box center [131, 282] width 14 height 14
radio input "true"
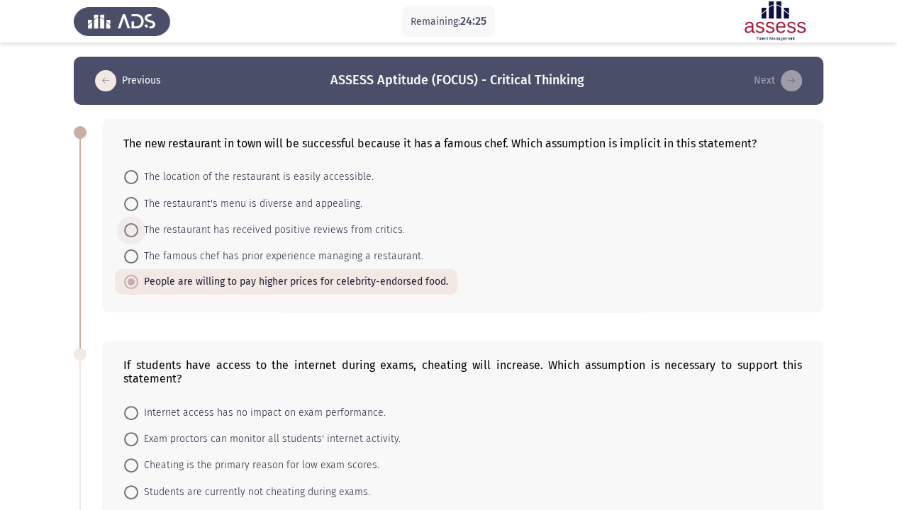
click at [289, 231] on span "The restaurant has received positive reviews from critics." at bounding box center [271, 230] width 267 height 17
click at [138, 231] on input "The restaurant has received positive reviews from critics." at bounding box center [131, 230] width 14 height 14
radio input "true"
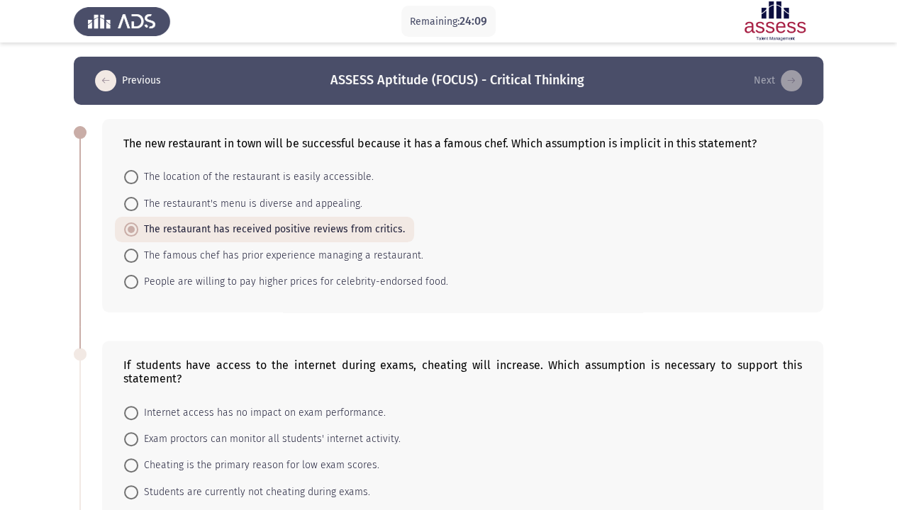
click at [349, 281] on span "People are willing to pay higher prices for celebrity-endorsed food." at bounding box center [293, 282] width 310 height 17
click at [138, 281] on input "People are willing to pay higher prices for celebrity-endorsed food." at bounding box center [131, 282] width 14 height 14
radio input "true"
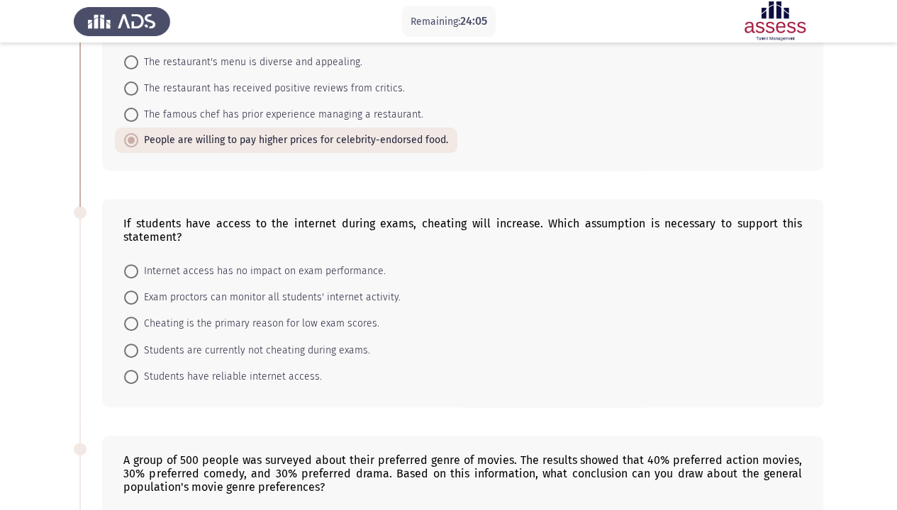
scroll to position [284, 0]
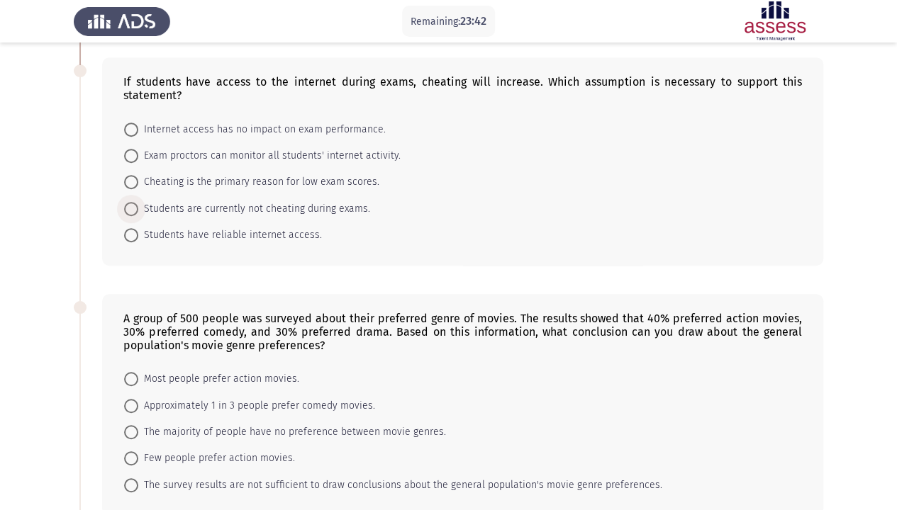
click at [275, 210] on span "Students are currently not cheating during exams." at bounding box center [254, 209] width 232 height 17
click at [138, 210] on input "Students are currently not cheating during exams." at bounding box center [131, 209] width 14 height 14
radio input "true"
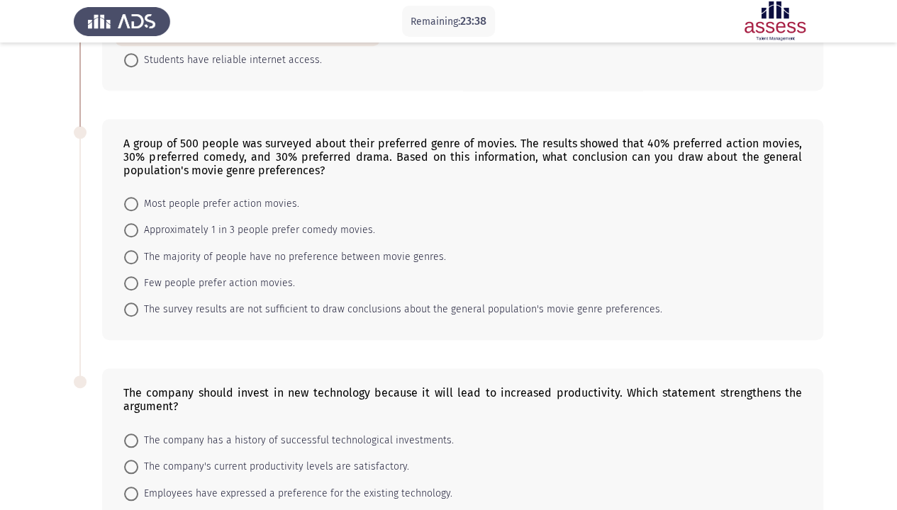
scroll to position [425, 0]
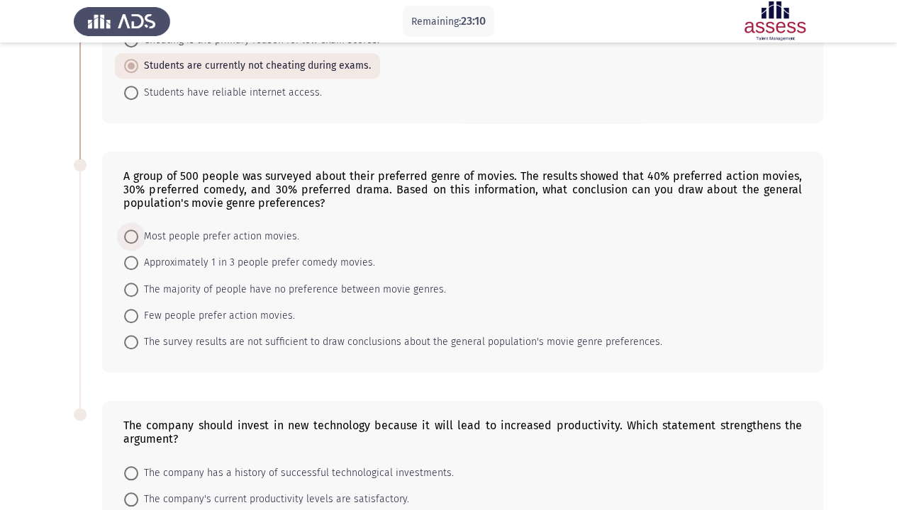
click at [223, 231] on span "Most people prefer action movies." at bounding box center [218, 236] width 161 height 17
click at [138, 231] on input "Most people prefer action movies." at bounding box center [131, 237] width 14 height 14
radio input "true"
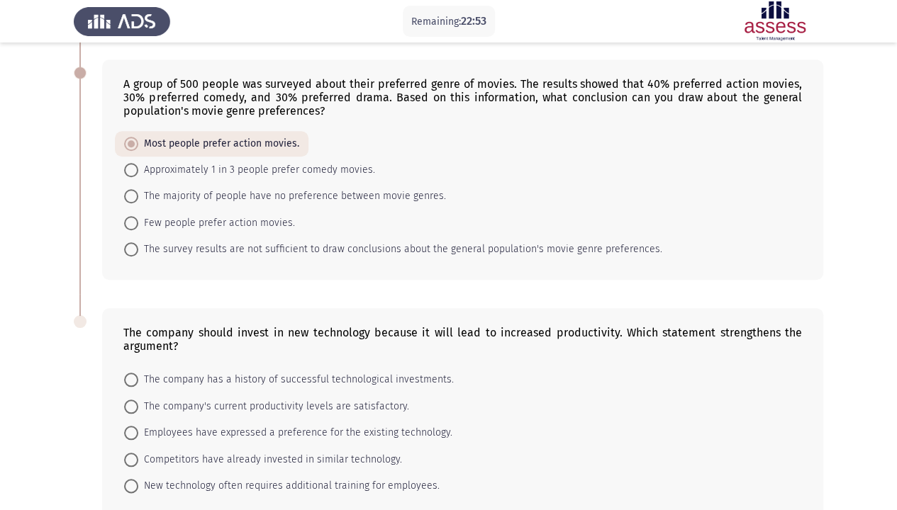
scroll to position [496, 0]
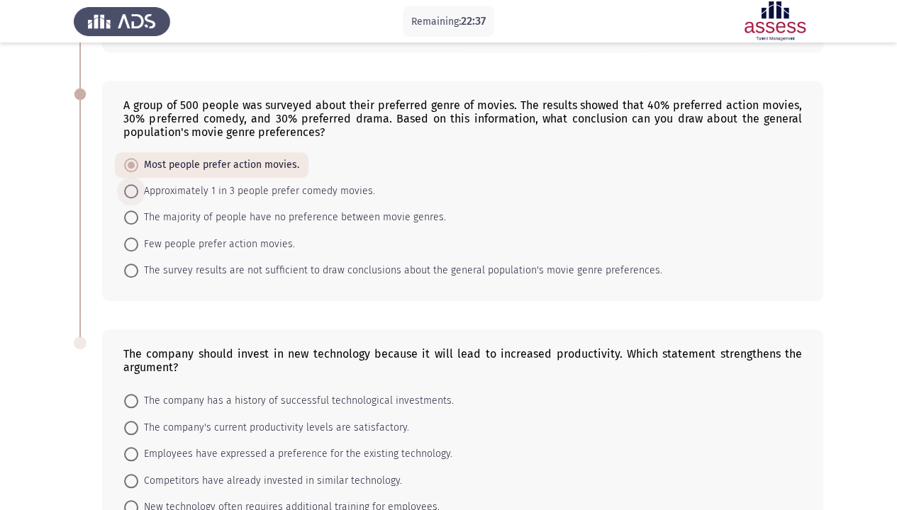
click at [281, 186] on span "Approximately 1 in 3 people prefer comedy movies." at bounding box center [256, 191] width 237 height 17
click at [138, 186] on input "Approximately 1 in 3 people prefer comedy movies." at bounding box center [131, 191] width 14 height 14
radio input "true"
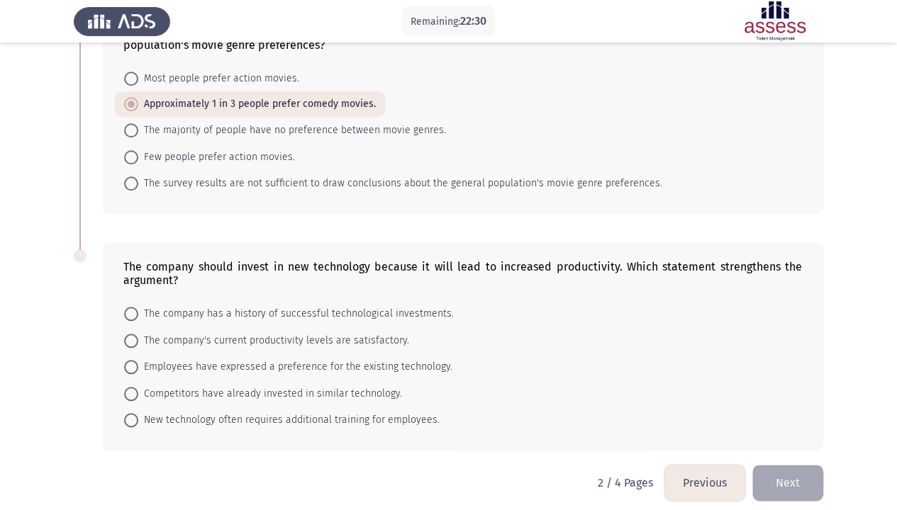
scroll to position [588, 0]
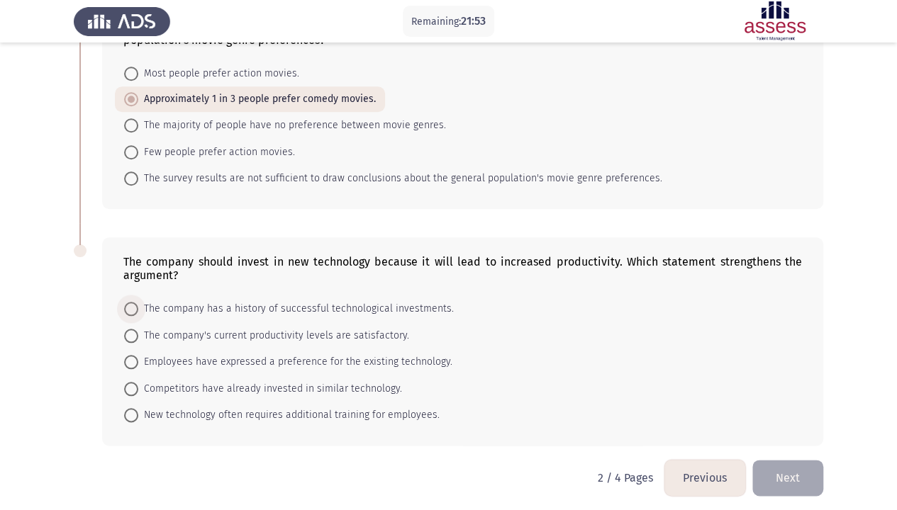
click at [375, 301] on span "The company has a history of successful technological investments." at bounding box center [295, 309] width 315 height 17
click at [138, 302] on input "The company has a history of successful technological investments." at bounding box center [131, 309] width 14 height 14
radio input "true"
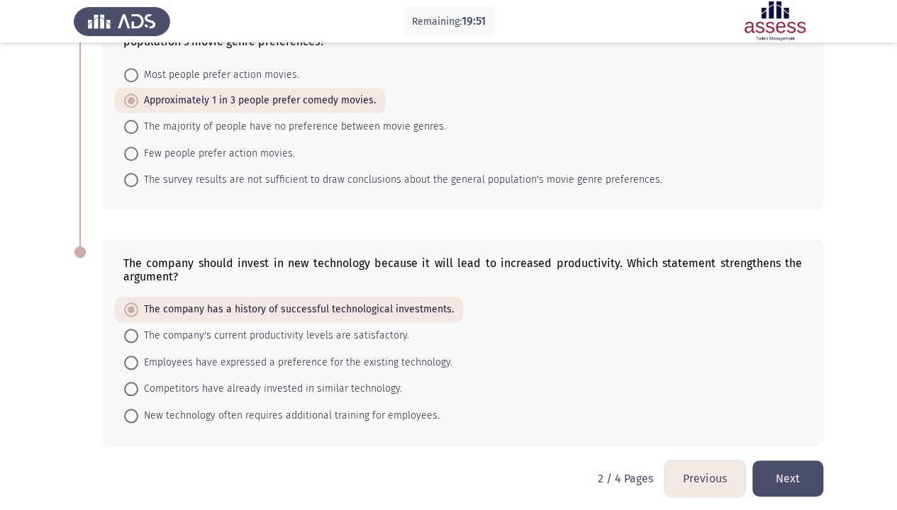
click at [798, 390] on button "Next" at bounding box center [787, 479] width 71 height 36
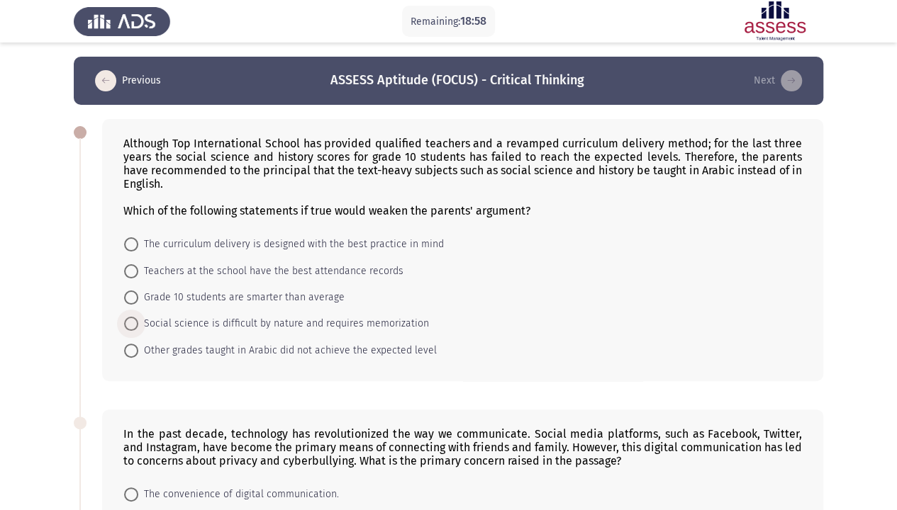
click at [289, 323] on span "Social science is difficult by nature and requires memorization" at bounding box center [283, 323] width 291 height 17
click at [138, 323] on input "Social science is difficult by nature and requires memorization" at bounding box center [131, 324] width 14 height 14
radio input "true"
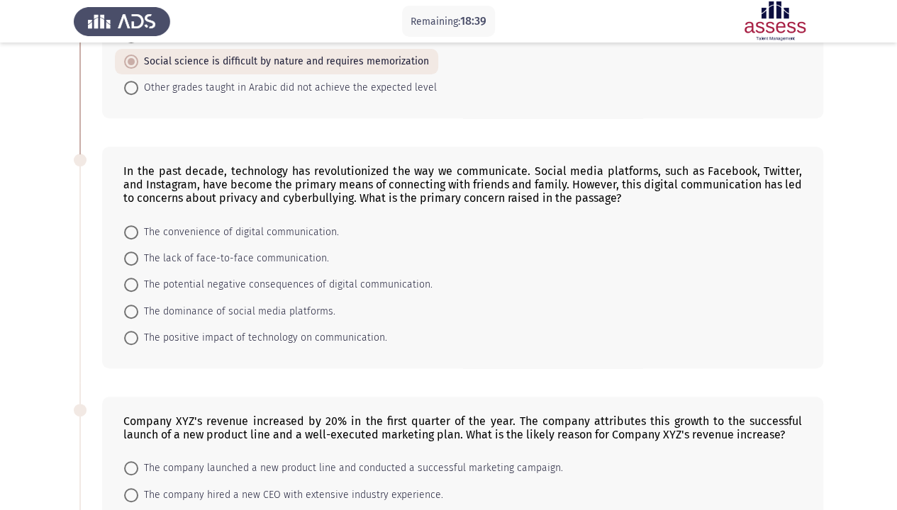
scroll to position [284, 0]
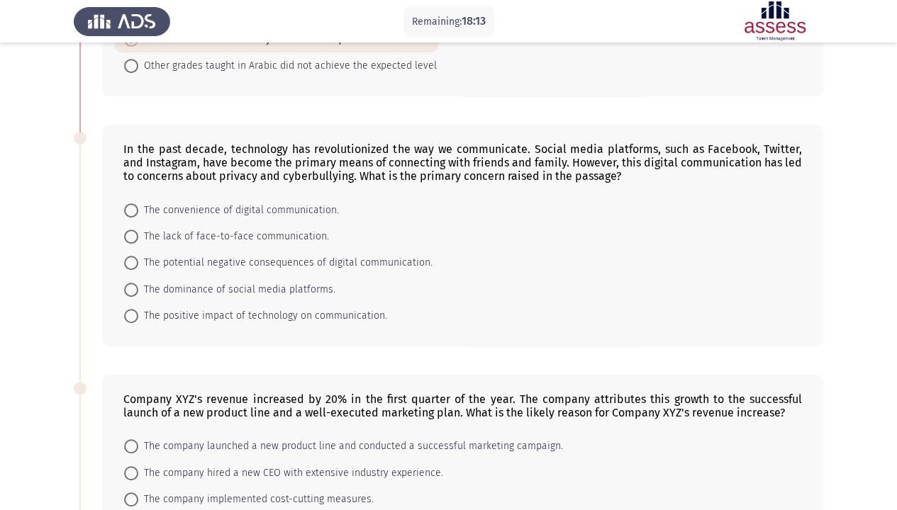
click at [257, 232] on span "The lack of face-to-face communication." at bounding box center [233, 236] width 191 height 17
click at [138, 232] on input "The lack of face-to-face communication." at bounding box center [131, 237] width 14 height 14
radio input "true"
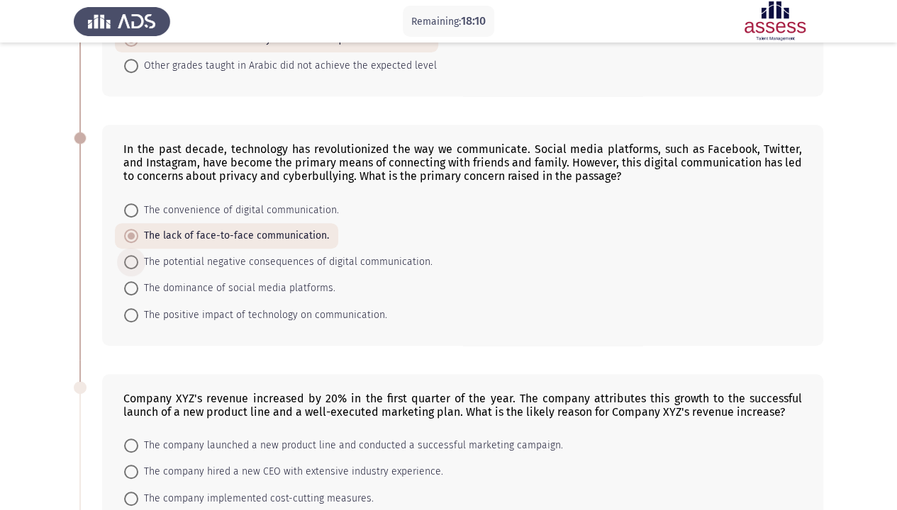
click at [361, 264] on span "The potential negative consequences of digital communication." at bounding box center [285, 262] width 294 height 17
click at [138, 264] on input "The potential negative consequences of digital communication." at bounding box center [131, 262] width 14 height 14
radio input "true"
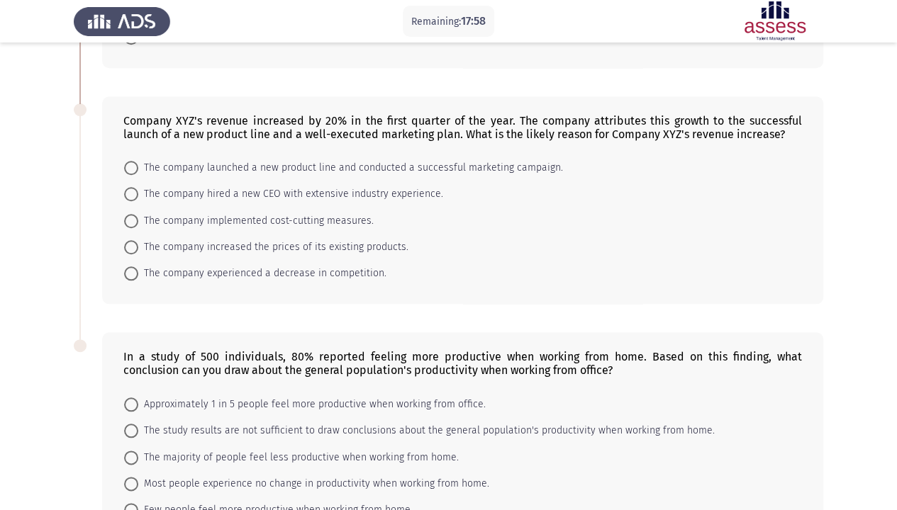
scroll to position [567, 0]
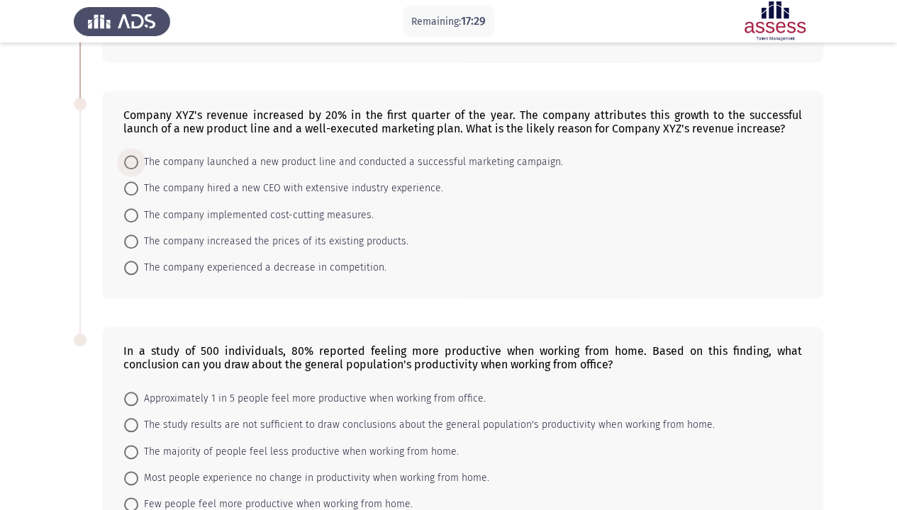
click at [510, 154] on span "The company launched a new product line and conducted a successful marketing ca…" at bounding box center [350, 162] width 425 height 17
click at [138, 155] on input "The company launched a new product line and conducted a successful marketing ca…" at bounding box center [131, 162] width 14 height 14
radio input "true"
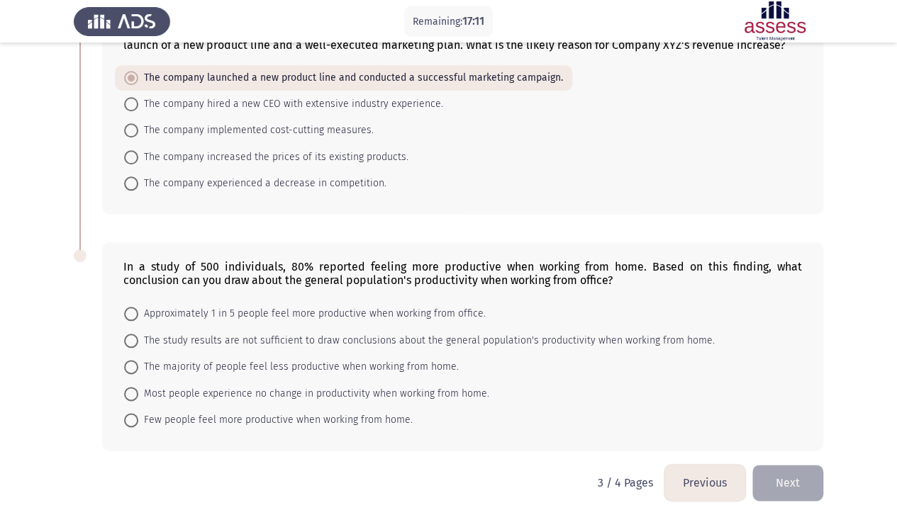
scroll to position [654, 0]
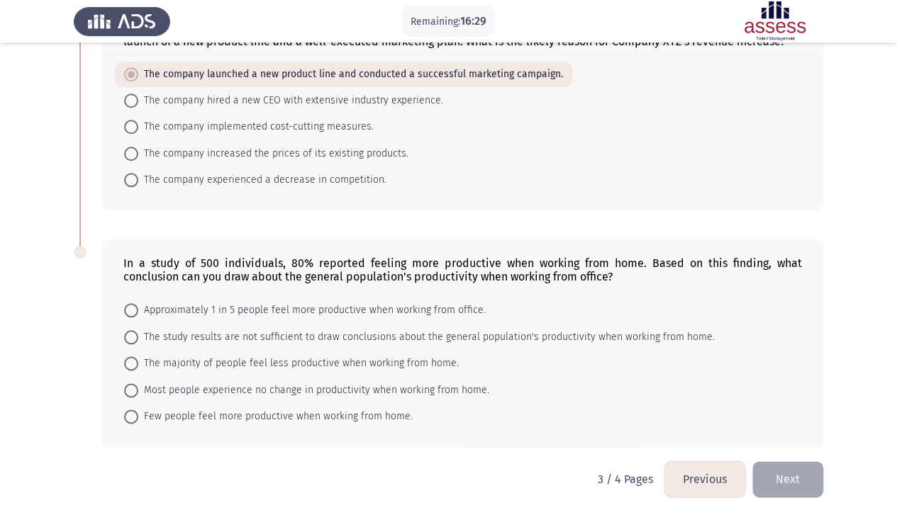
click at [445, 302] on span "Approximately 1 in 5 people feel more productive when working from office." at bounding box center [311, 310] width 347 height 17
click at [138, 303] on input "Approximately 1 in 5 people feel more productive when working from office." at bounding box center [131, 310] width 14 height 14
radio input "true"
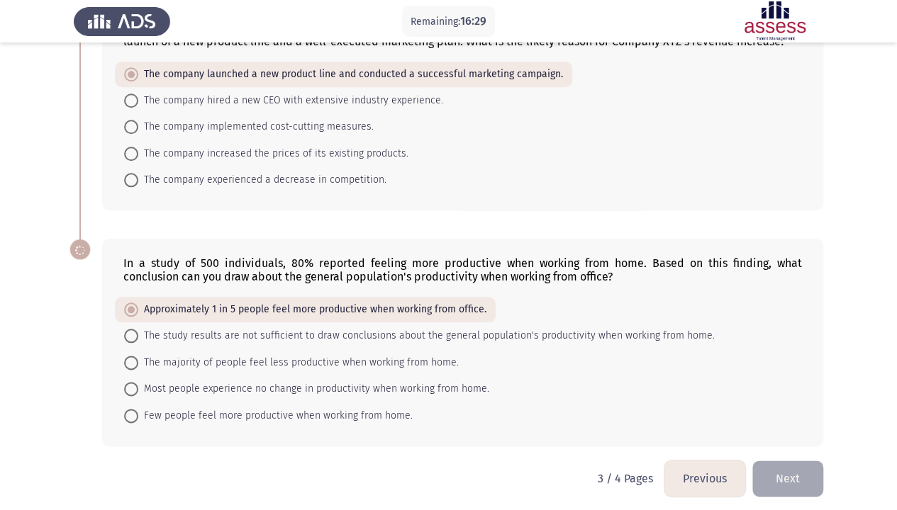
scroll to position [654, 0]
click at [781, 390] on button "Next" at bounding box center [787, 480] width 71 height 36
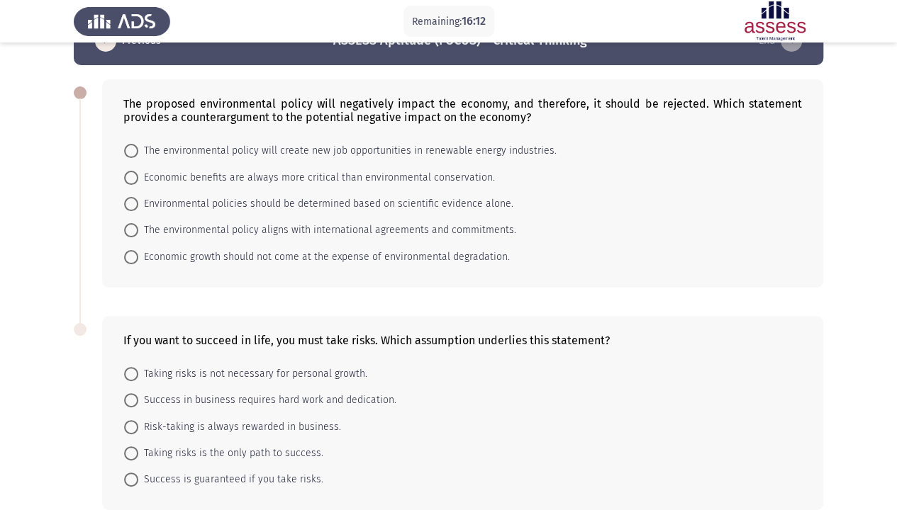
scroll to position [0, 0]
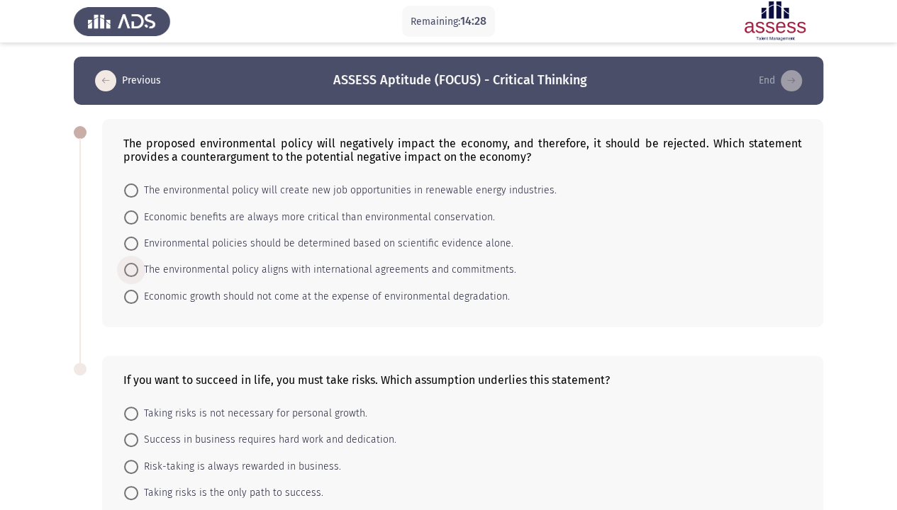
click at [393, 271] on span "The environmental policy aligns with international agreements and commitments." at bounding box center [327, 270] width 378 height 17
click at [138, 271] on input "The environmental policy aligns with international agreements and commitments." at bounding box center [131, 270] width 14 height 14
radio input "true"
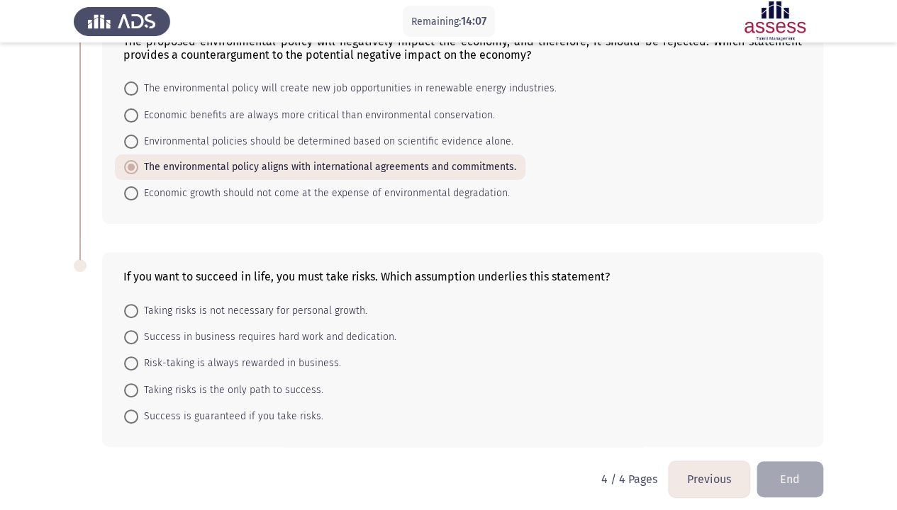
scroll to position [106, 0]
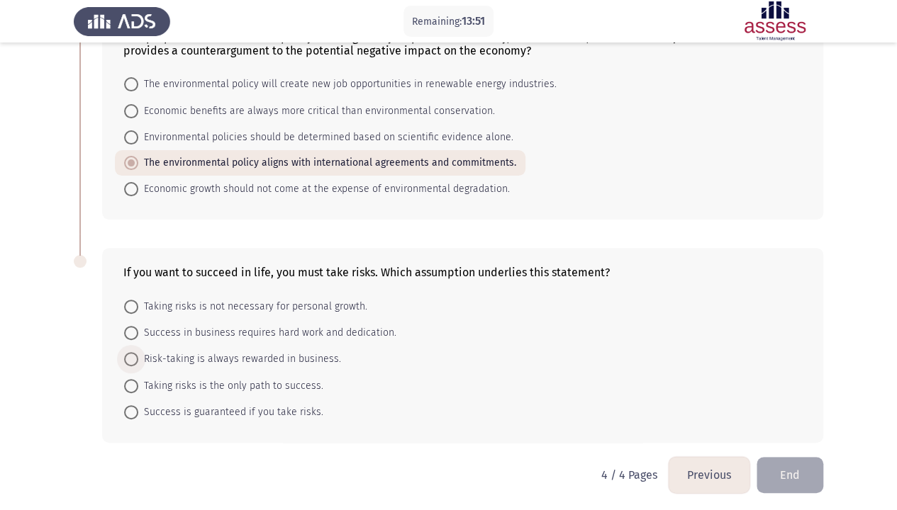
click at [288, 357] on span "Risk-taking is always rewarded in business." at bounding box center [239, 359] width 203 height 17
click at [138, 357] on input "Risk-taking is always rewarded in business." at bounding box center [131, 359] width 14 height 14
radio input "true"
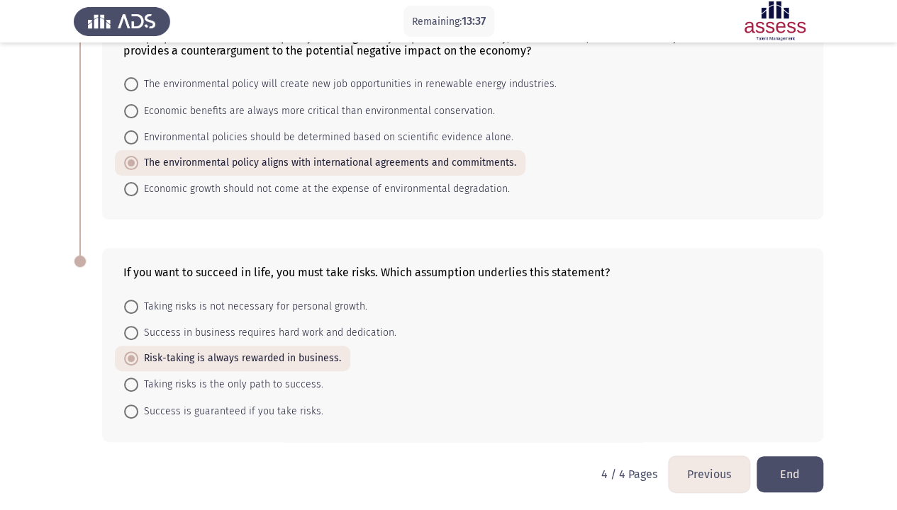
click at [265, 390] on span "Success is guaranteed if you take risks." at bounding box center [230, 411] width 185 height 17
click at [138, 390] on input "Success is guaranteed if you take risks." at bounding box center [131, 412] width 14 height 14
radio input "true"
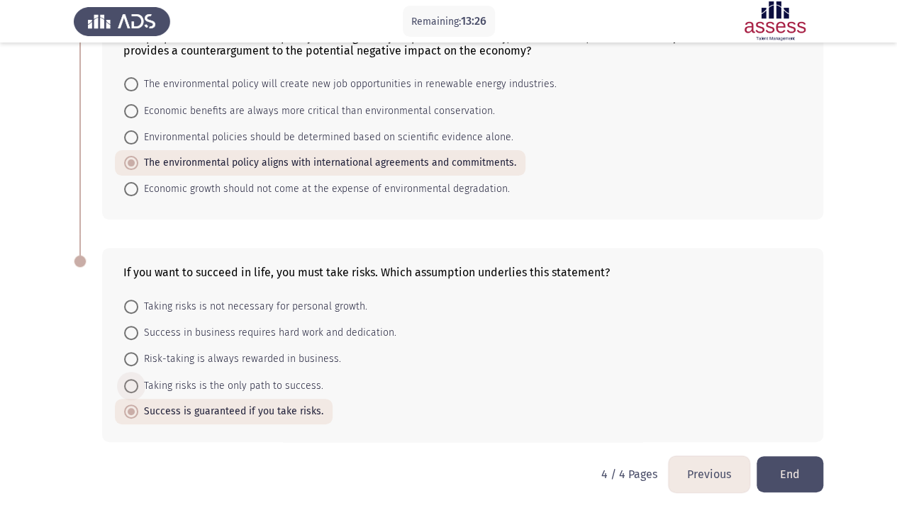
click at [281, 386] on span "Taking risks is the only path to success." at bounding box center [230, 386] width 185 height 17
click at [138, 386] on input "Taking risks is the only path to success." at bounding box center [131, 386] width 14 height 14
radio input "true"
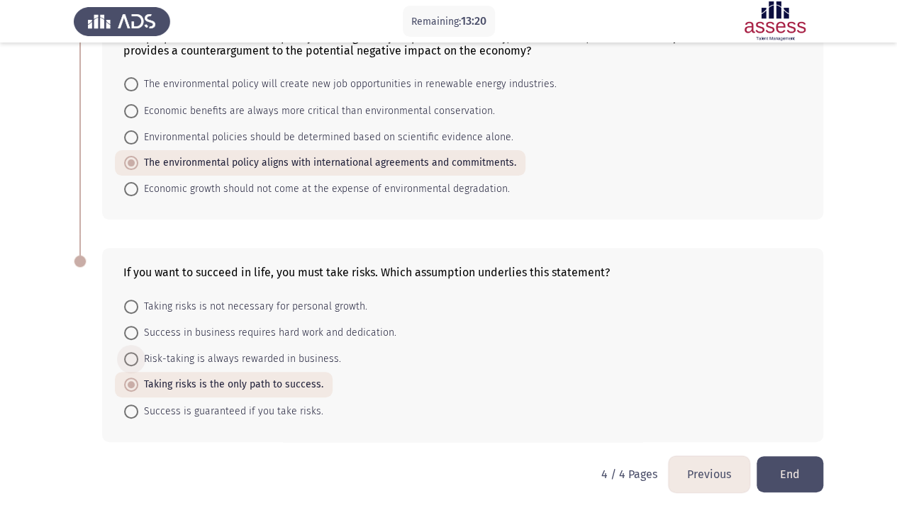
click at [199, 362] on span "Risk-taking is always rewarded in business." at bounding box center [239, 359] width 203 height 17
click at [138, 362] on input "Risk-taking is always rewarded in business." at bounding box center [131, 359] width 14 height 14
radio input "true"
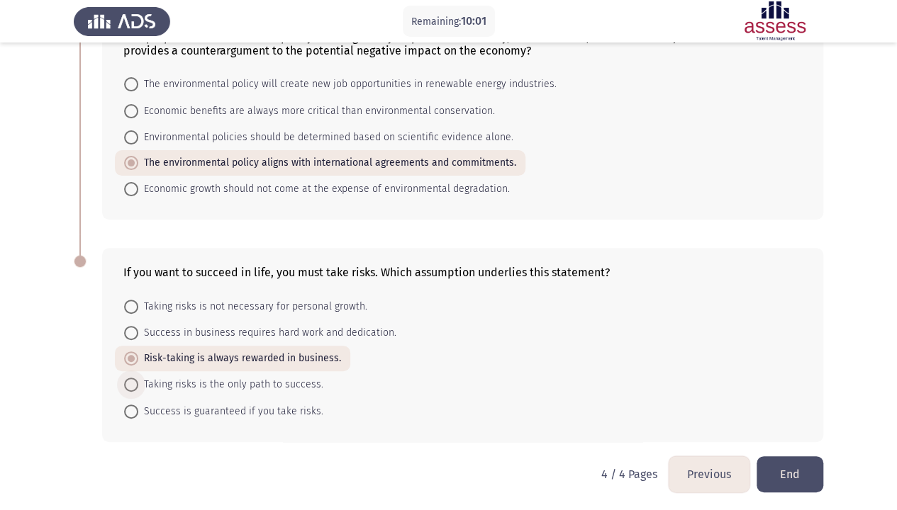
click at [304, 386] on span "Taking risks is the only path to success." at bounding box center [230, 384] width 185 height 17
click at [138, 386] on input "Taking risks is the only path to success." at bounding box center [131, 385] width 14 height 14
radio input "true"
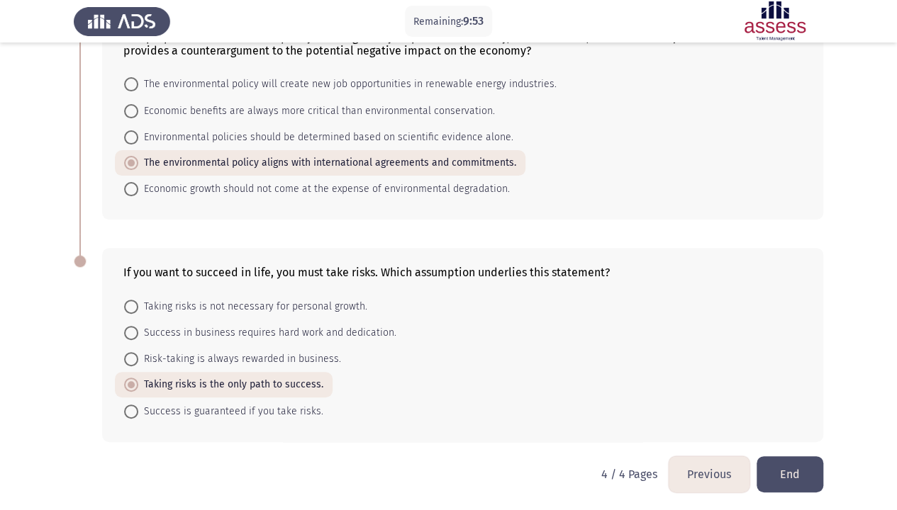
click at [792, 390] on button "End" at bounding box center [789, 475] width 67 height 36
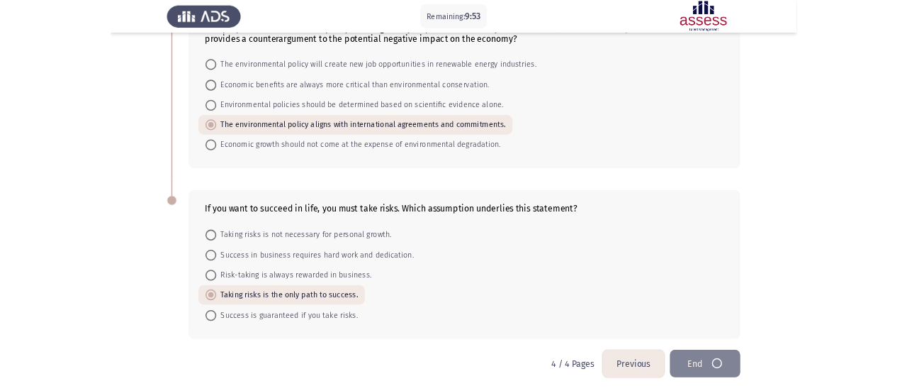
scroll to position [0, 0]
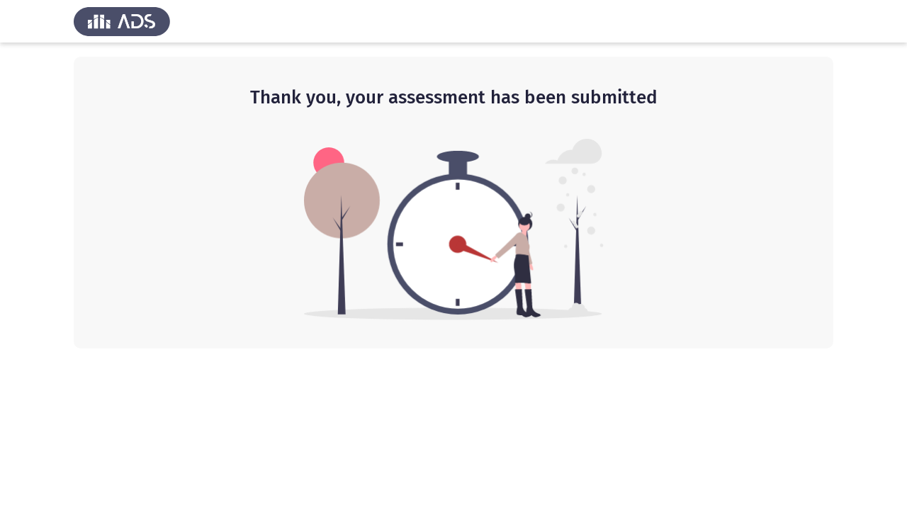
click at [591, 252] on img at bounding box center [454, 229] width 300 height 181
